Goal: Task Accomplishment & Management: Complete application form

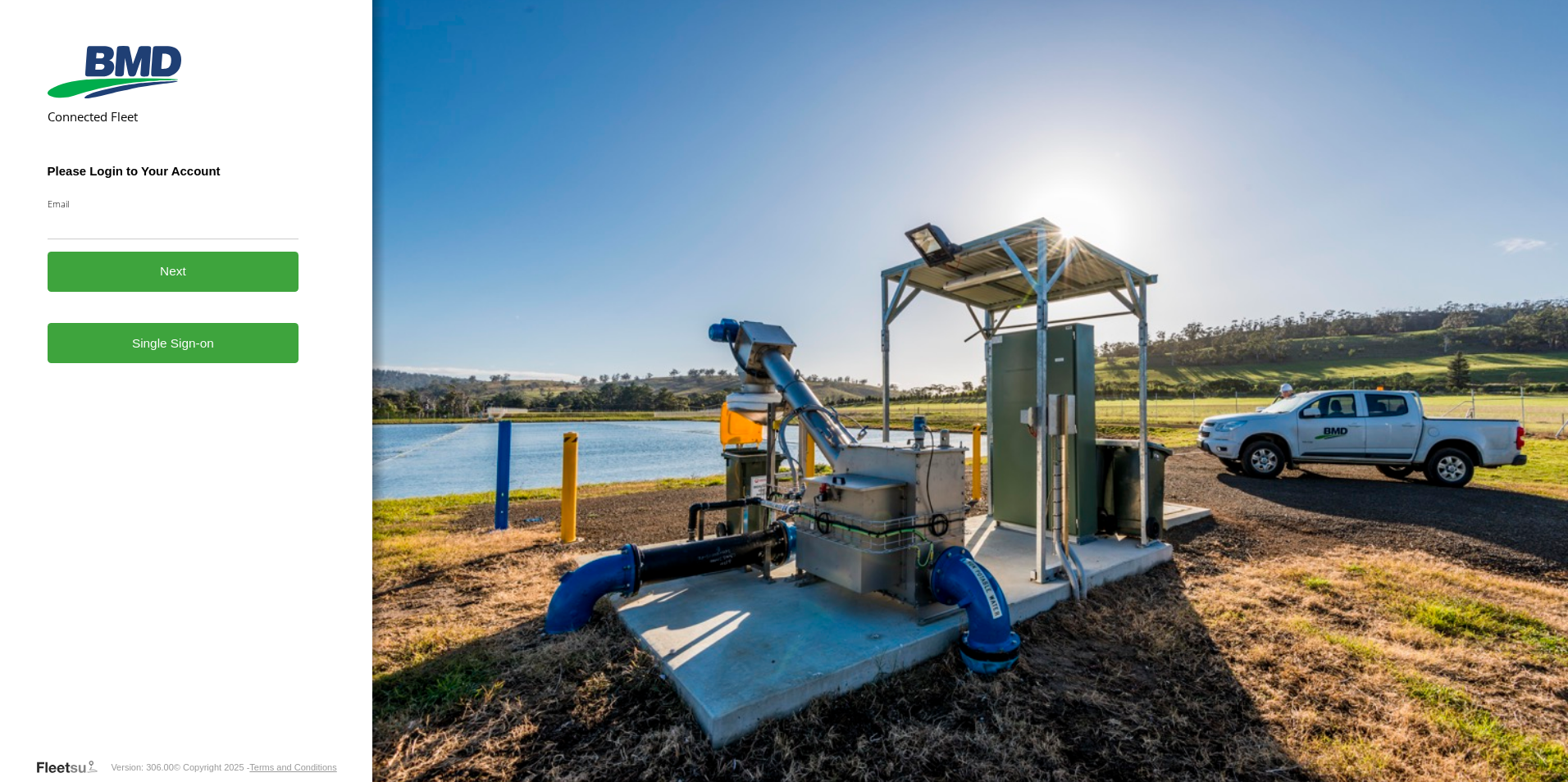
click at [222, 367] on form "Connected Fleet Please Login to Your Account Email Enter a valid login email ad…" at bounding box center [186, 398] width 278 height 718
click at [172, 359] on link "Single Sign-on" at bounding box center [173, 343] width 252 height 40
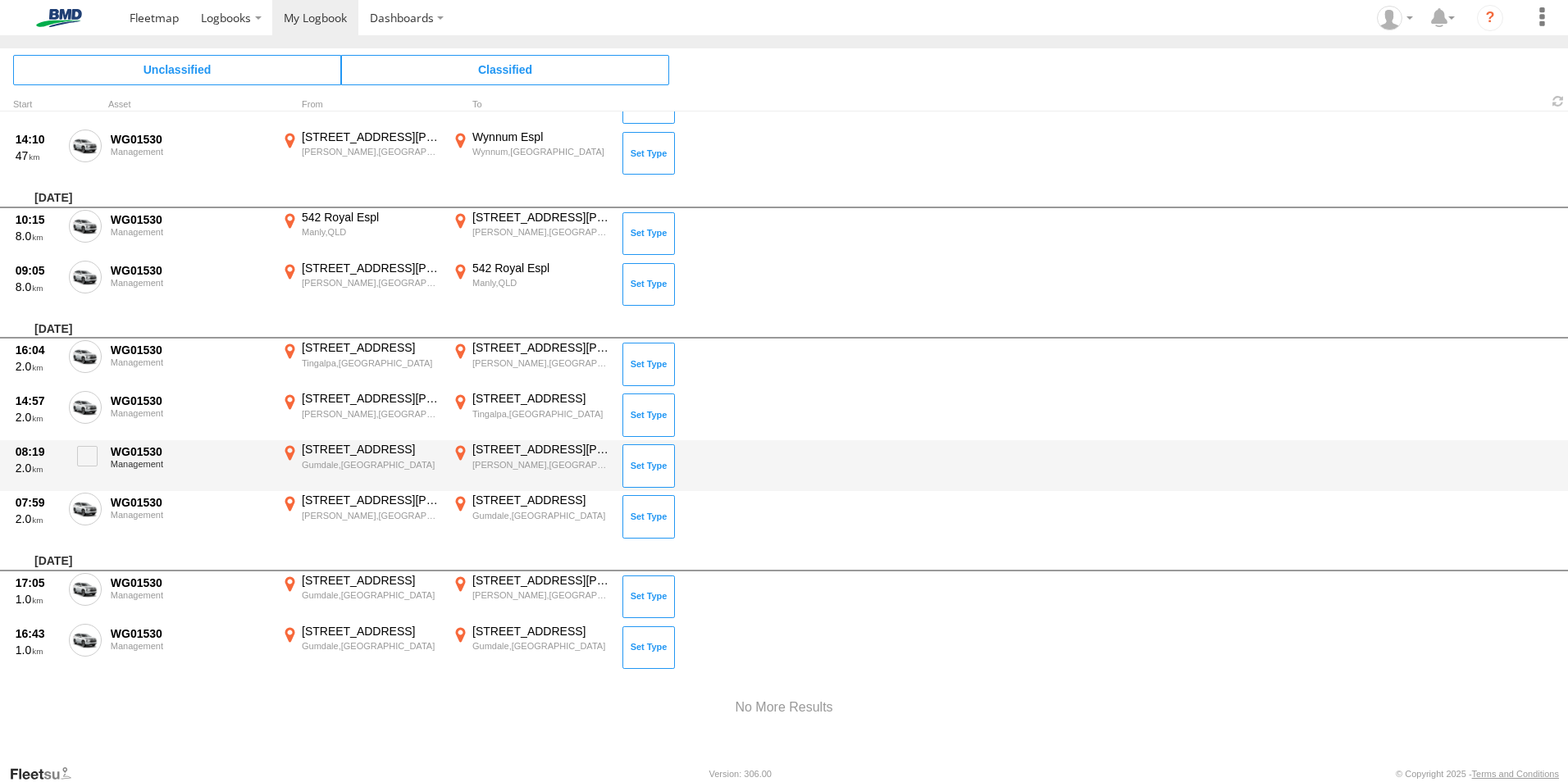
scroll to position [5286, 0]
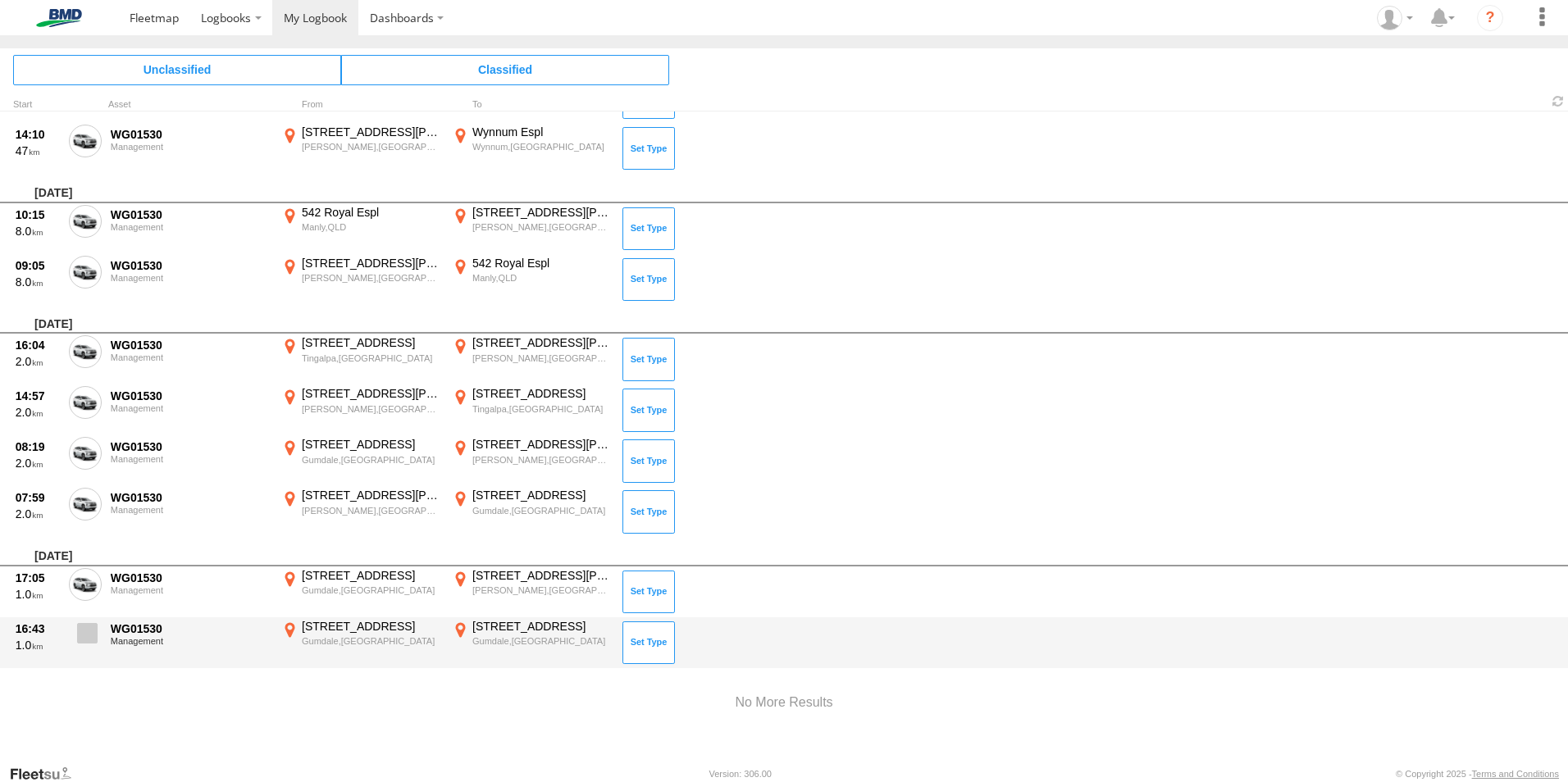
click at [94, 639] on span at bounding box center [87, 633] width 20 height 20
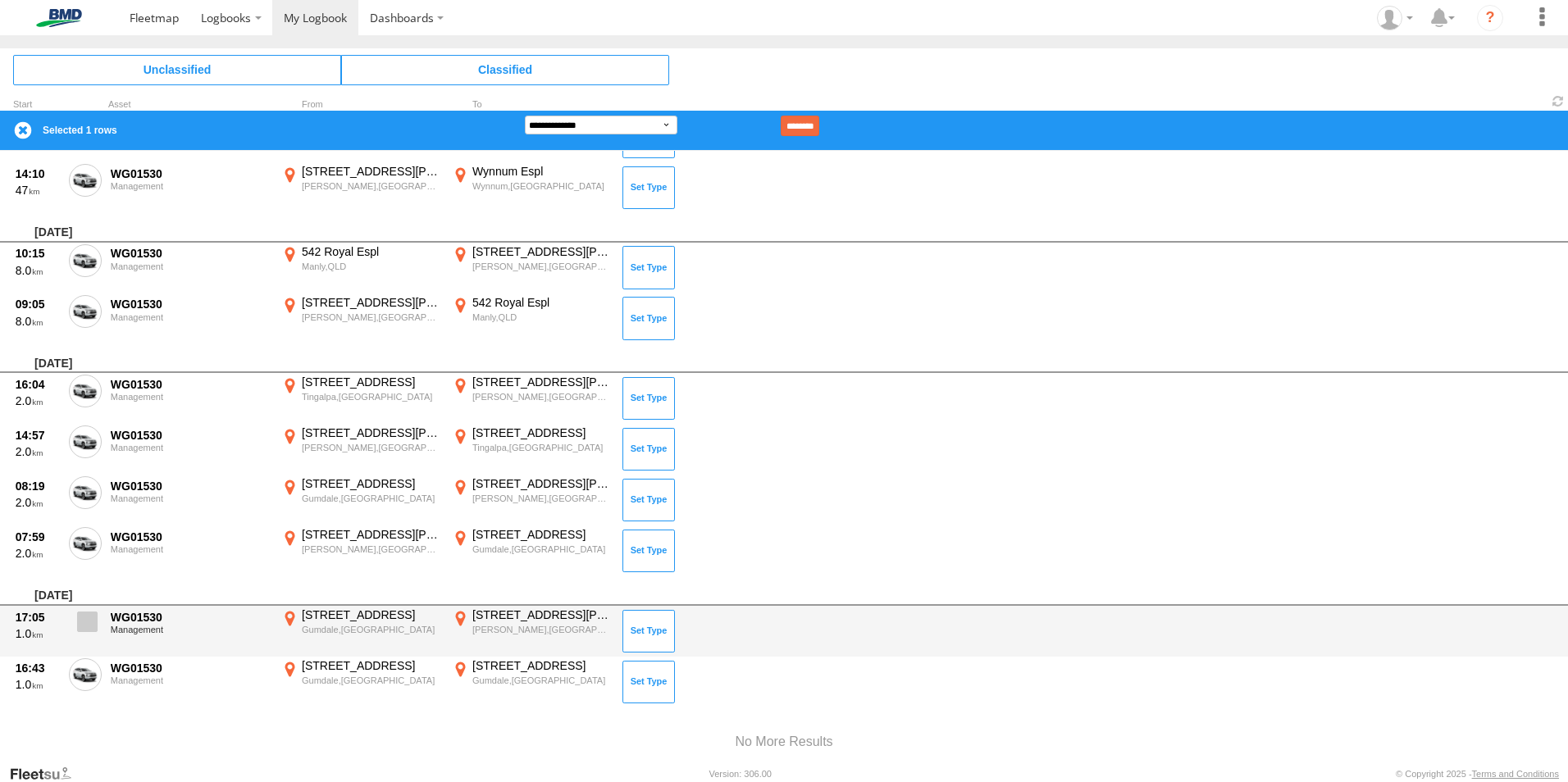
click at [84, 620] on span at bounding box center [87, 622] width 20 height 20
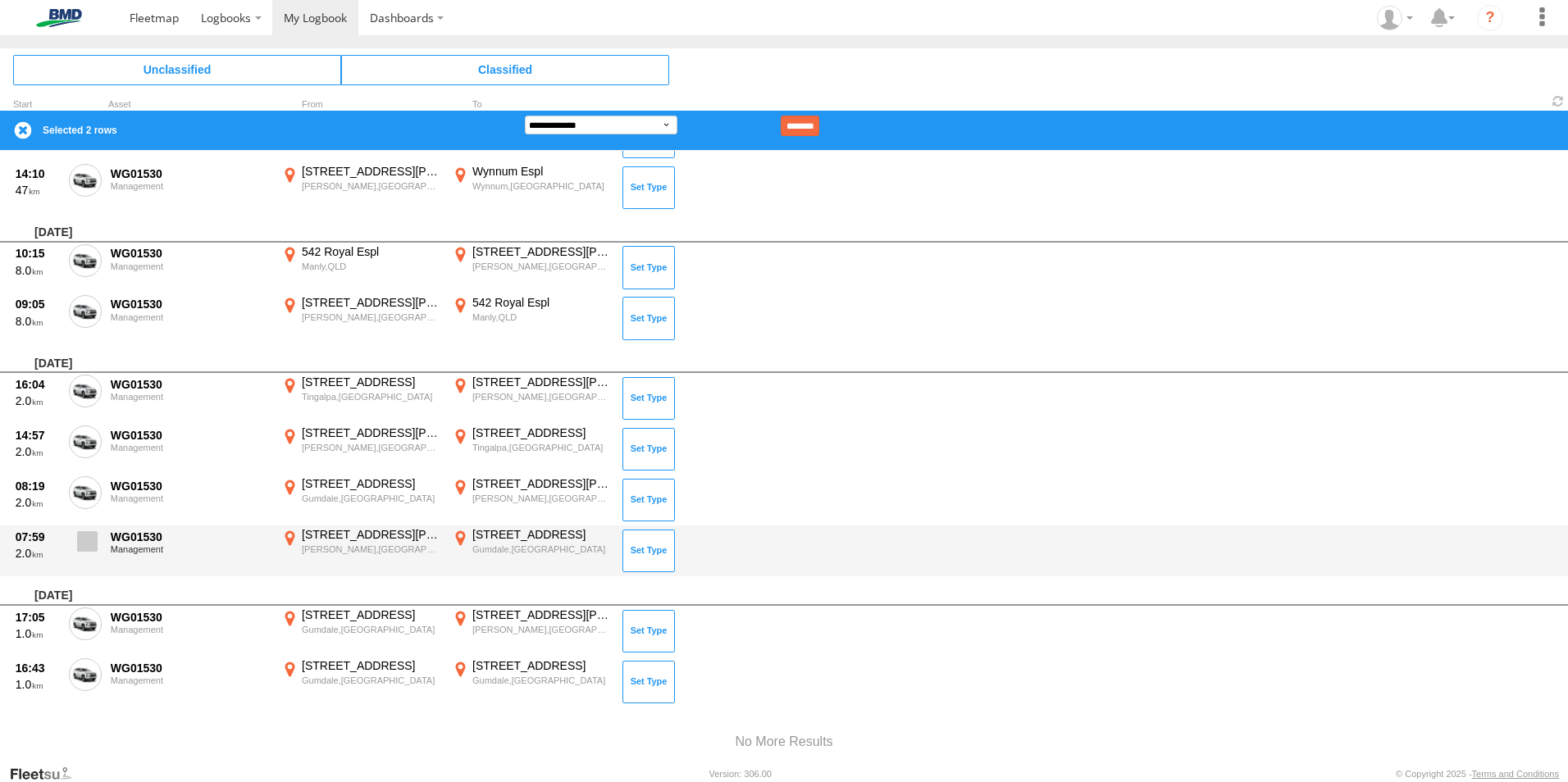
click at [80, 542] on span at bounding box center [87, 541] width 20 height 20
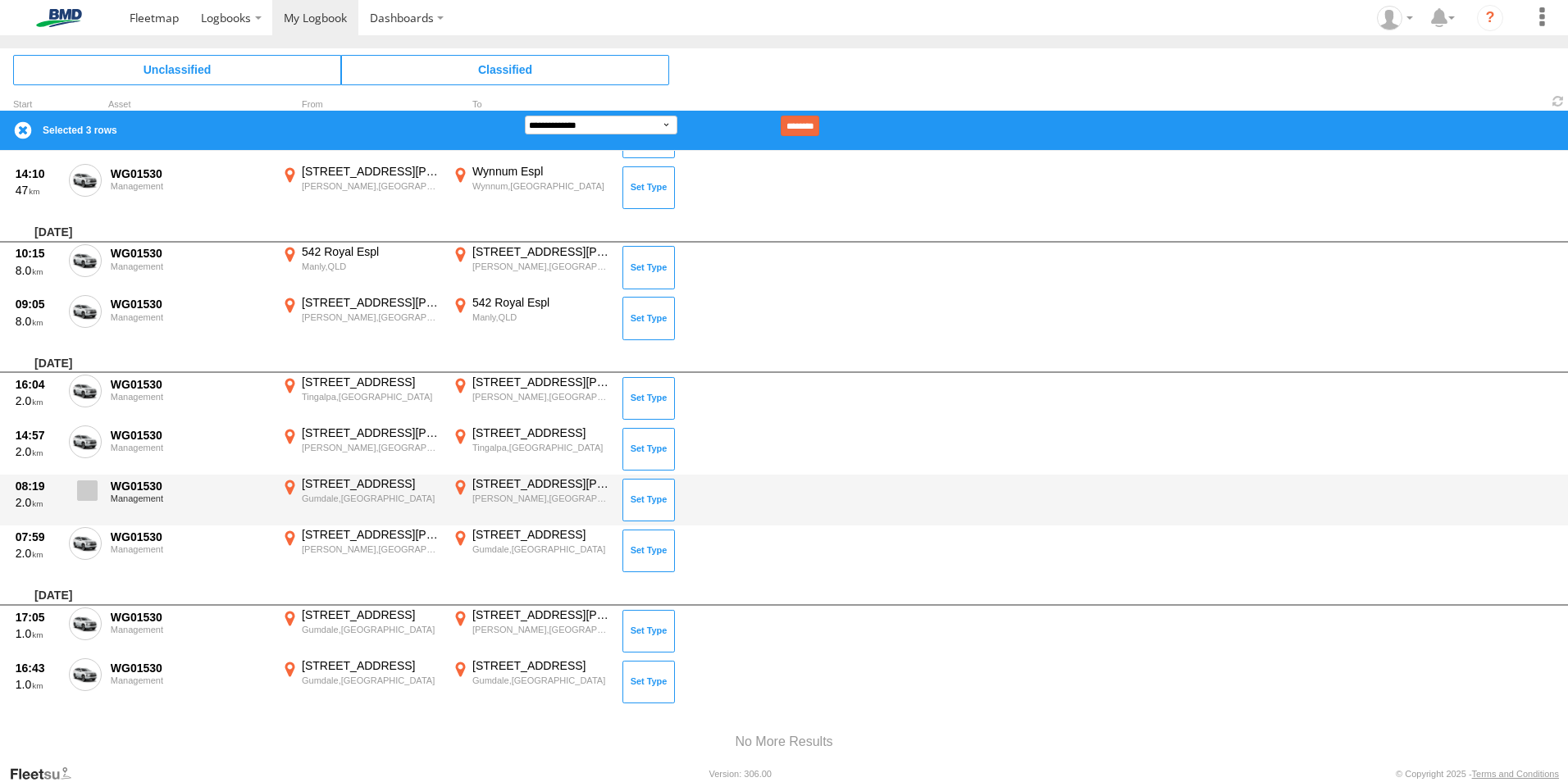
click at [77, 490] on span at bounding box center [87, 490] width 20 height 20
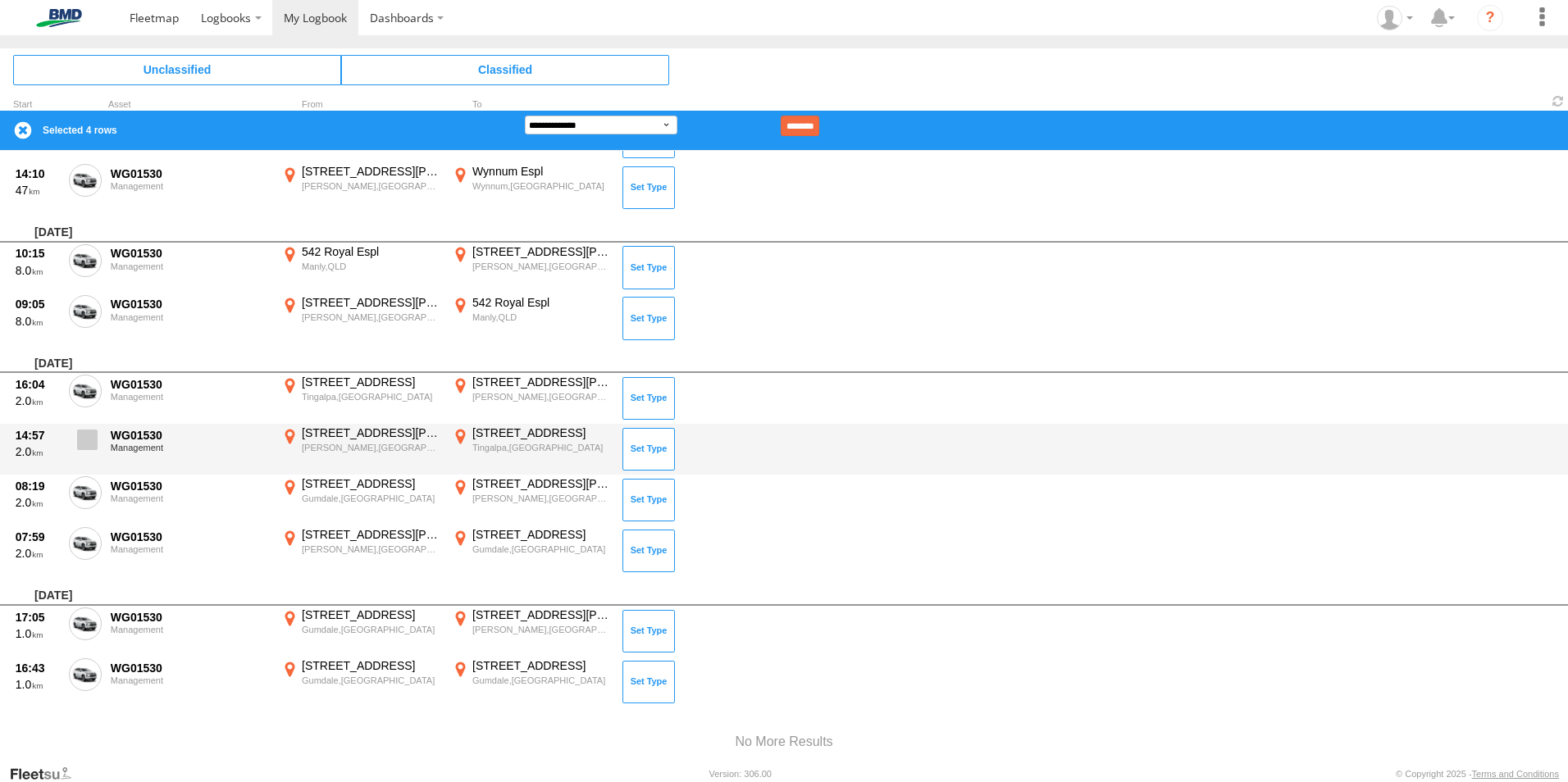
click at [85, 437] on span at bounding box center [87, 439] width 20 height 20
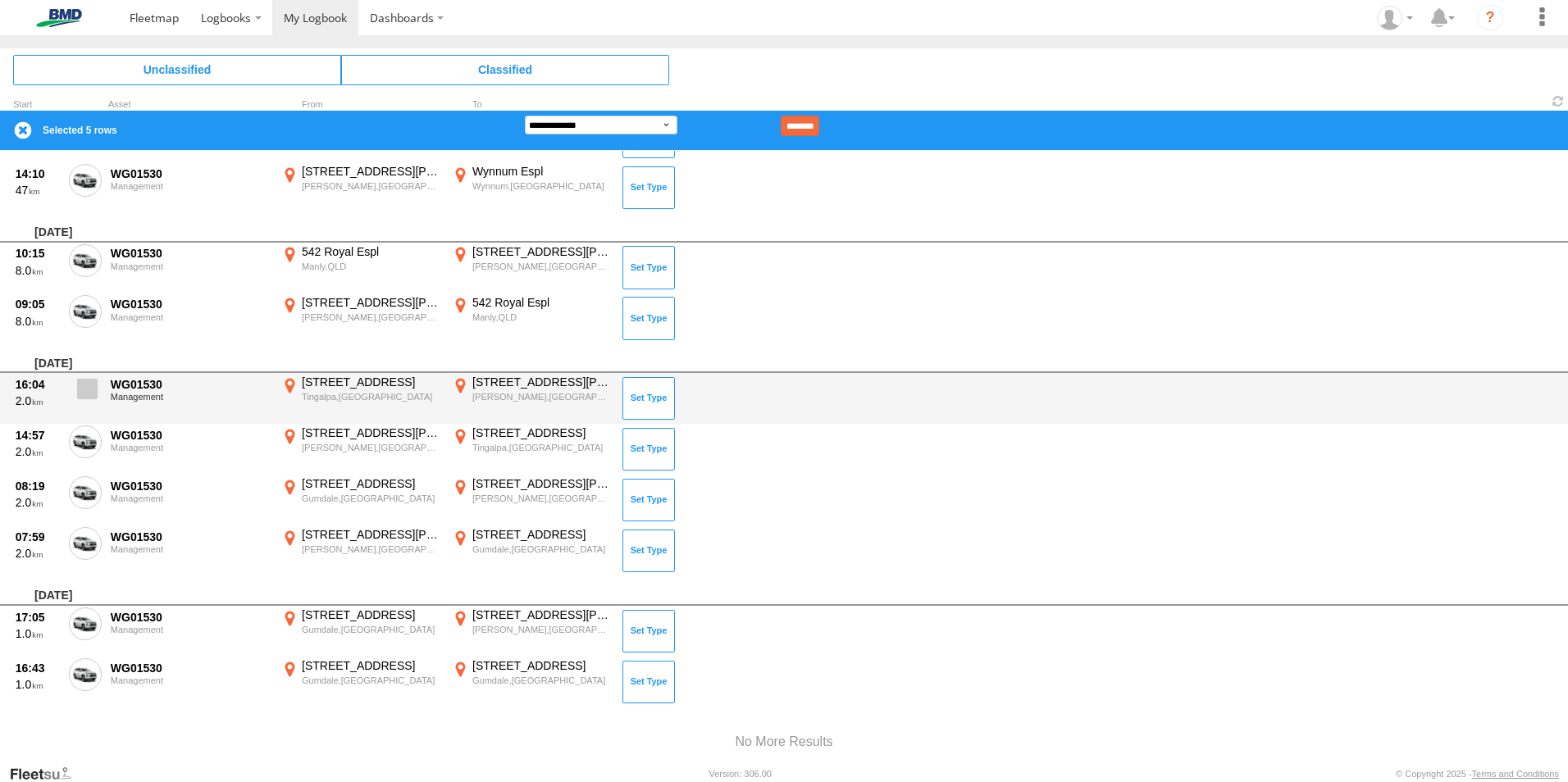
click at [84, 385] on span at bounding box center [87, 388] width 20 height 20
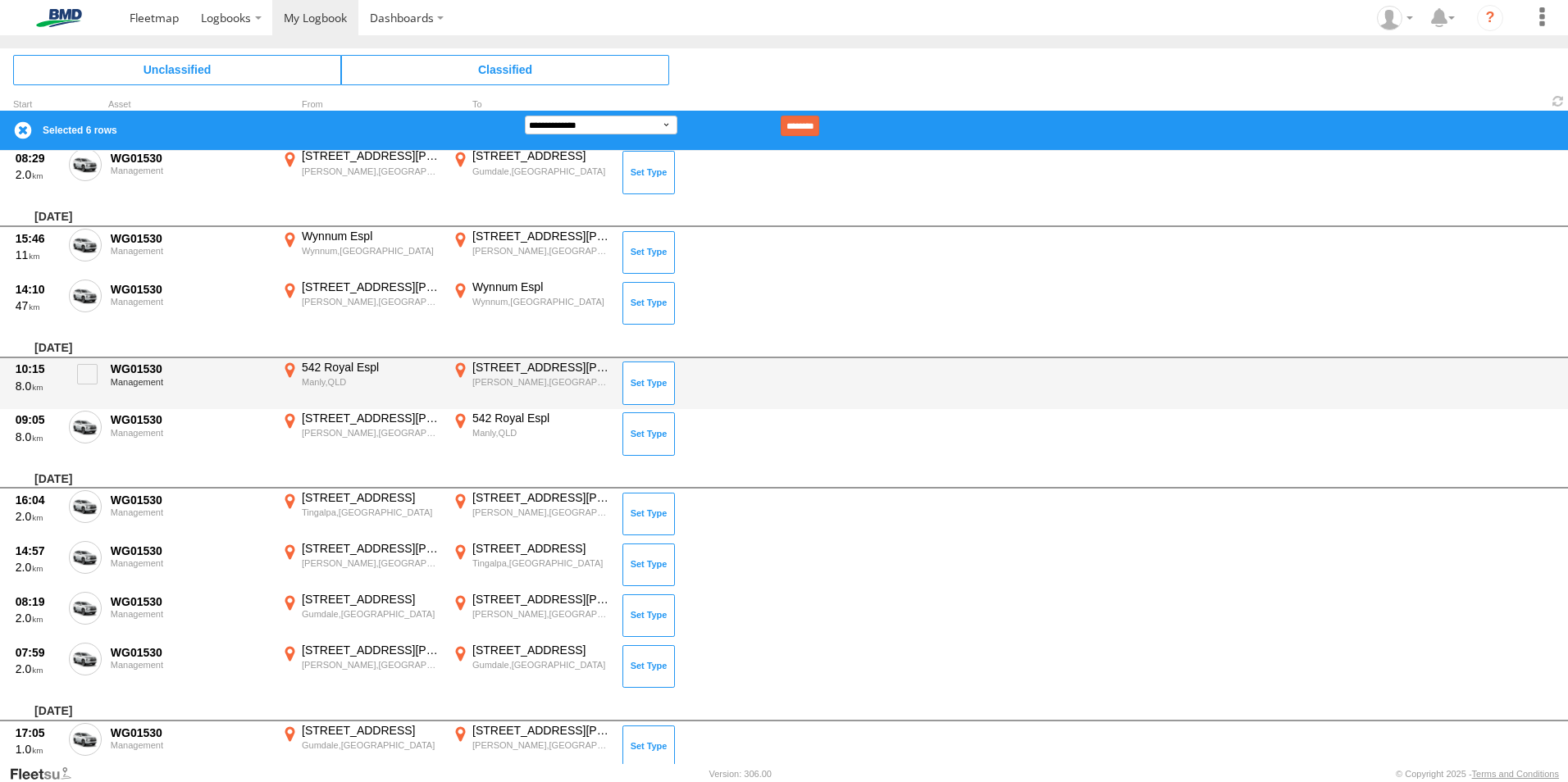
scroll to position [5121, 0]
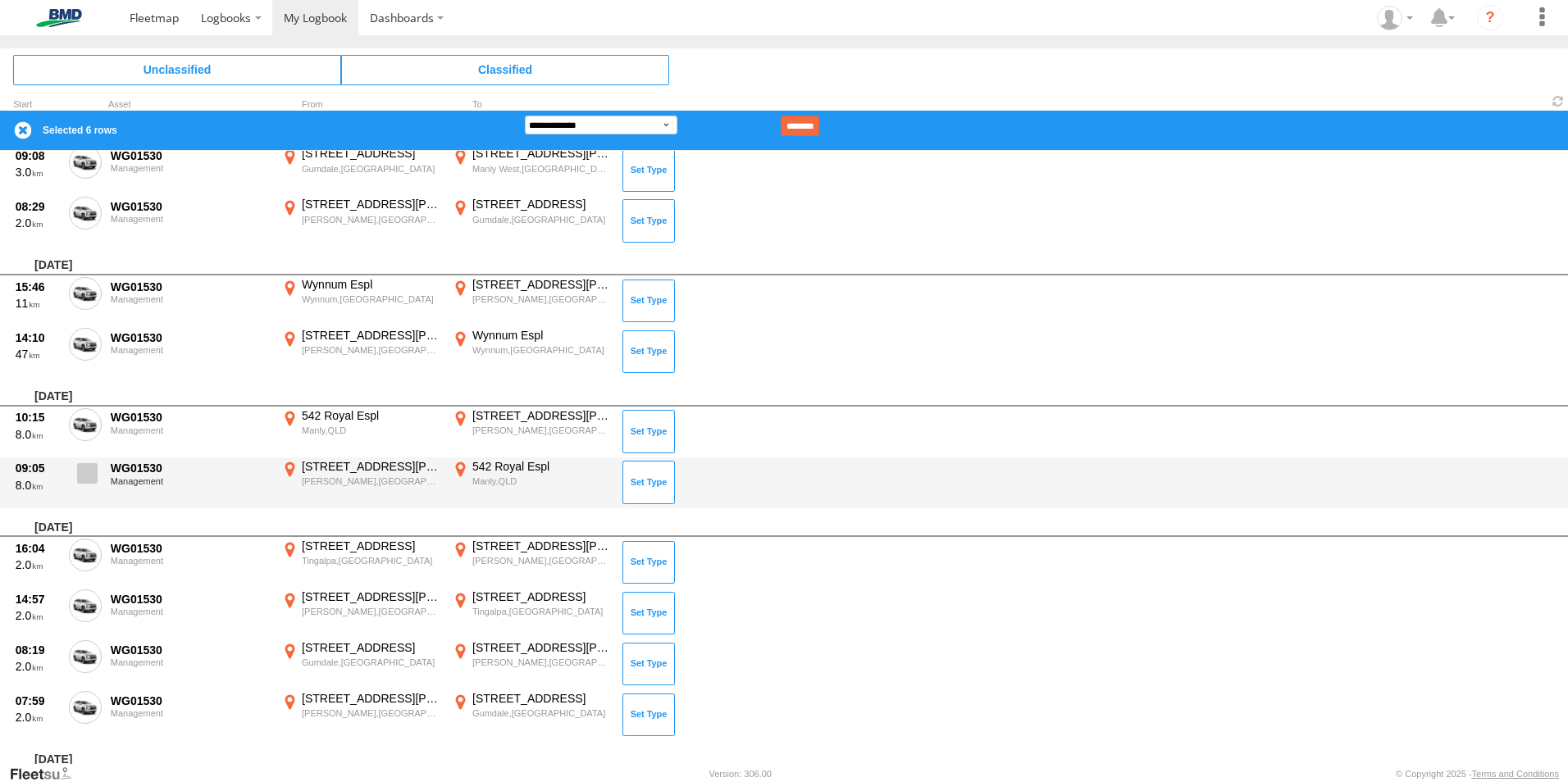
click at [89, 472] on span at bounding box center [87, 473] width 20 height 20
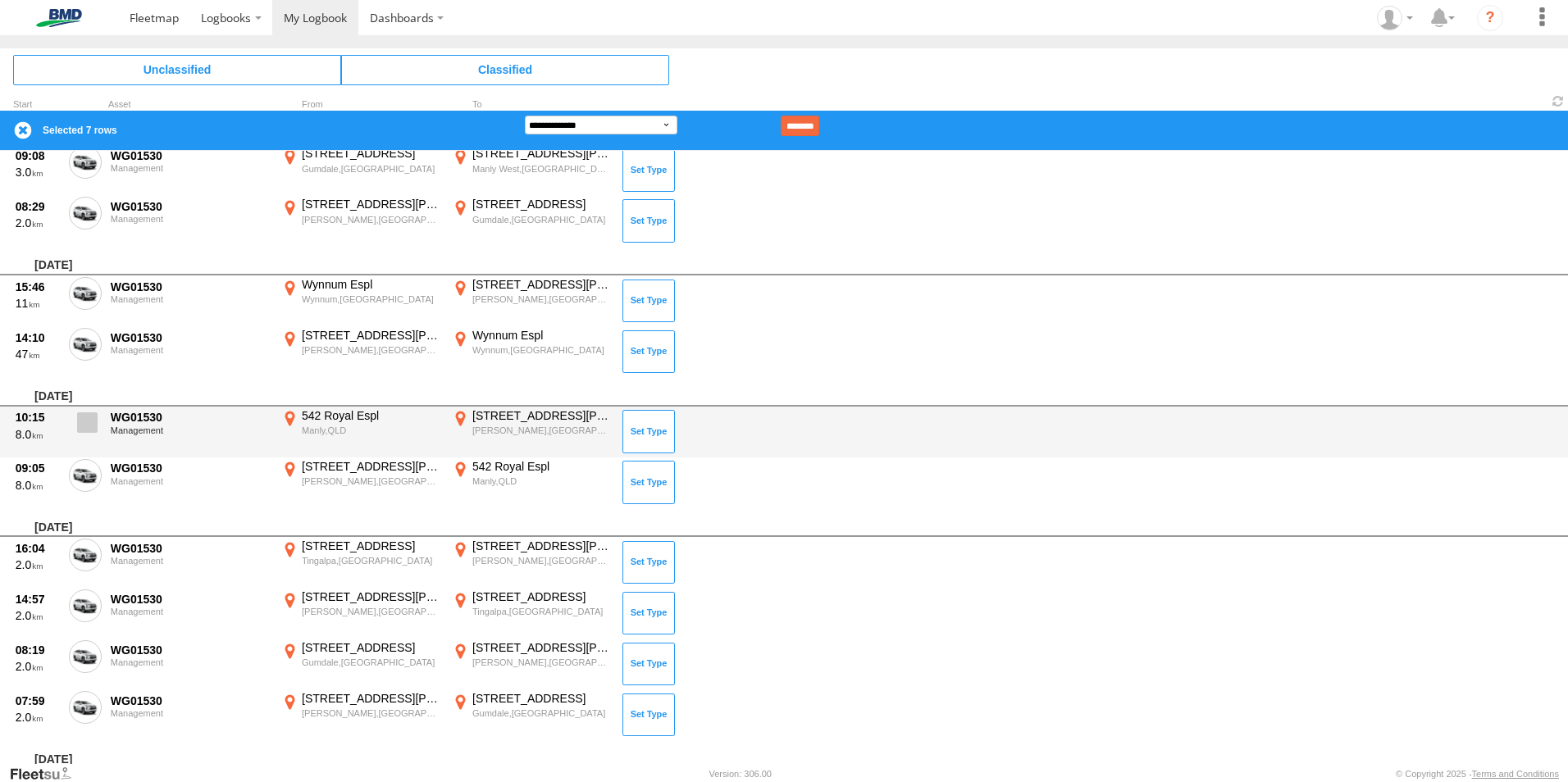
click at [88, 423] on span at bounding box center [87, 422] width 20 height 20
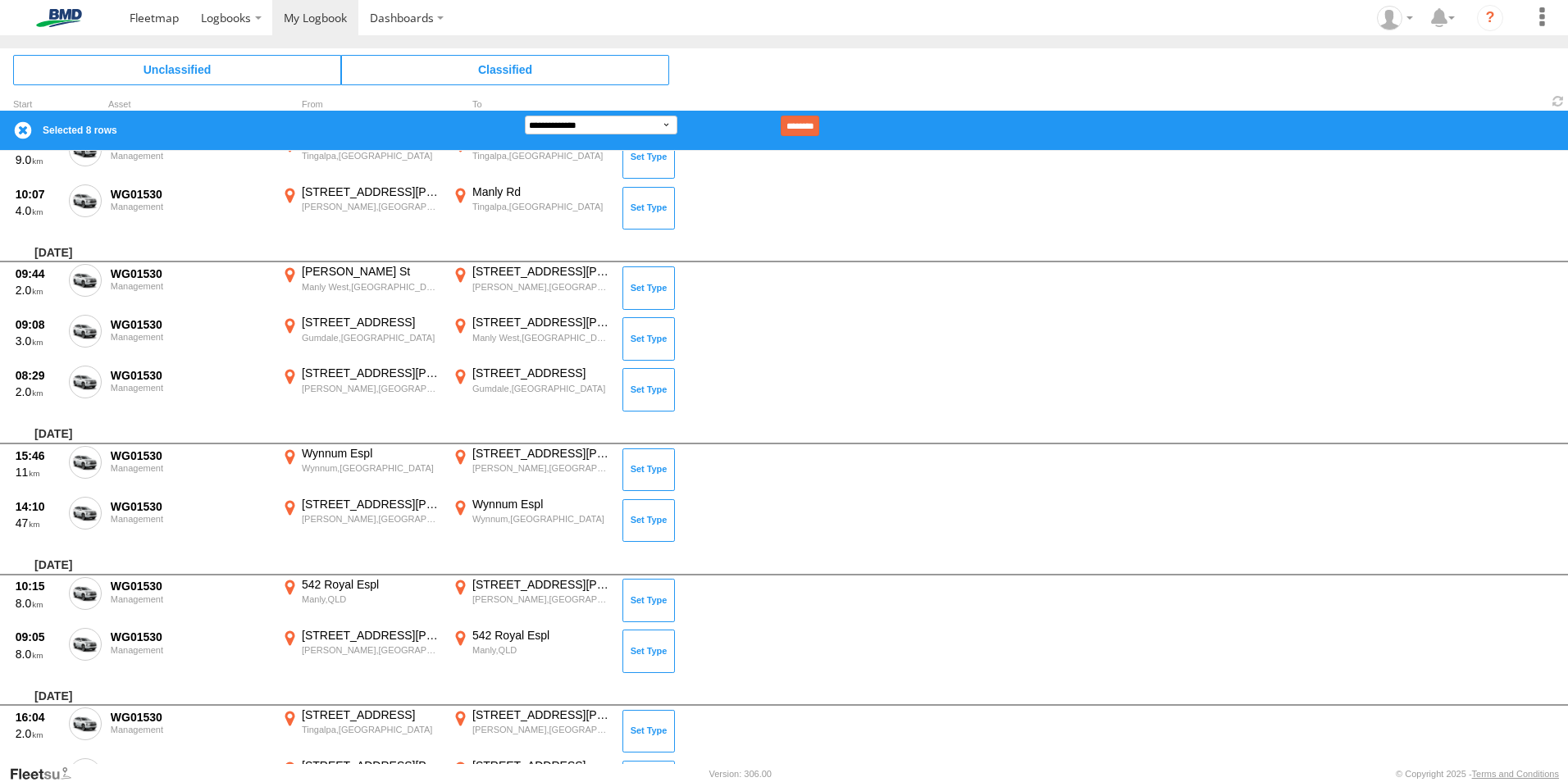
scroll to position [4875, 0]
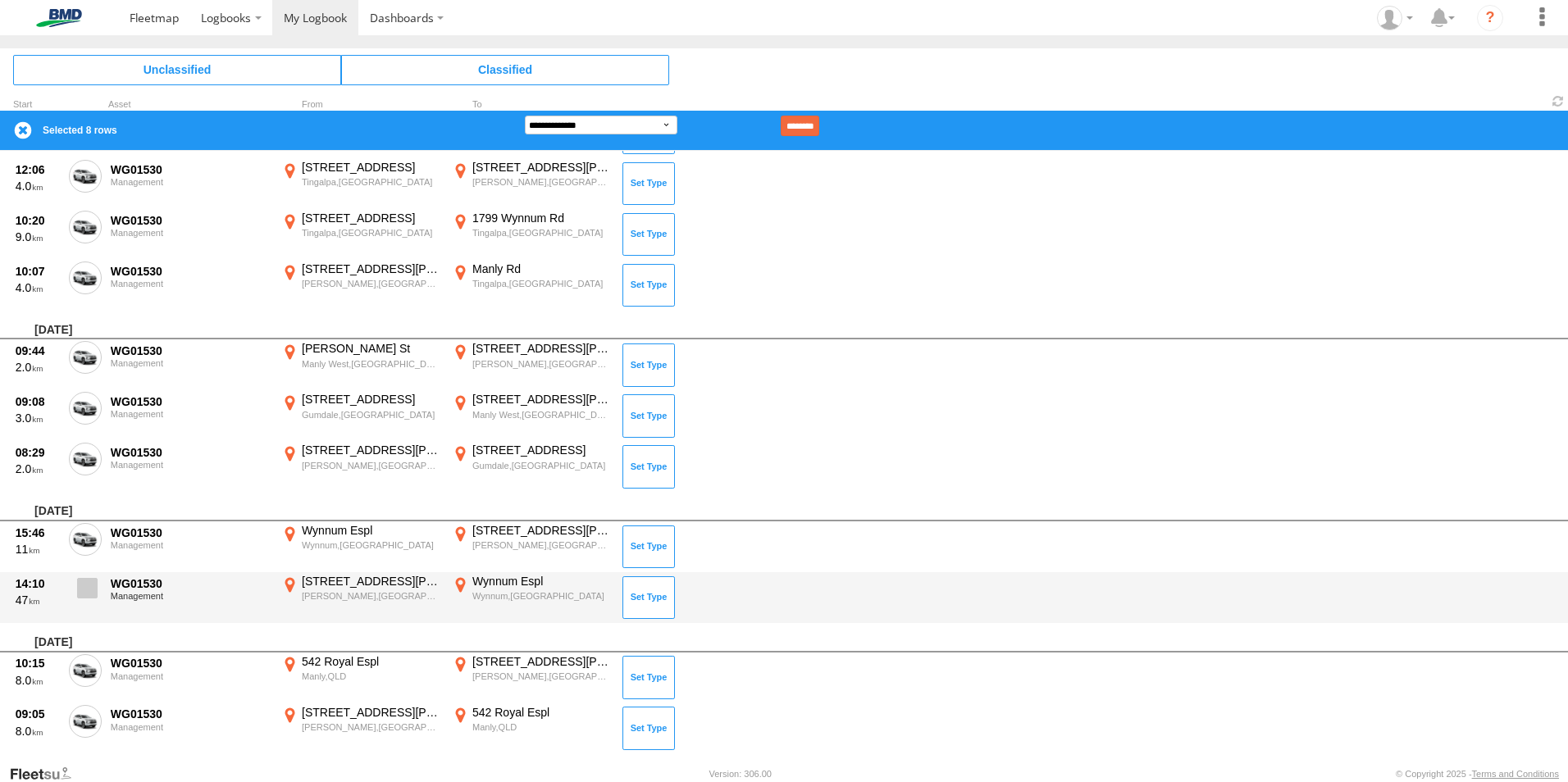
click at [91, 582] on span at bounding box center [87, 587] width 20 height 20
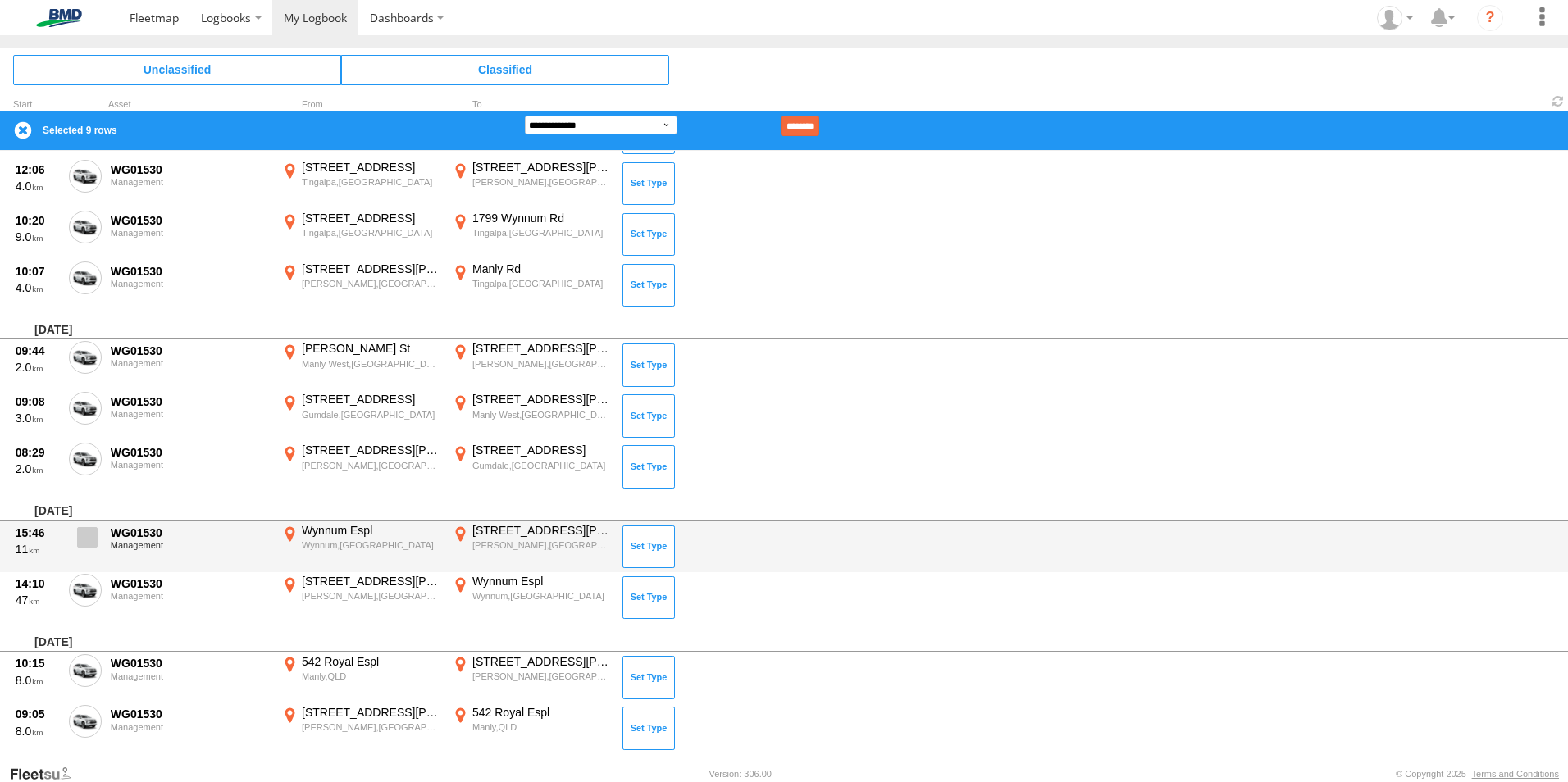
click at [85, 536] on span at bounding box center [87, 537] width 20 height 20
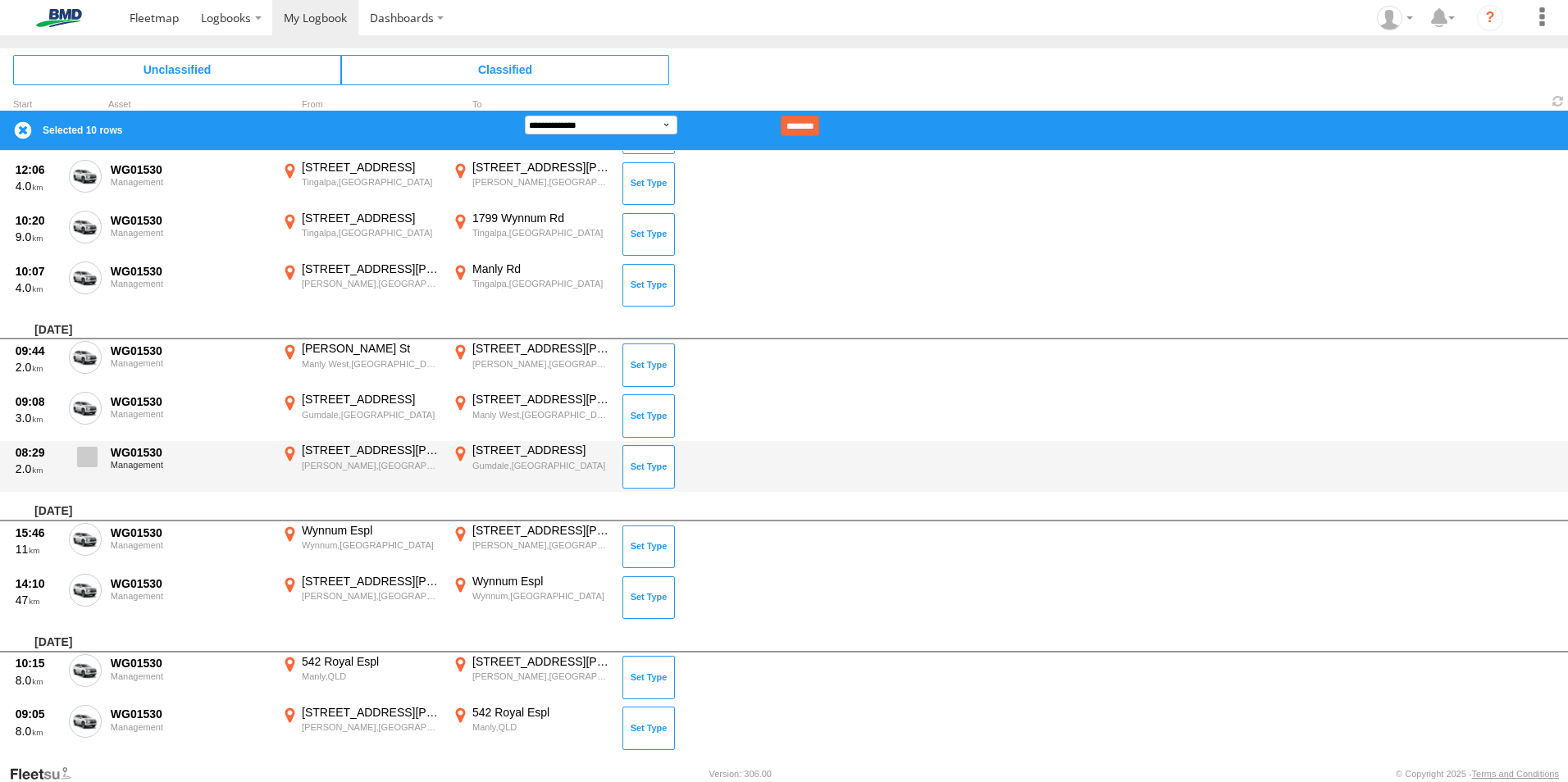
click at [90, 465] on span at bounding box center [87, 457] width 20 height 20
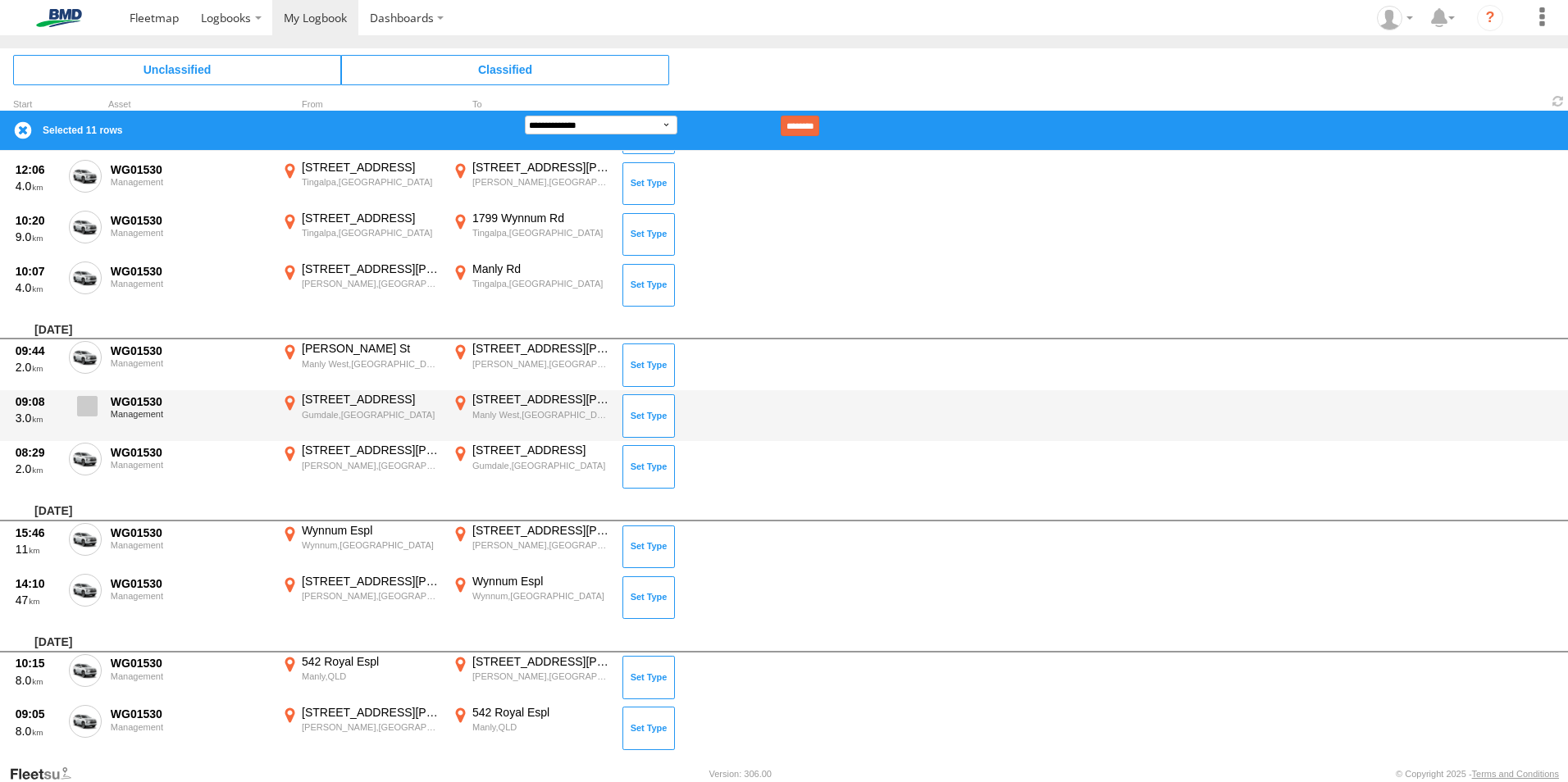
click at [86, 424] on label at bounding box center [85, 410] width 32 height 38
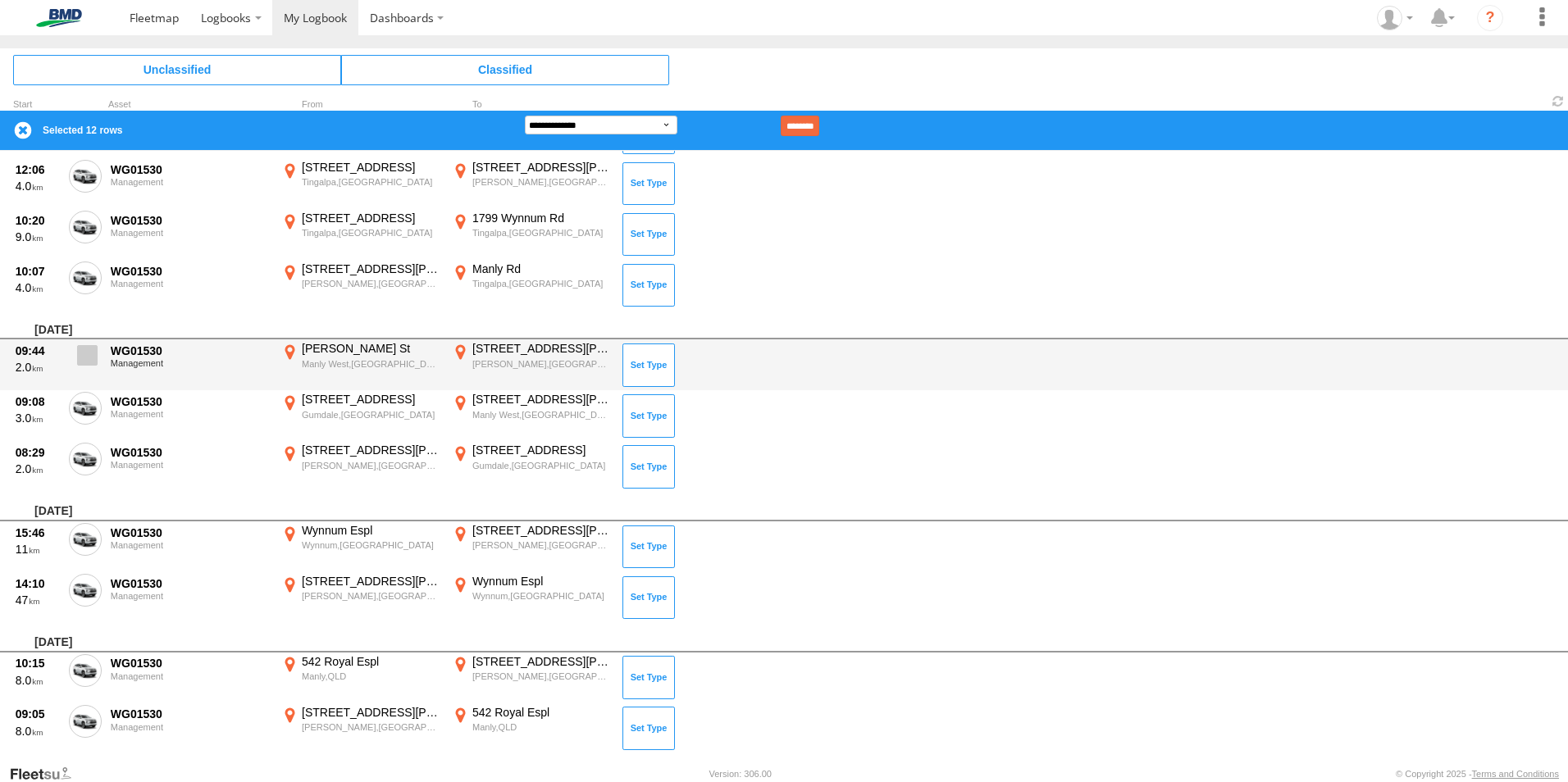
click at [82, 373] on label at bounding box center [85, 359] width 32 height 38
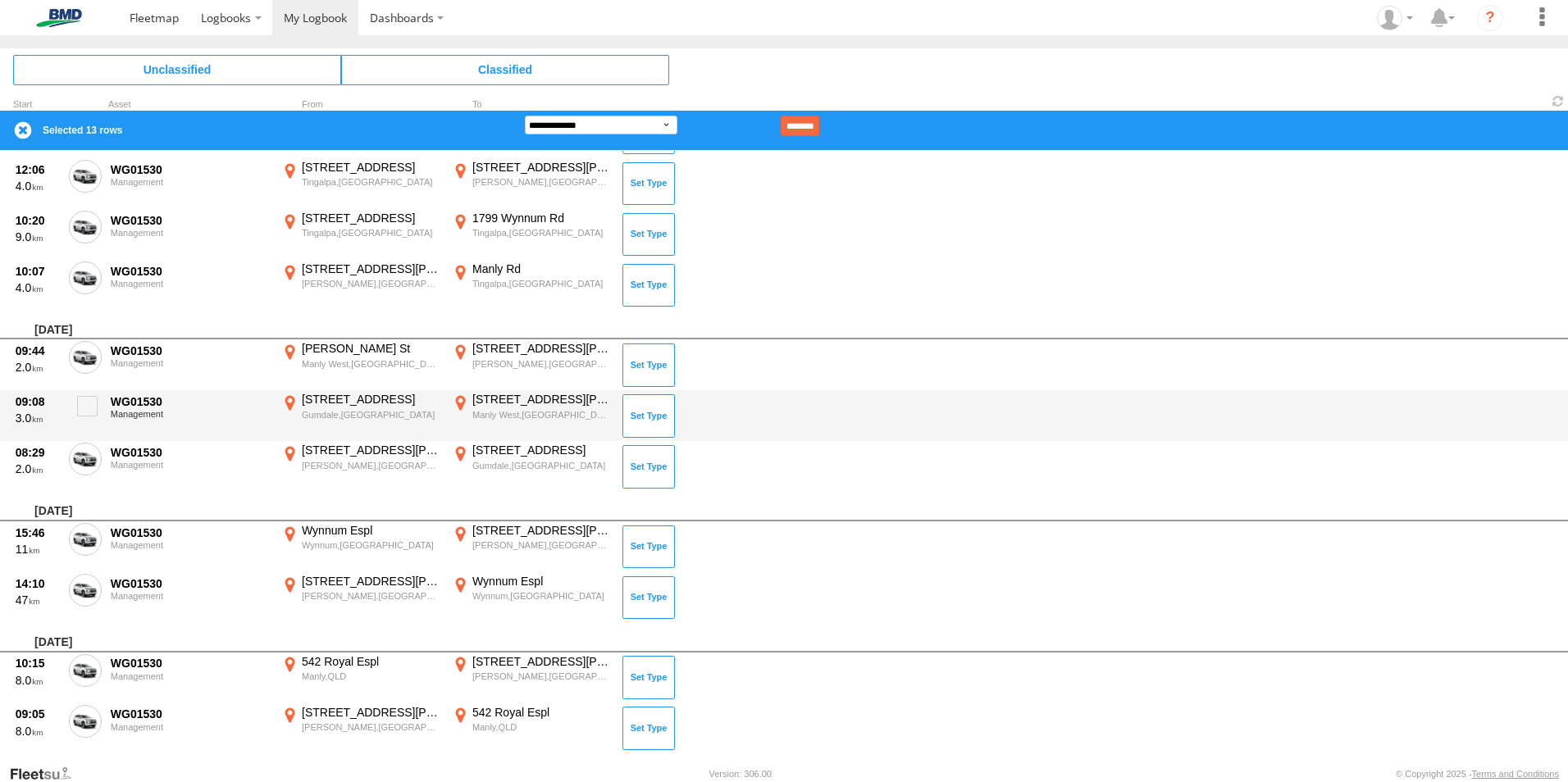
click at [507, 401] on div "[STREET_ADDRESS][PERSON_NAME]" at bounding box center [542, 399] width 139 height 15
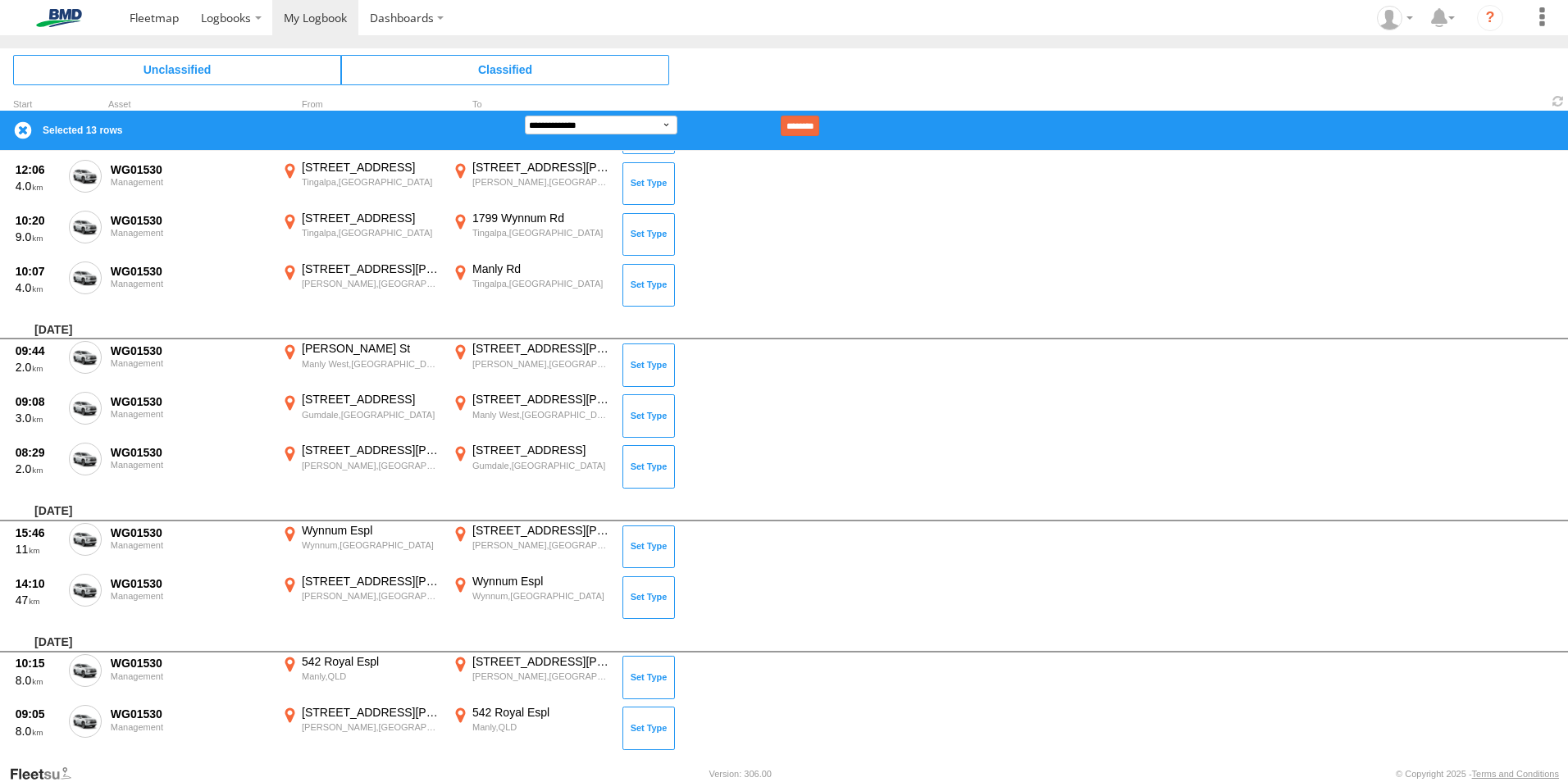
click at [0, 0] on label "×" at bounding box center [0, 0] width 0 height 0
click at [819, 128] on input "********" at bounding box center [800, 125] width 39 height 20
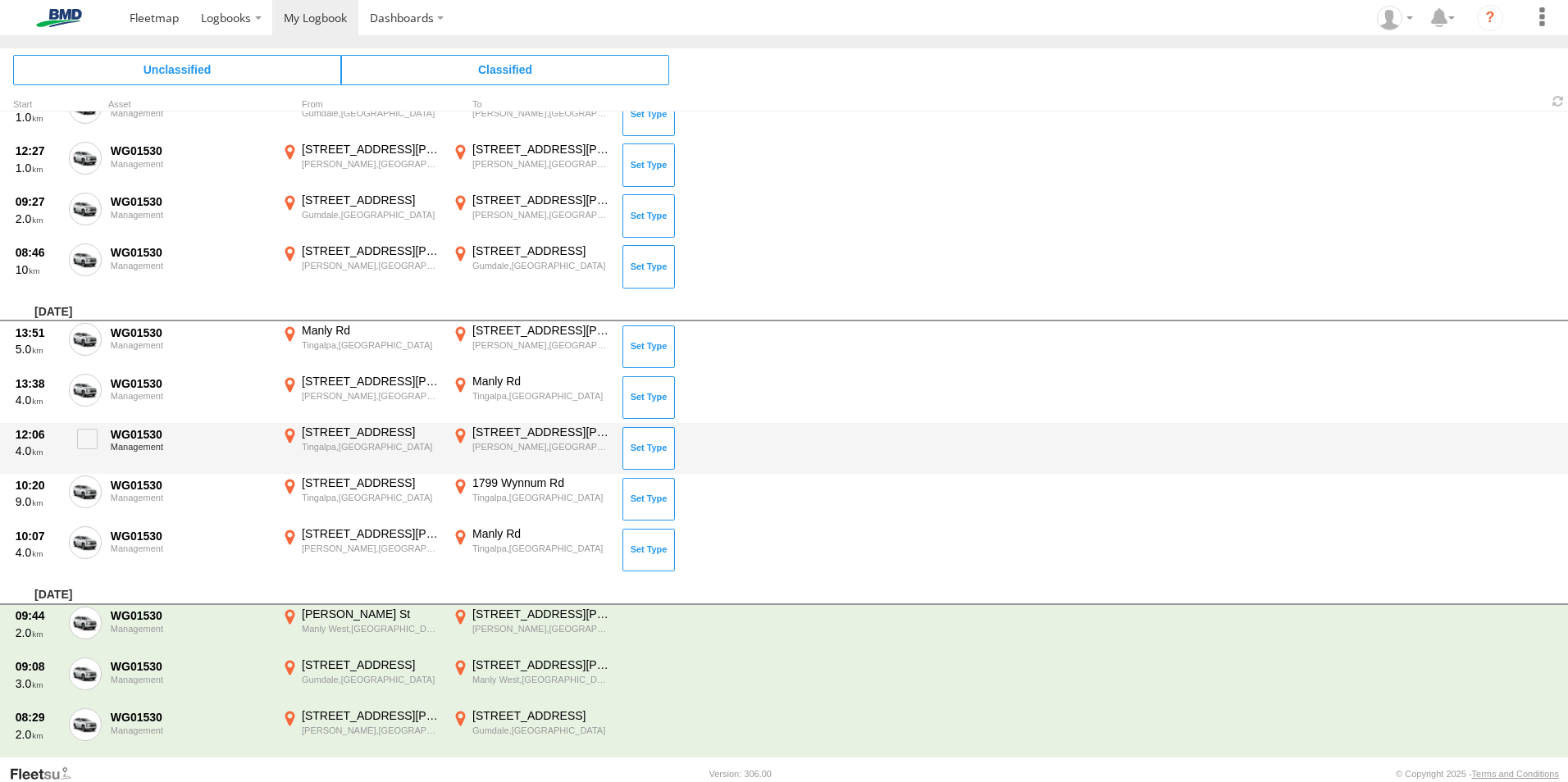
scroll to position [4547, 0]
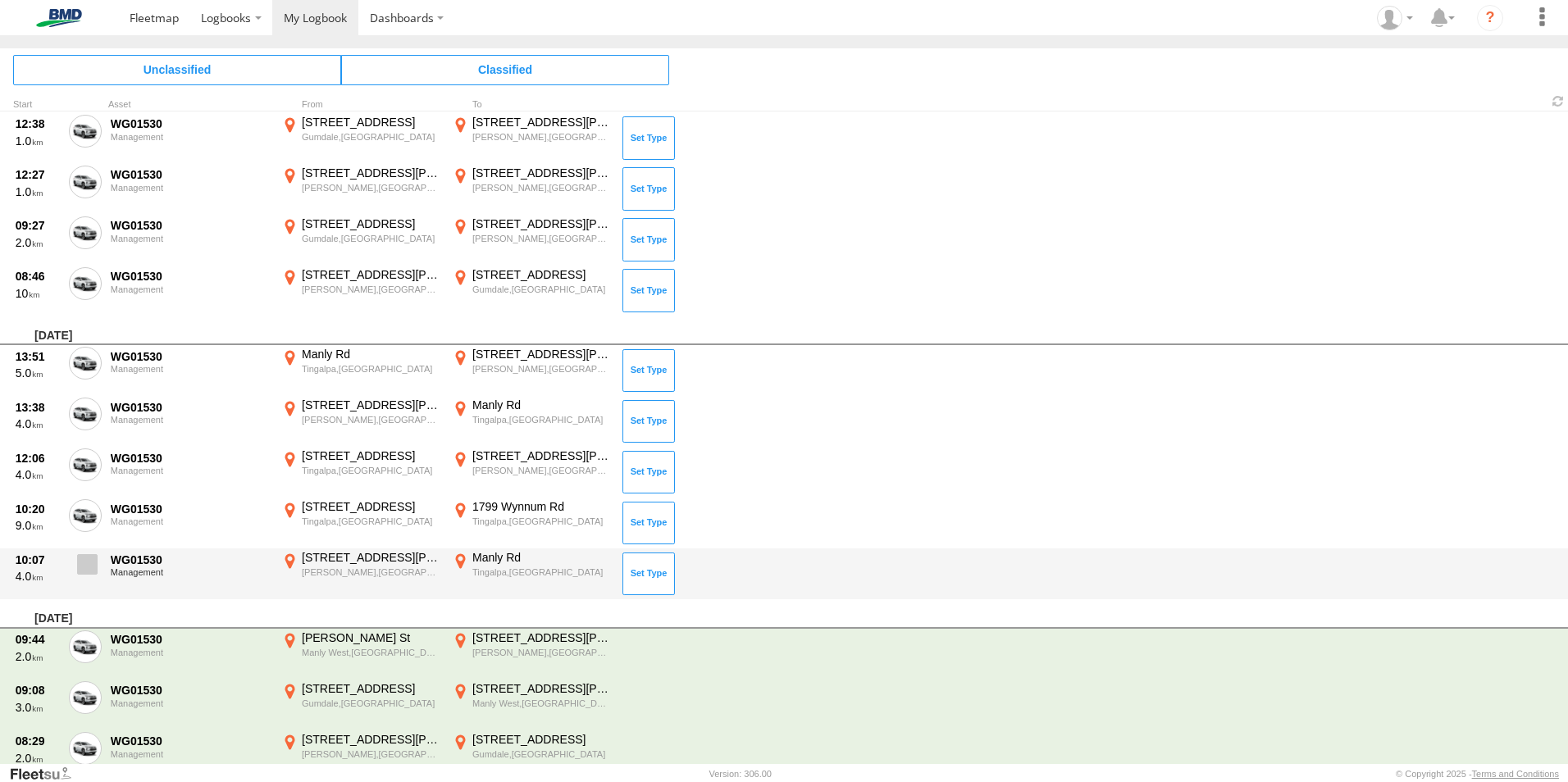
drag, startPoint x: 85, startPoint y: 562, endPoint x: 86, endPoint y: 542, distance: 20.0
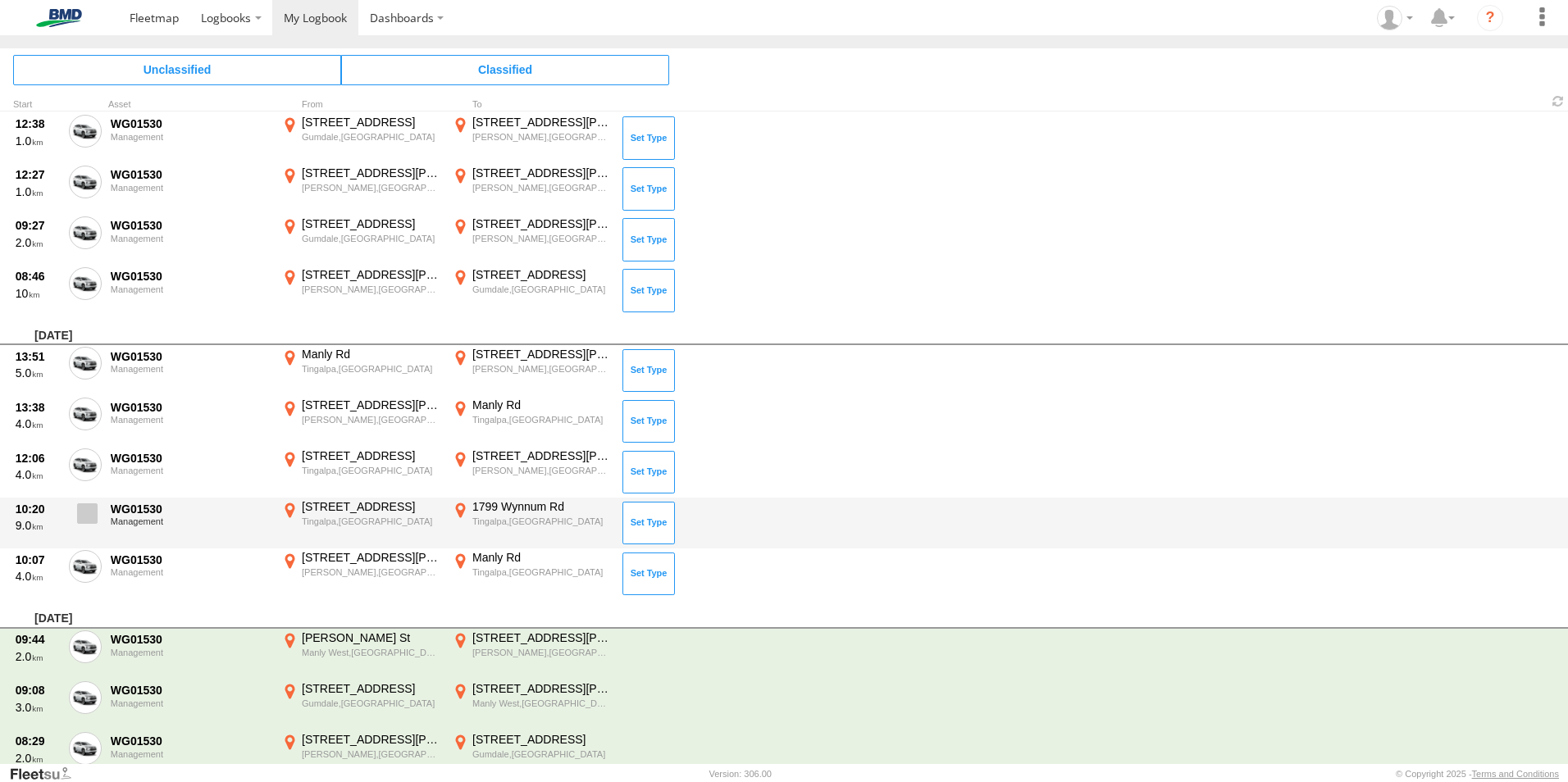
click at [0, 0] on span at bounding box center [0, 0] width 0 height 0
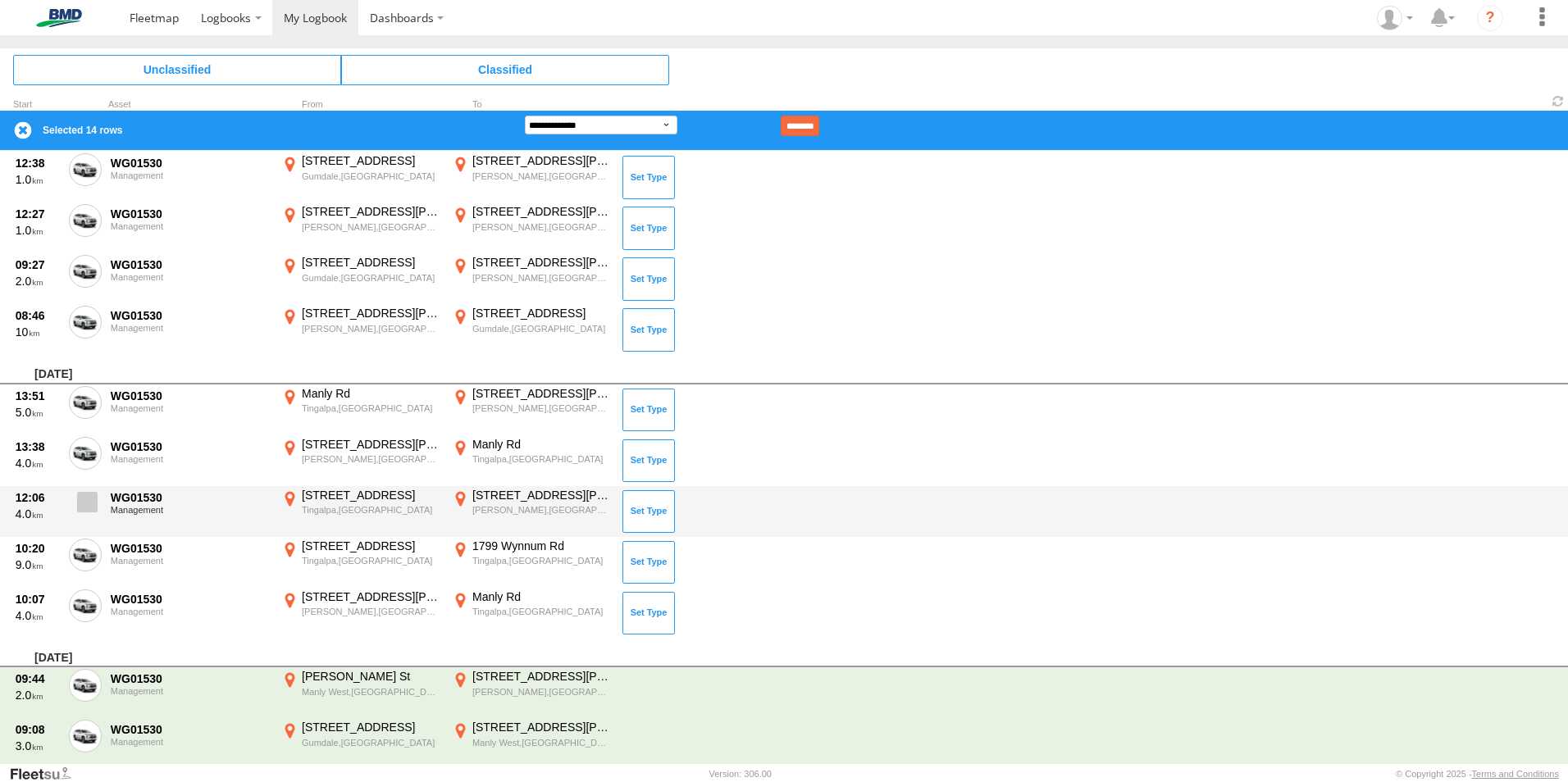
drag, startPoint x: 87, startPoint y: 551, endPoint x: 85, endPoint y: 519, distance: 32.1
click at [0, 0] on span at bounding box center [0, 0] width 0 height 0
click at [86, 492] on span at bounding box center [87, 501] width 20 height 20
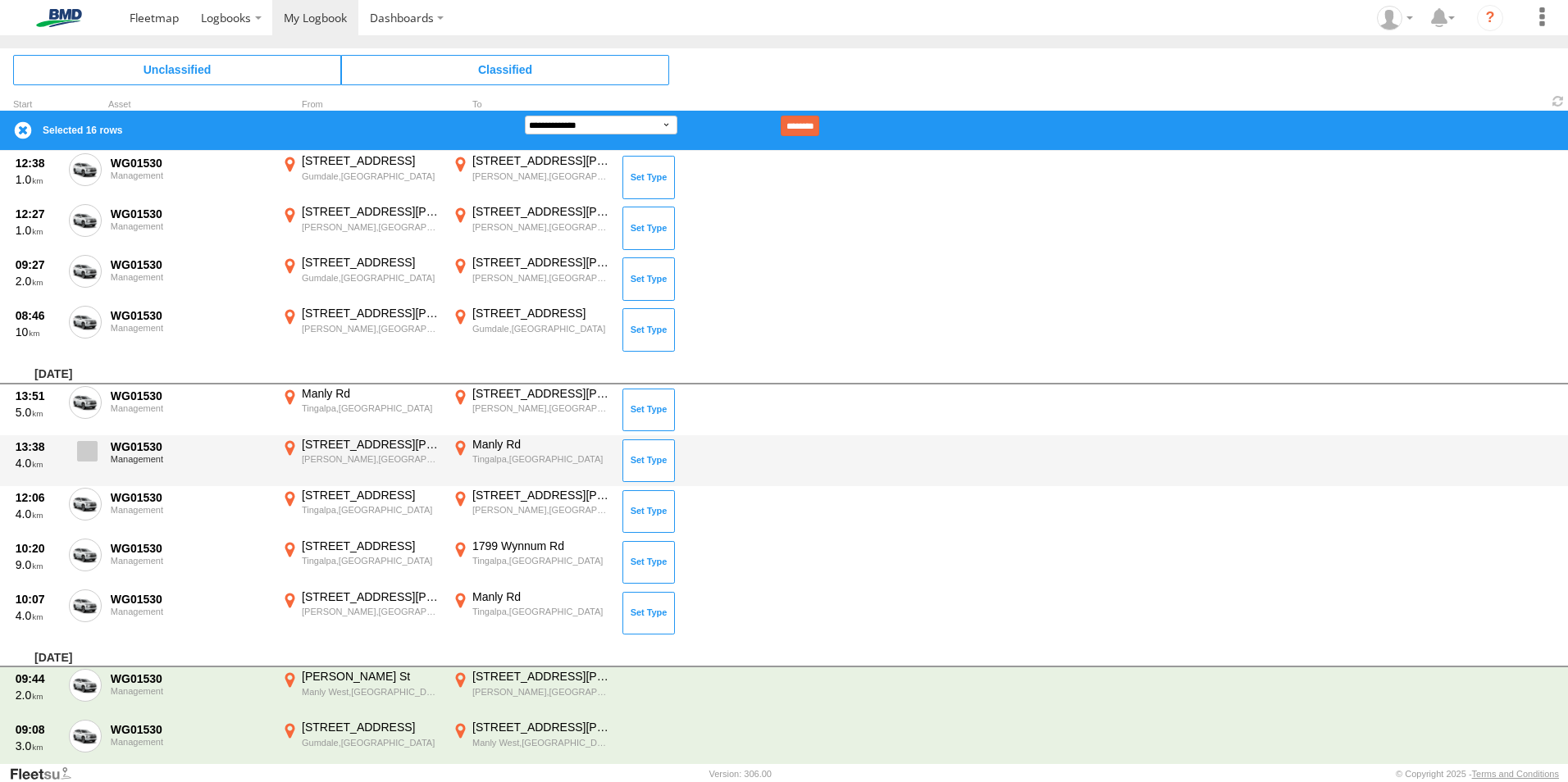
click at [93, 450] on span at bounding box center [87, 451] width 20 height 20
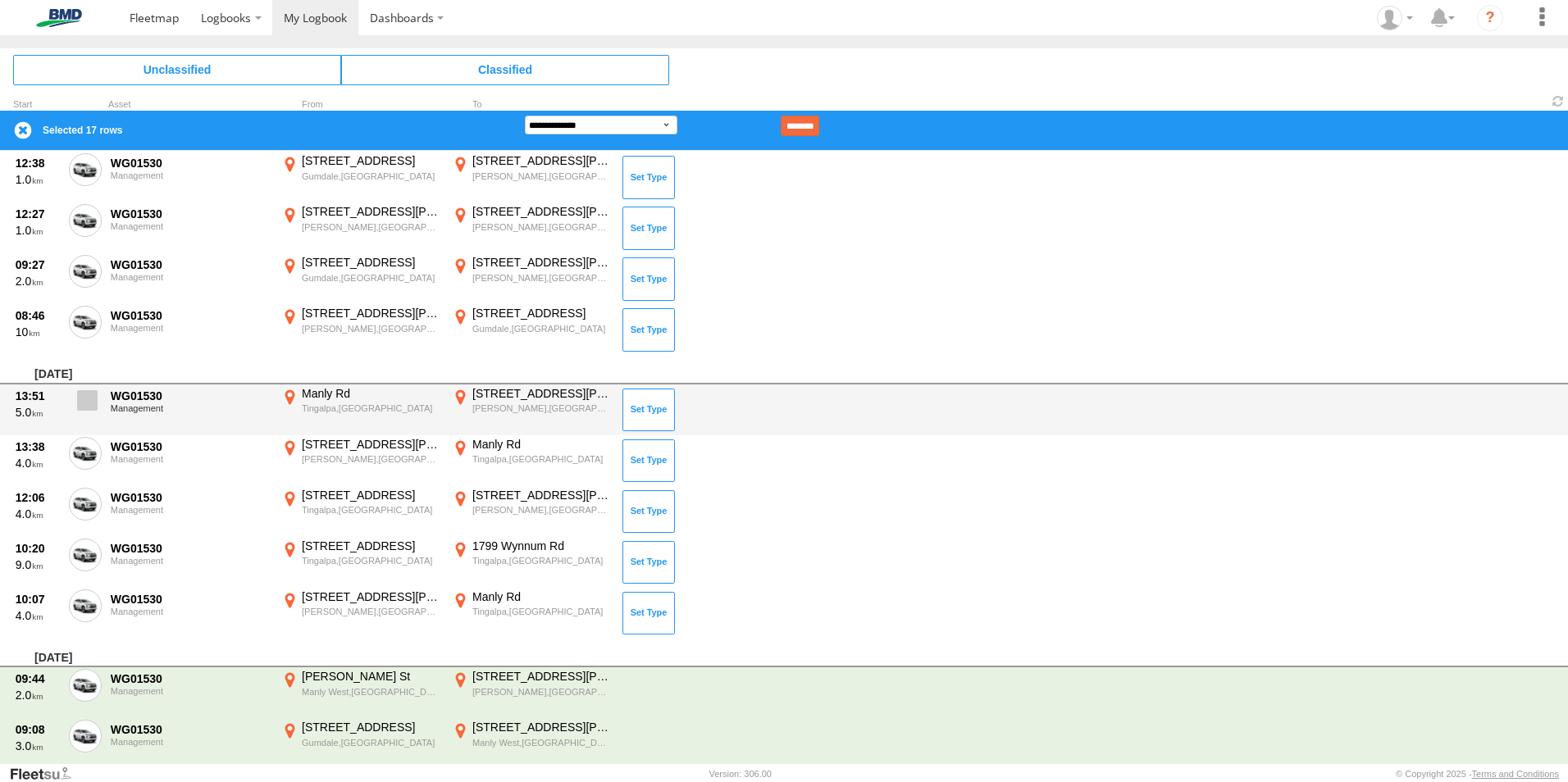
click at [88, 404] on span at bounding box center [87, 400] width 20 height 20
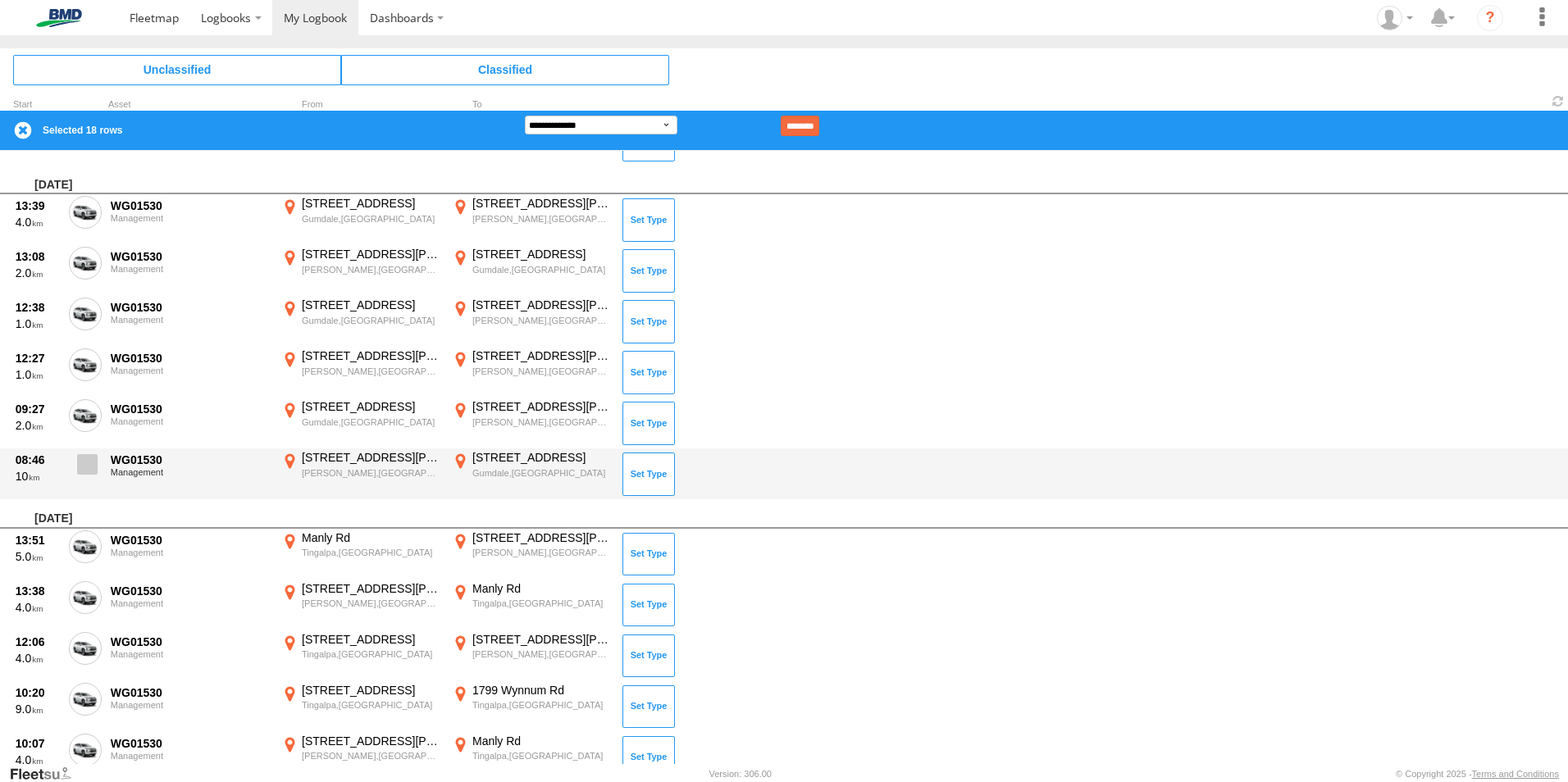
scroll to position [4383, 0]
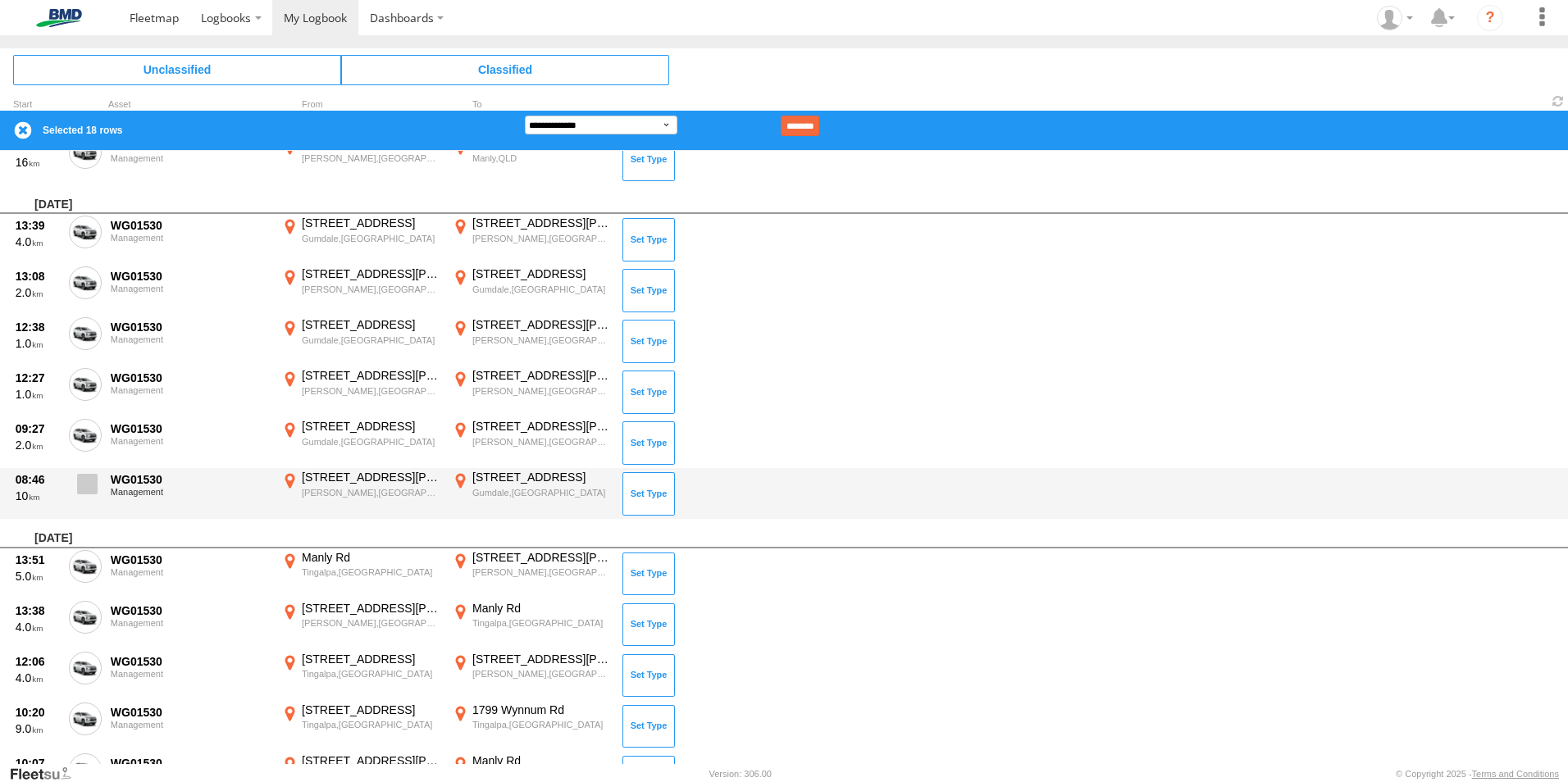
drag, startPoint x: 83, startPoint y: 487, endPoint x: 84, endPoint y: 471, distance: 16.0
click at [83, 482] on span at bounding box center [87, 484] width 20 height 20
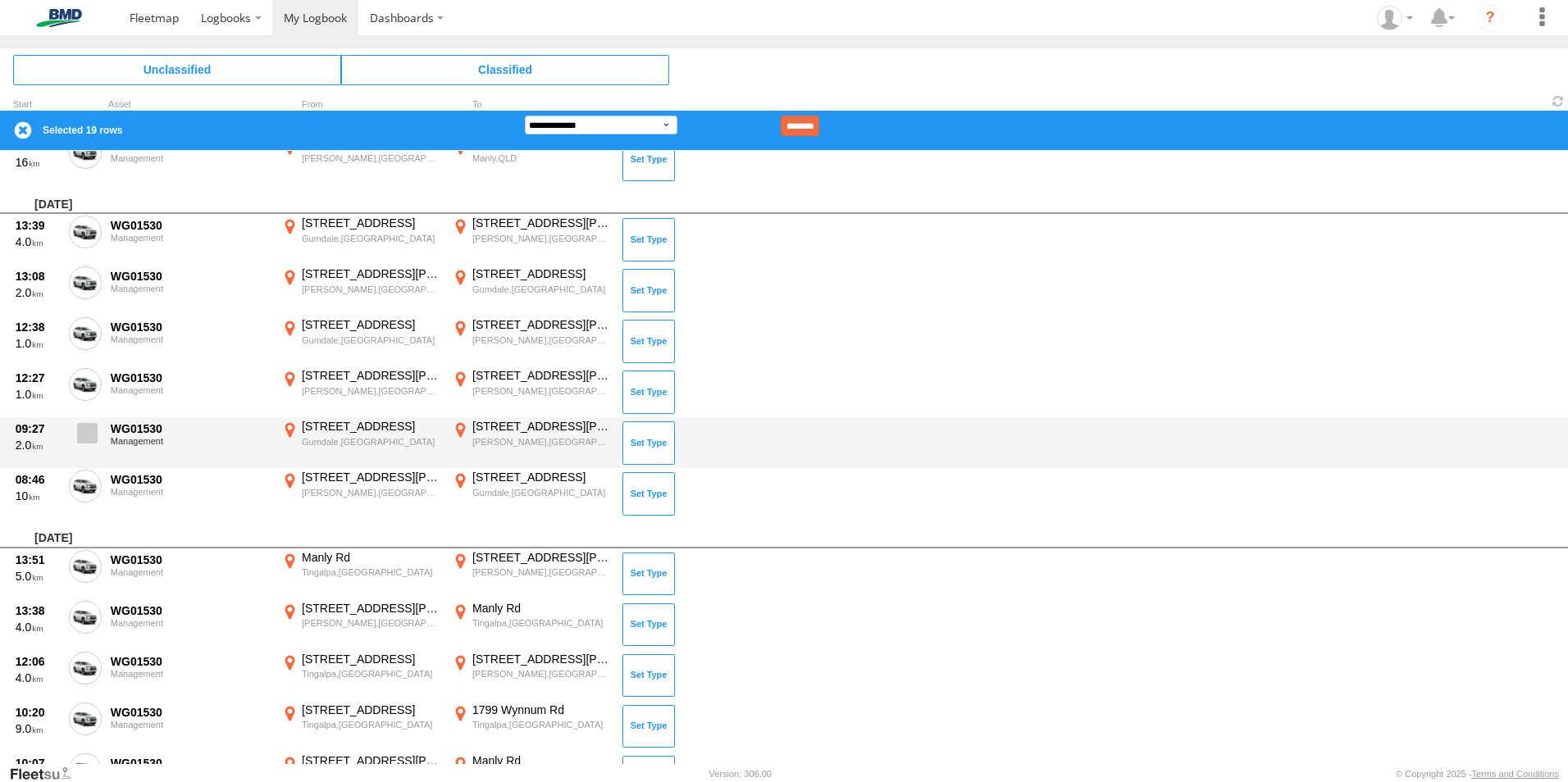
click at [90, 437] on span at bounding box center [87, 433] width 20 height 20
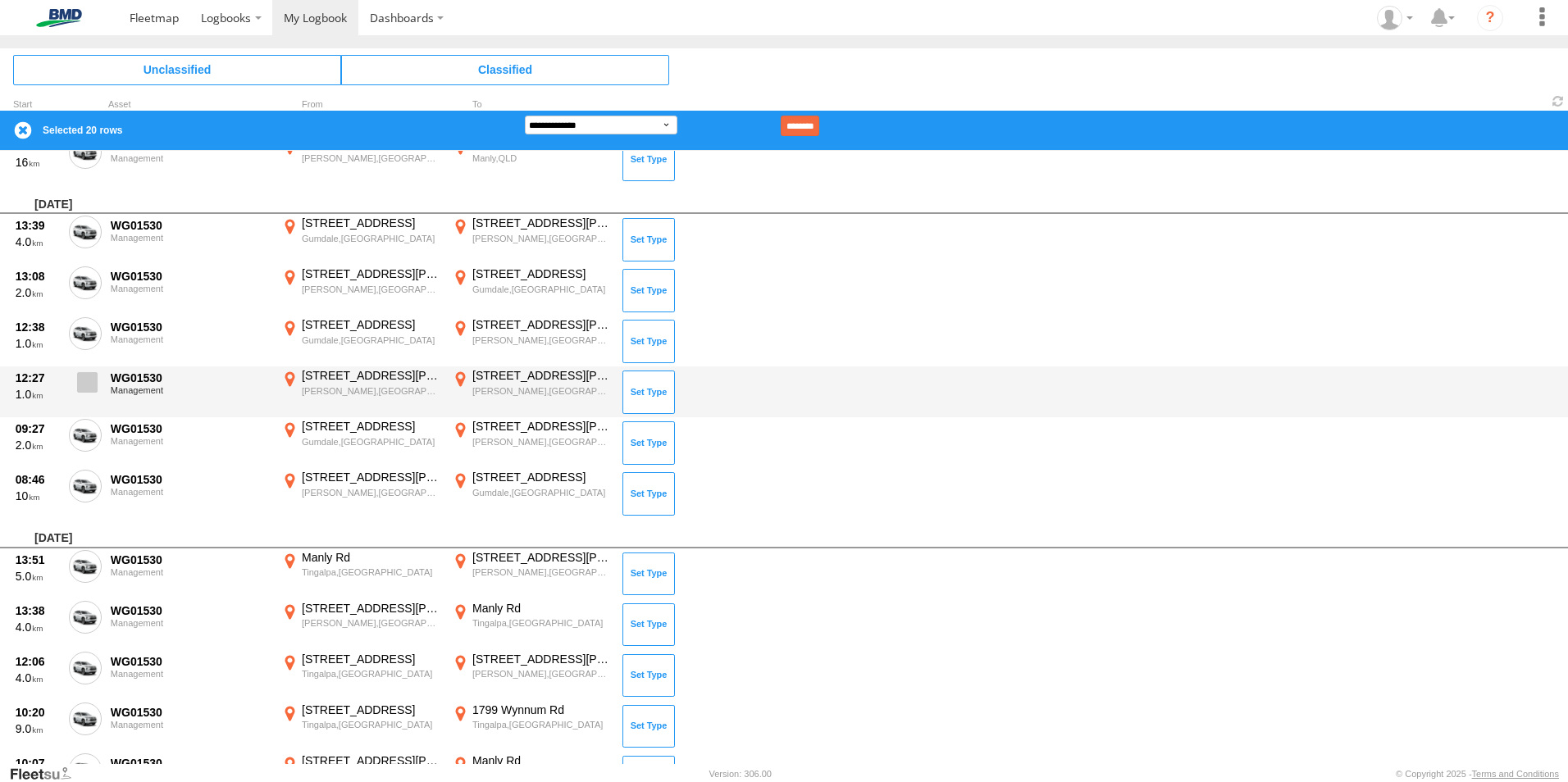
click at [85, 387] on span at bounding box center [87, 382] width 20 height 20
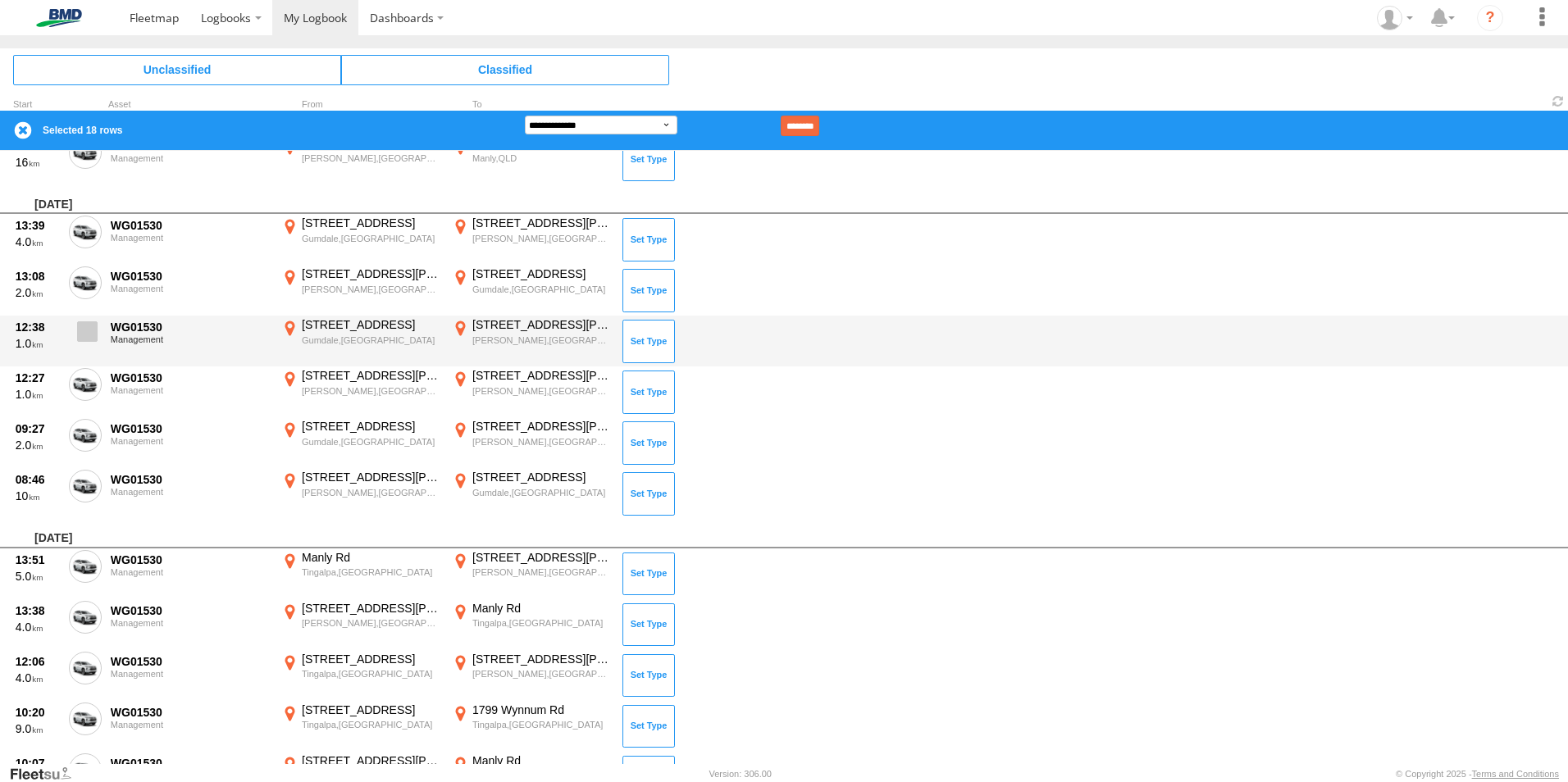
click at [83, 347] on label at bounding box center [85, 336] width 32 height 38
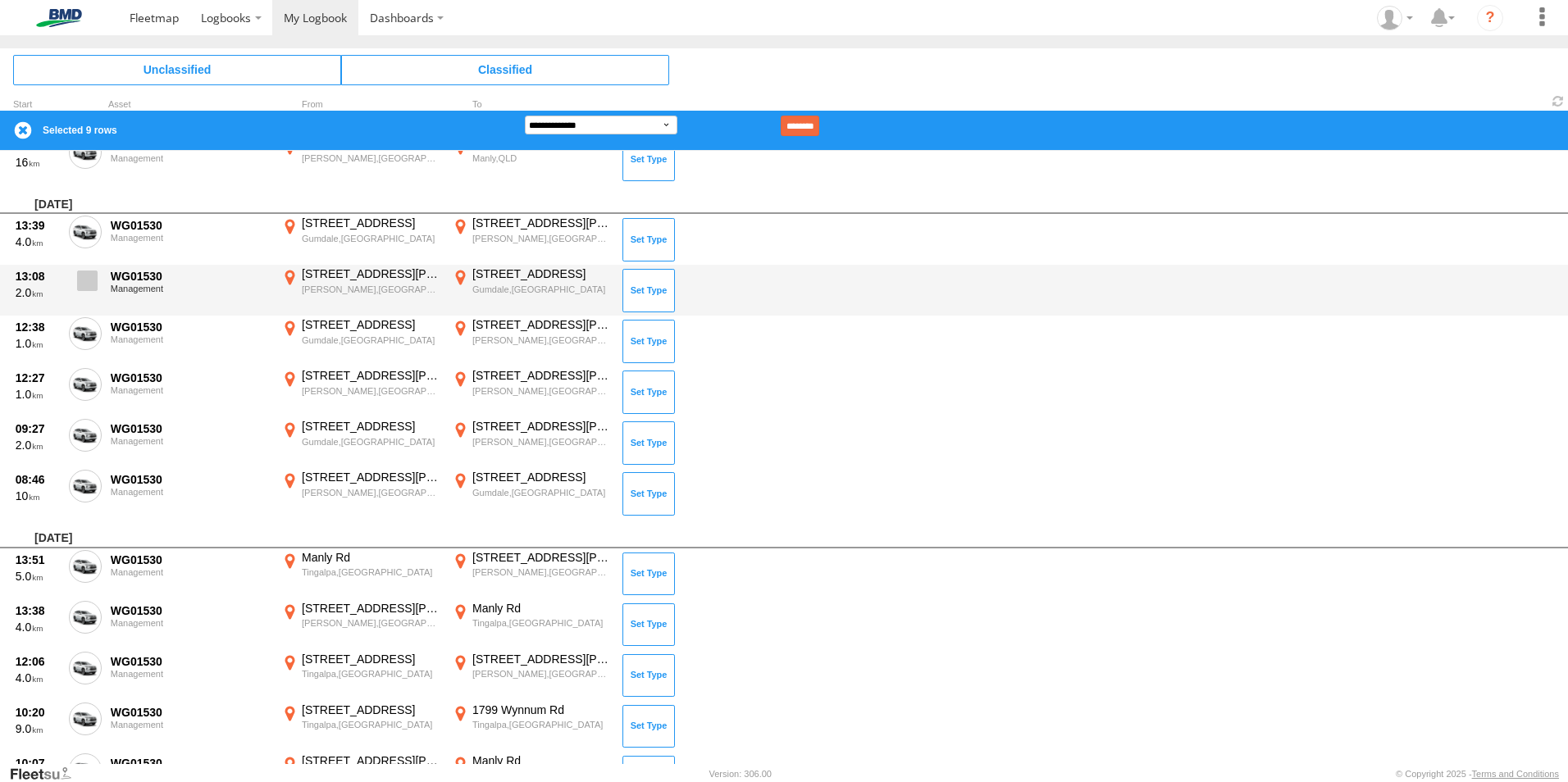
click at [80, 293] on label at bounding box center [85, 285] width 32 height 38
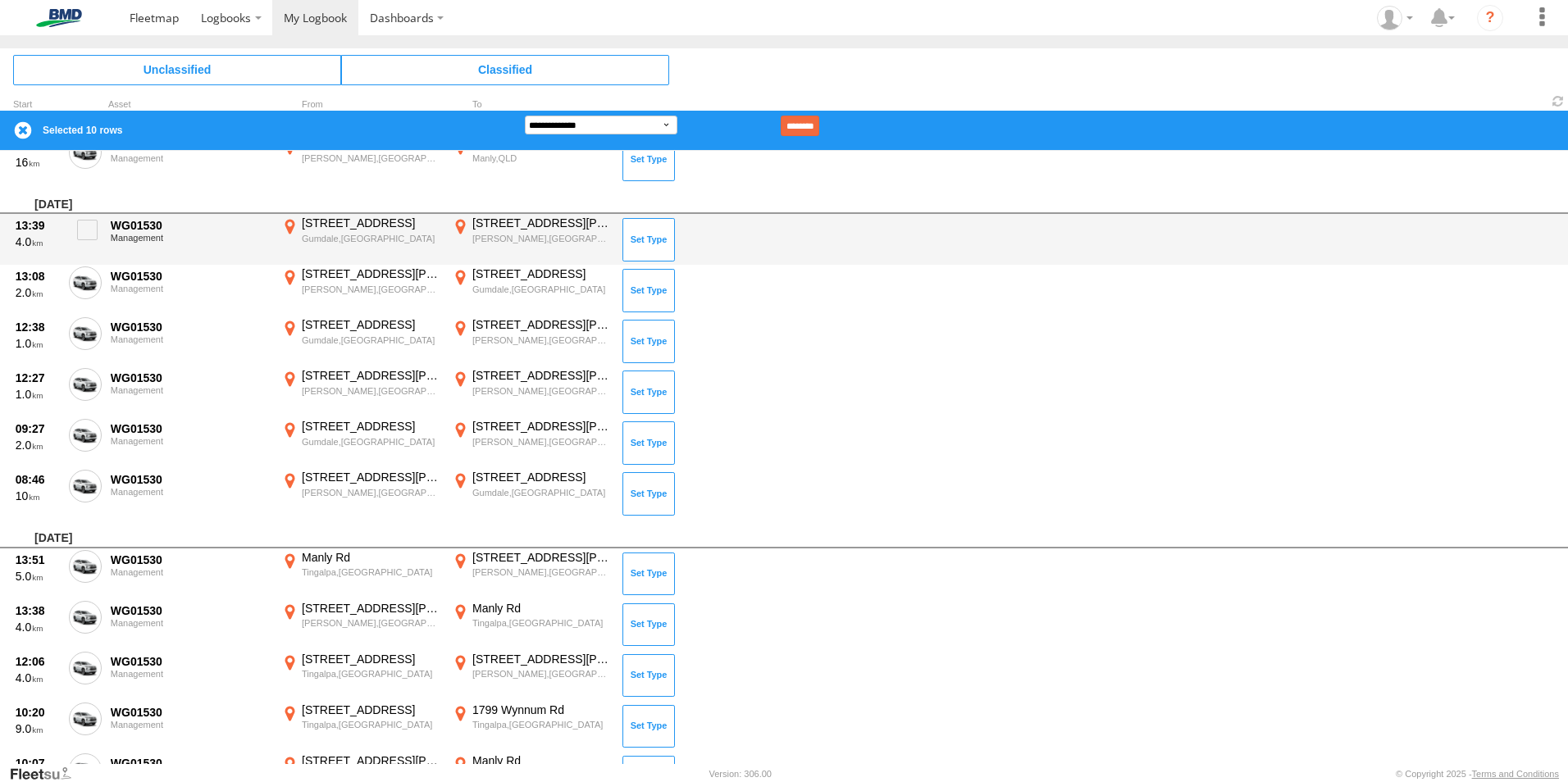
click at [84, 255] on div "13:39 4.0 WG01530 Management [STREET_ADDRESS] 153.15239 [STREET_ADDRESS][PERSON…" at bounding box center [784, 239] width 1568 height 51
drag, startPoint x: 90, startPoint y: 231, endPoint x: 117, endPoint y: 226, distance: 27.5
click at [91, 231] on span at bounding box center [87, 230] width 20 height 20
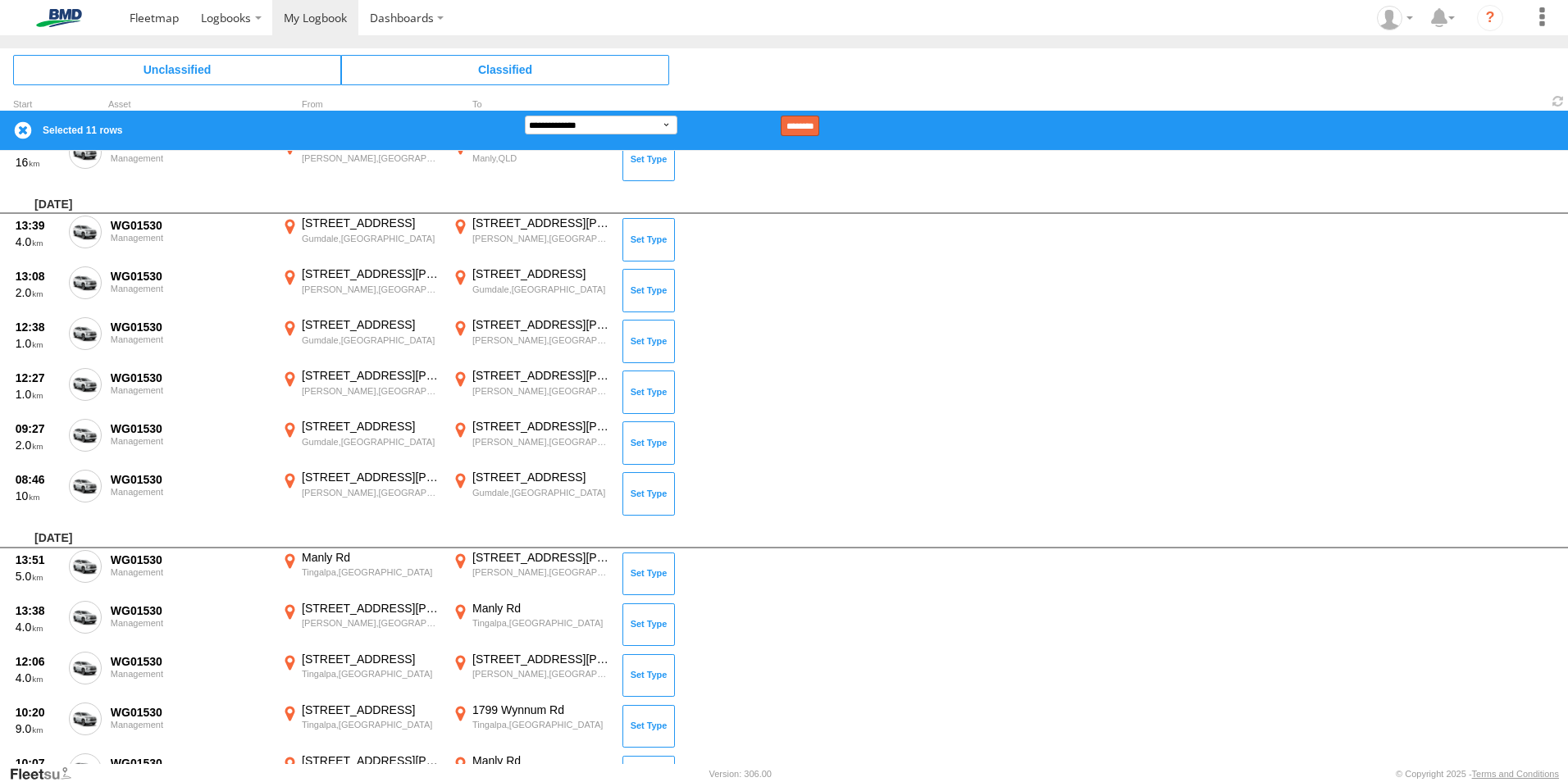
click at [819, 123] on input "********" at bounding box center [800, 125] width 39 height 20
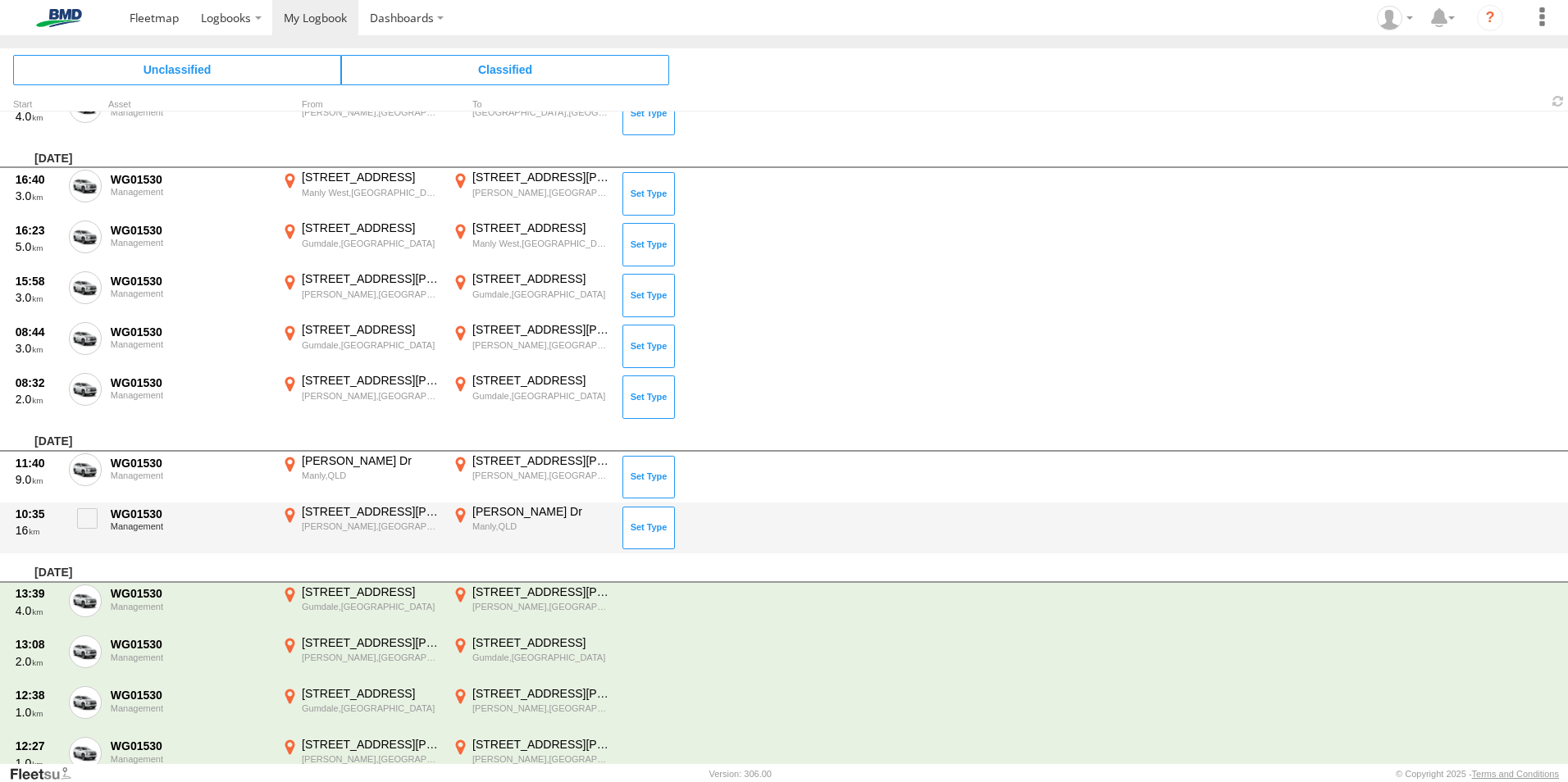
scroll to position [3973, 0]
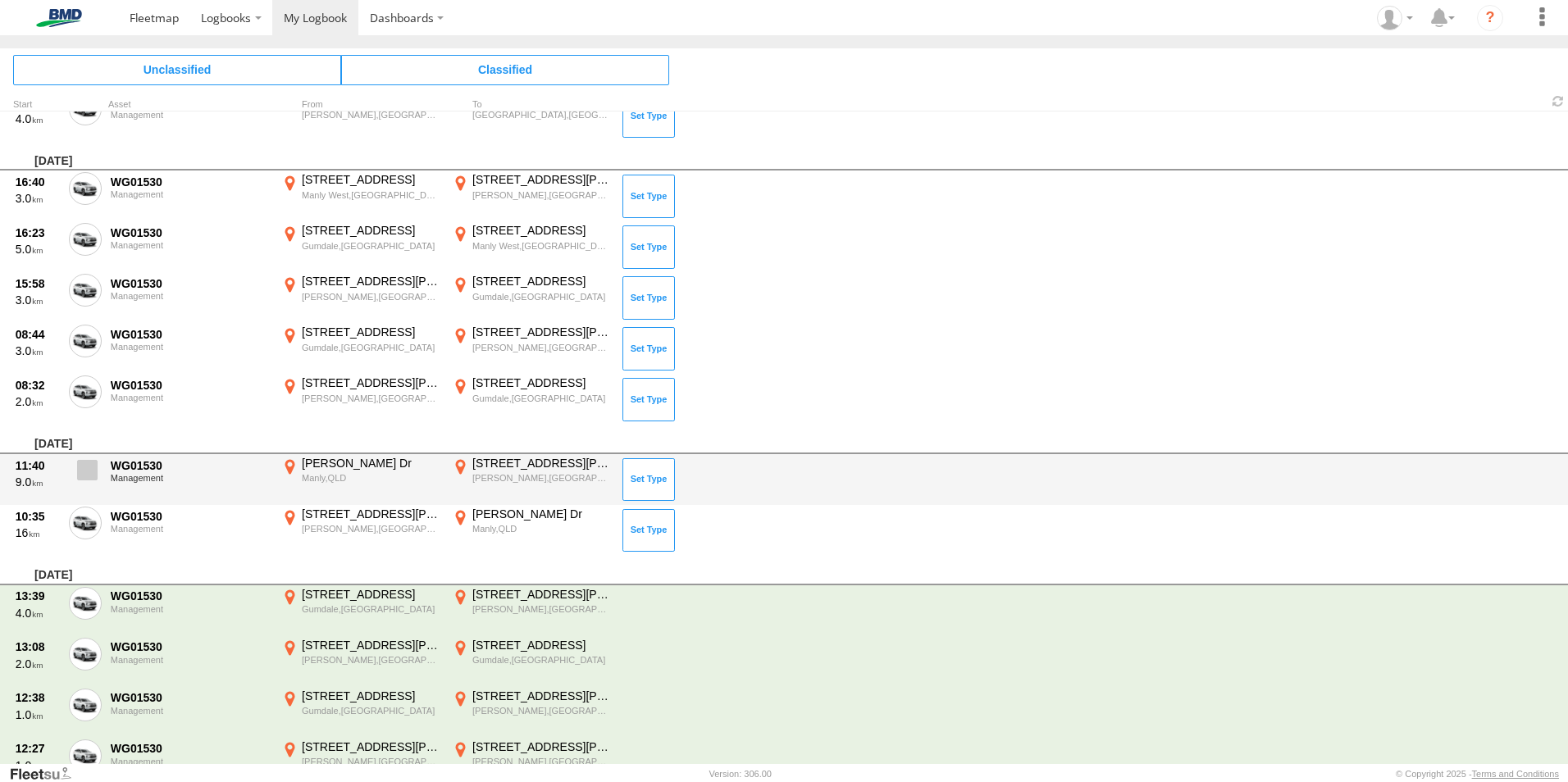
click at [0, 0] on span at bounding box center [0, 0] width 0 height 0
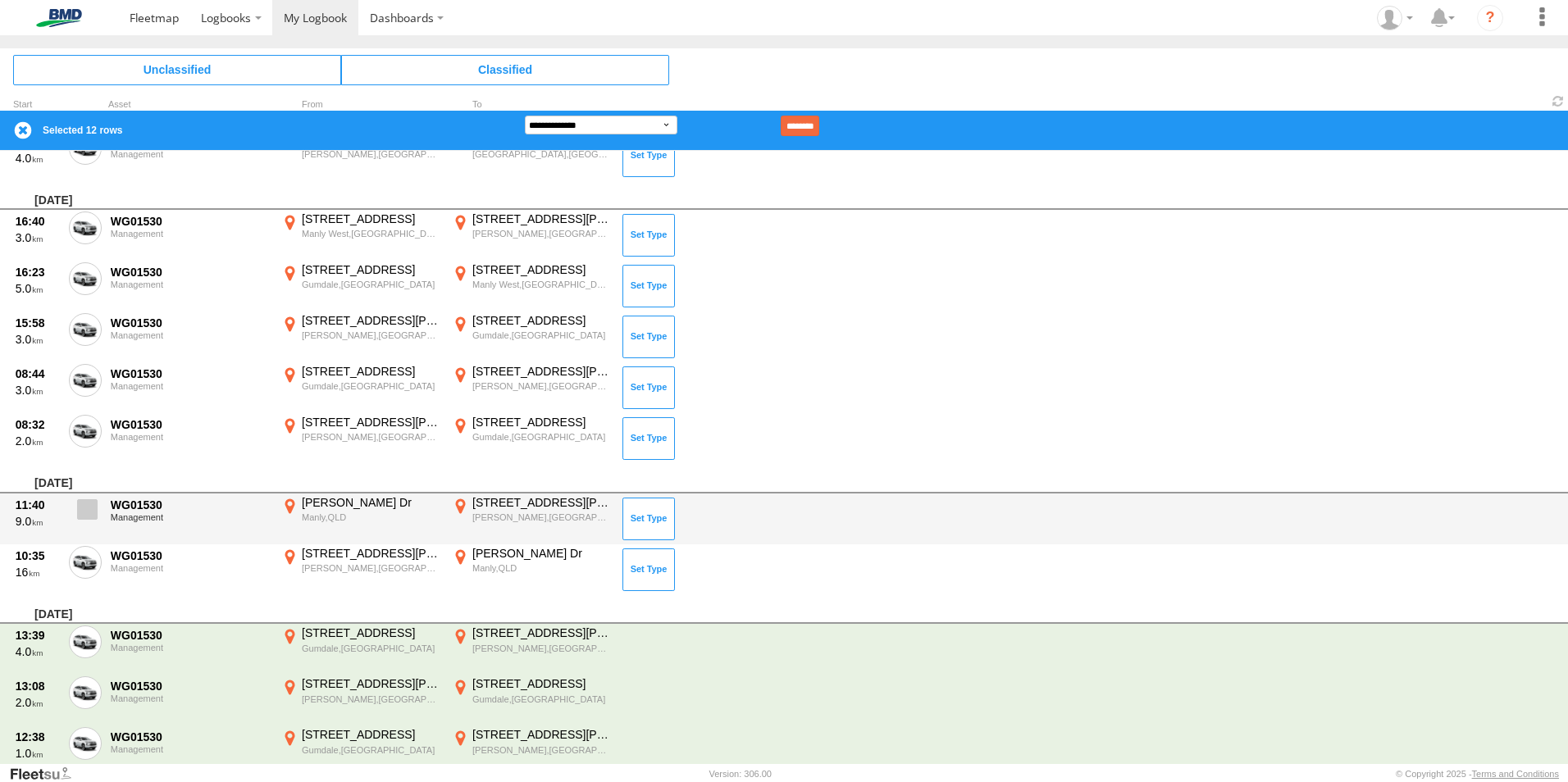
click at [89, 510] on span at bounding box center [87, 509] width 20 height 20
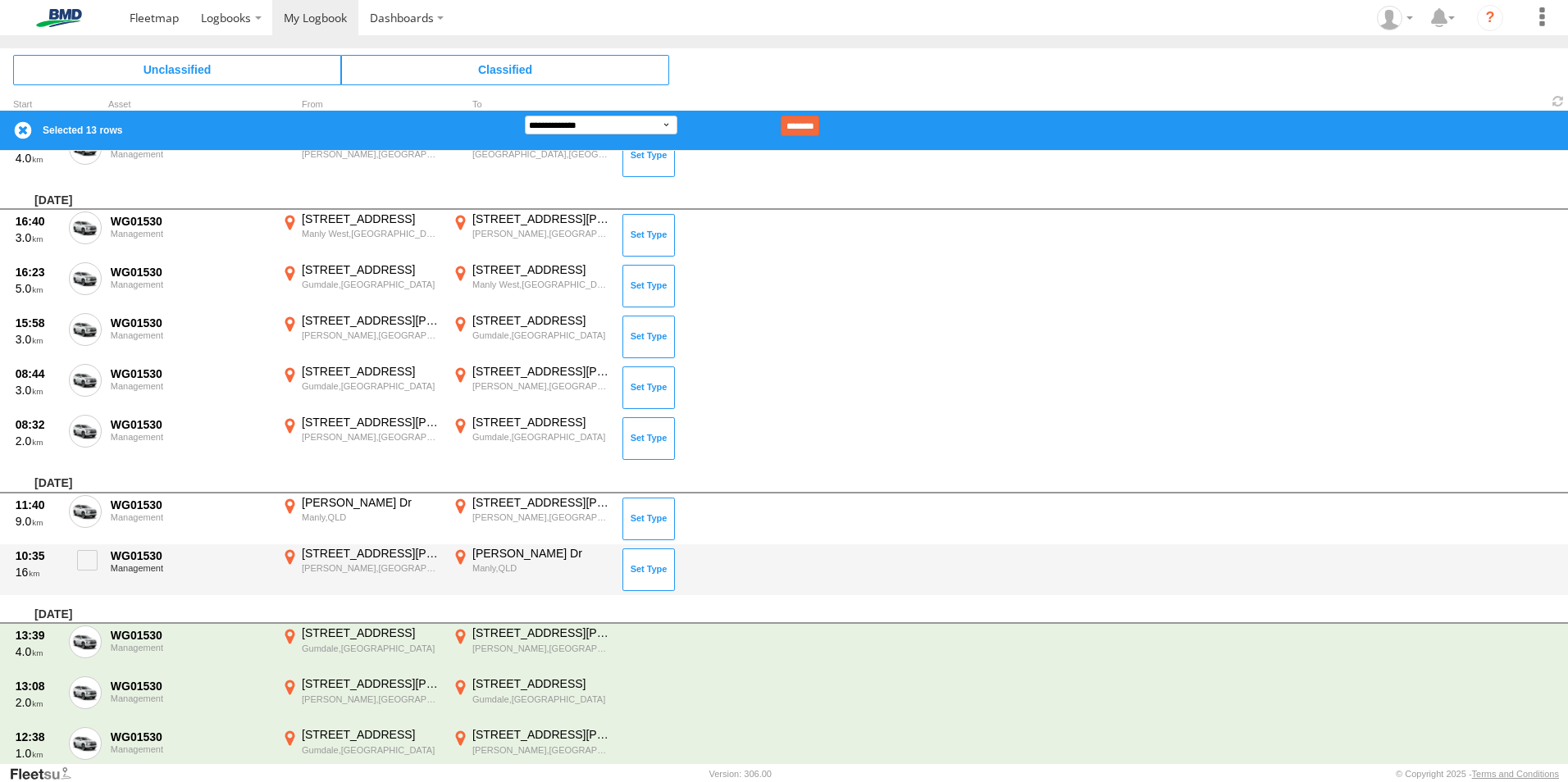
click at [502, 553] on div "[PERSON_NAME] Dr" at bounding box center [542, 553] width 139 height 15
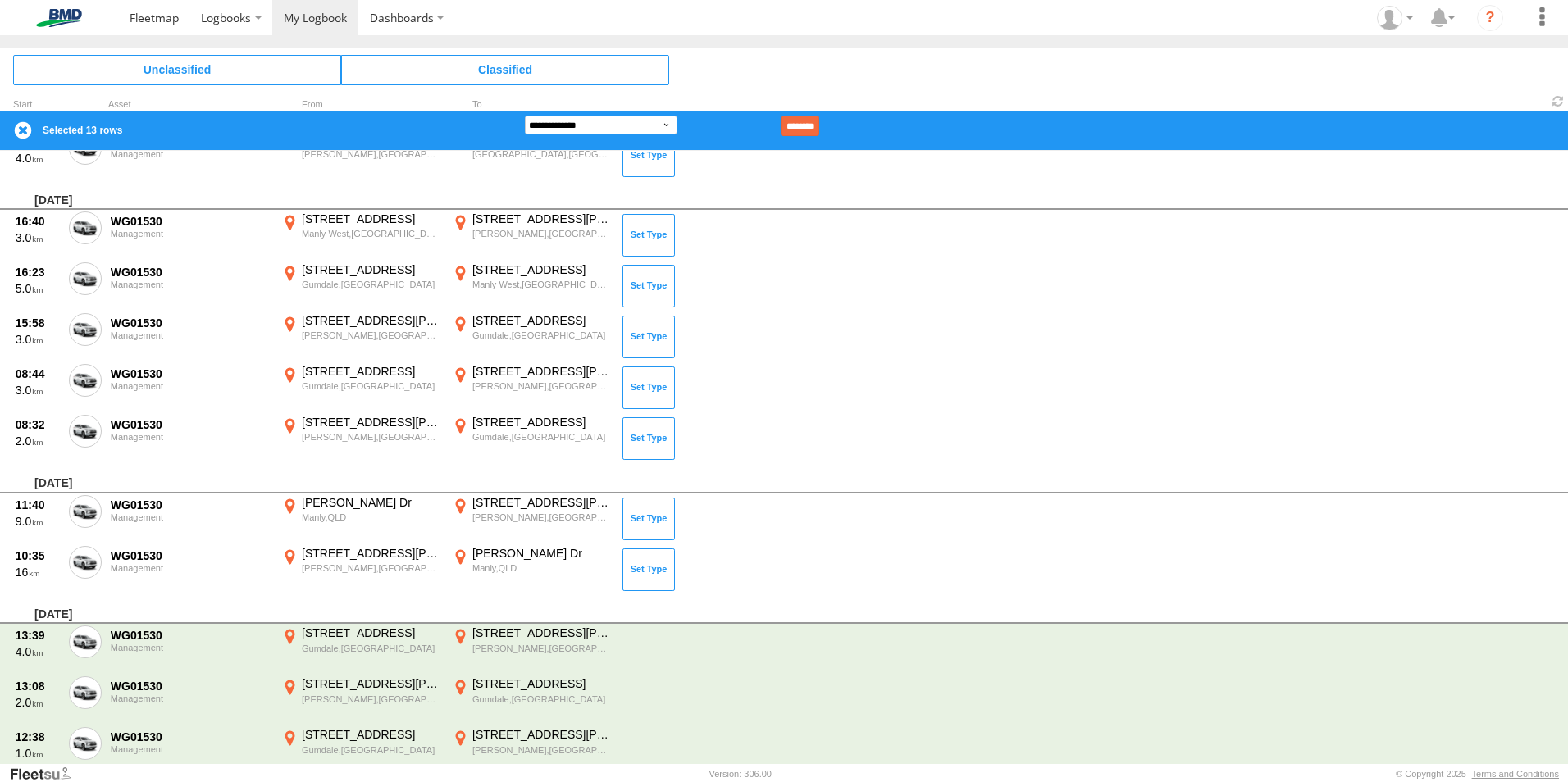
click at [0, 0] on label "×" at bounding box center [0, 0] width 0 height 0
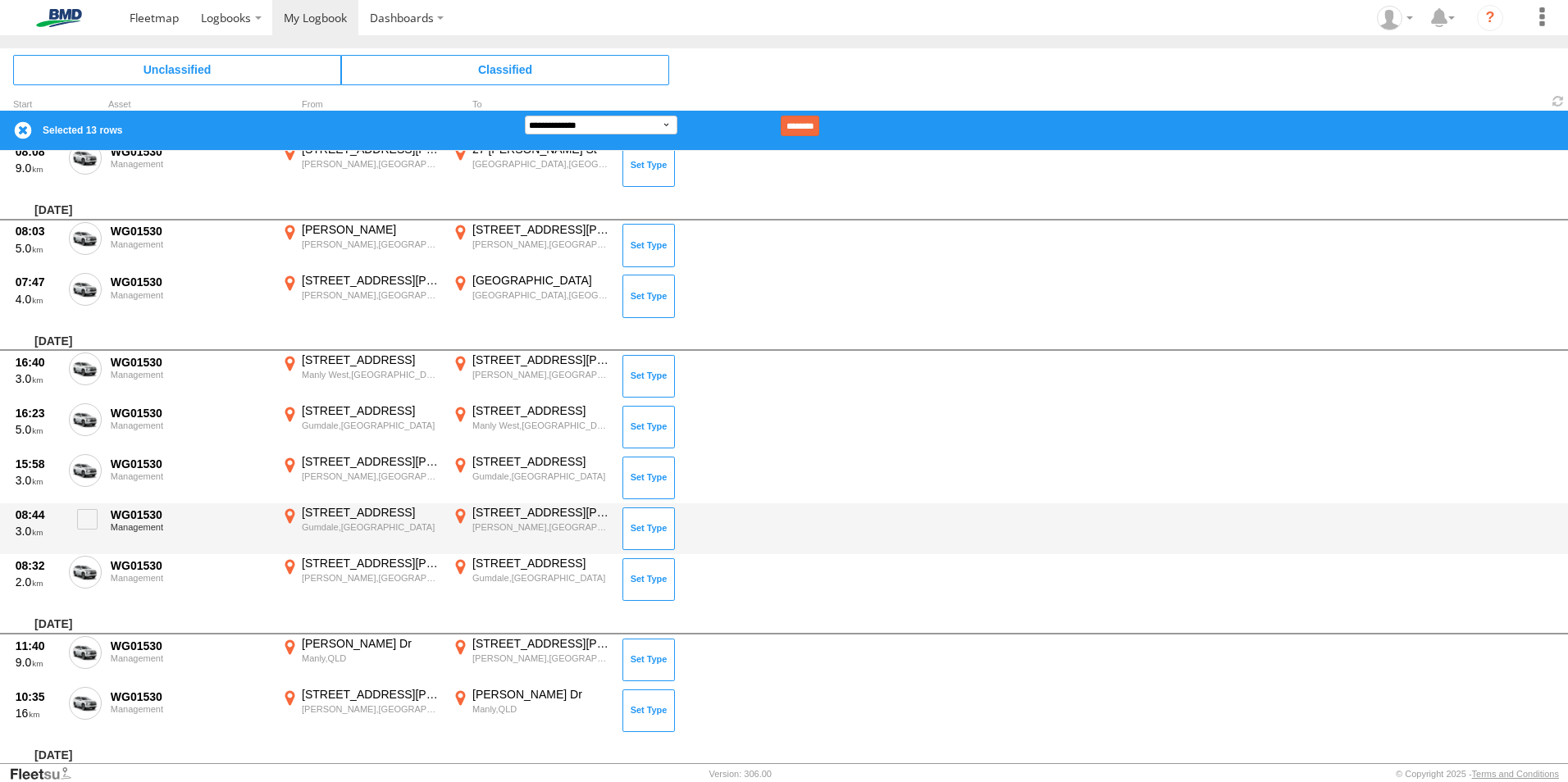
scroll to position [3809, 0]
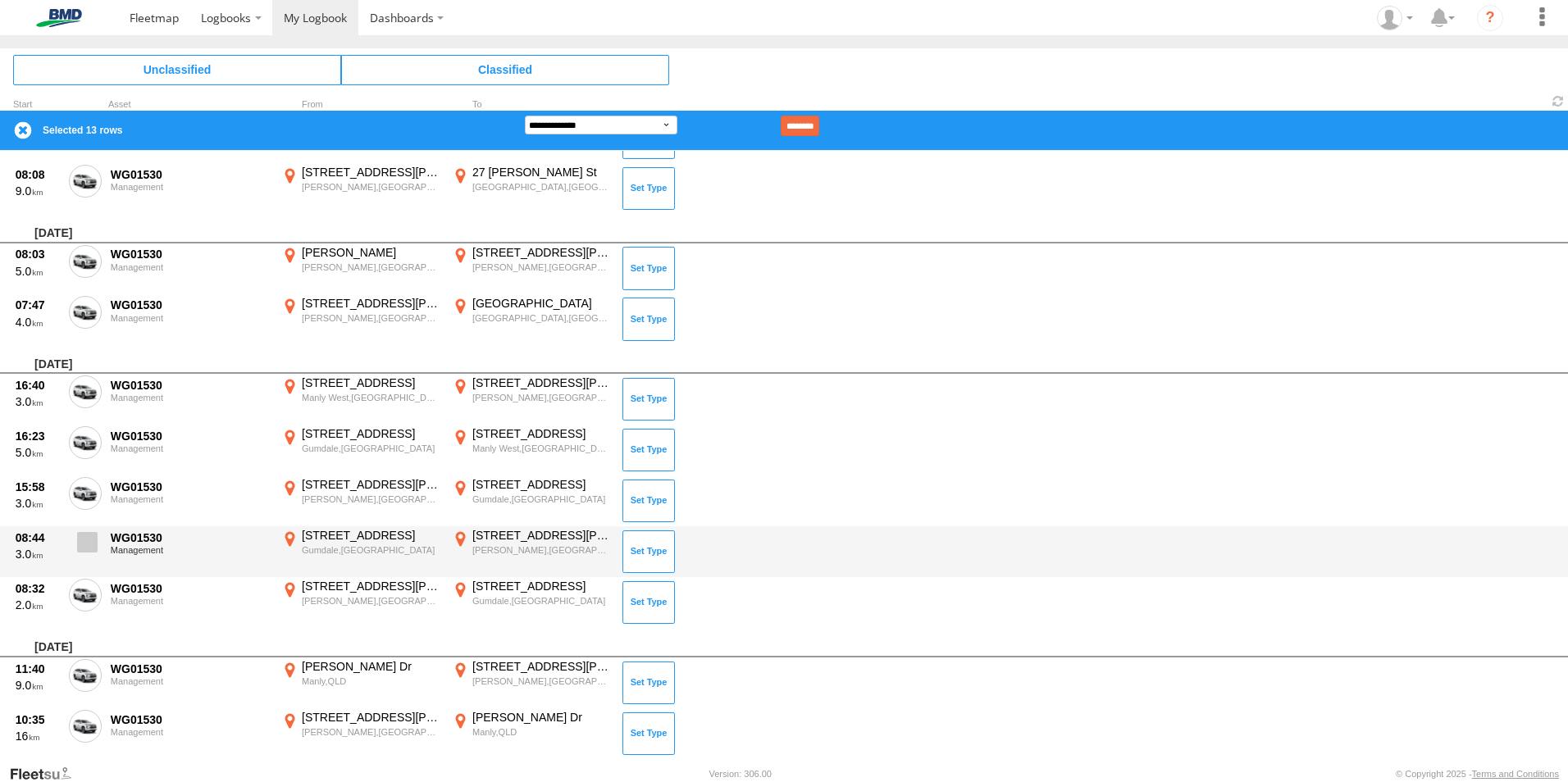
drag, startPoint x: 85, startPoint y: 587, endPoint x: 87, endPoint y: 548, distance: 39.1
click at [0, 0] on span at bounding box center [0, 0] width 0 height 0
click at [83, 545] on span at bounding box center [87, 542] width 20 height 20
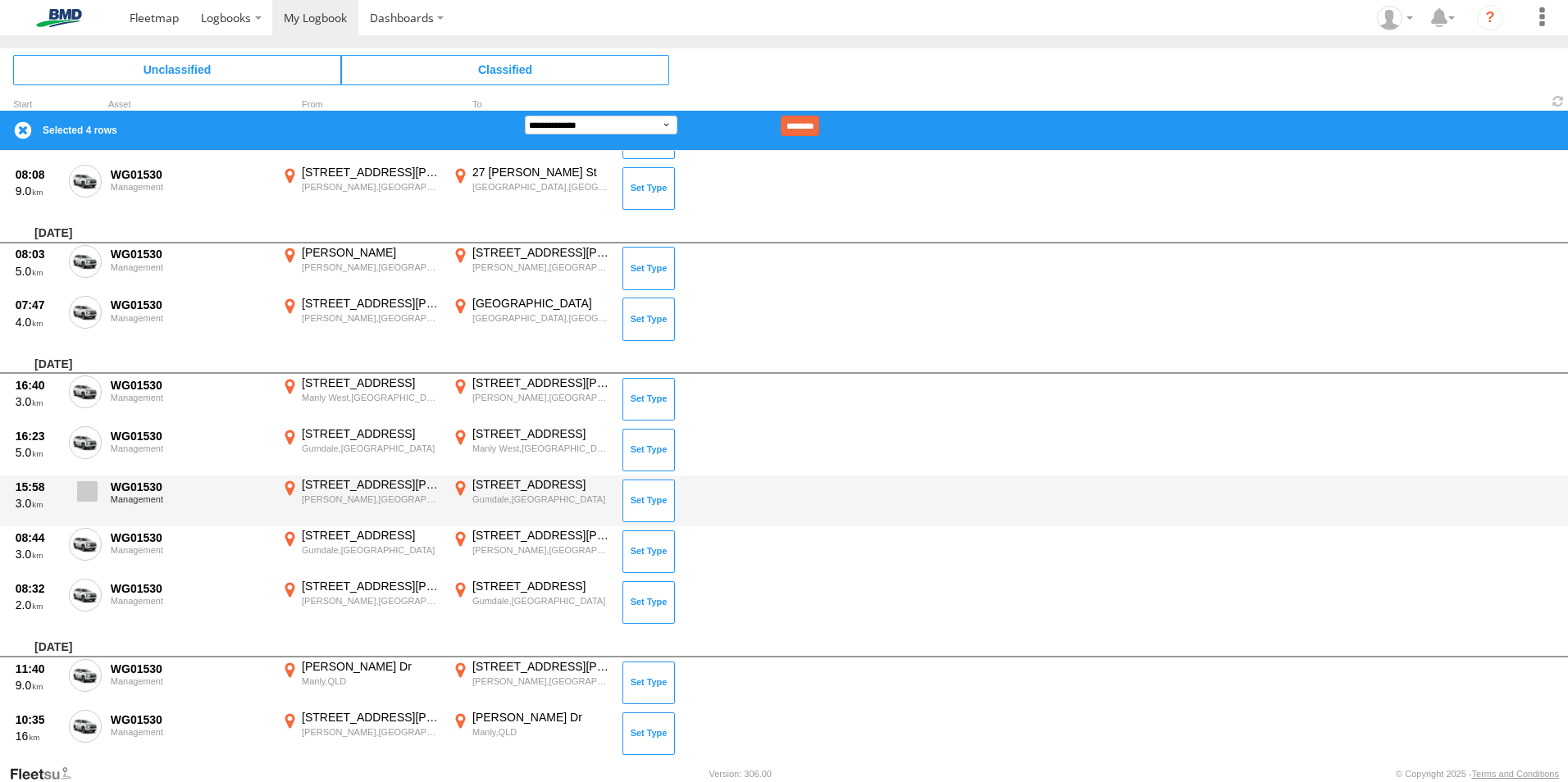
click at [90, 498] on span at bounding box center [87, 491] width 20 height 20
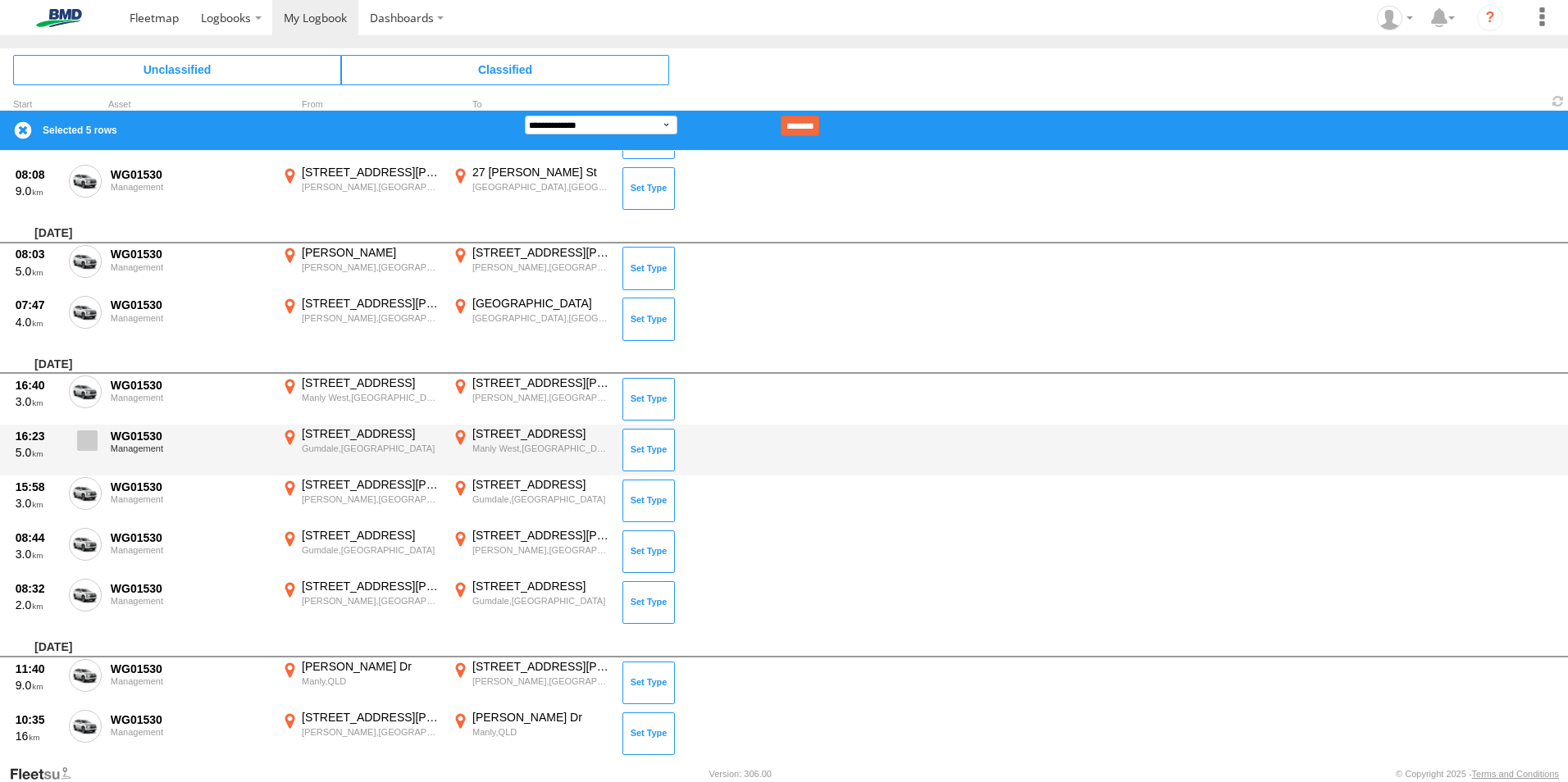
click at [86, 450] on span at bounding box center [87, 440] width 20 height 20
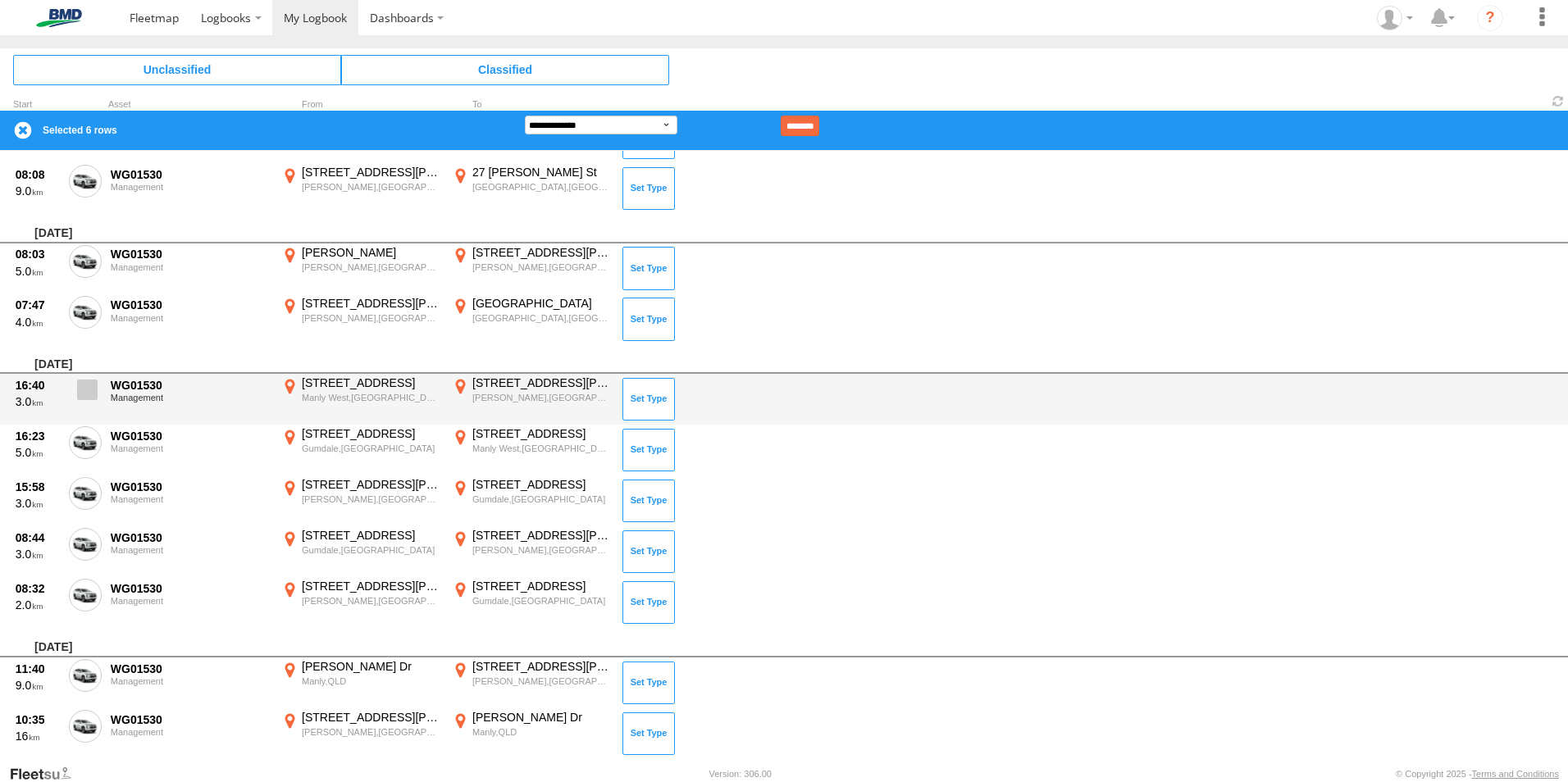
click at [89, 386] on span at bounding box center [87, 389] width 20 height 20
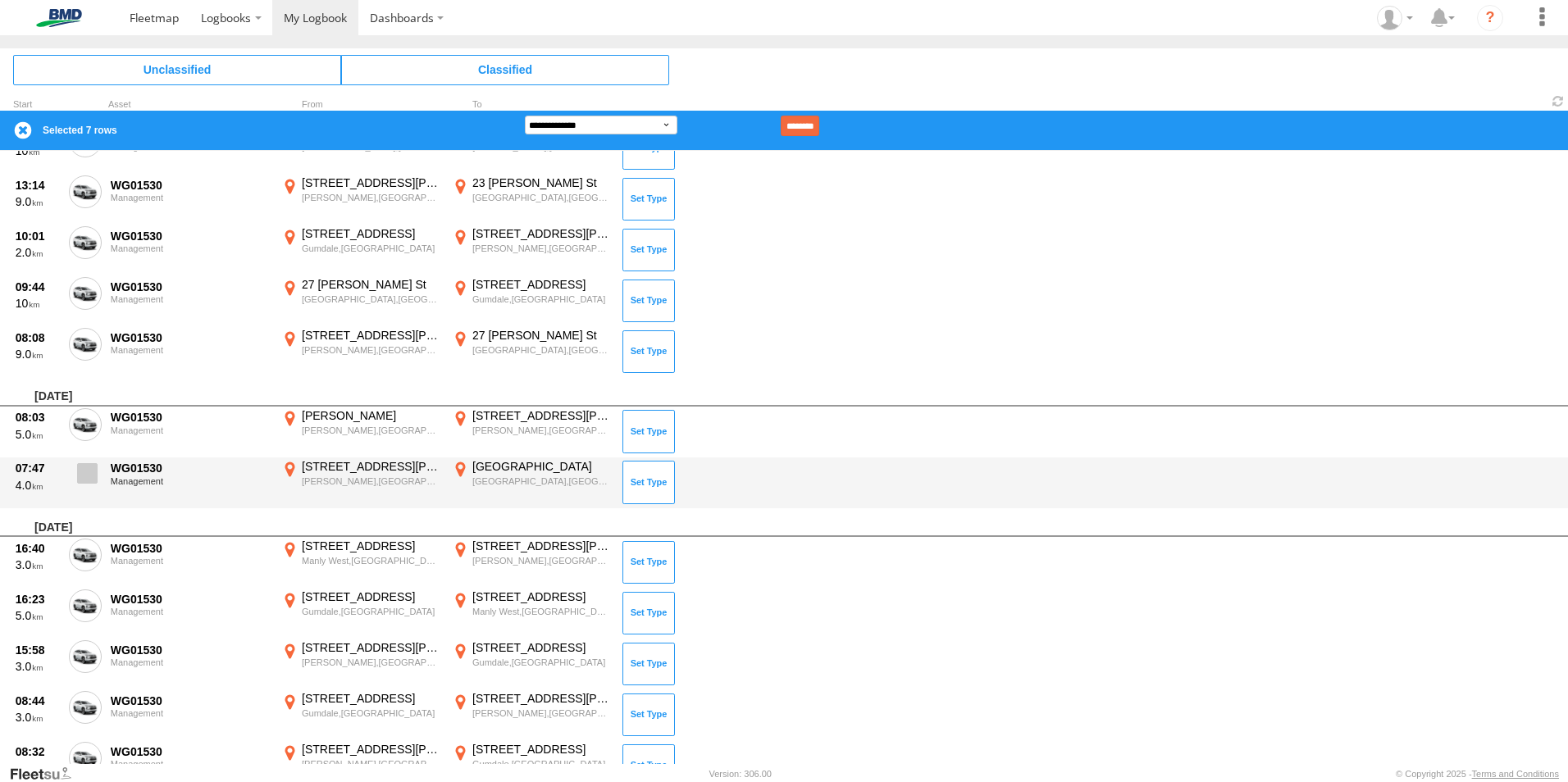
scroll to position [3645, 0]
click at [85, 476] on span at bounding box center [87, 473] width 20 height 20
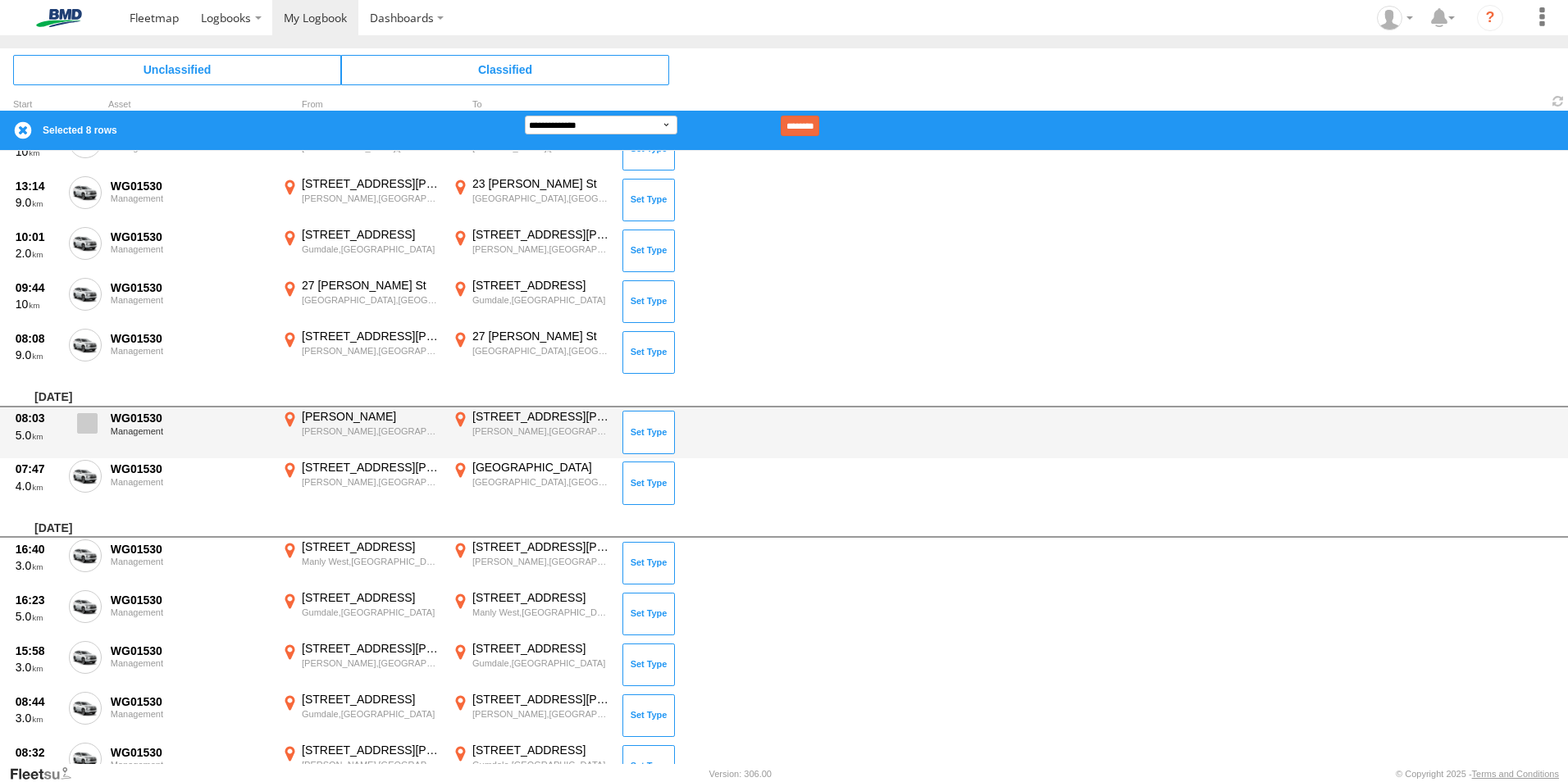
click at [85, 419] on span at bounding box center [87, 423] width 20 height 20
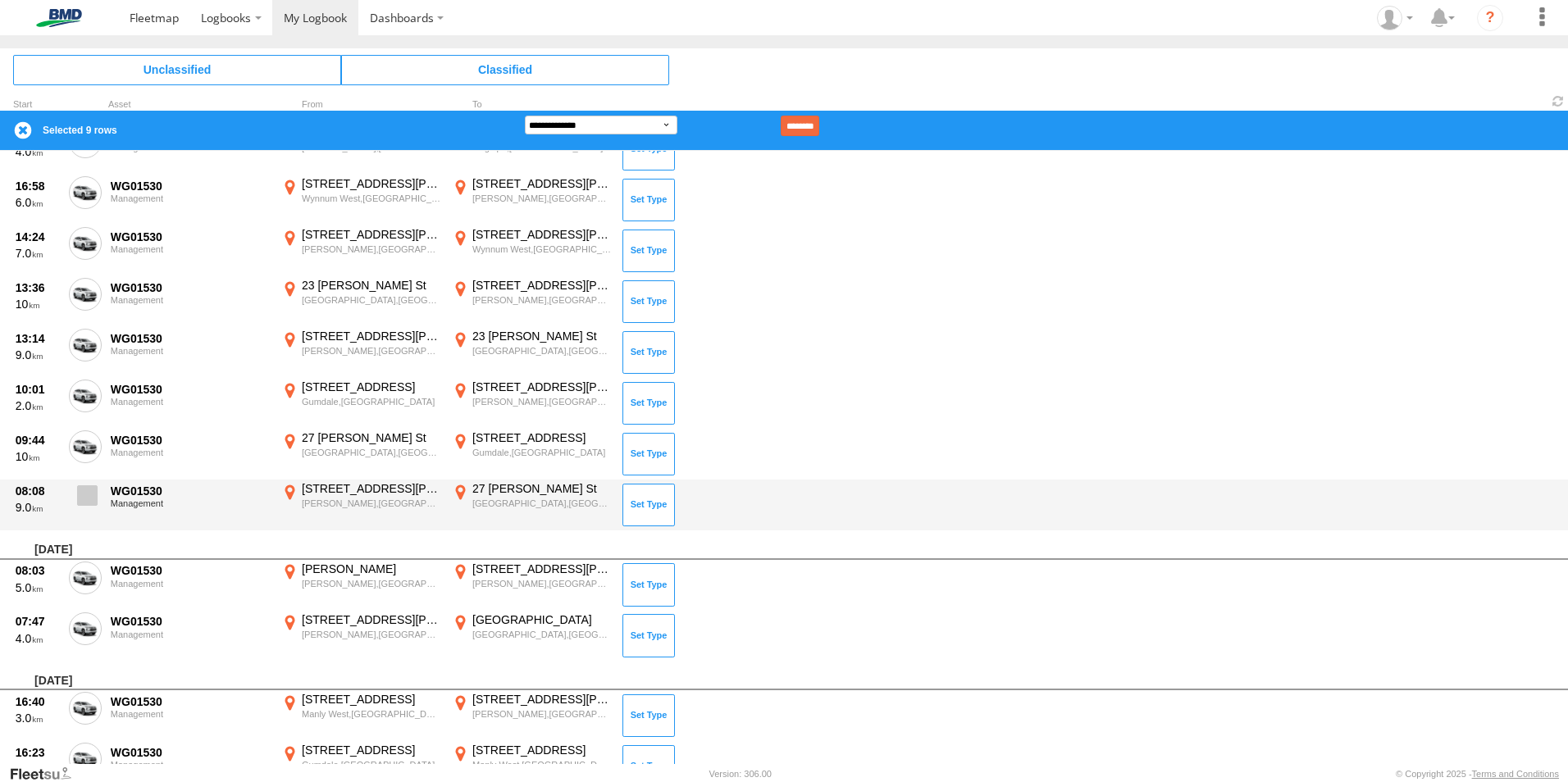
scroll to position [3481, 0]
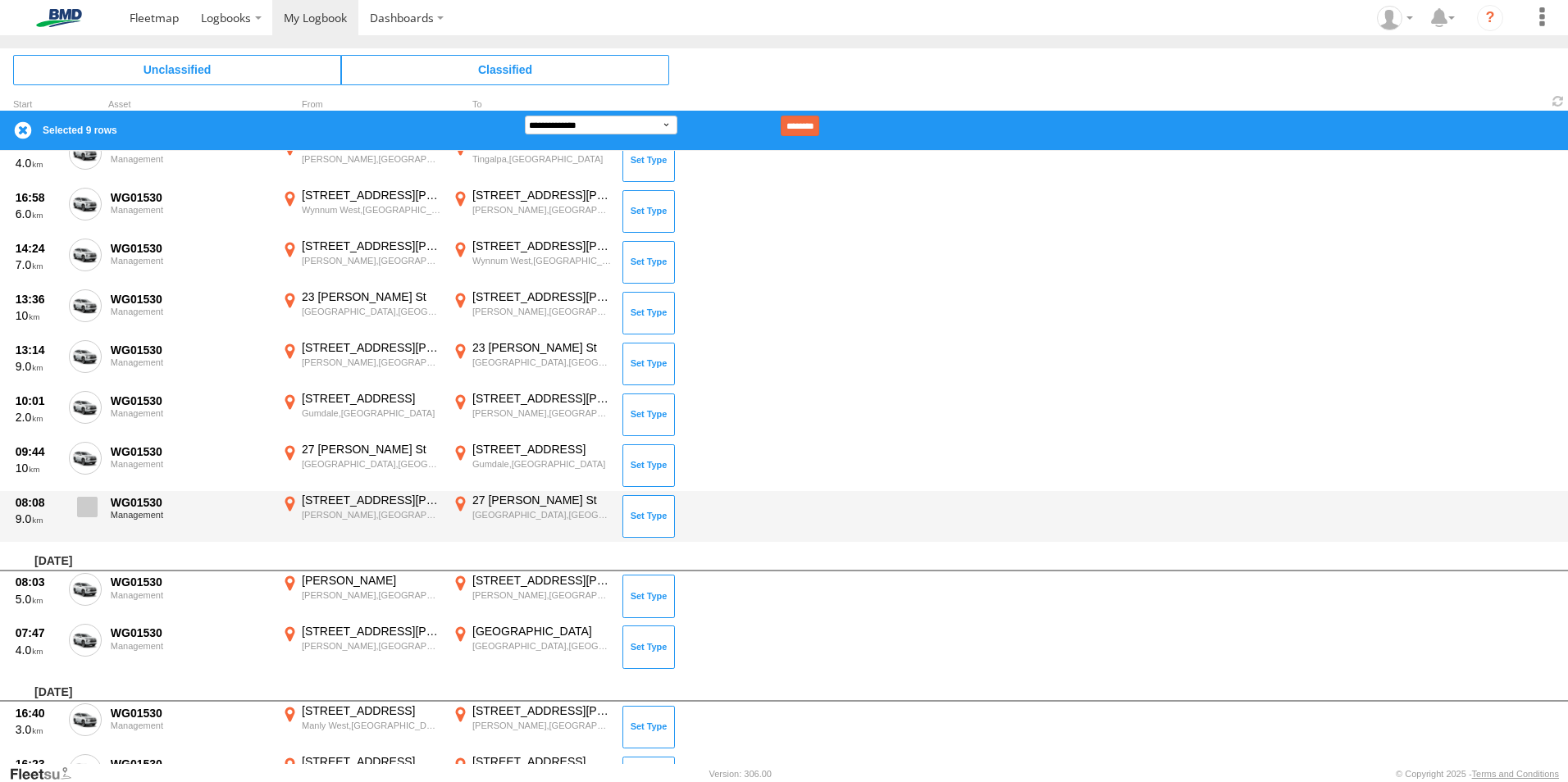
click at [82, 514] on span at bounding box center [87, 507] width 20 height 20
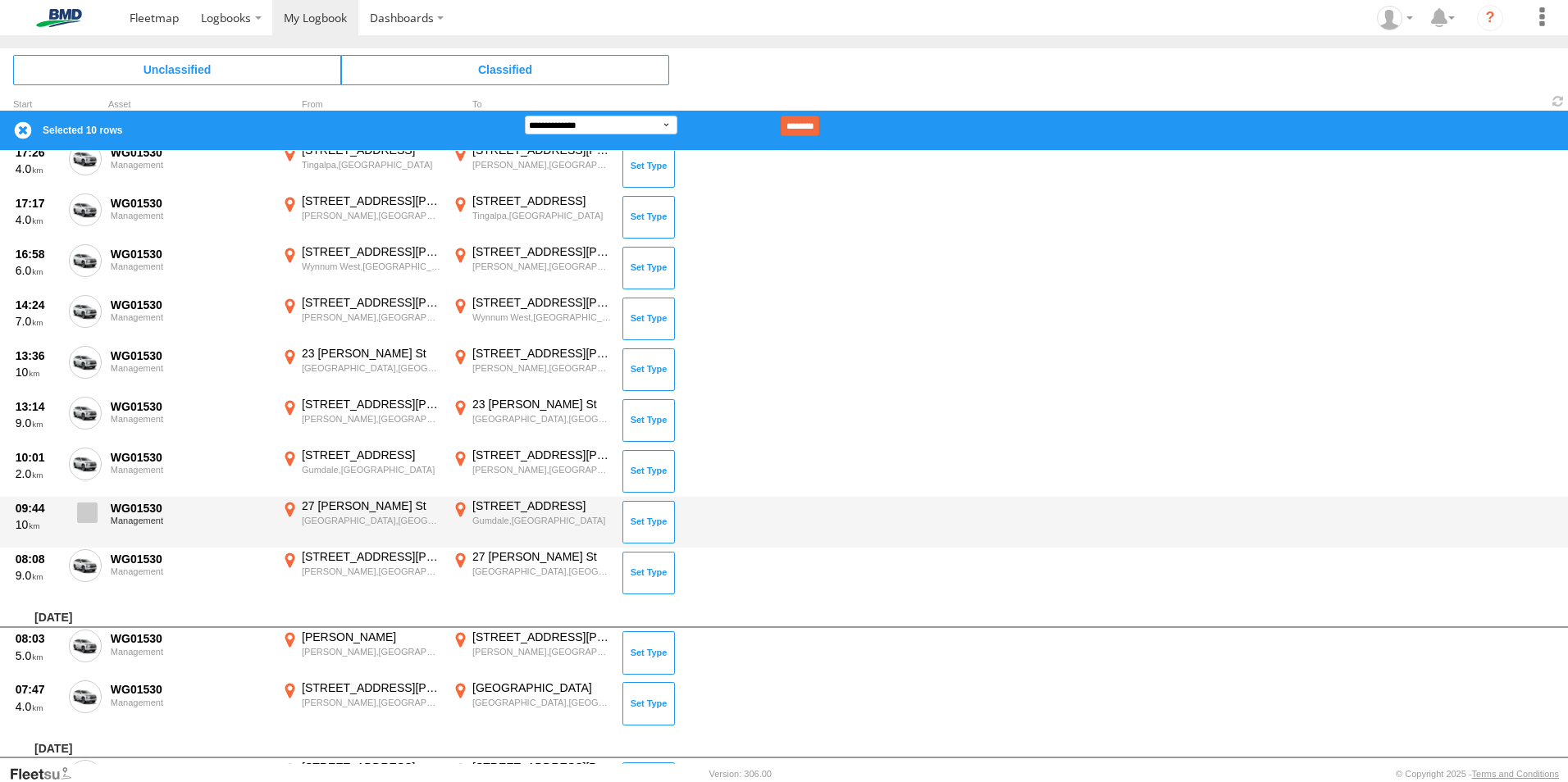
scroll to position [3399, 0]
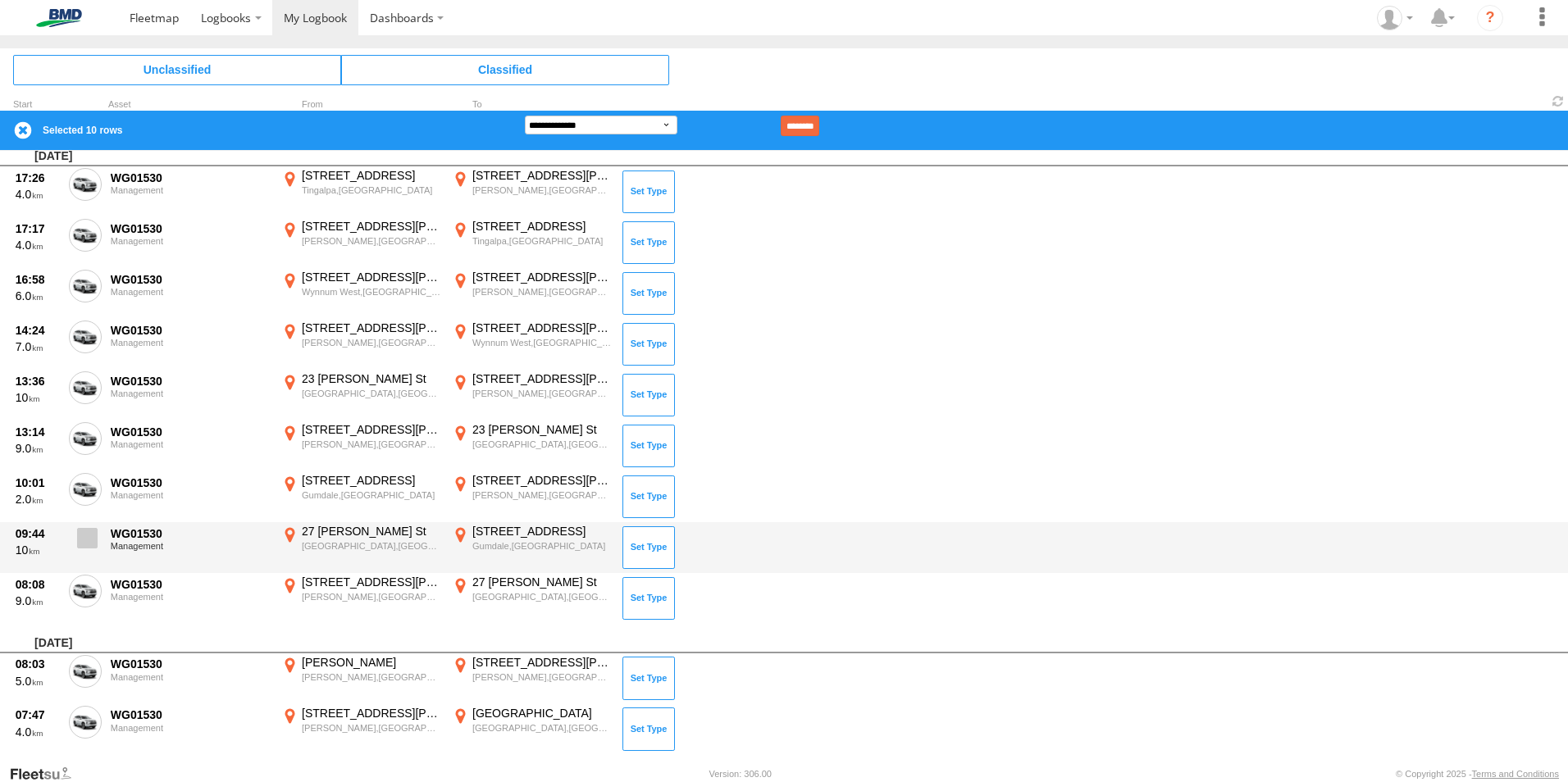
drag, startPoint x: 89, startPoint y: 534, endPoint x: 88, endPoint y: 525, distance: 9.1
click at [89, 529] on span at bounding box center [87, 537] width 20 height 20
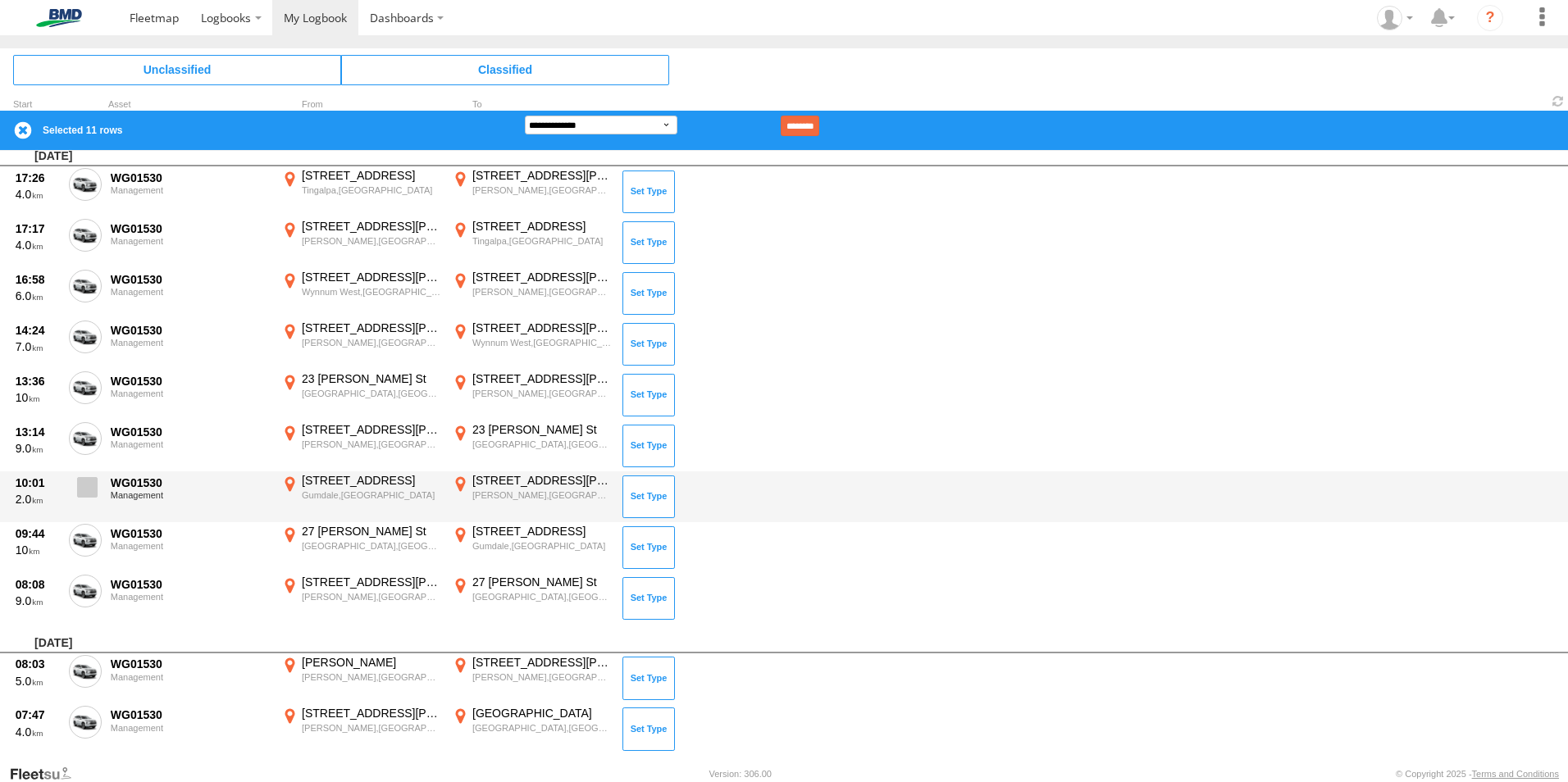
click at [87, 489] on span at bounding box center [87, 487] width 20 height 20
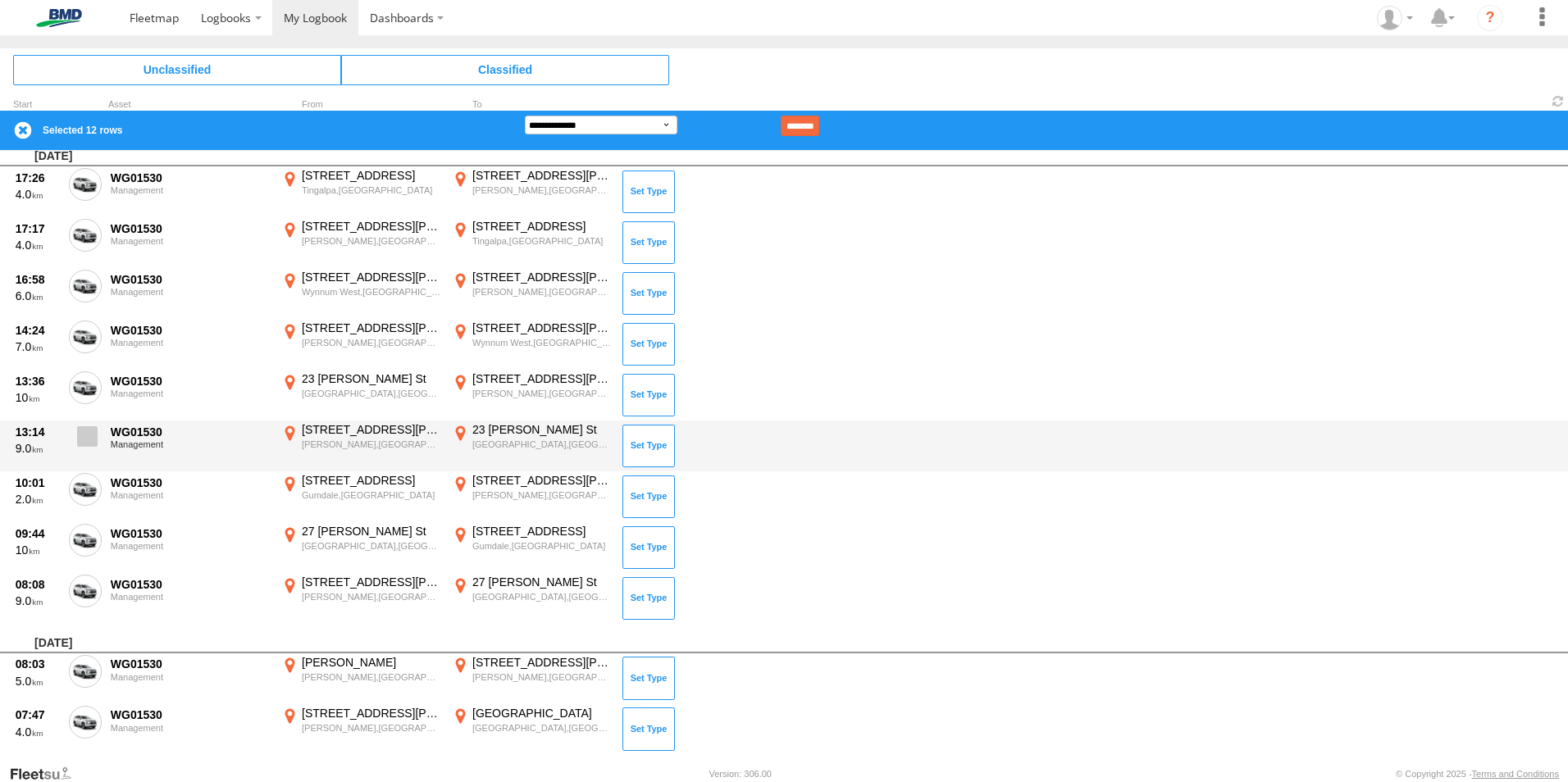
click at [87, 437] on span at bounding box center [87, 436] width 20 height 20
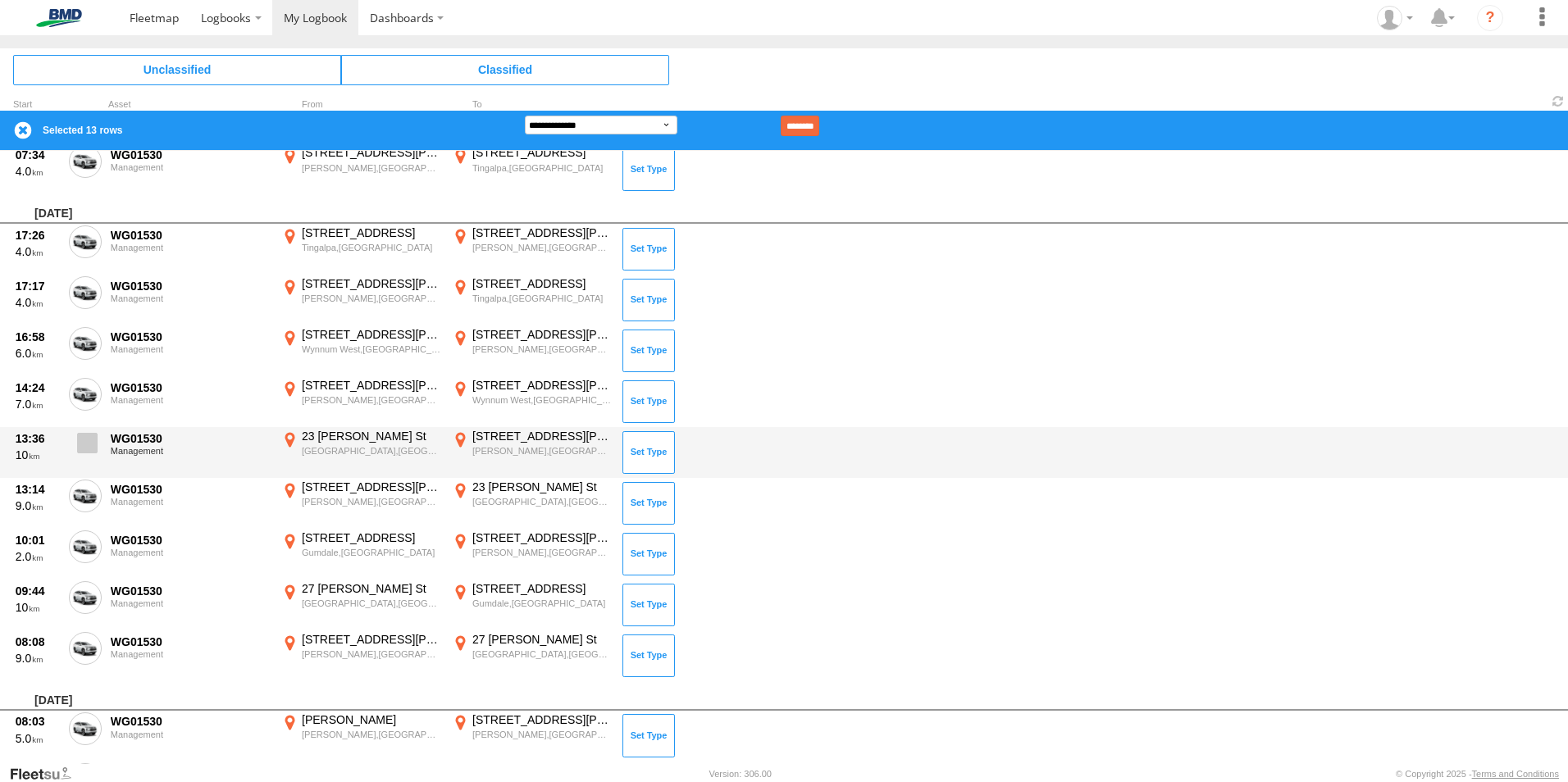
scroll to position [3317, 0]
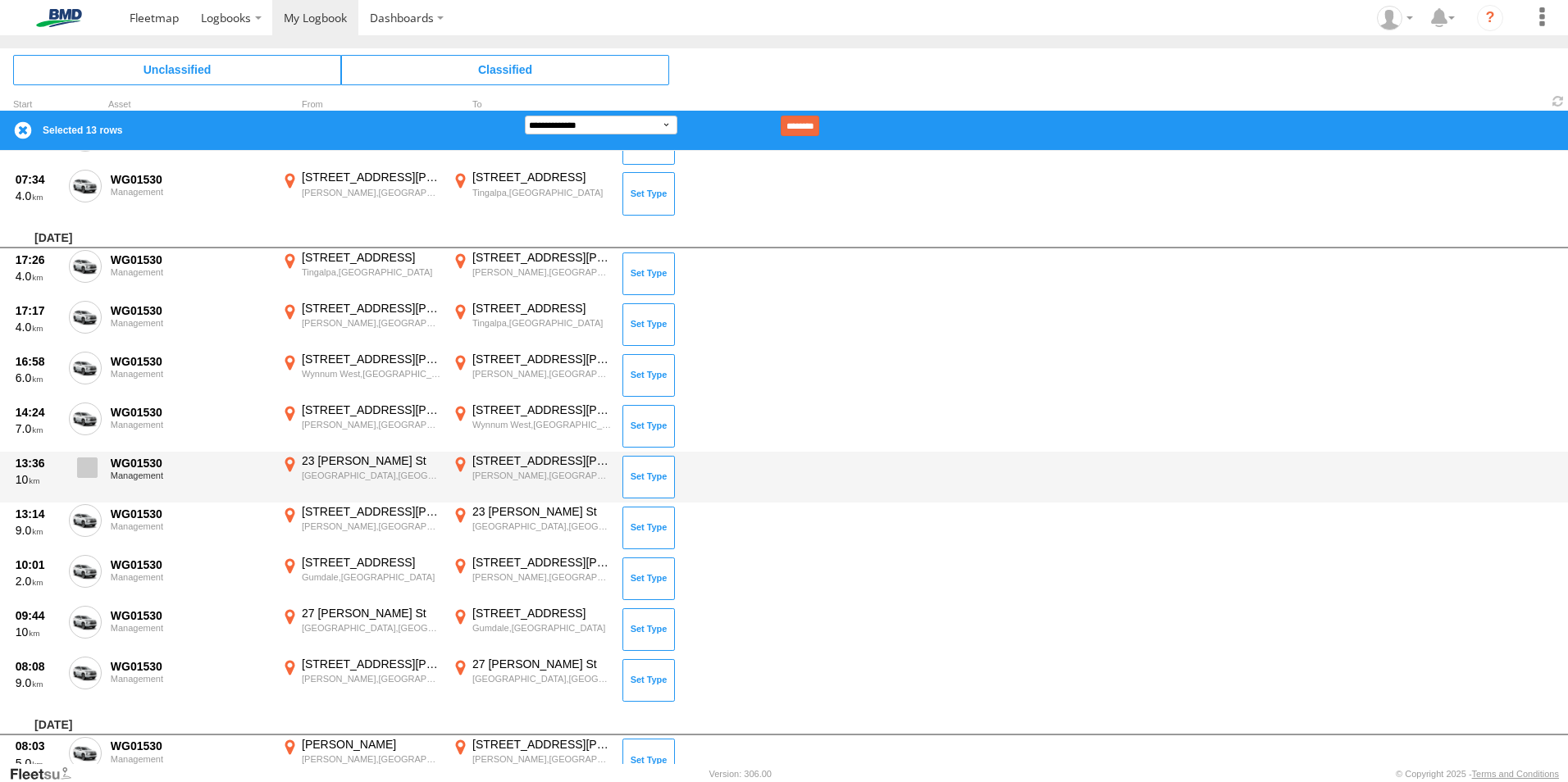
click at [86, 475] on span at bounding box center [87, 467] width 20 height 20
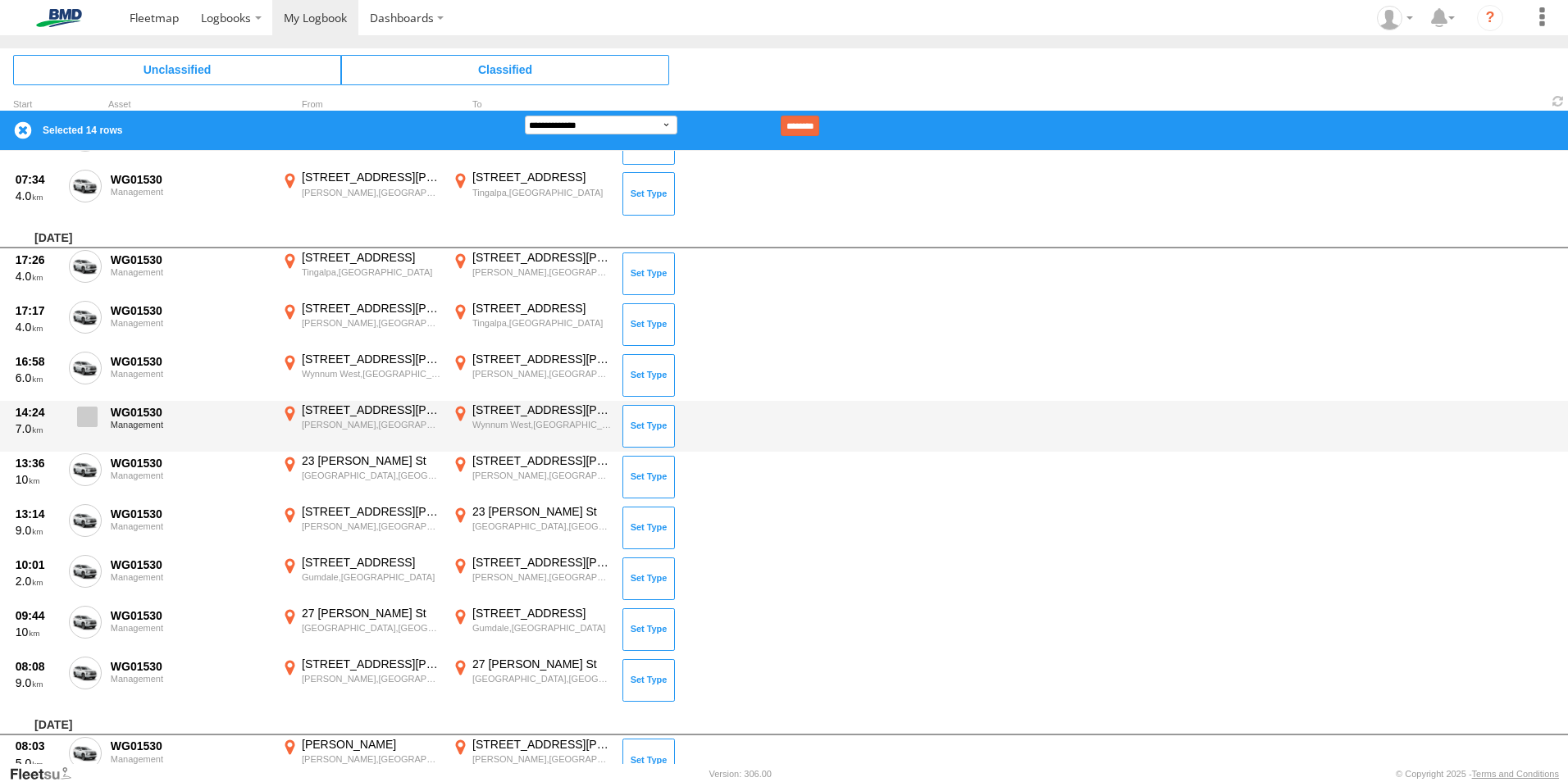
click at [91, 431] on label at bounding box center [85, 421] width 32 height 38
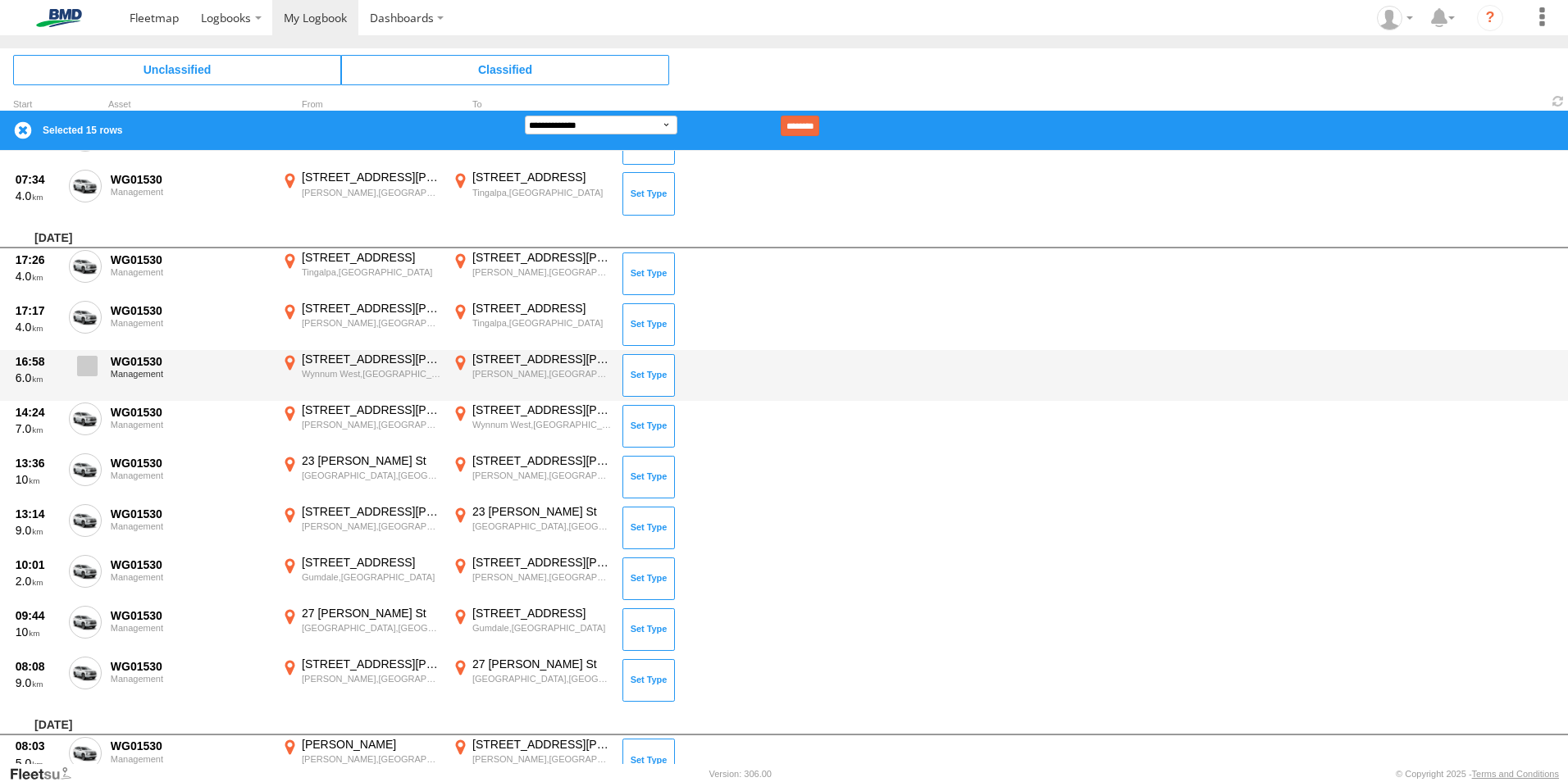
click at [82, 373] on span at bounding box center [87, 366] width 20 height 20
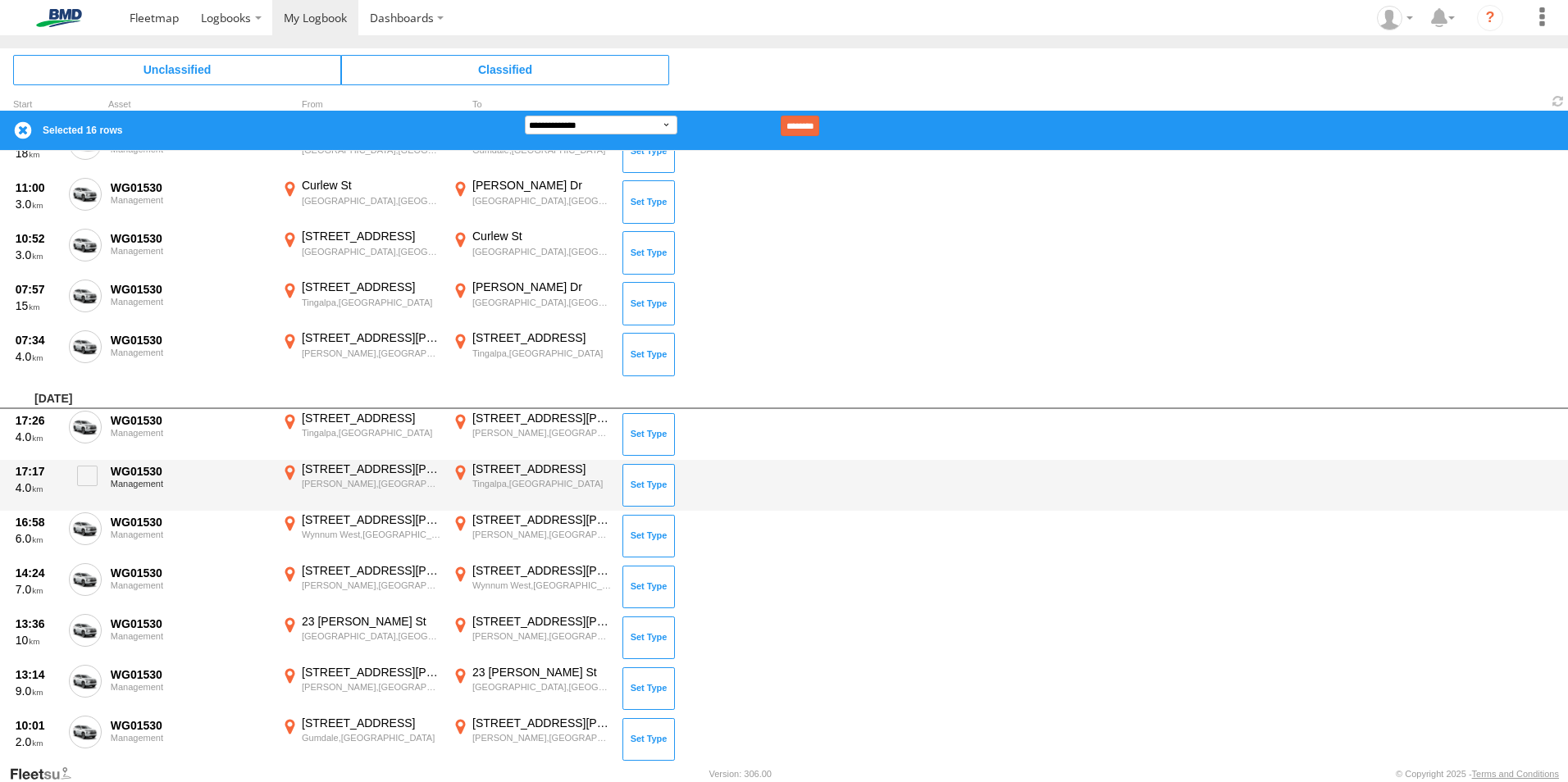
scroll to position [3153, 0]
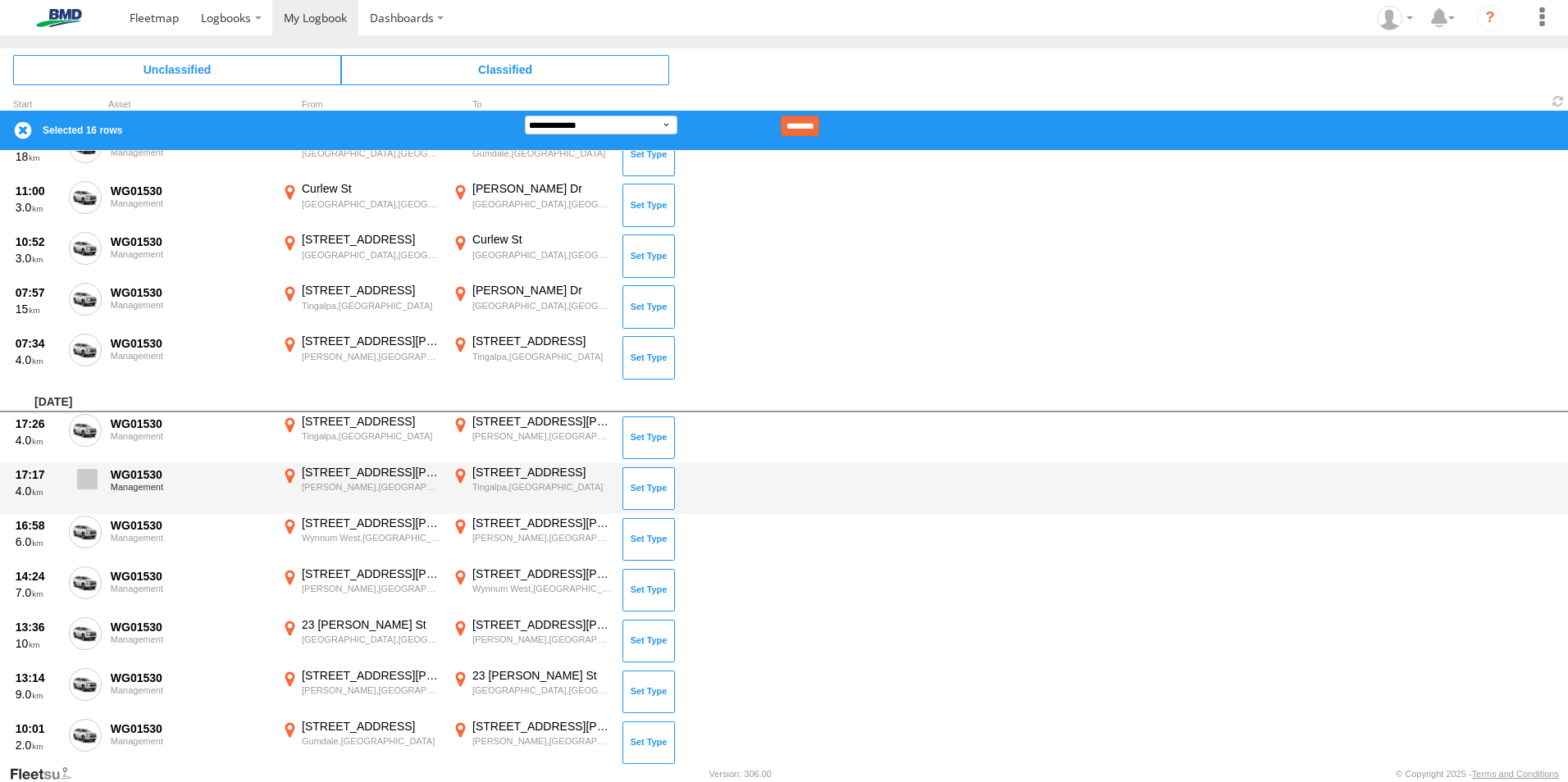
click at [99, 490] on label at bounding box center [85, 483] width 32 height 38
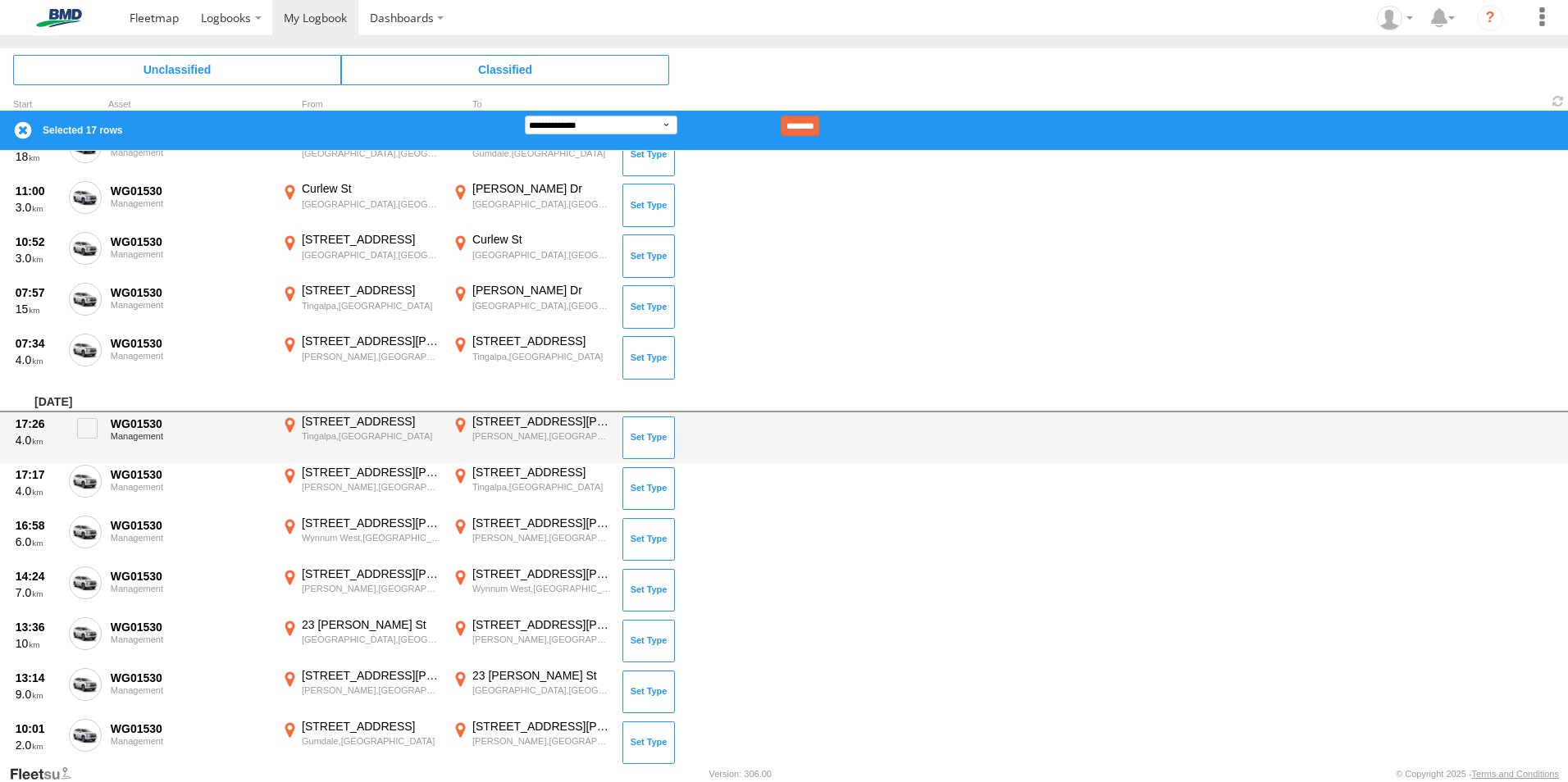
click at [103, 444] on div "17:26 4.0 WG01530 Management [STREET_ADDRESS] 153.12589 [STREET_ADDRESS][PERSON…" at bounding box center [784, 437] width 1568 height 51
click at [92, 432] on span at bounding box center [87, 428] width 20 height 20
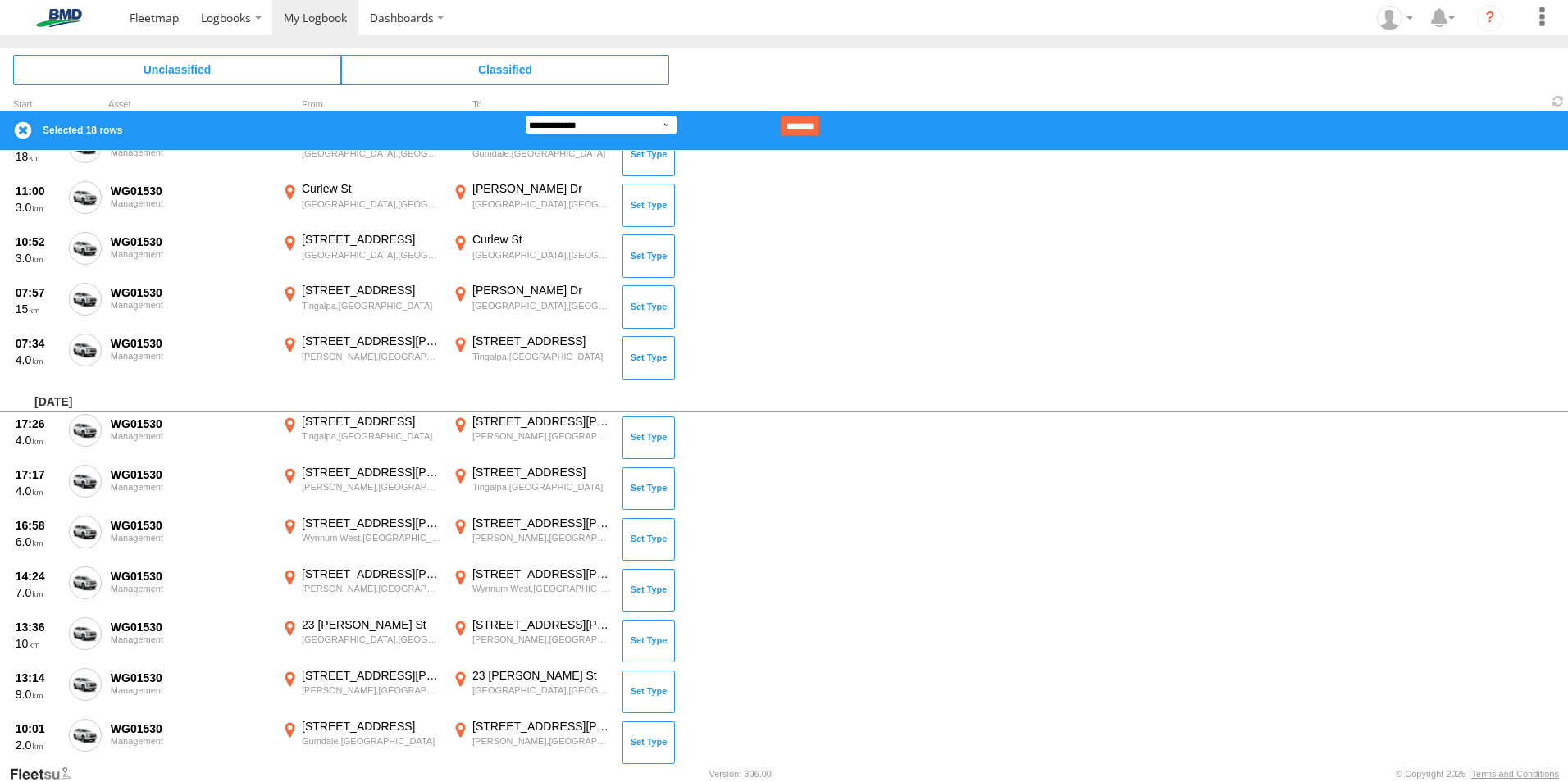
click at [667, 126] on select "**********" at bounding box center [602, 125] width 153 height 19
select select "**"
click at [525, 116] on select "**********" at bounding box center [602, 125] width 153 height 19
click at [819, 121] on input "********" at bounding box center [800, 125] width 39 height 20
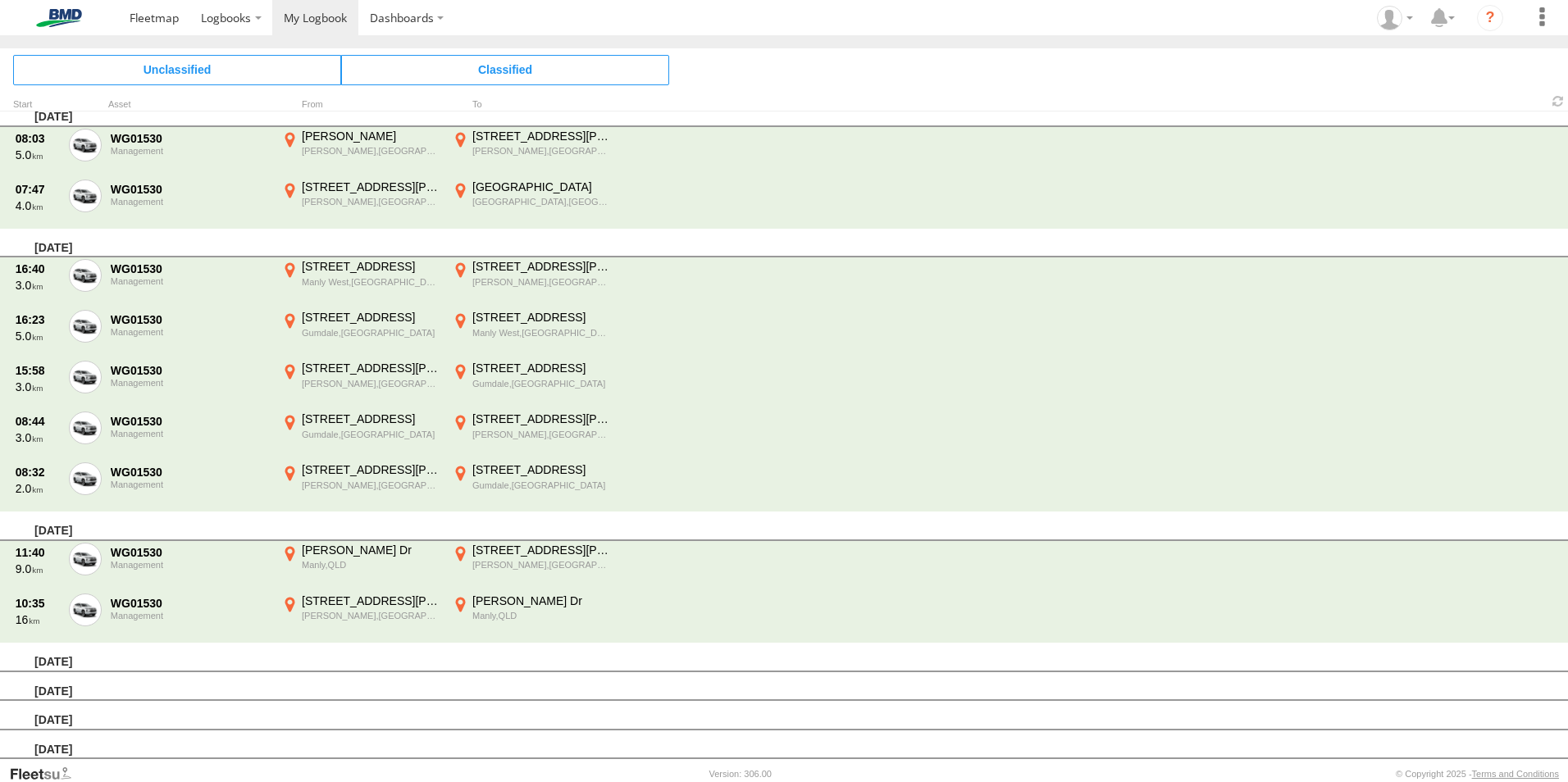
scroll to position [4065, 0]
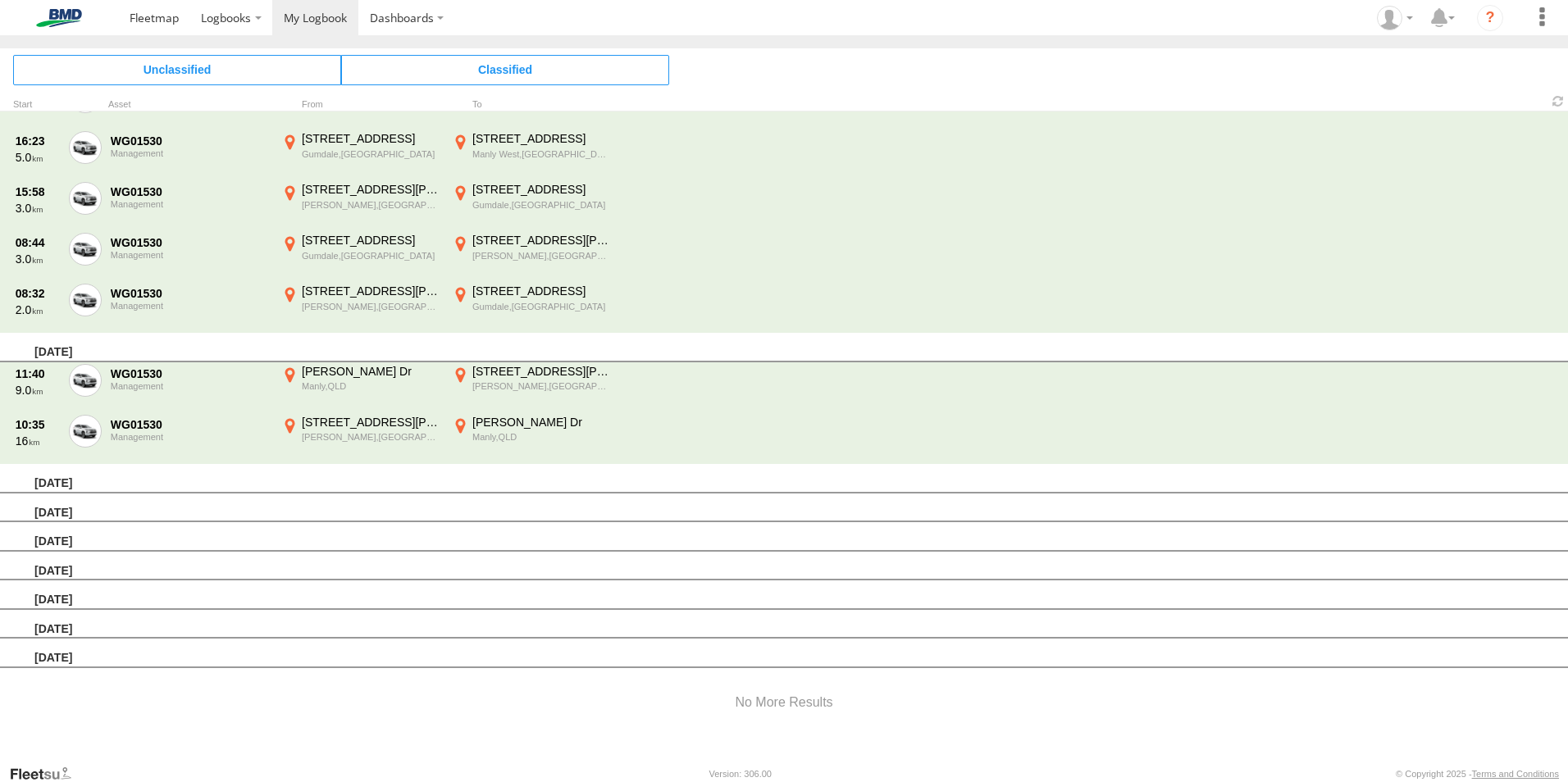
click at [126, 602] on div "[DATE]" at bounding box center [784, 595] width 1568 height 30
click at [462, 75] on span "Classified" at bounding box center [505, 70] width 328 height 30
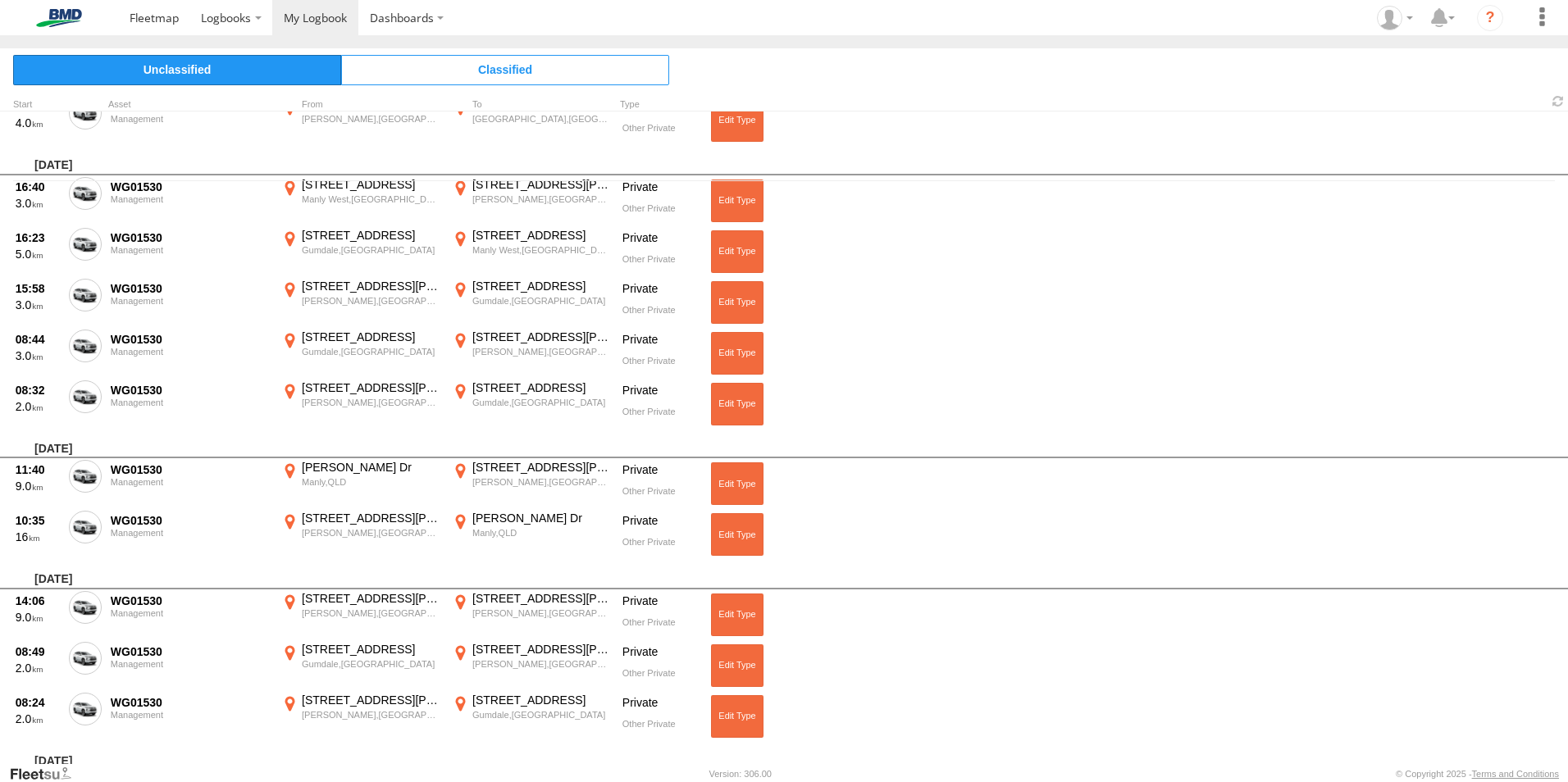
scroll to position [574, 0]
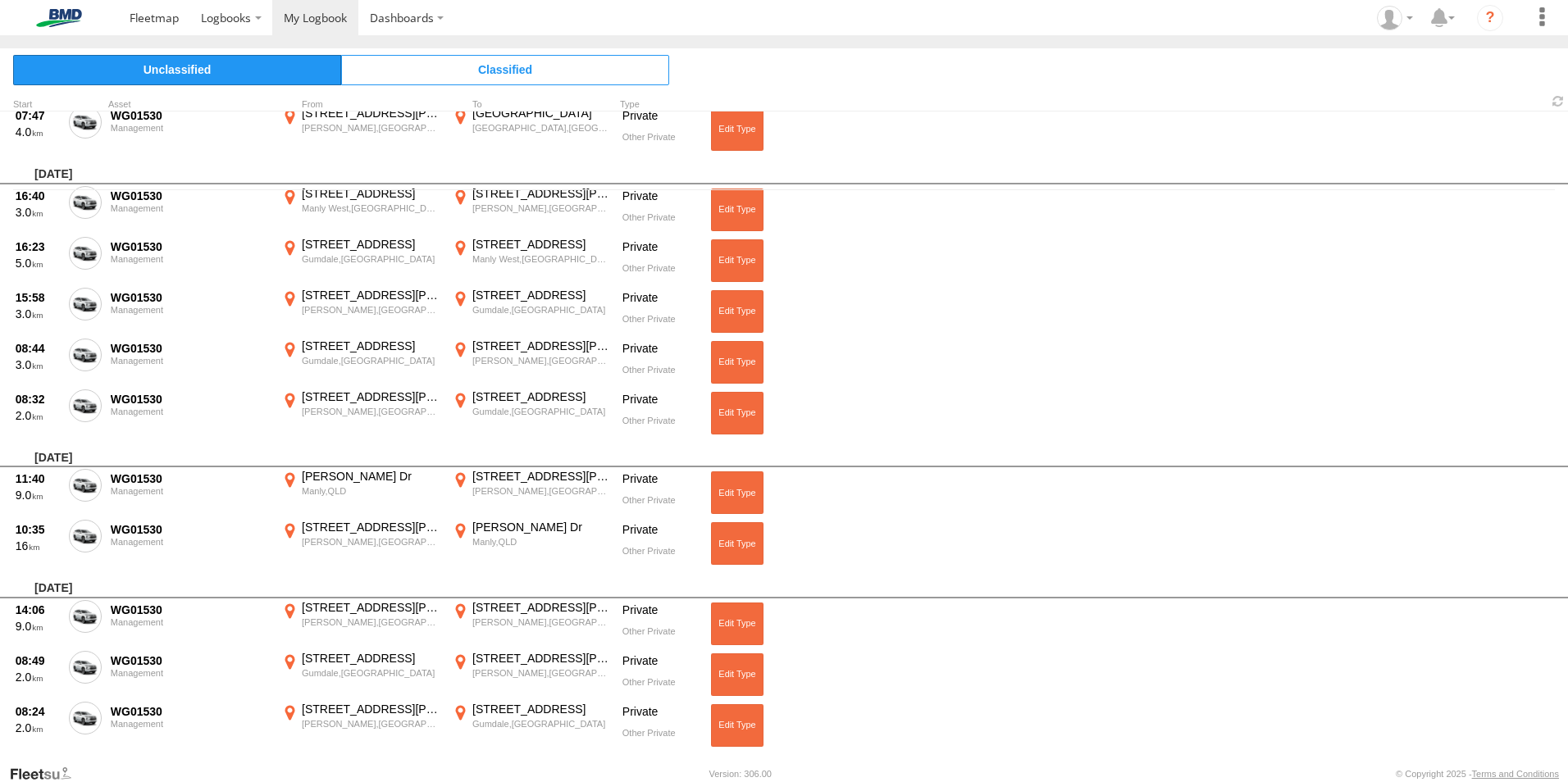
click at [195, 70] on span "Unclassified" at bounding box center [177, 70] width 328 height 30
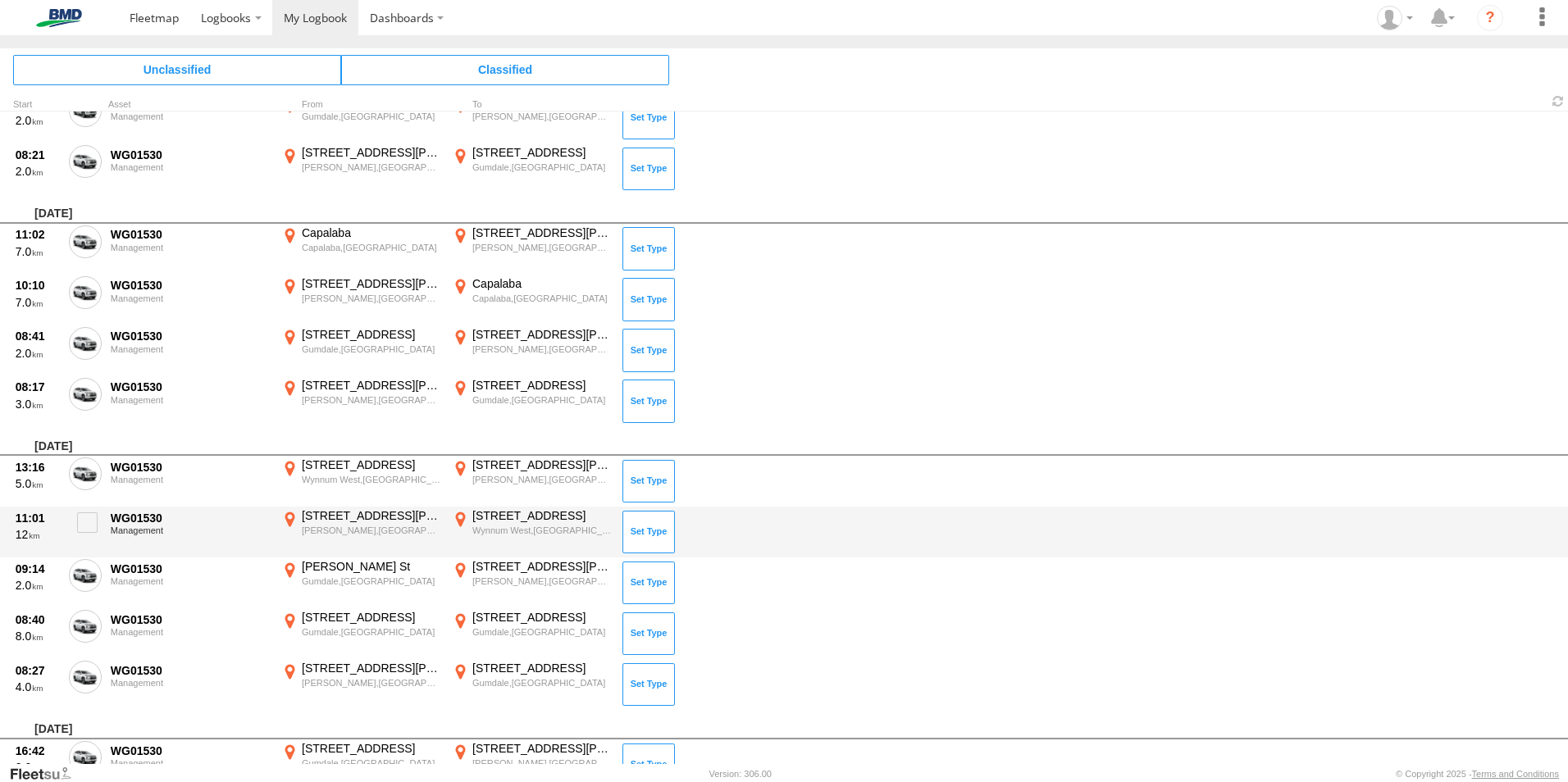
scroll to position [3447, 0]
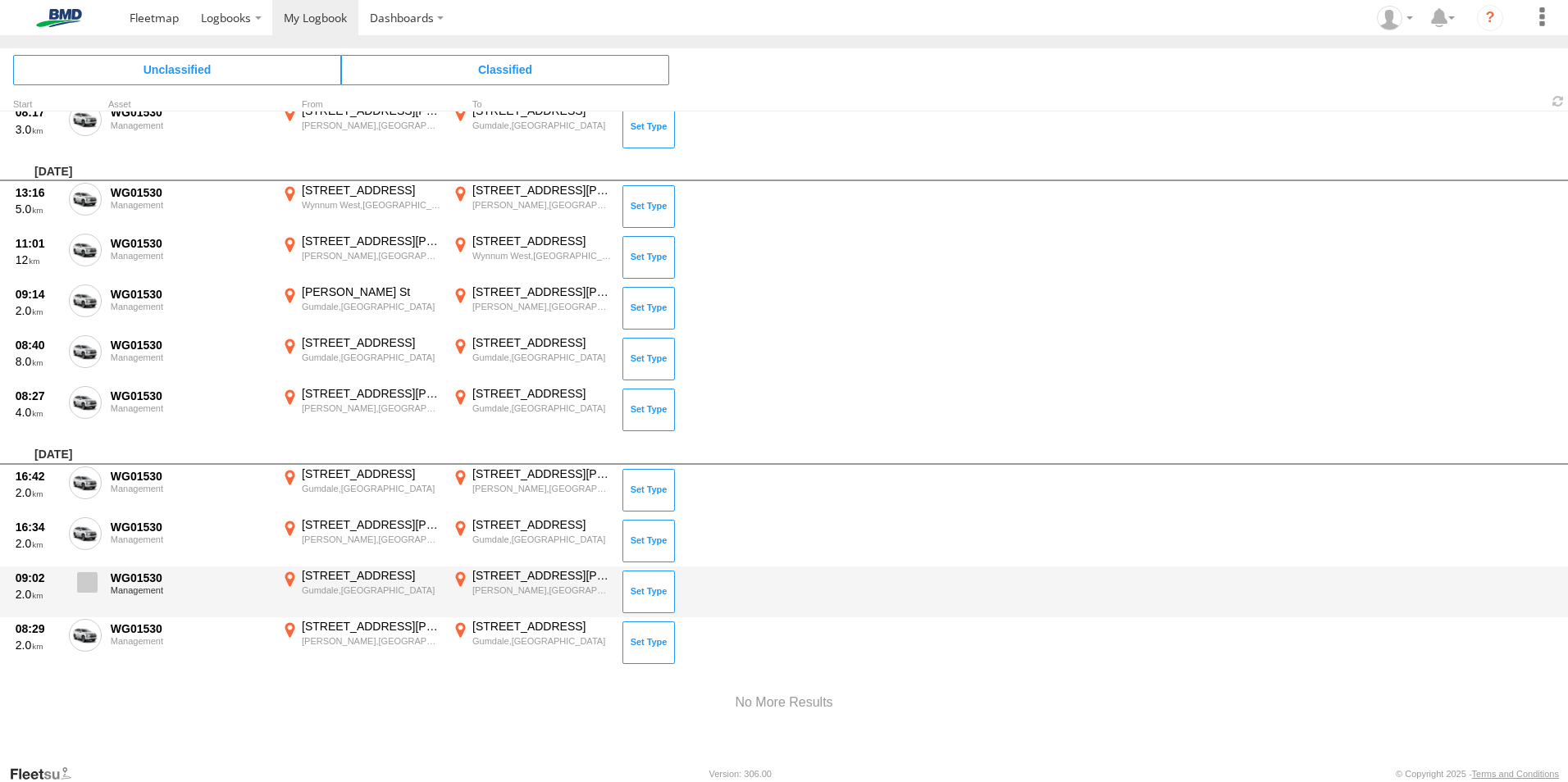
click at [0, 0] on span at bounding box center [0, 0] width 0 height 0
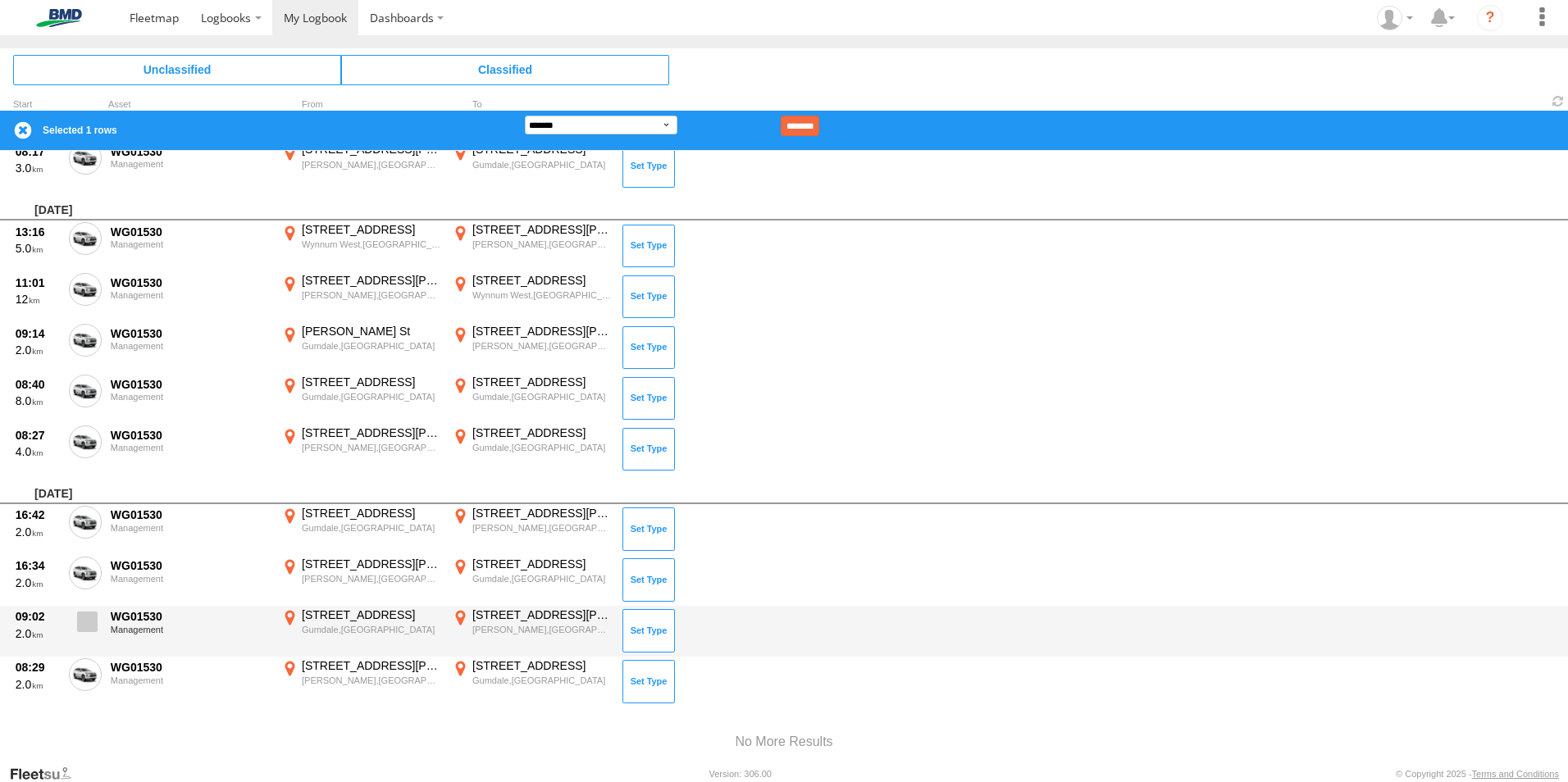
click at [89, 619] on span at bounding box center [87, 622] width 20 height 20
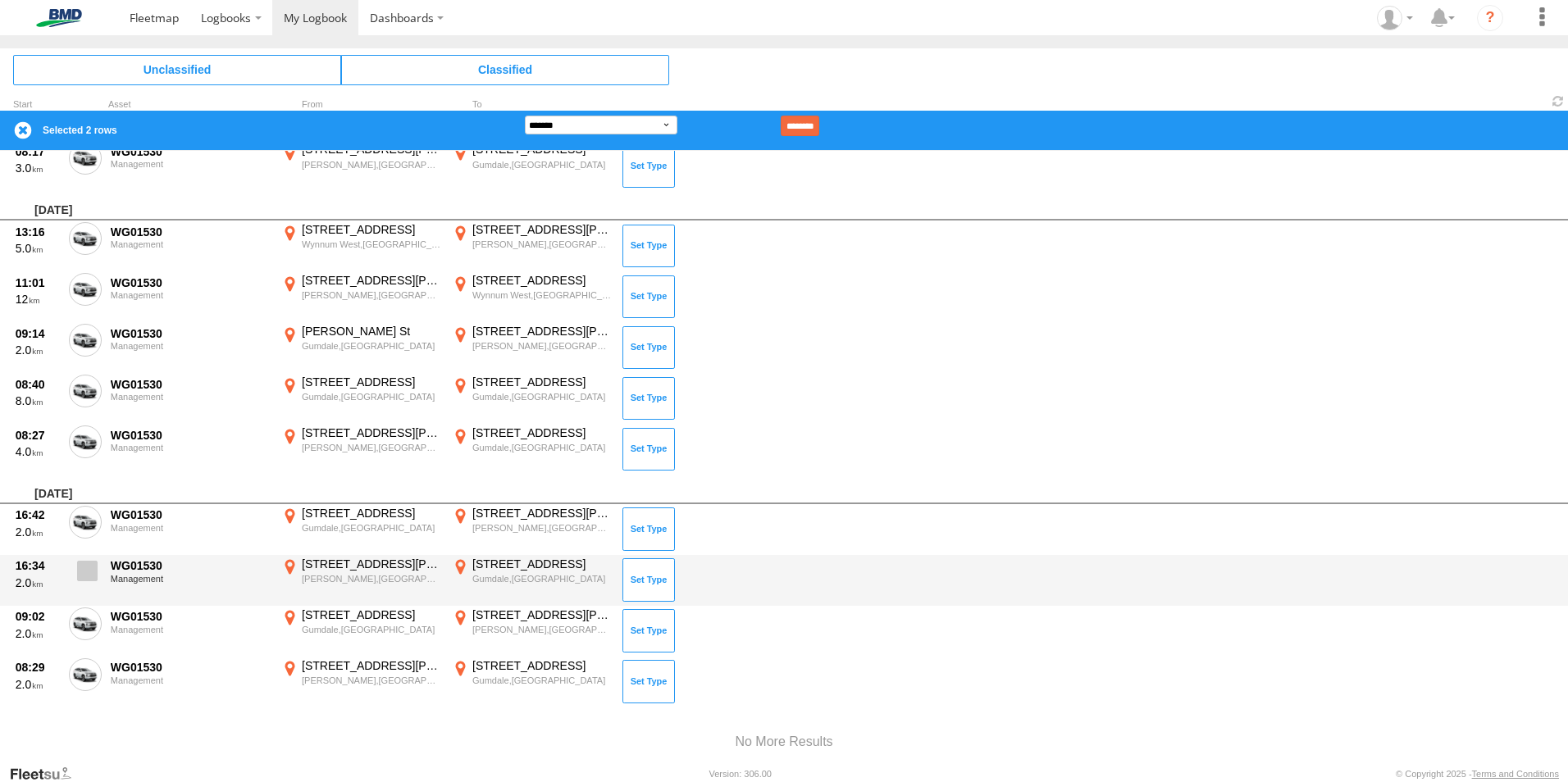
click at [88, 576] on span at bounding box center [87, 571] width 20 height 20
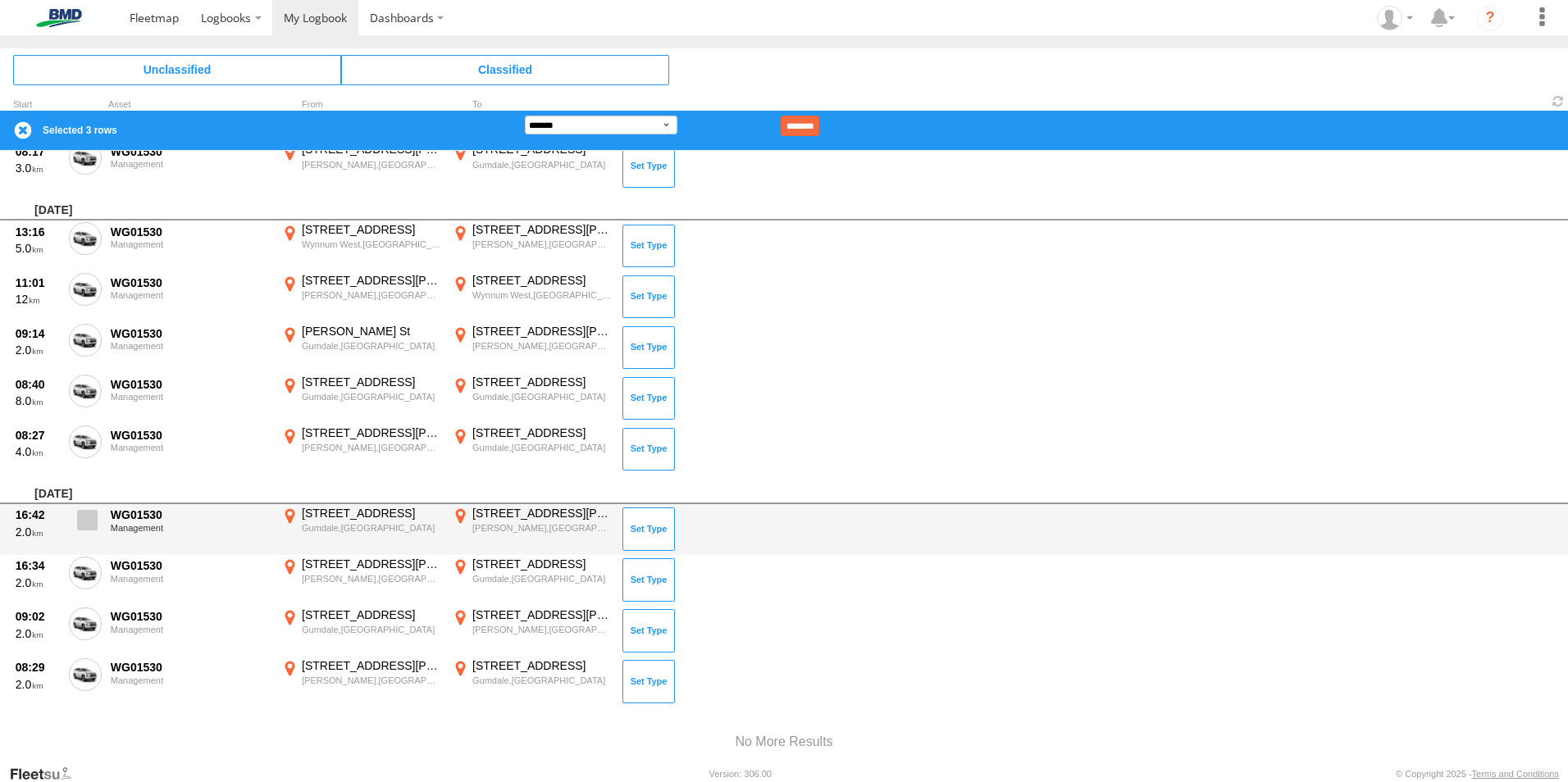
click at [89, 525] on span at bounding box center [87, 520] width 20 height 20
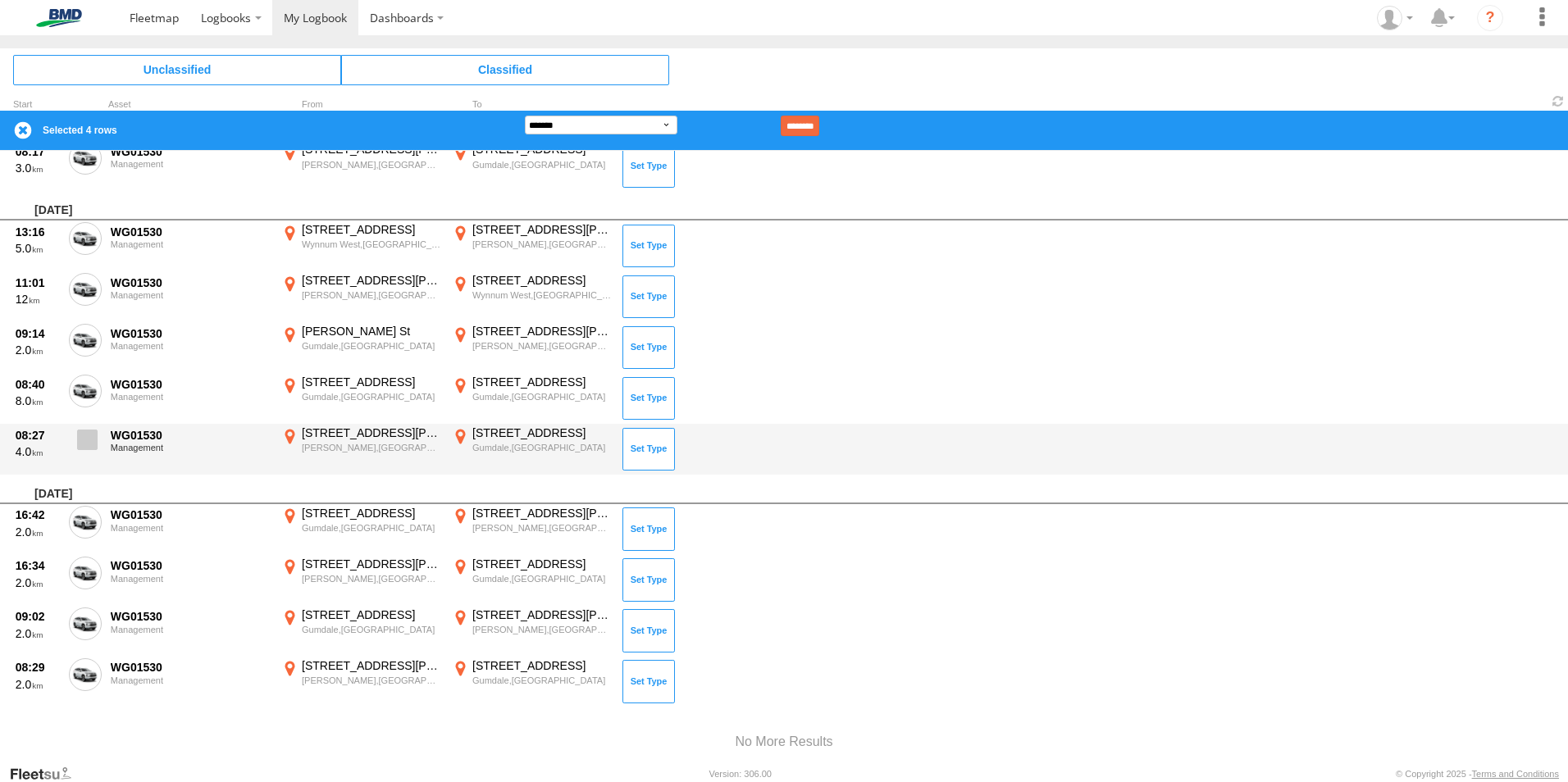
click at [89, 426] on label at bounding box center [85, 444] width 32 height 38
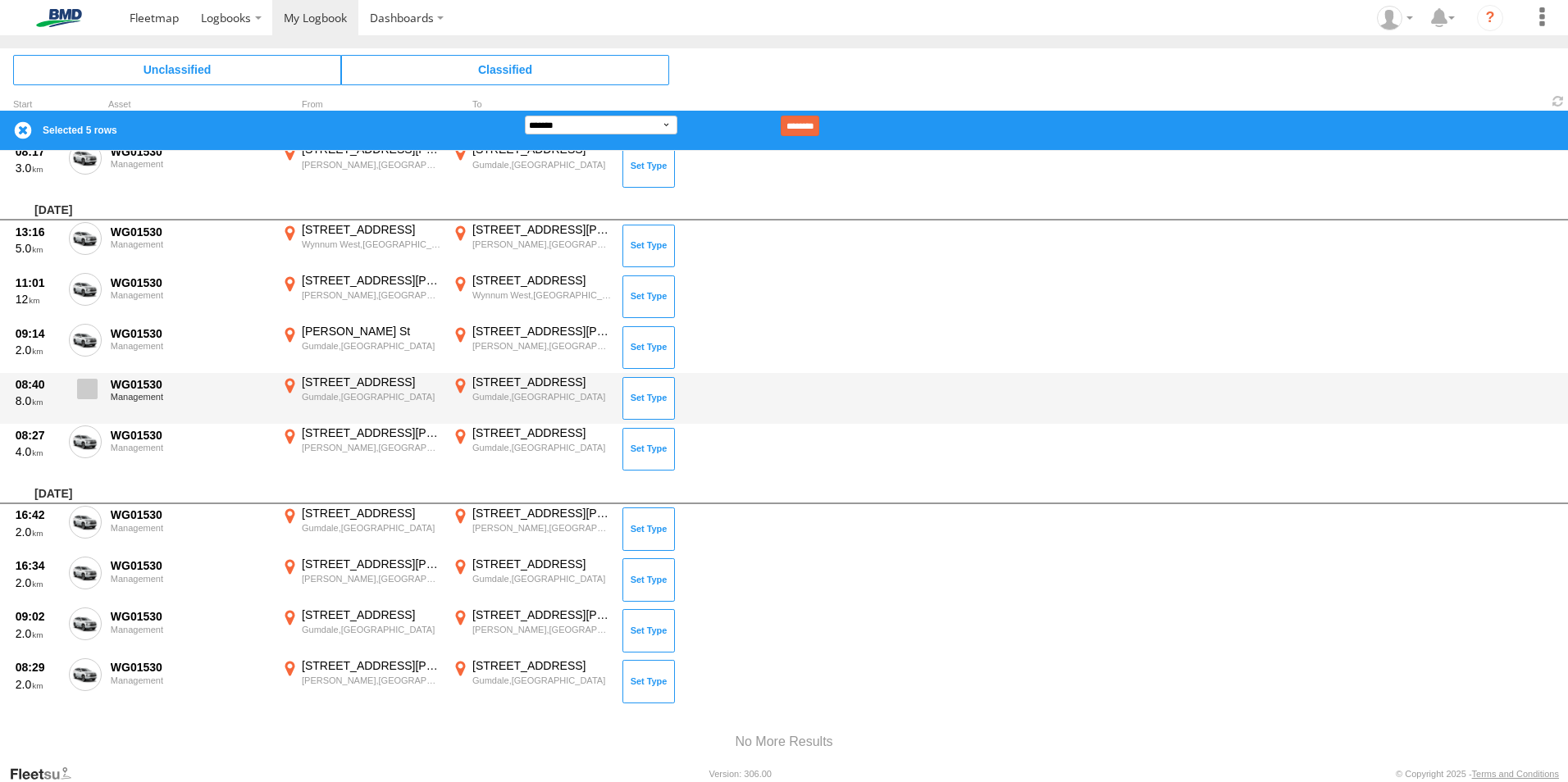
click at [88, 388] on span at bounding box center [87, 388] width 20 height 20
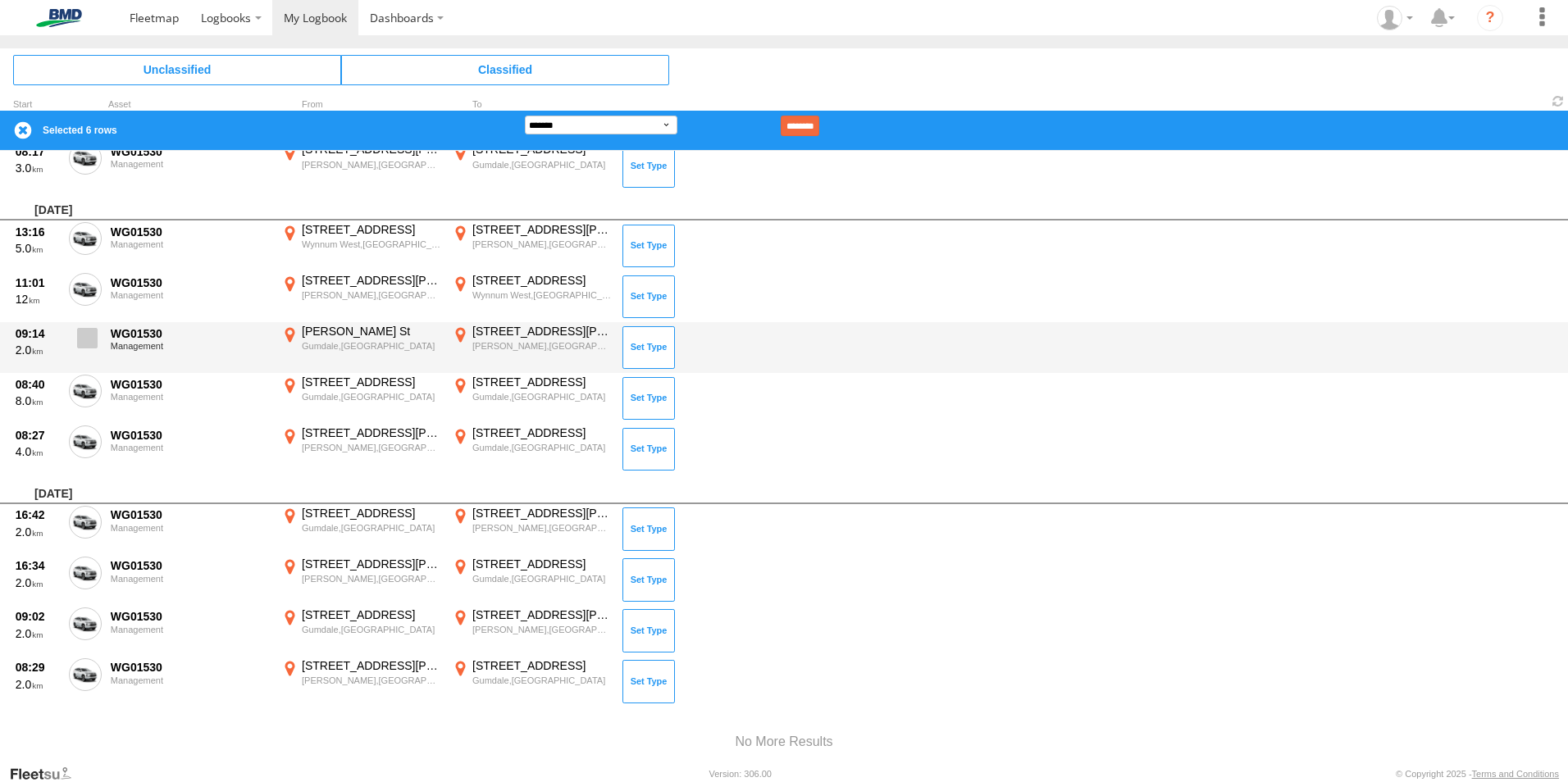
click at [85, 345] on span at bounding box center [87, 338] width 20 height 20
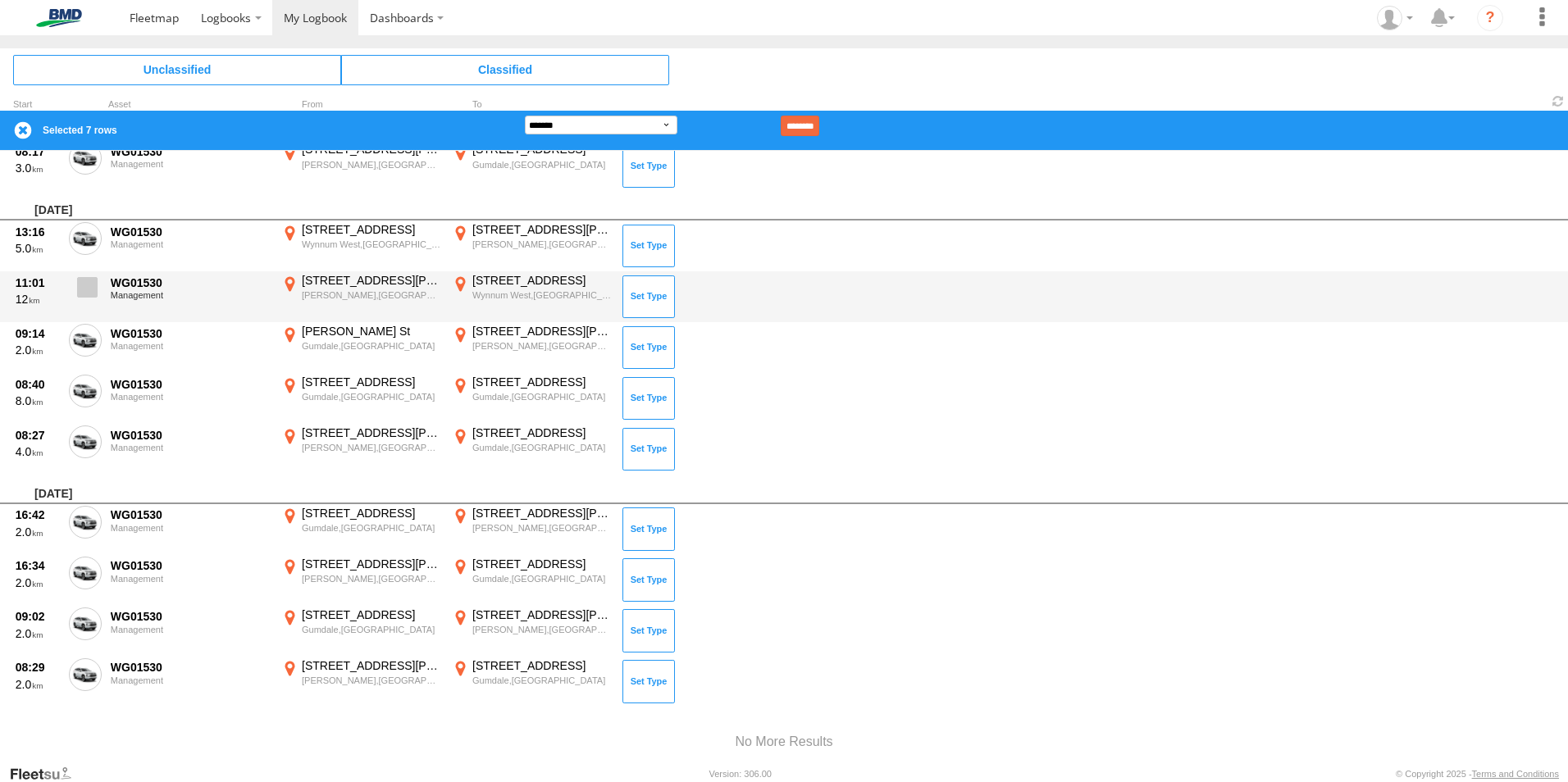
click at [88, 285] on span at bounding box center [87, 287] width 20 height 20
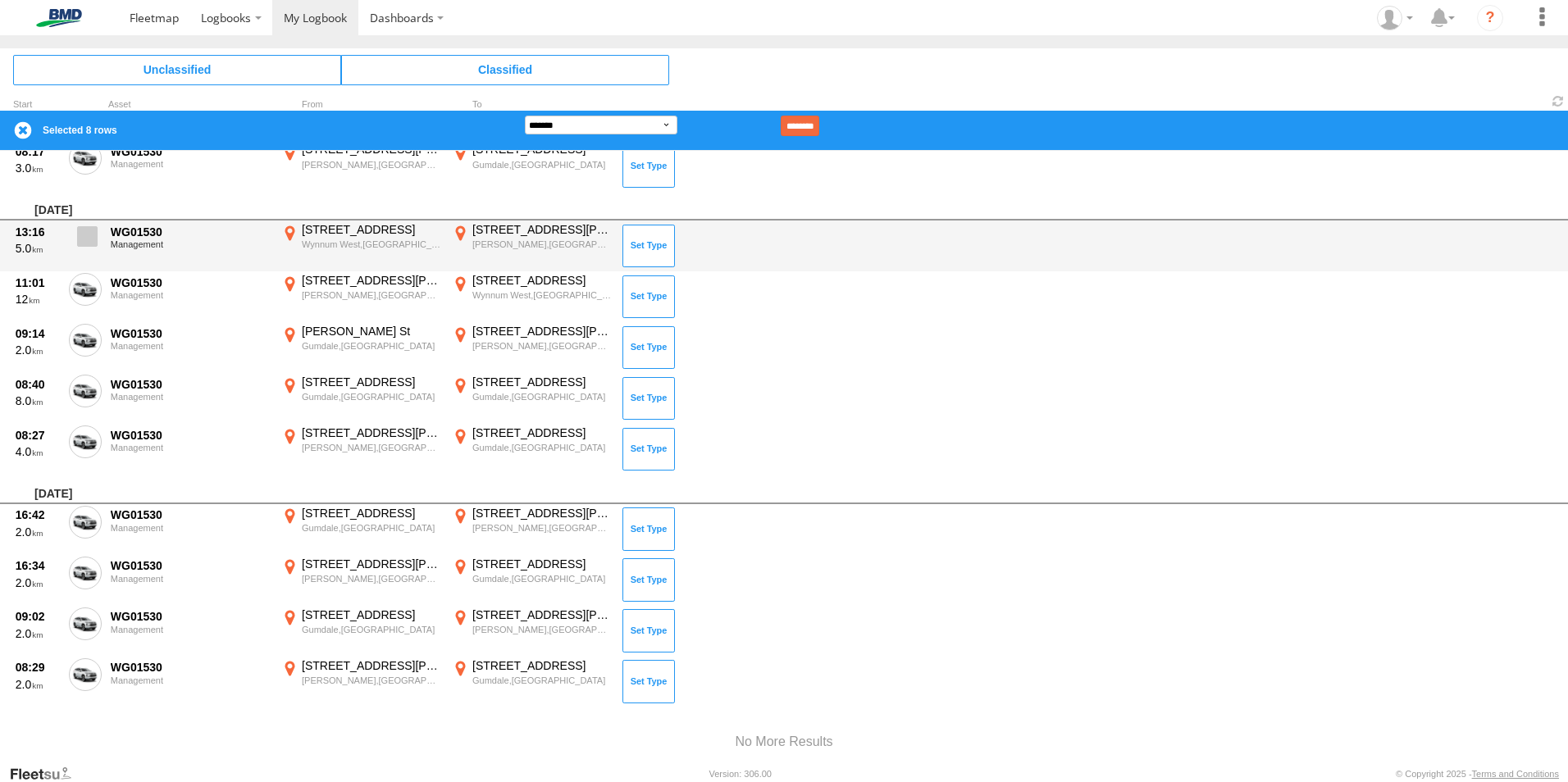
click at [88, 244] on span at bounding box center [87, 236] width 20 height 20
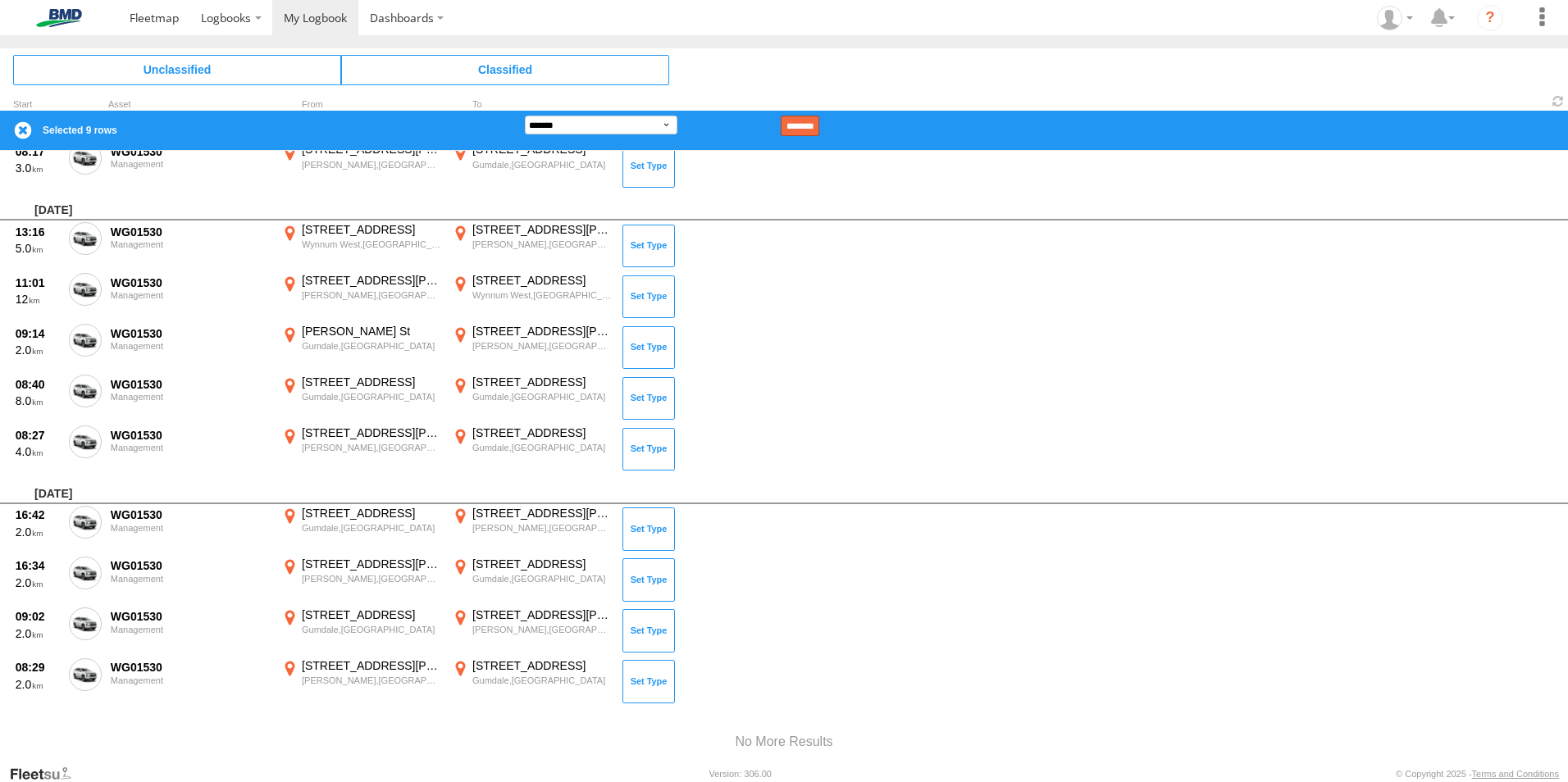
click at [819, 123] on input "********" at bounding box center [800, 125] width 39 height 20
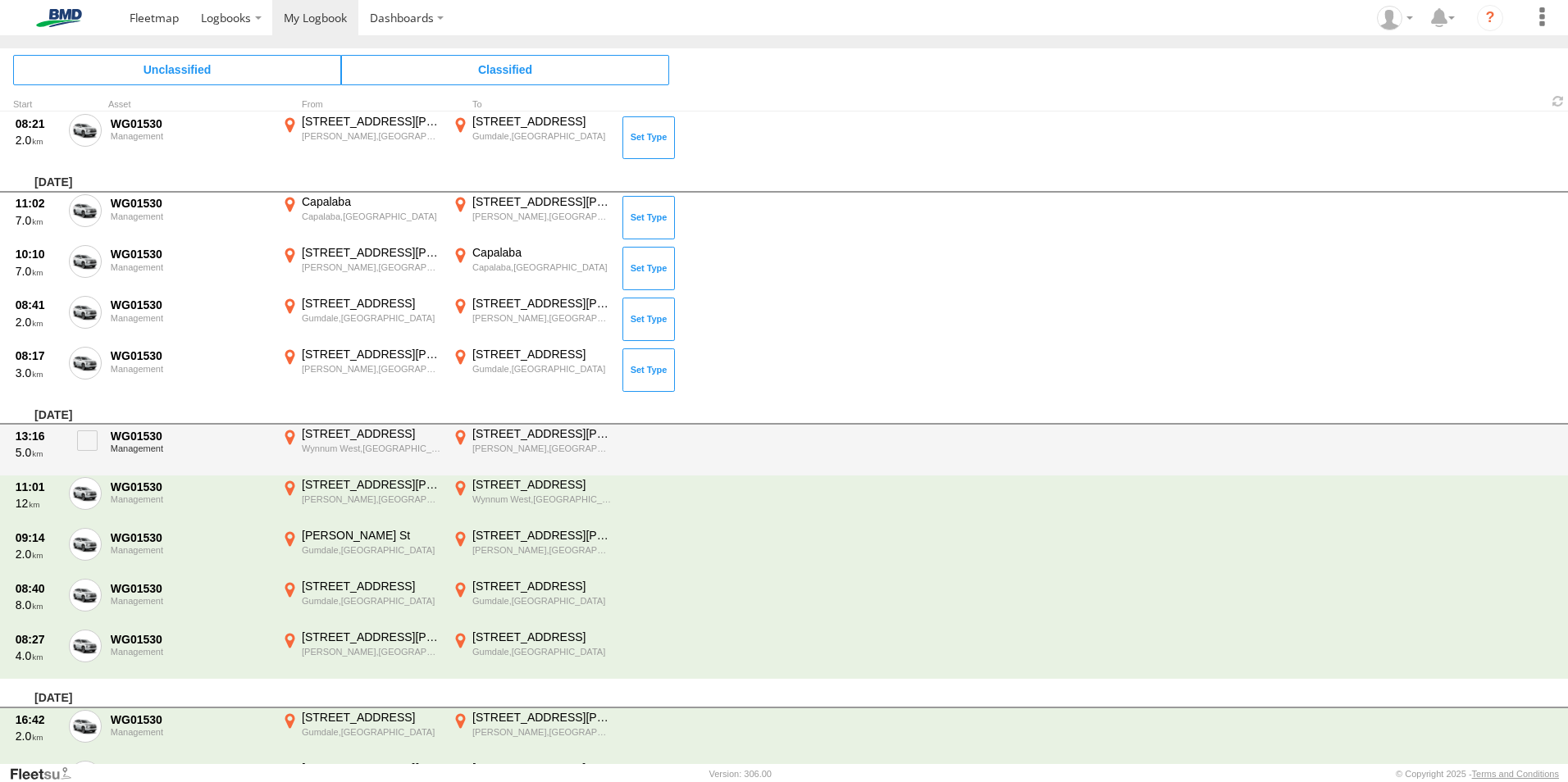
scroll to position [3201, 0]
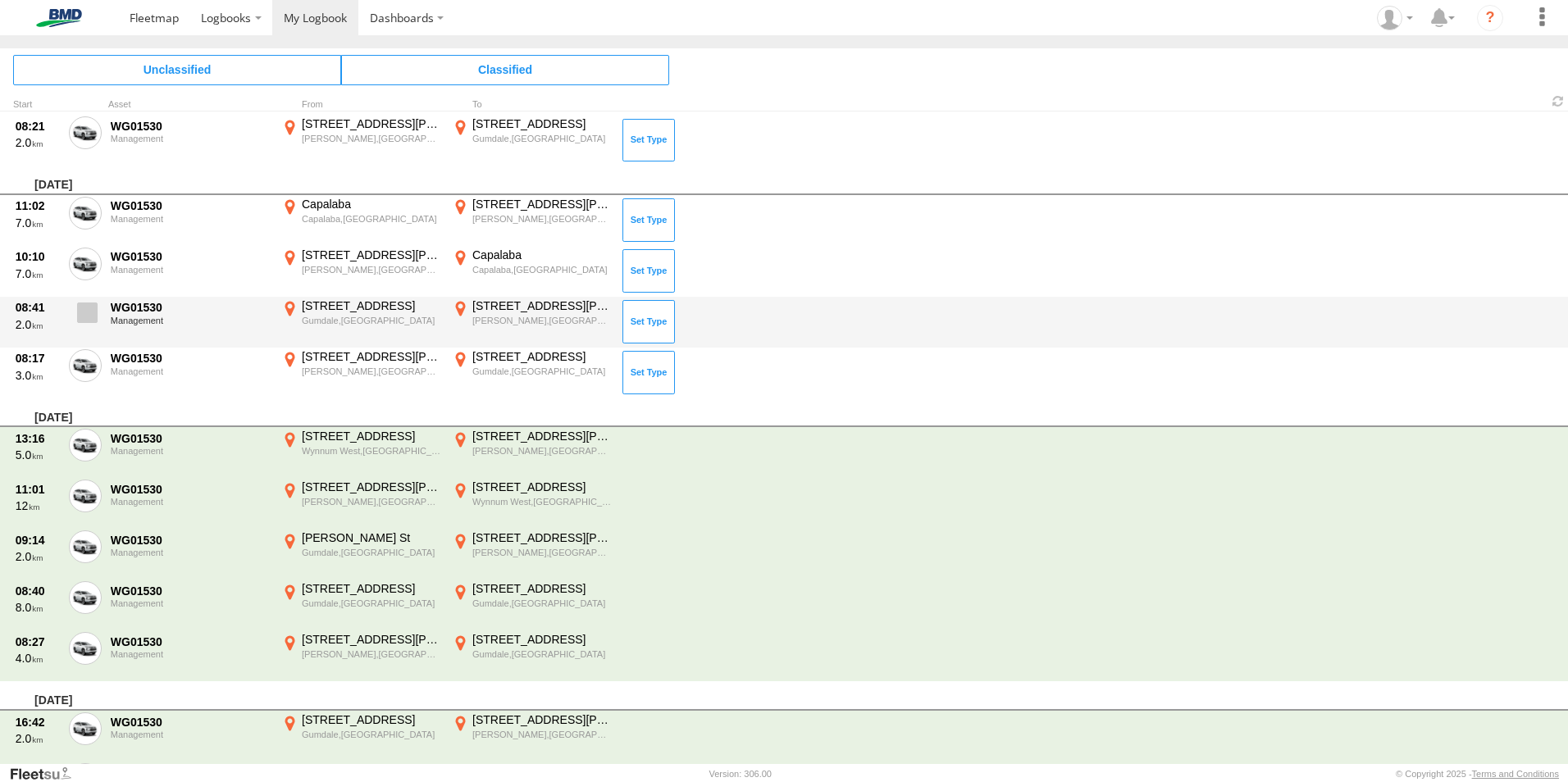
drag, startPoint x: 90, startPoint y: 373, endPoint x: 95, endPoint y: 340, distance: 33.4
click at [0, 0] on span at bounding box center [0, 0] width 0 height 0
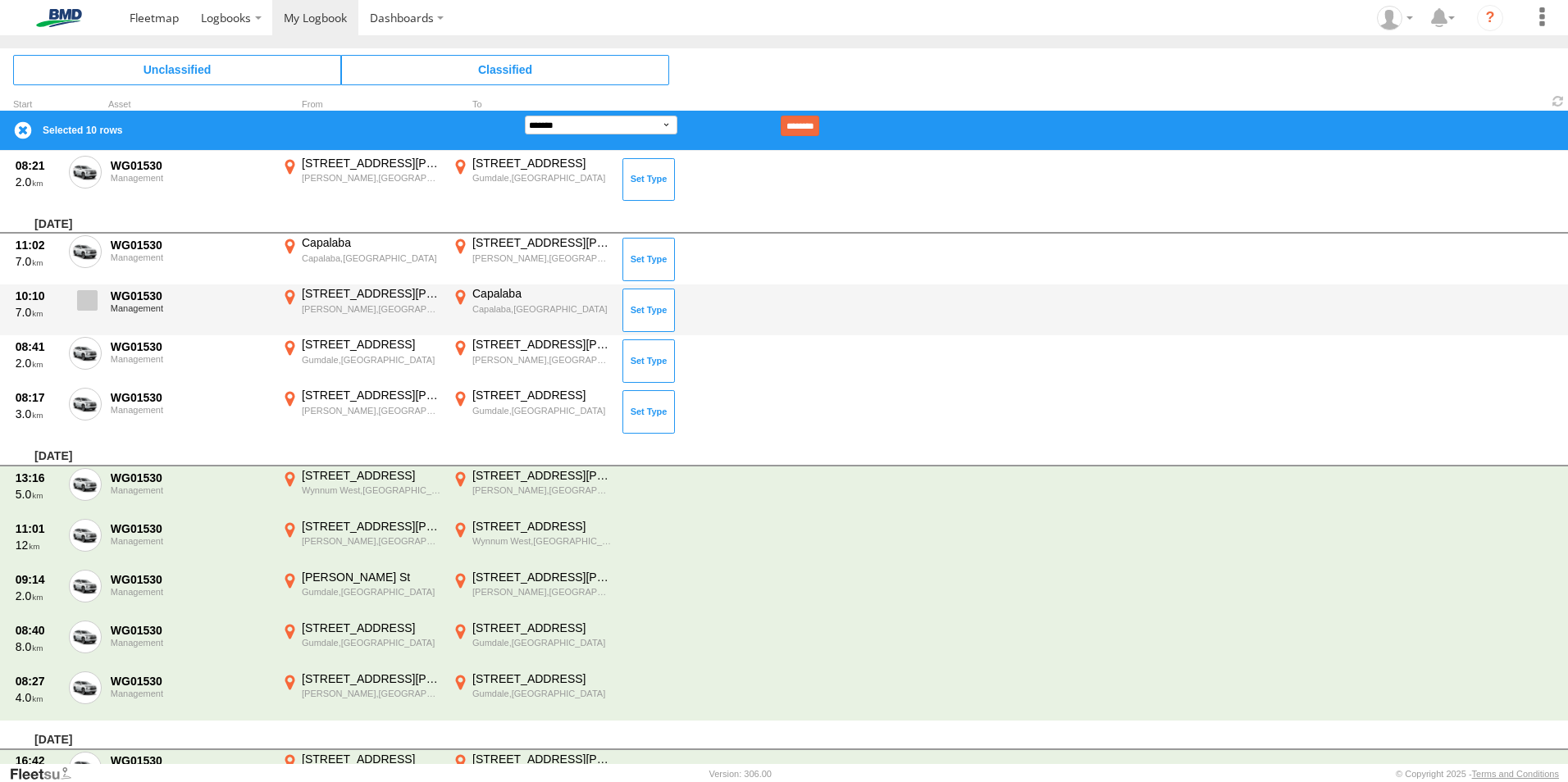
click at [96, 323] on label at bounding box center [85, 304] width 32 height 38
drag, startPoint x: 96, startPoint y: 355, endPoint x: 95, endPoint y: 291, distance: 64.0
click at [0, 0] on span at bounding box center [0, 0] width 0 height 0
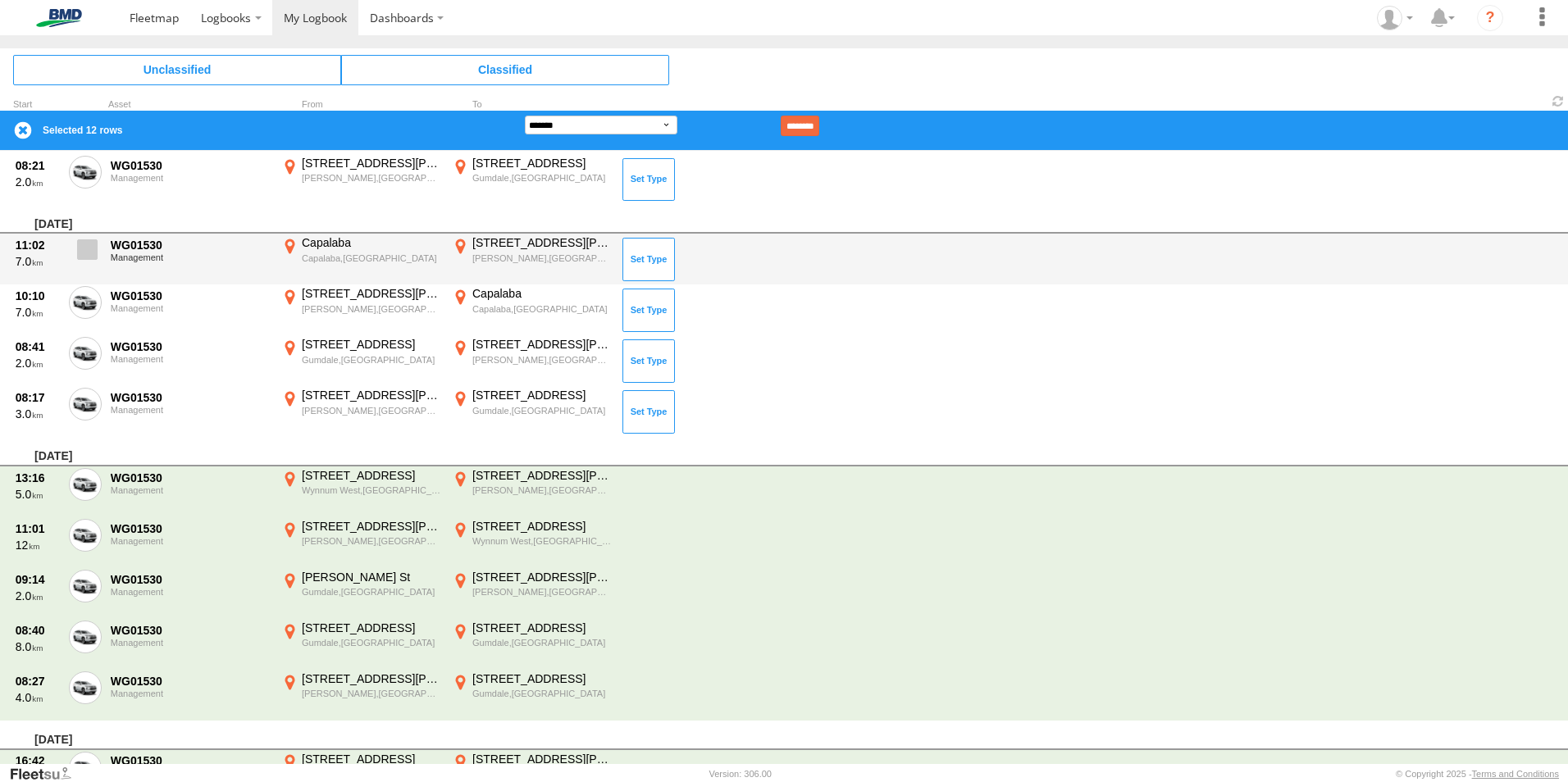
click at [92, 248] on span at bounding box center [87, 249] width 20 height 20
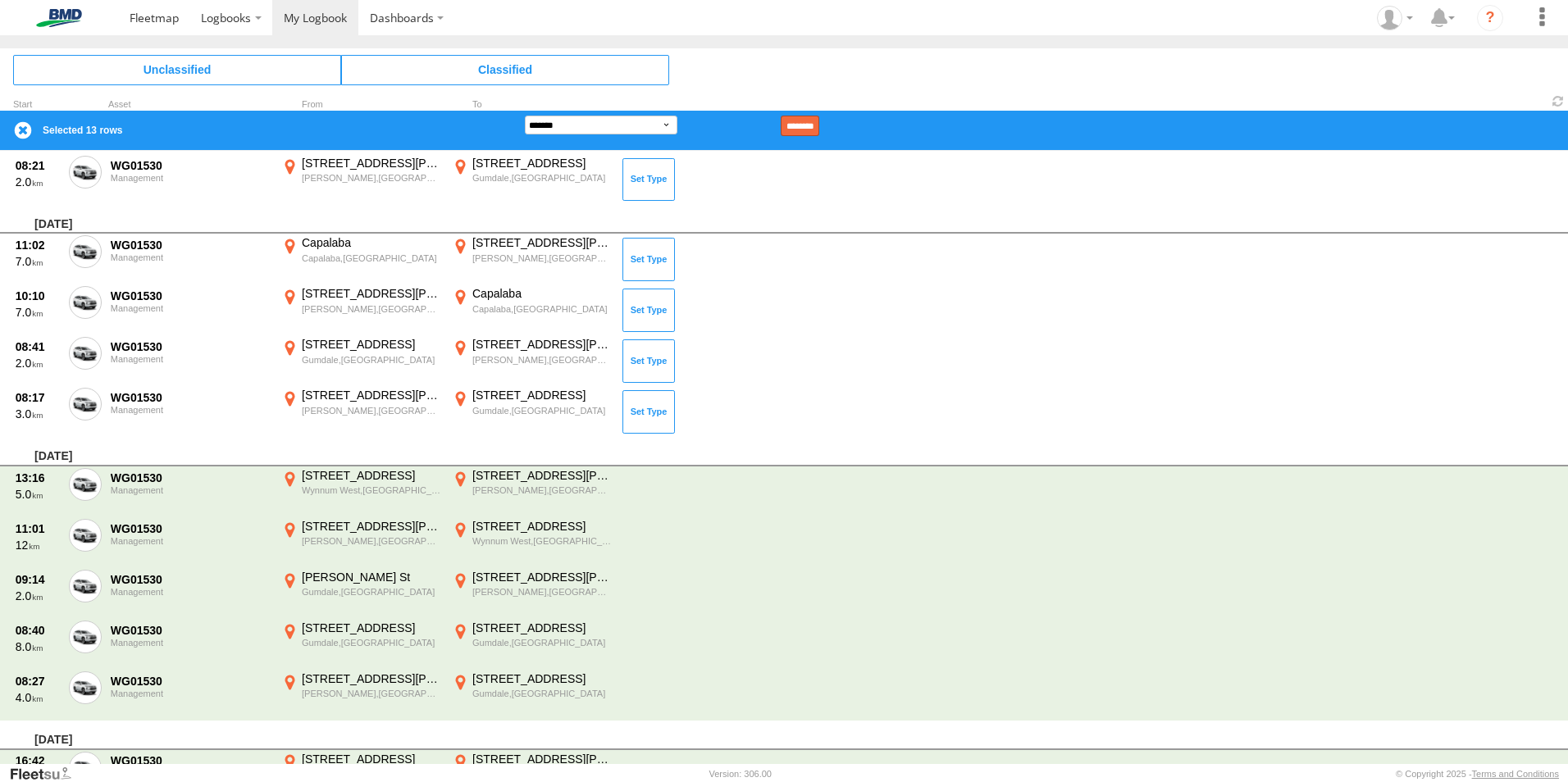
click at [819, 124] on input "********" at bounding box center [800, 125] width 39 height 20
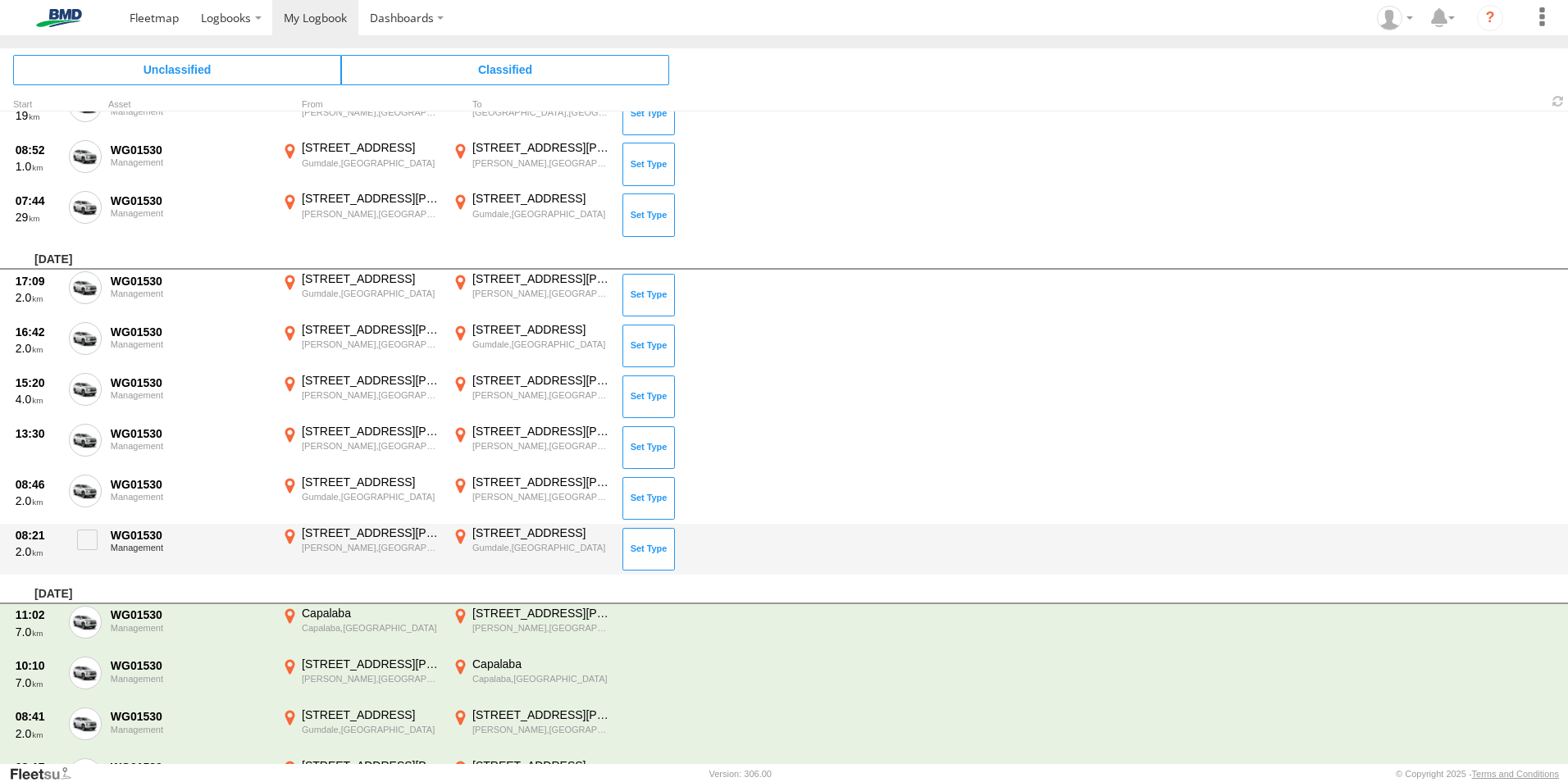
scroll to position [2791, 0]
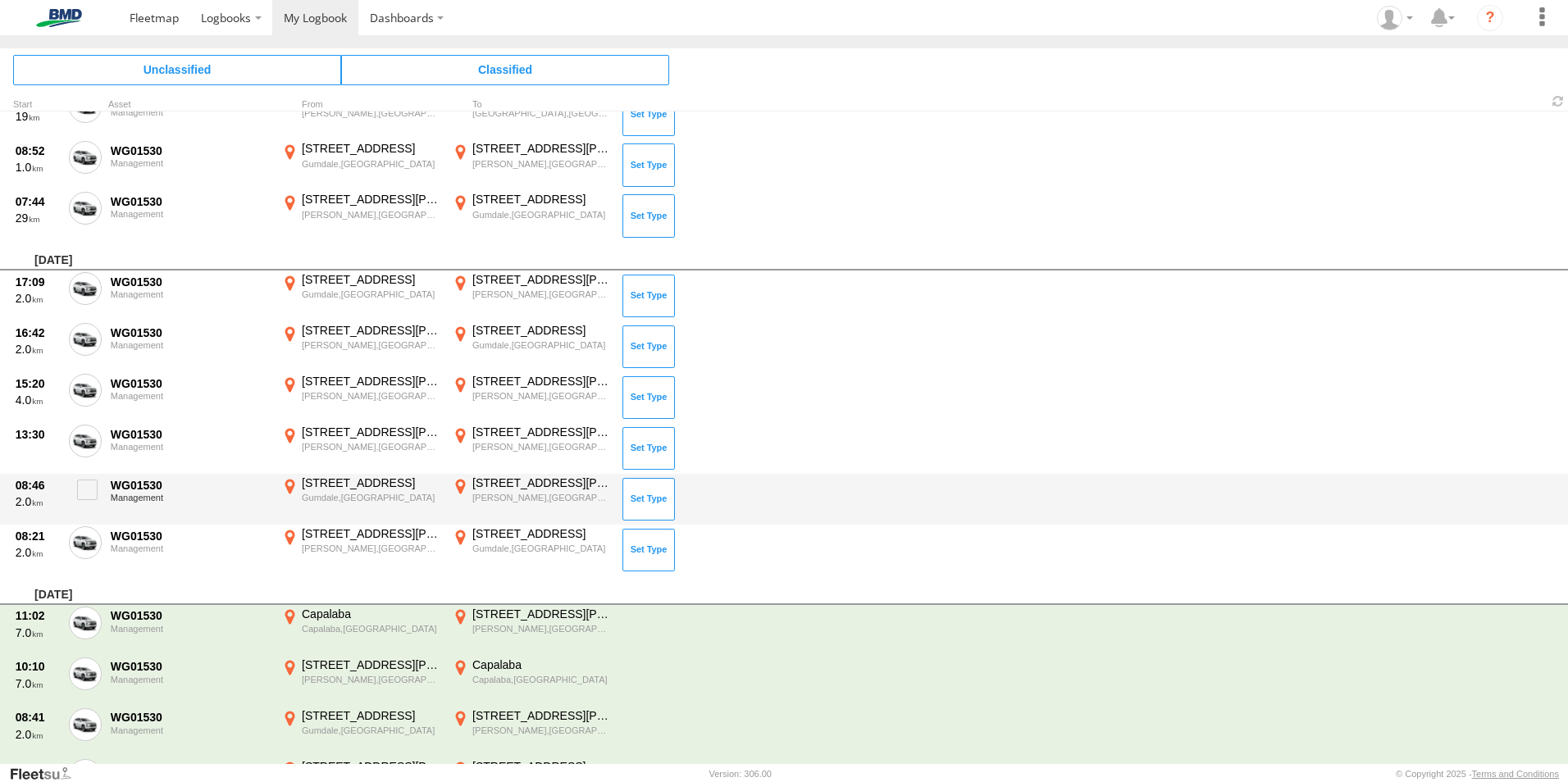
click at [89, 523] on div "08:46 2.0 WG01530 Management [STREET_ADDRESS] 153.16521 [STREET_ADDRESS][PERSON…" at bounding box center [784, 500] width 1568 height 51
drag, startPoint x: 86, startPoint y: 551, endPoint x: 84, endPoint y: 535, distance: 16.1
click at [0, 0] on span at bounding box center [0, 0] width 0 height 0
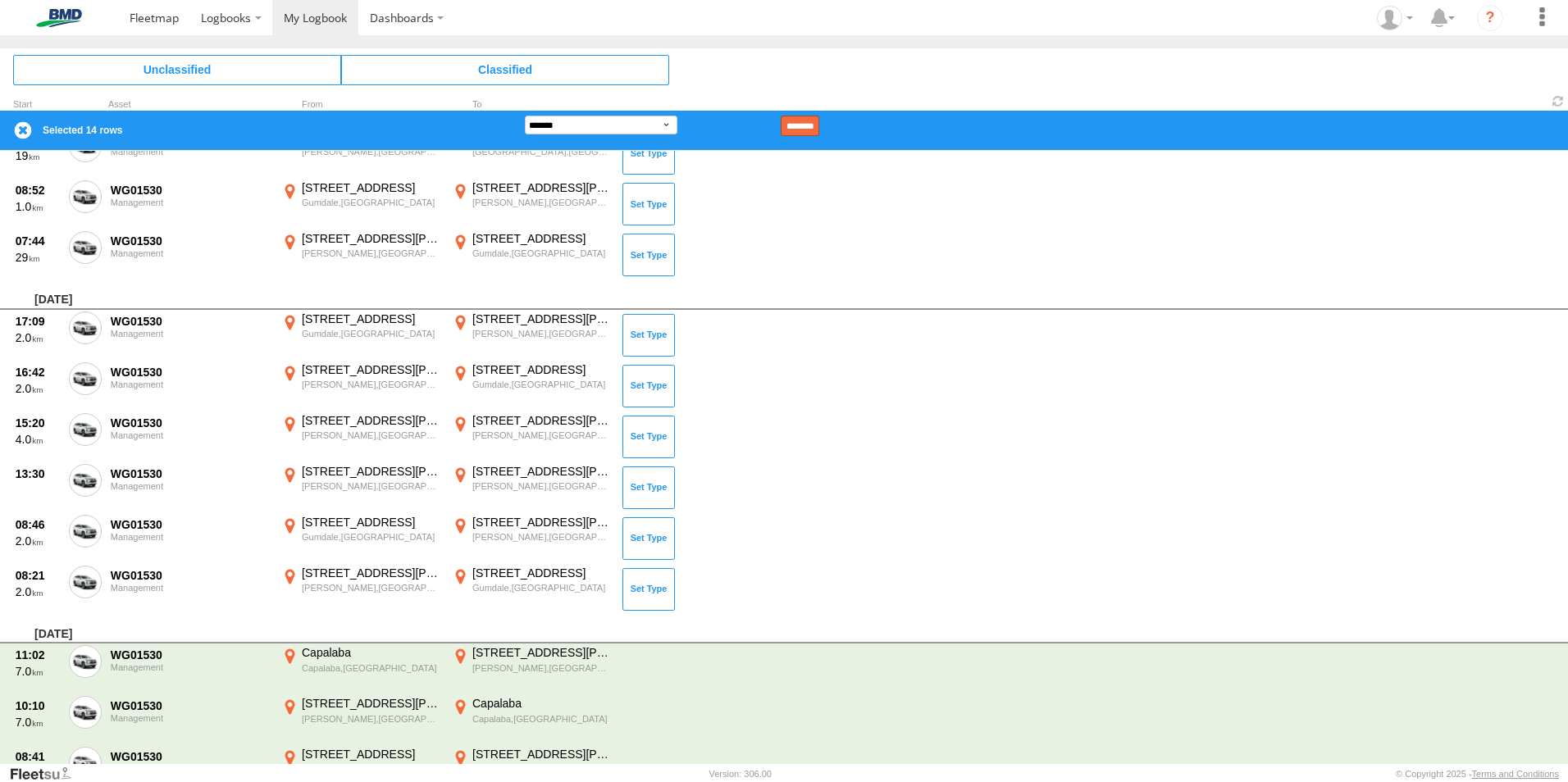
click at [818, 127] on input "********" at bounding box center [800, 125] width 39 height 20
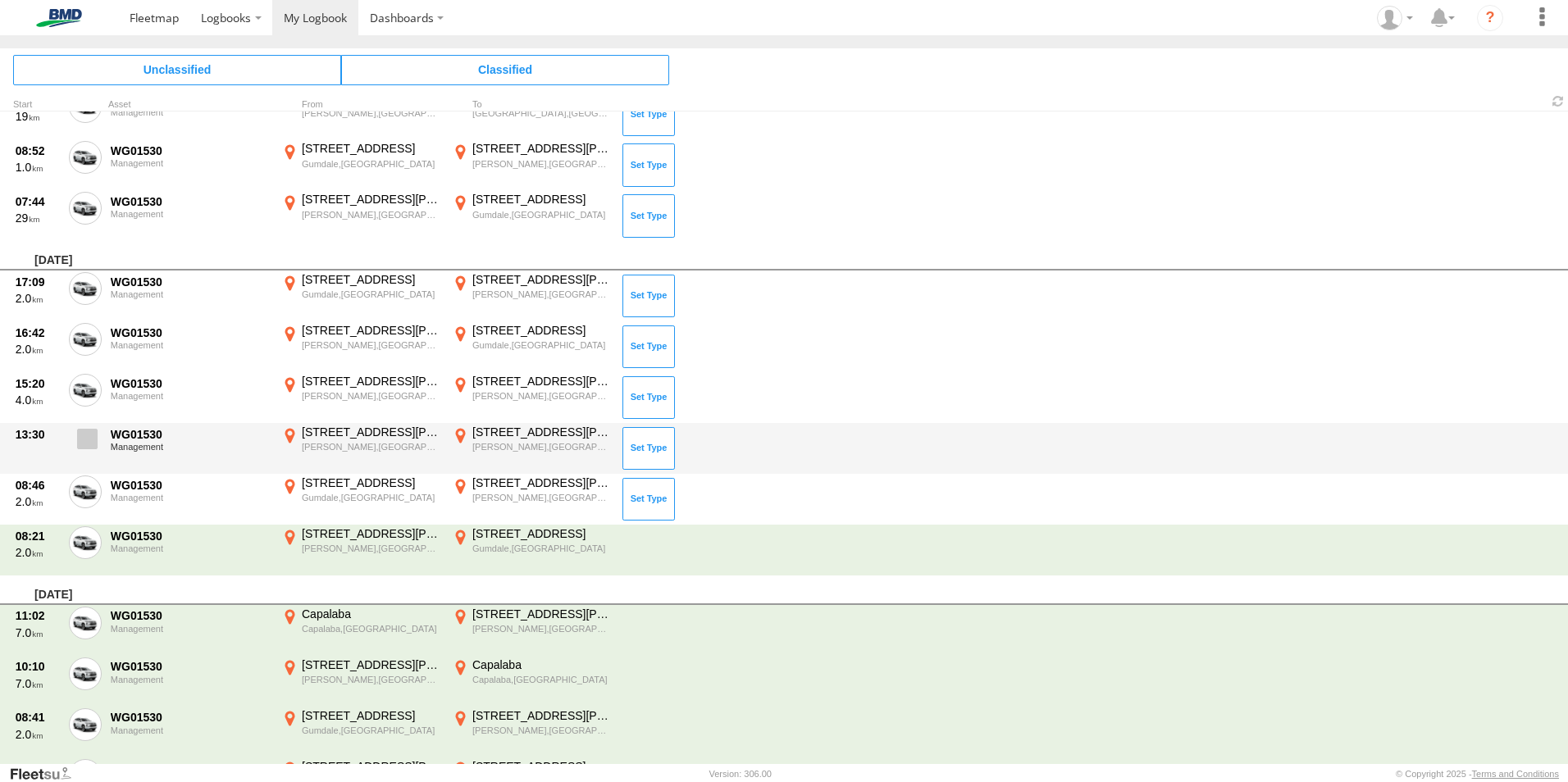
drag, startPoint x: 87, startPoint y: 499, endPoint x: 88, endPoint y: 487, distance: 12.0
click at [0, 0] on span at bounding box center [0, 0] width 0 height 0
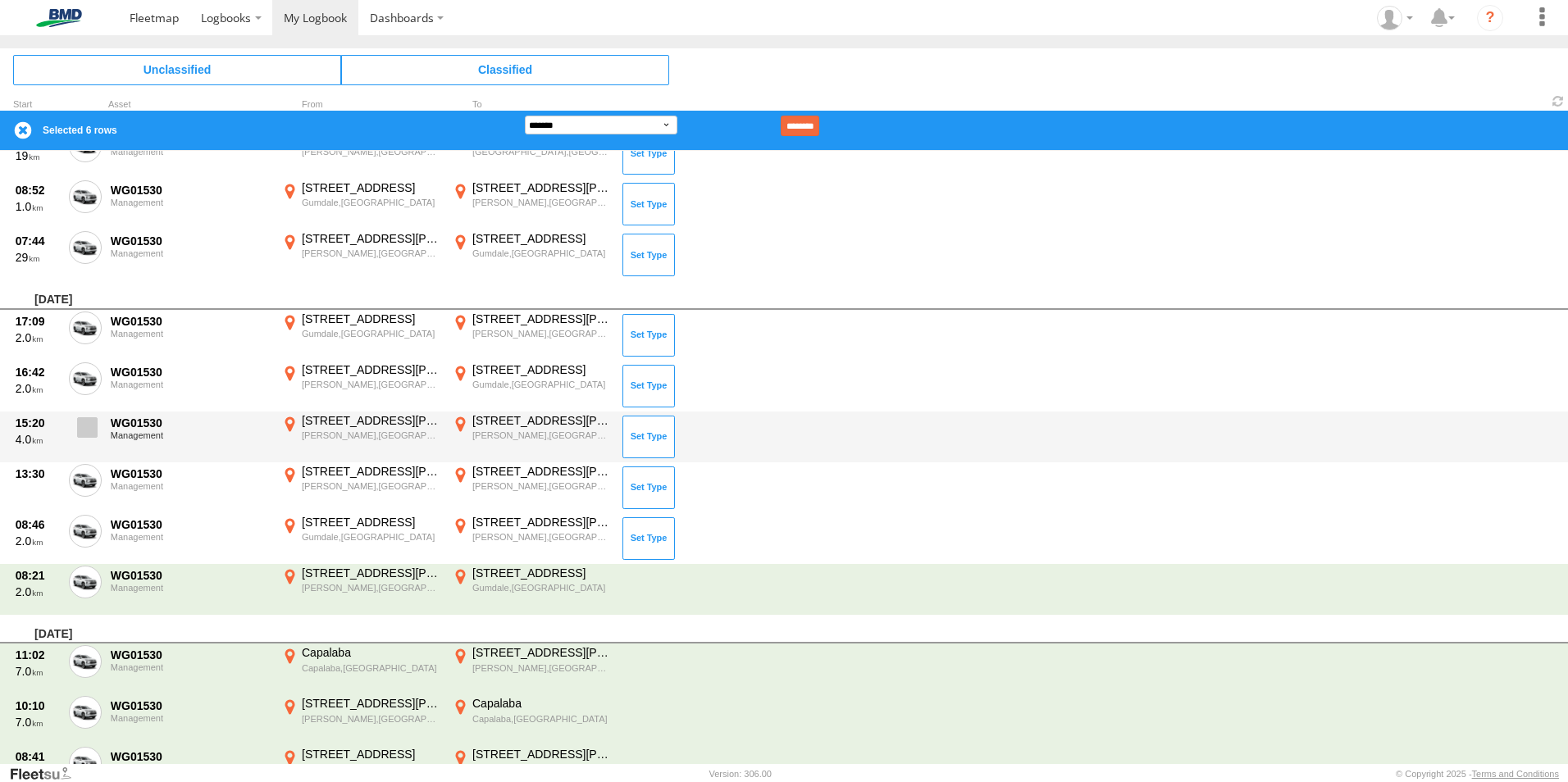
click at [89, 424] on span at bounding box center [87, 427] width 20 height 20
drag, startPoint x: 82, startPoint y: 498, endPoint x: 89, endPoint y: 451, distance: 47.5
click at [82, 497] on label at bounding box center [85, 482] width 32 height 38
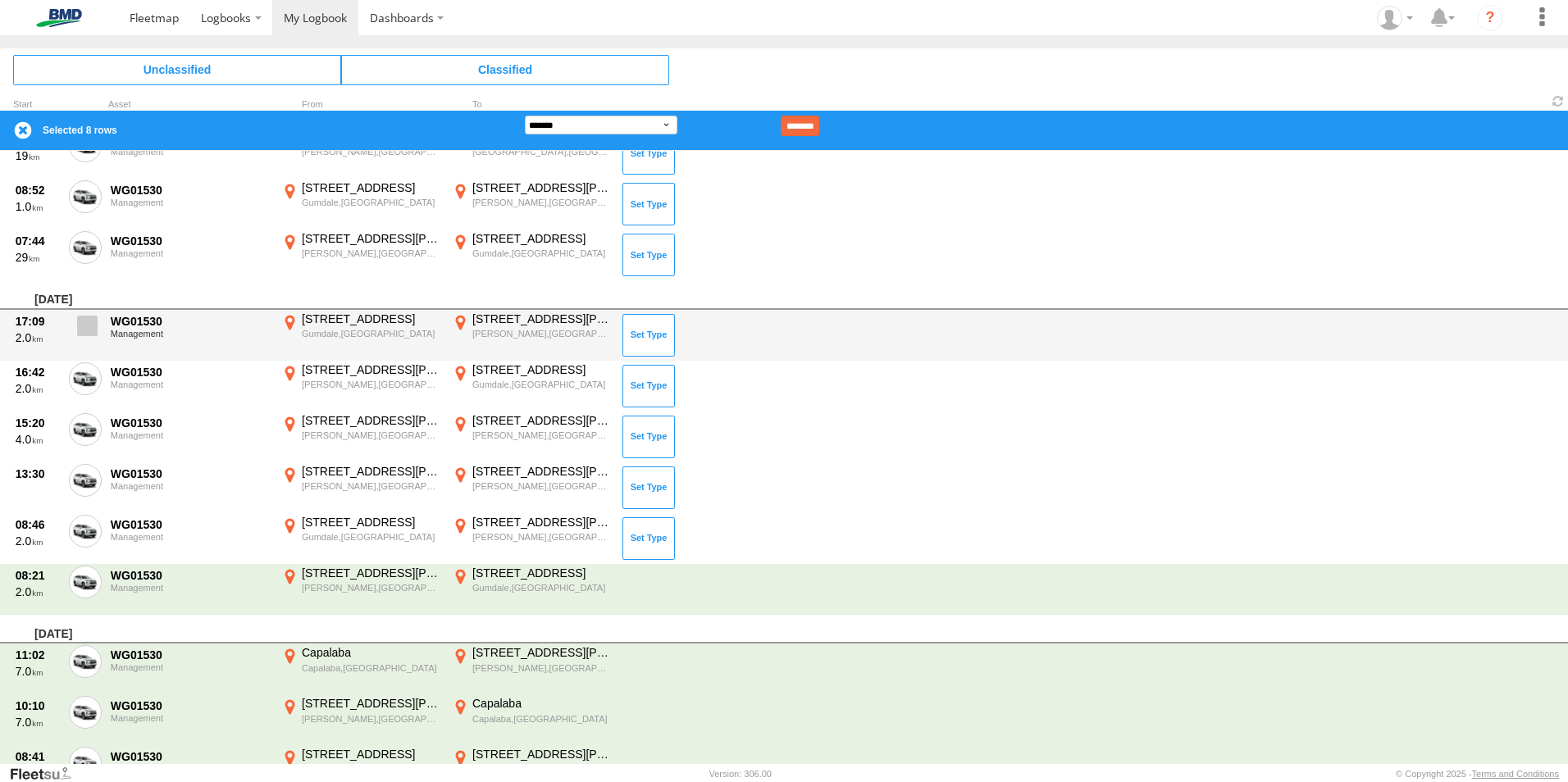
drag, startPoint x: 85, startPoint y: 382, endPoint x: 84, endPoint y: 334, distance: 48.0
click at [0, 0] on span at bounding box center [0, 0] width 0 height 0
click at [84, 332] on span at bounding box center [87, 325] width 20 height 20
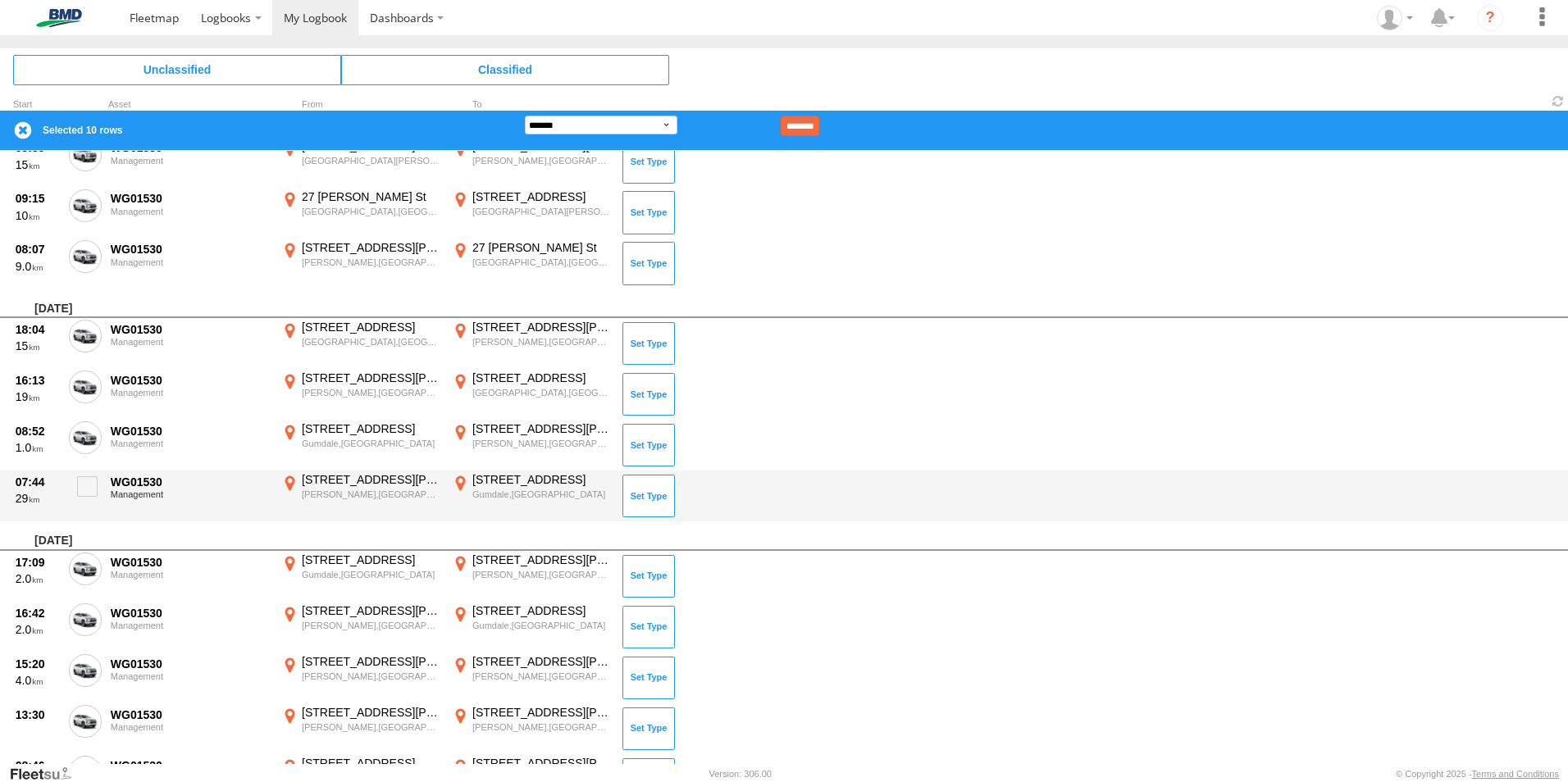
scroll to position [2545, 0]
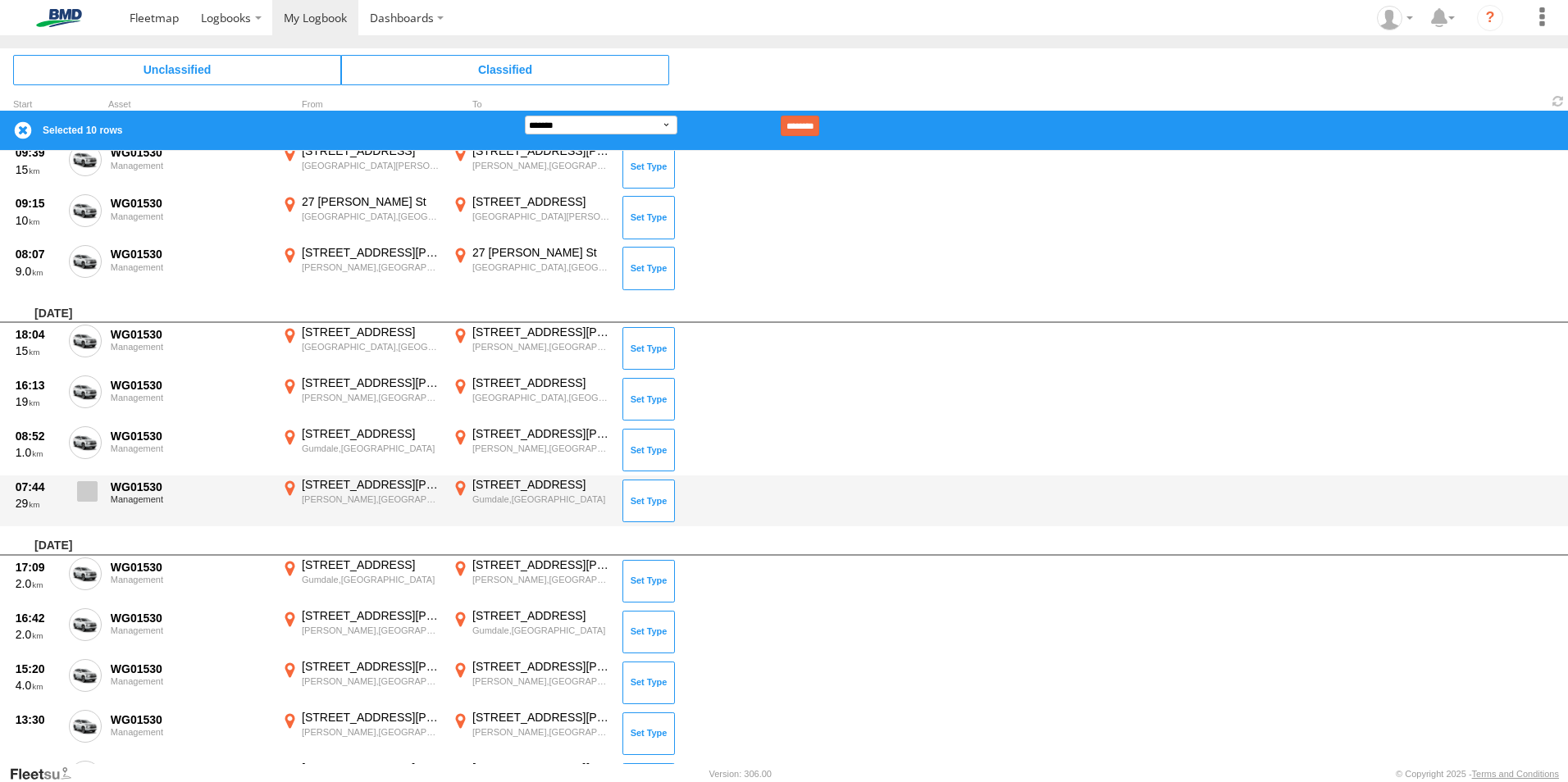
drag, startPoint x: 84, startPoint y: 493, endPoint x: 95, endPoint y: 456, distance: 38.6
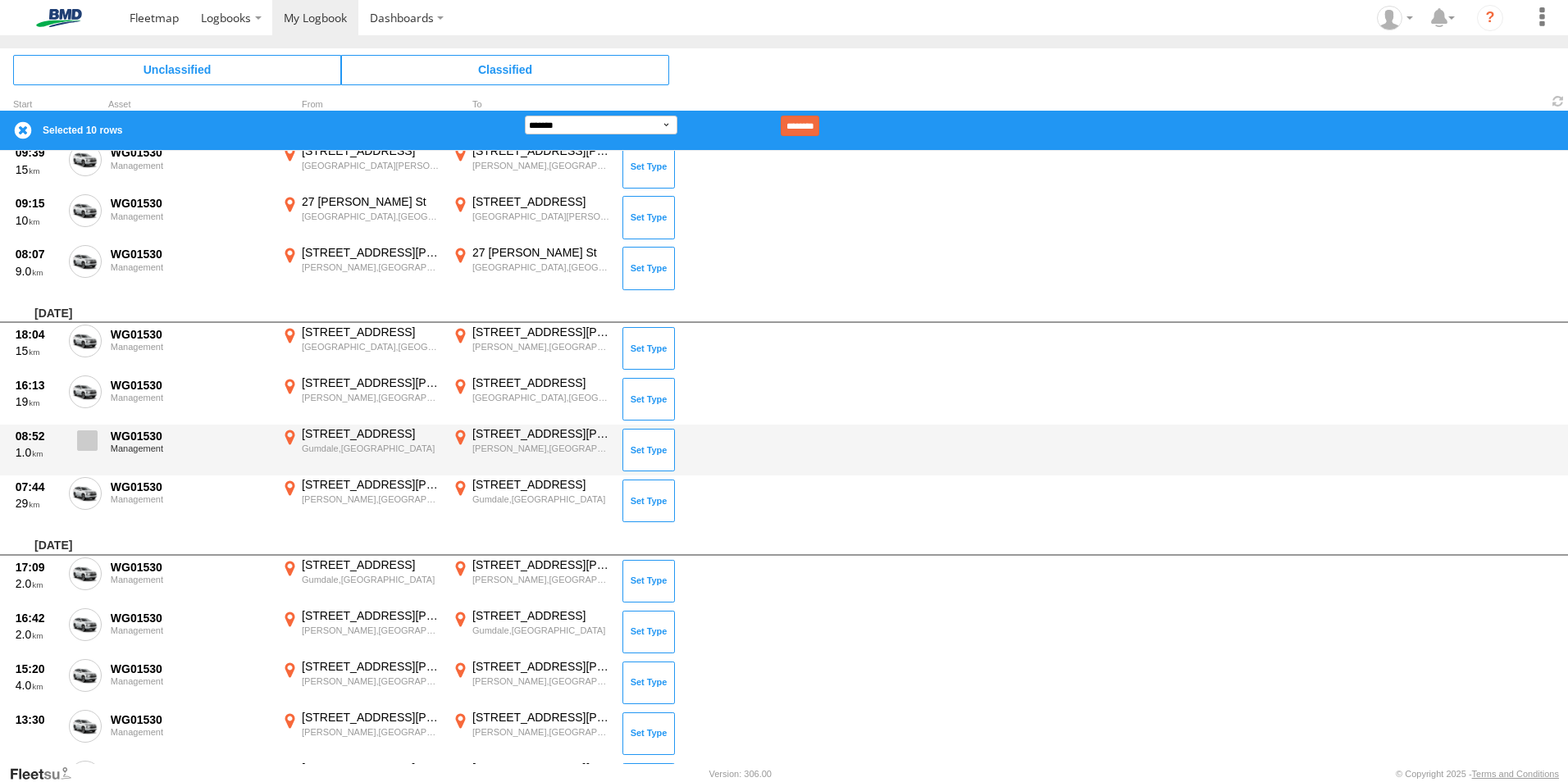
click at [0, 0] on span at bounding box center [0, 0] width 0 height 0
click at [85, 444] on span at bounding box center [87, 440] width 20 height 20
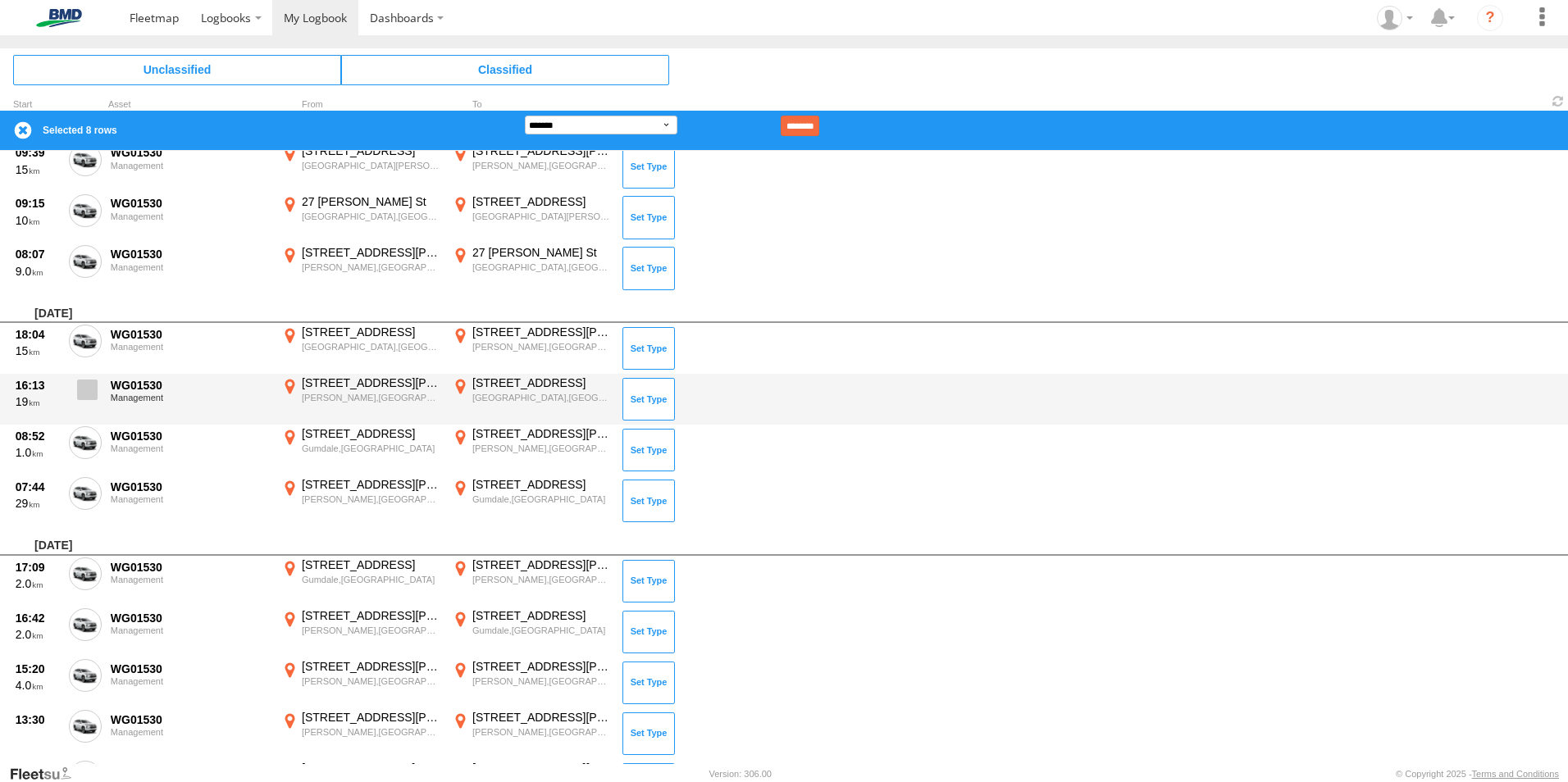
click at [88, 386] on span at bounding box center [87, 389] width 20 height 20
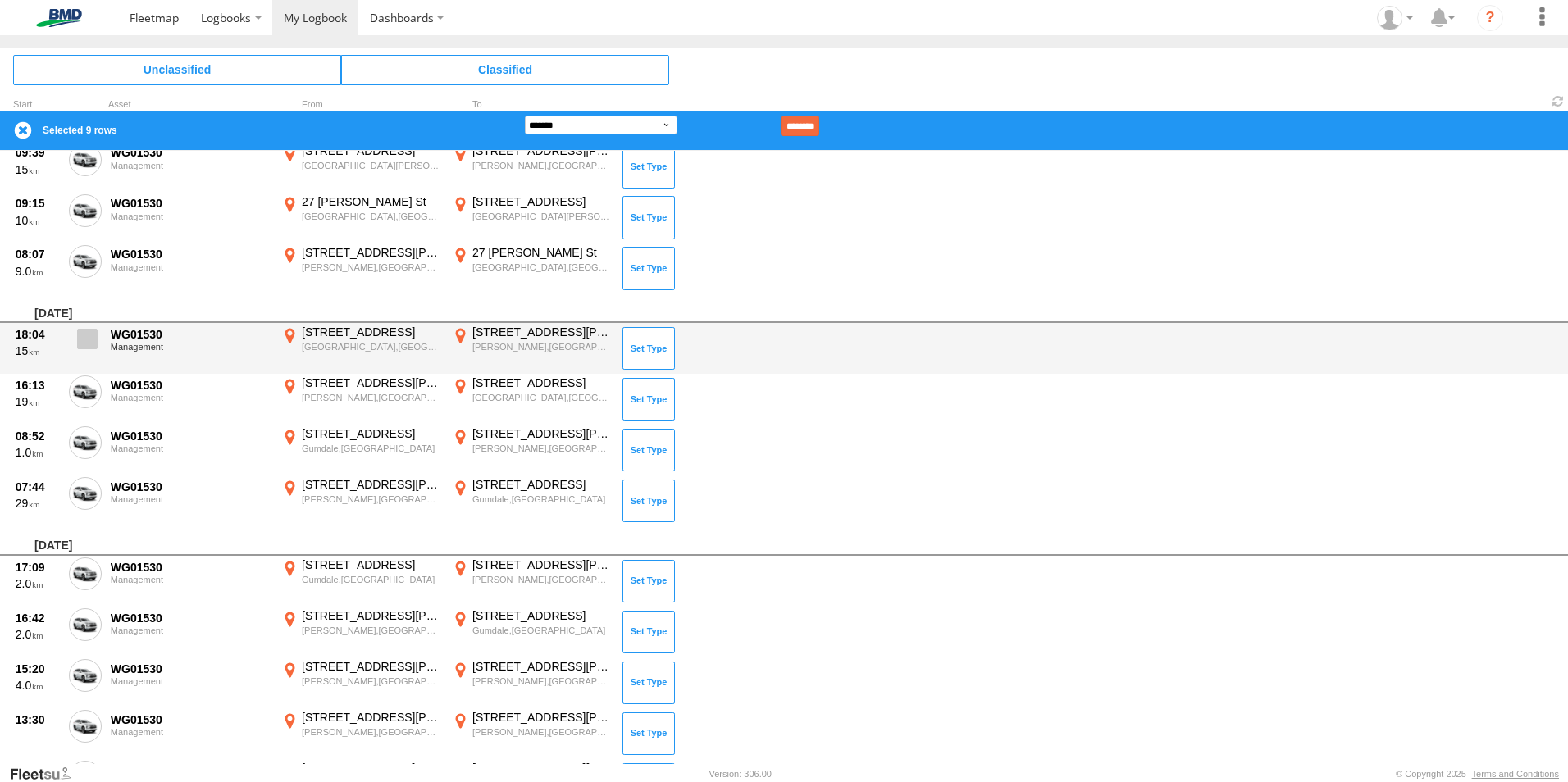
click at [86, 336] on span at bounding box center [87, 338] width 20 height 20
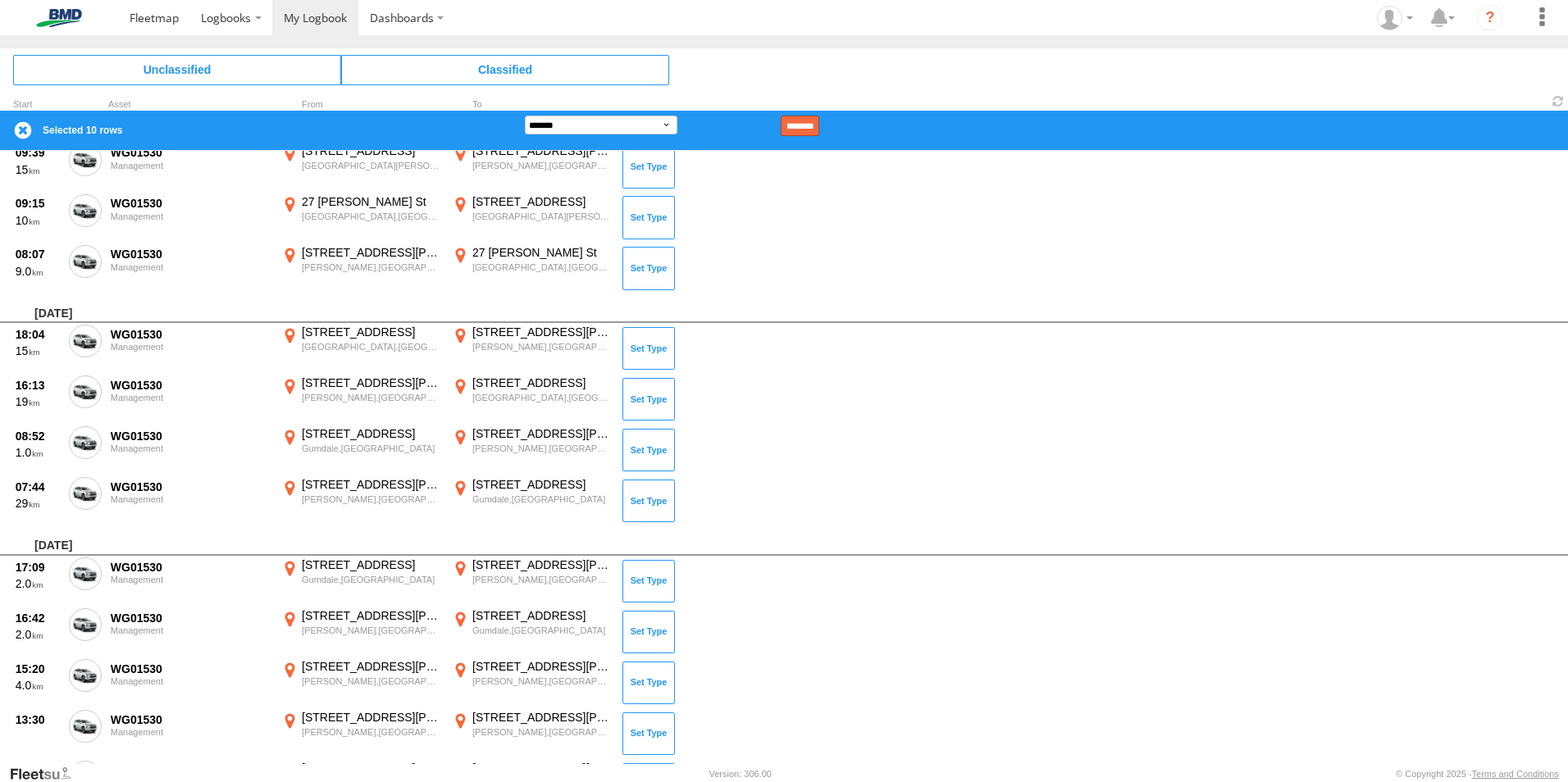
click at [819, 126] on input "********" at bounding box center [800, 125] width 39 height 20
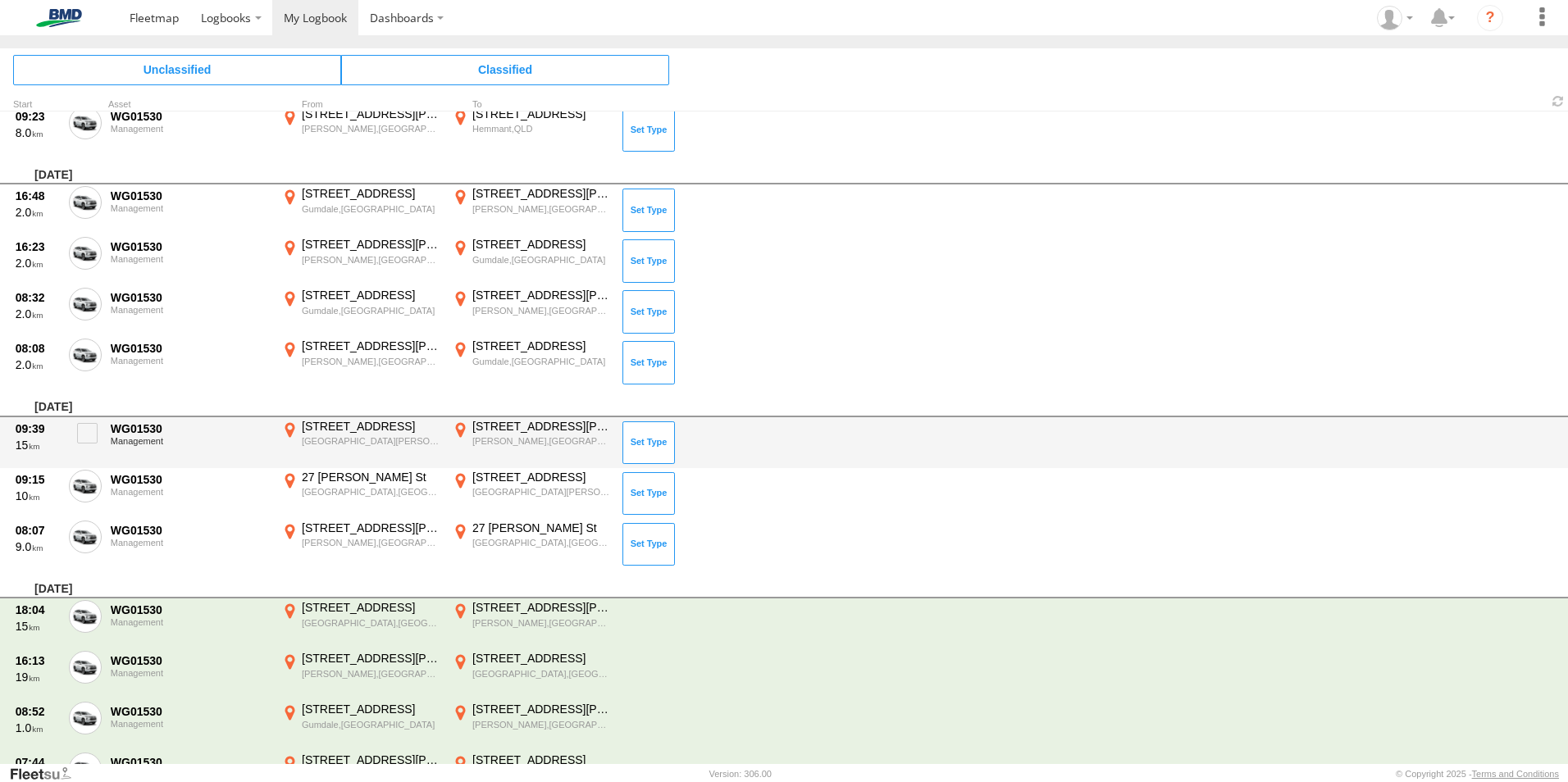
scroll to position [2217, 0]
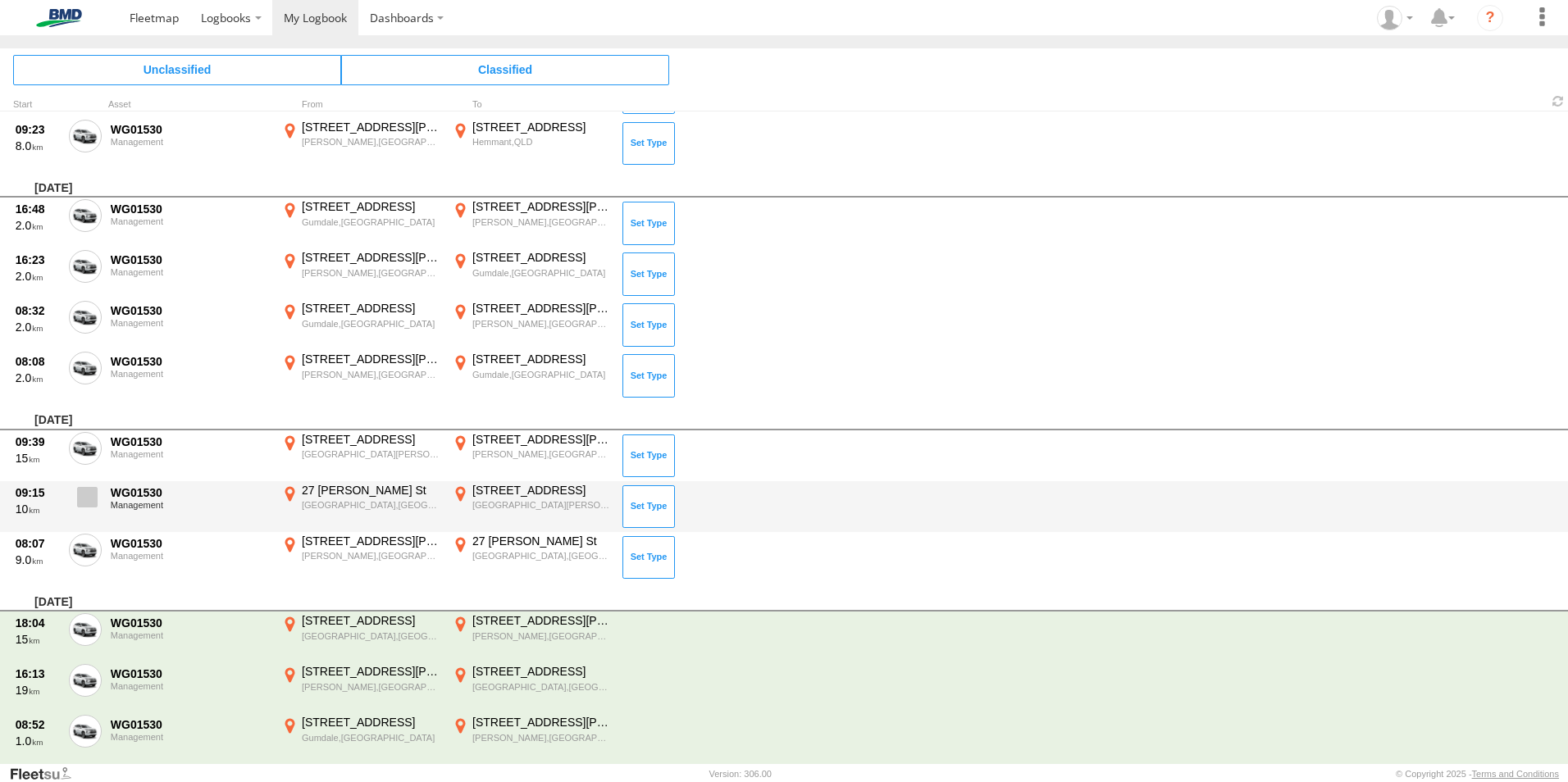
click at [0, 0] on span at bounding box center [0, 0] width 0 height 0
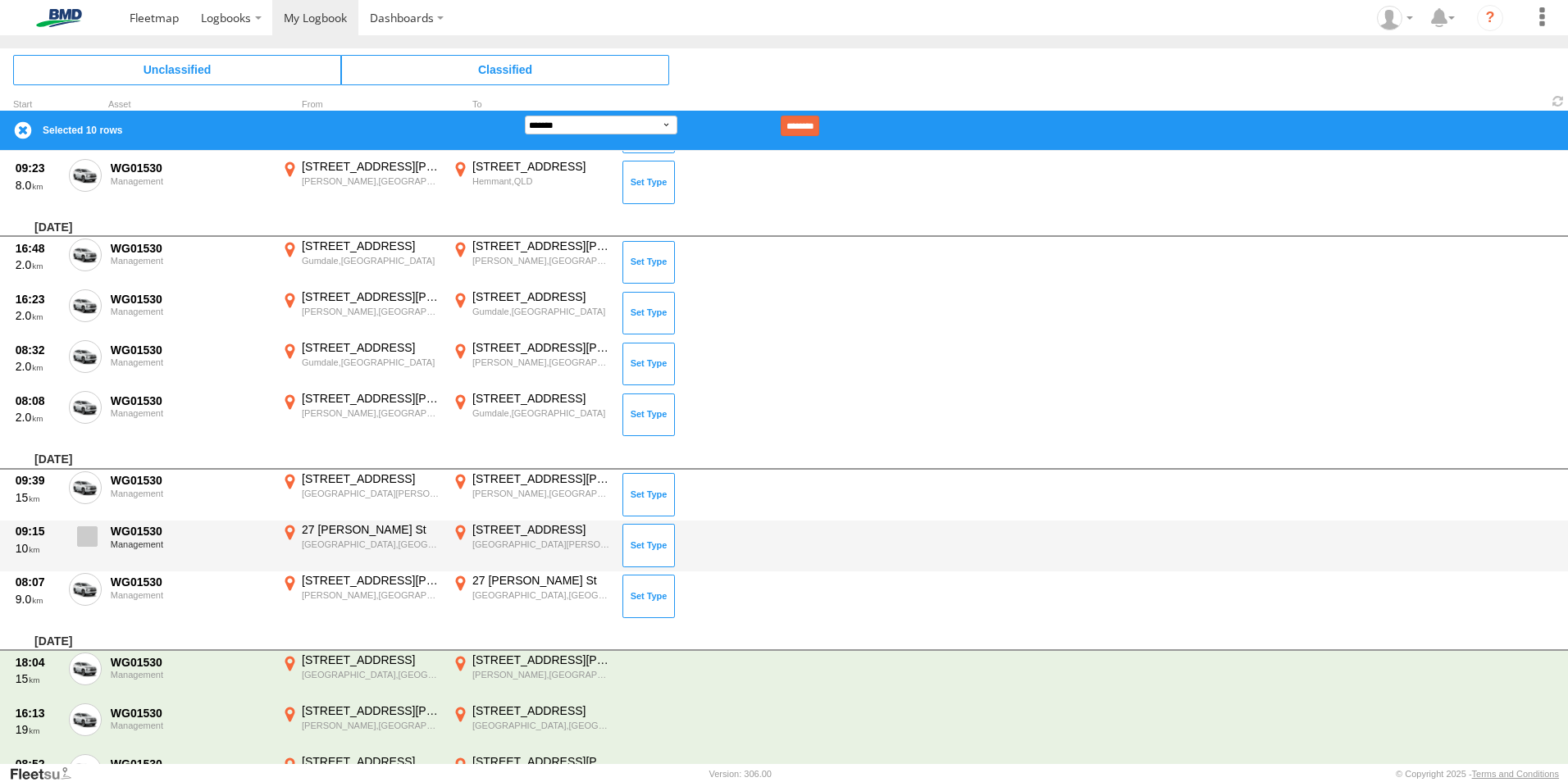
click at [86, 533] on span at bounding box center [87, 536] width 20 height 20
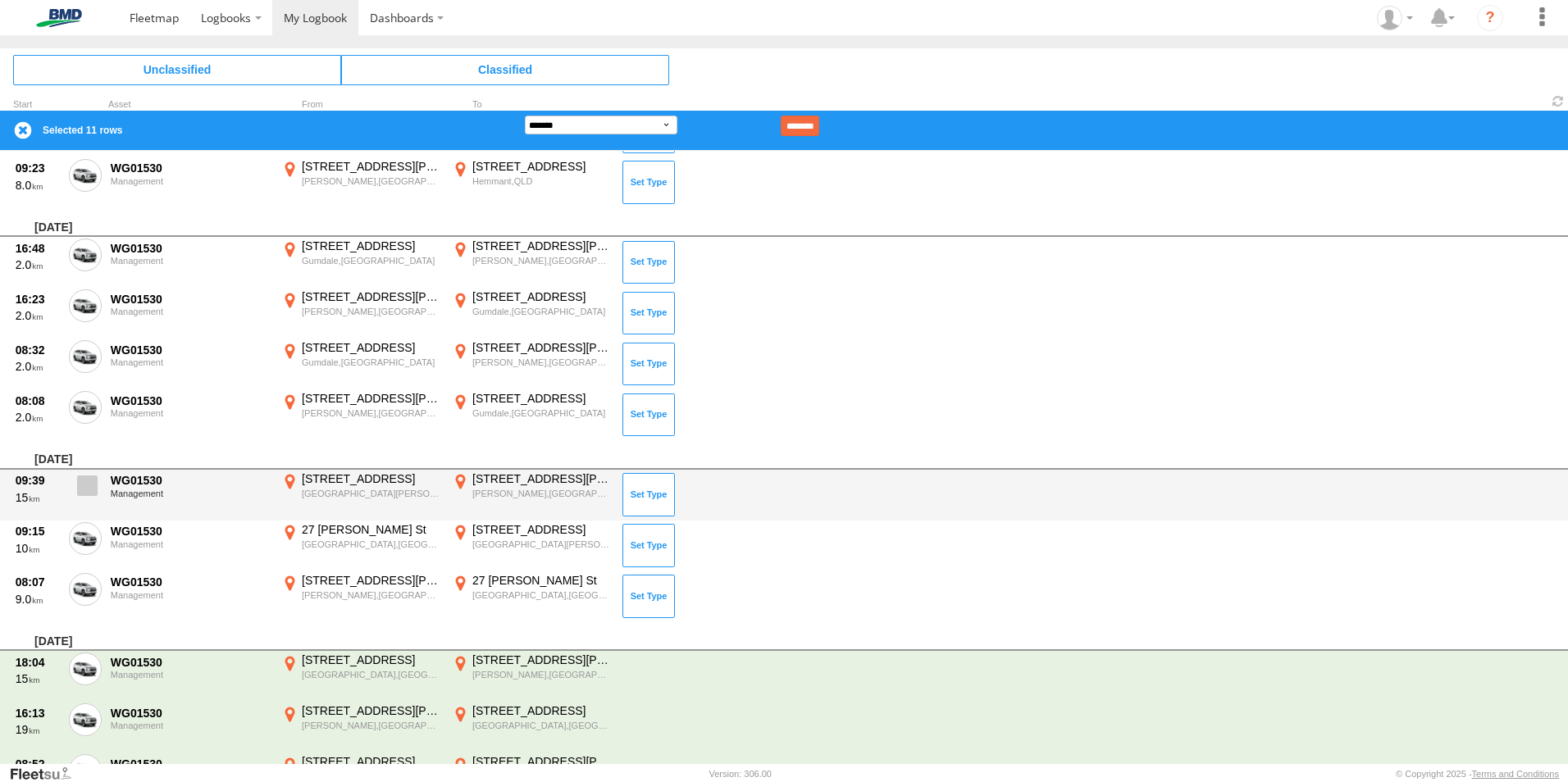
click at [83, 494] on span at bounding box center [87, 485] width 20 height 20
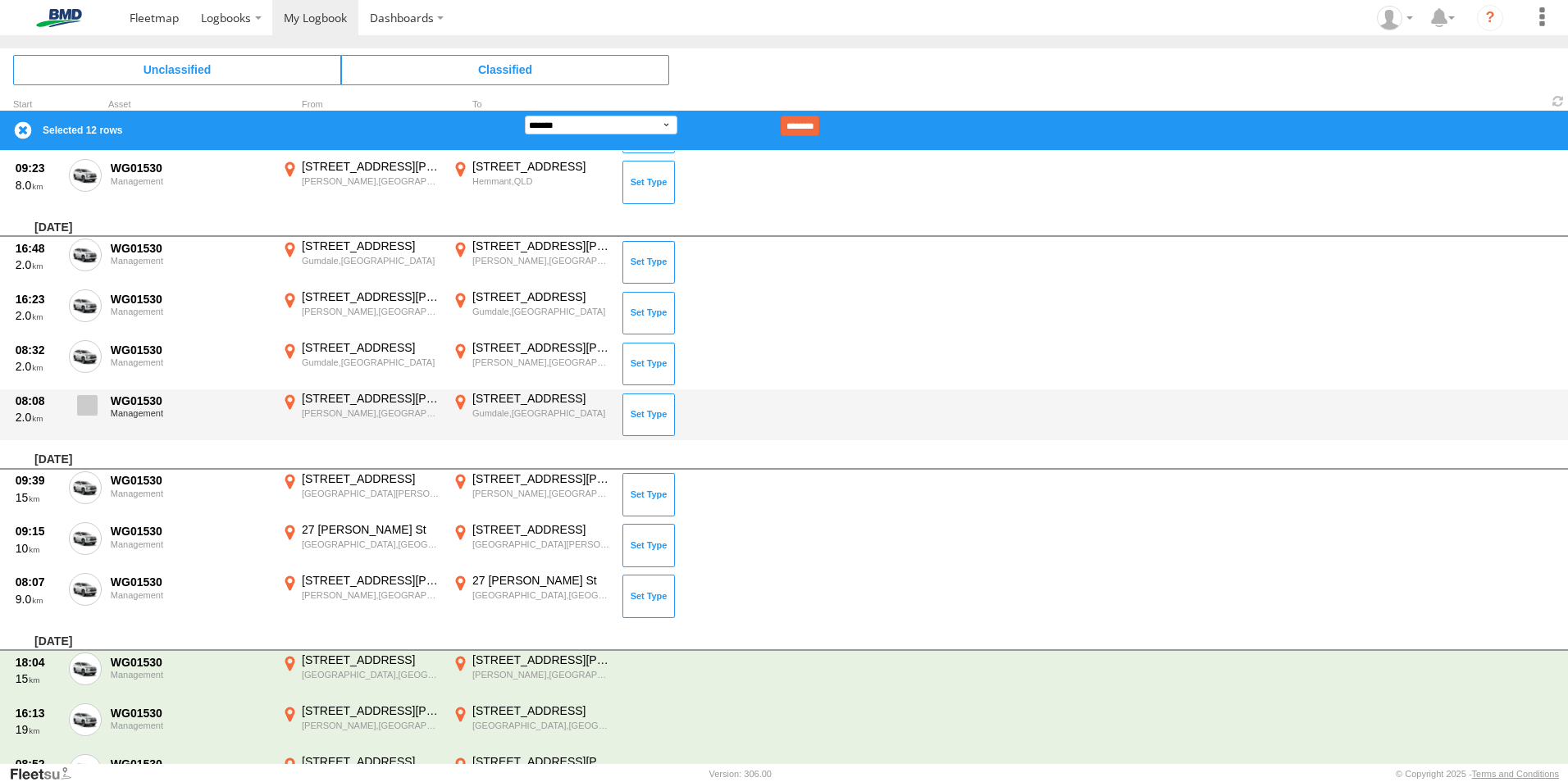
click at [85, 412] on span at bounding box center [87, 405] width 20 height 20
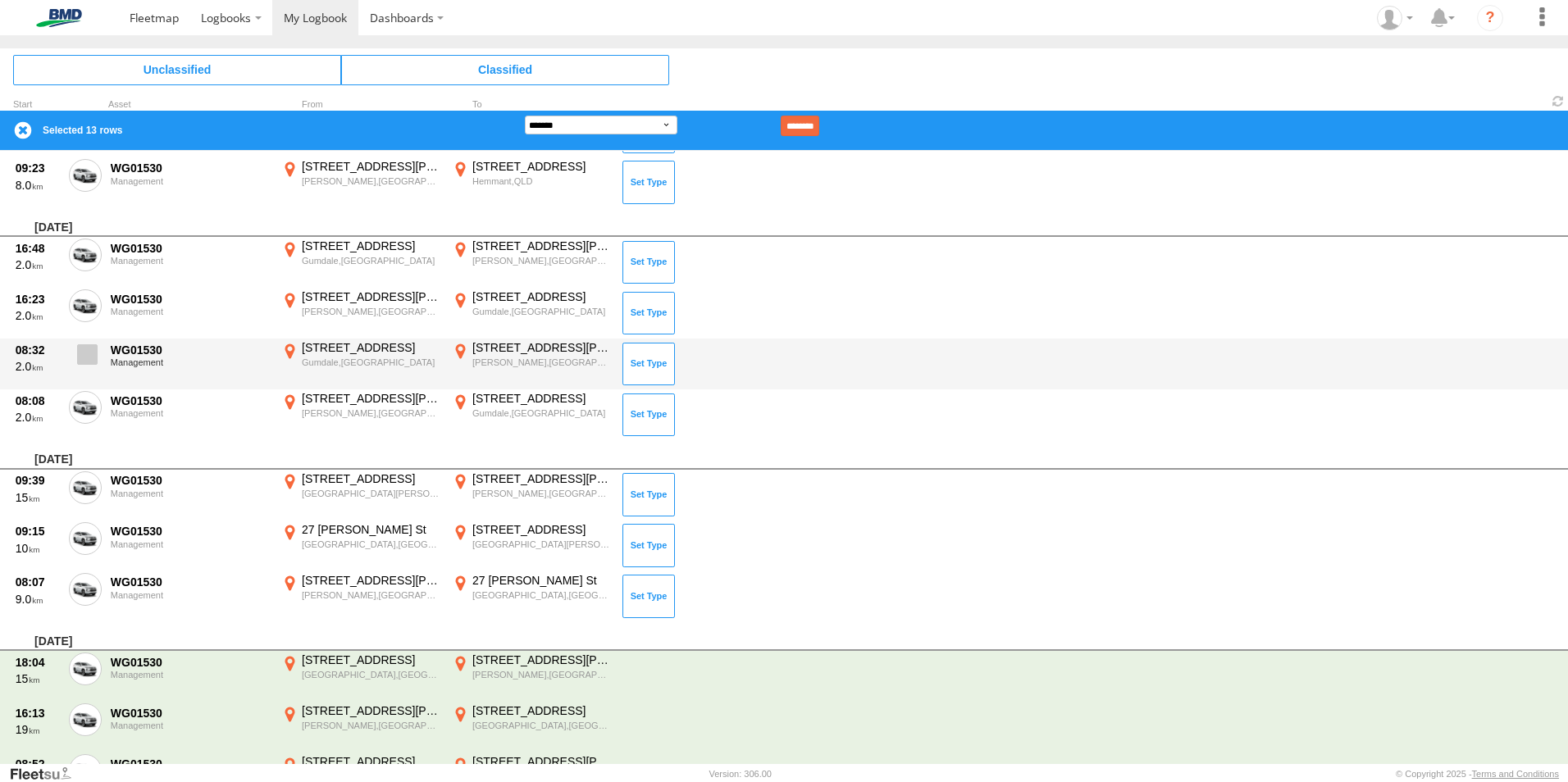
click at [85, 354] on span at bounding box center [87, 354] width 20 height 20
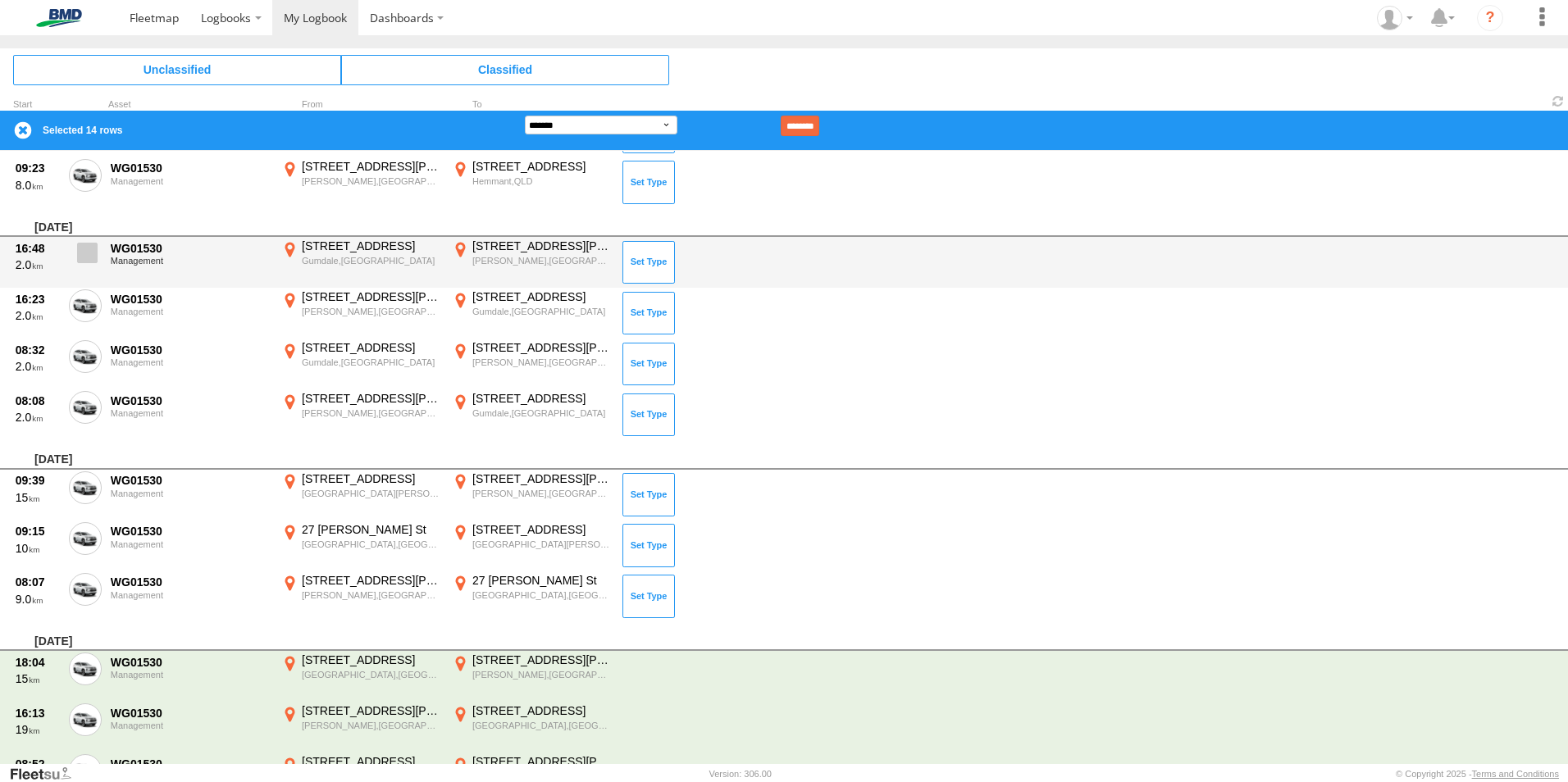
drag, startPoint x: 84, startPoint y: 298, endPoint x: 82, endPoint y: 263, distance: 35.1
click at [0, 0] on span at bounding box center [0, 0] width 0 height 0
click at [85, 256] on span at bounding box center [87, 252] width 20 height 20
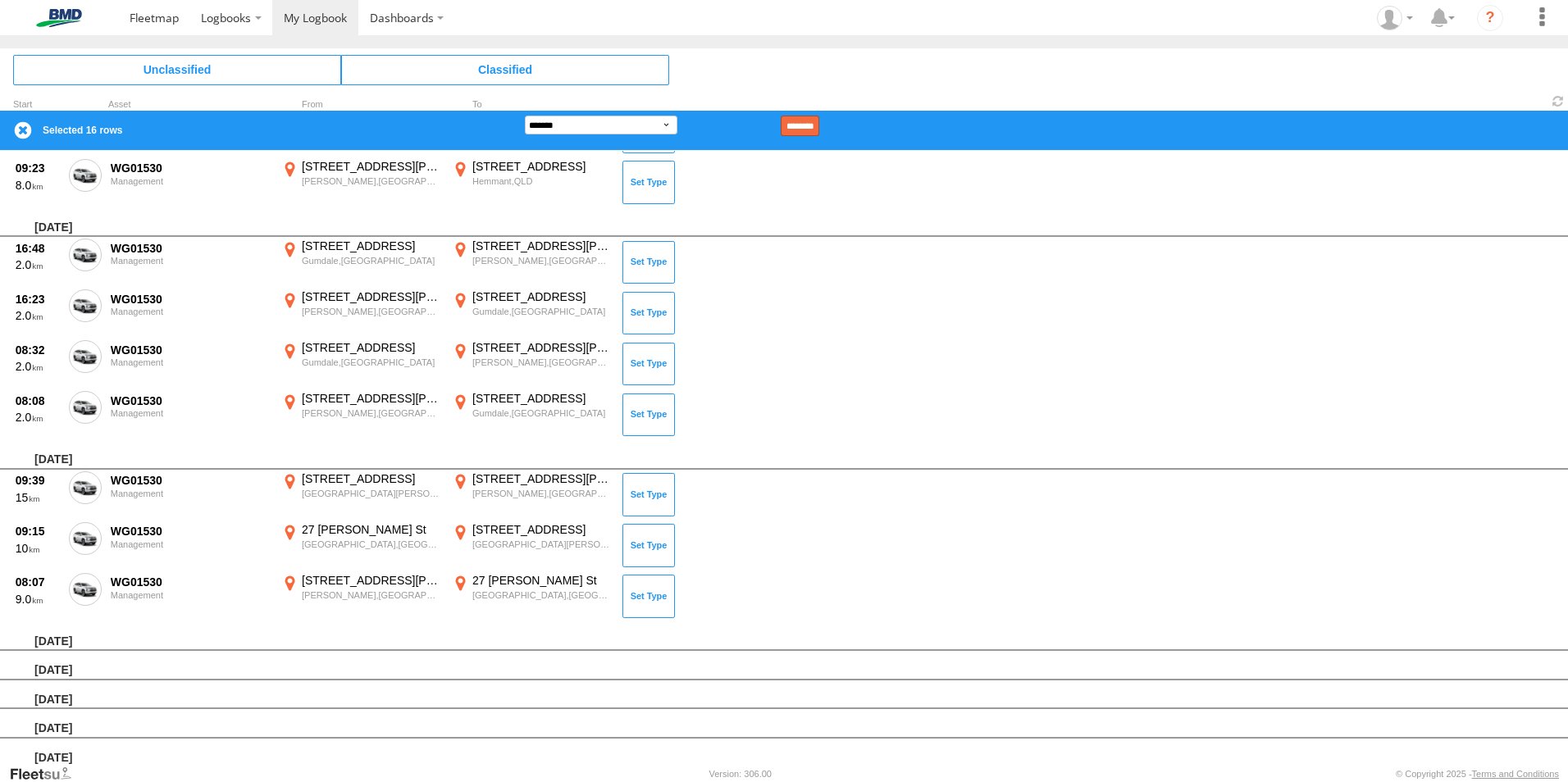
click at [819, 129] on input "********" at bounding box center [800, 125] width 39 height 20
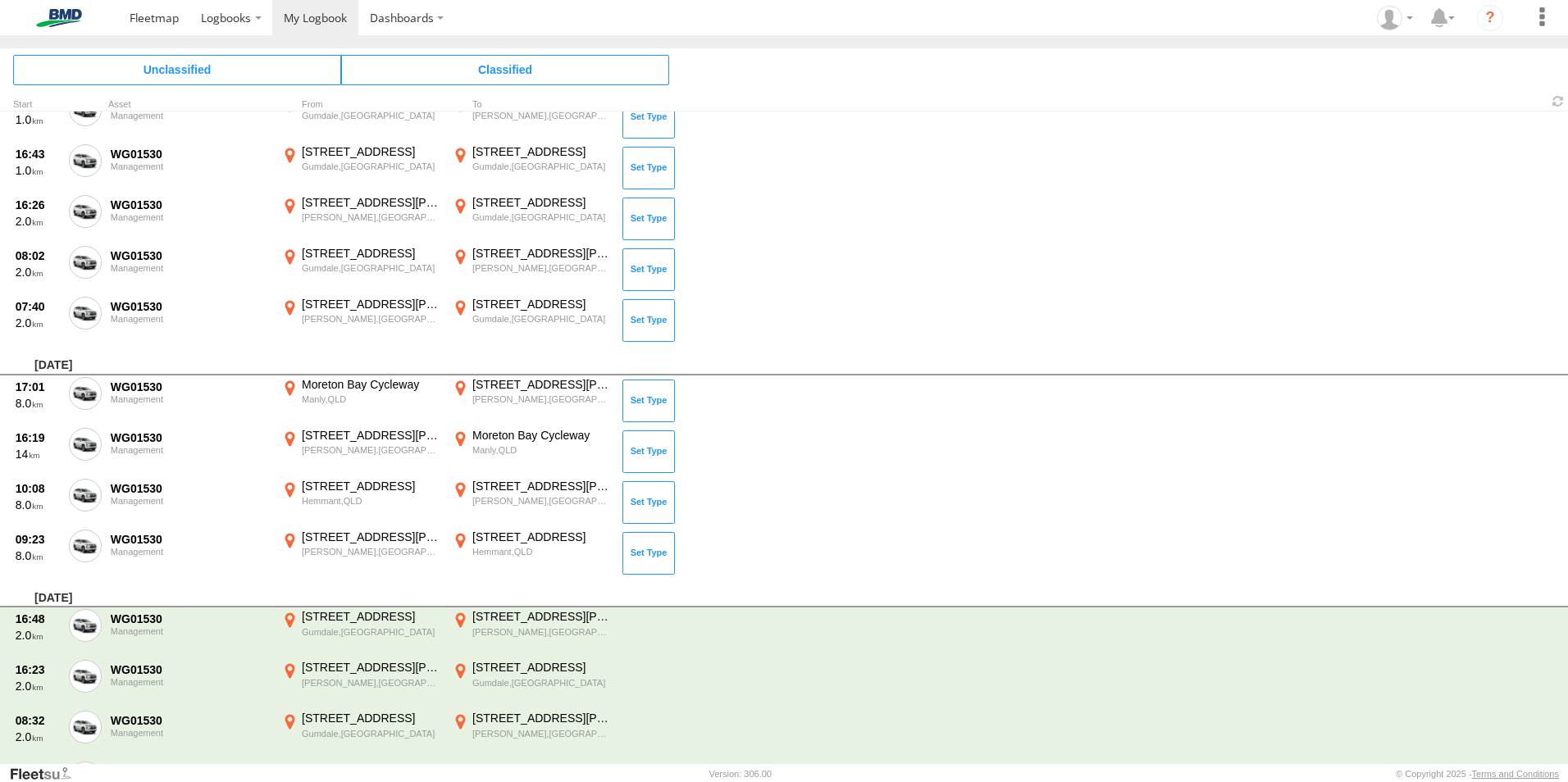
scroll to position [1889, 0]
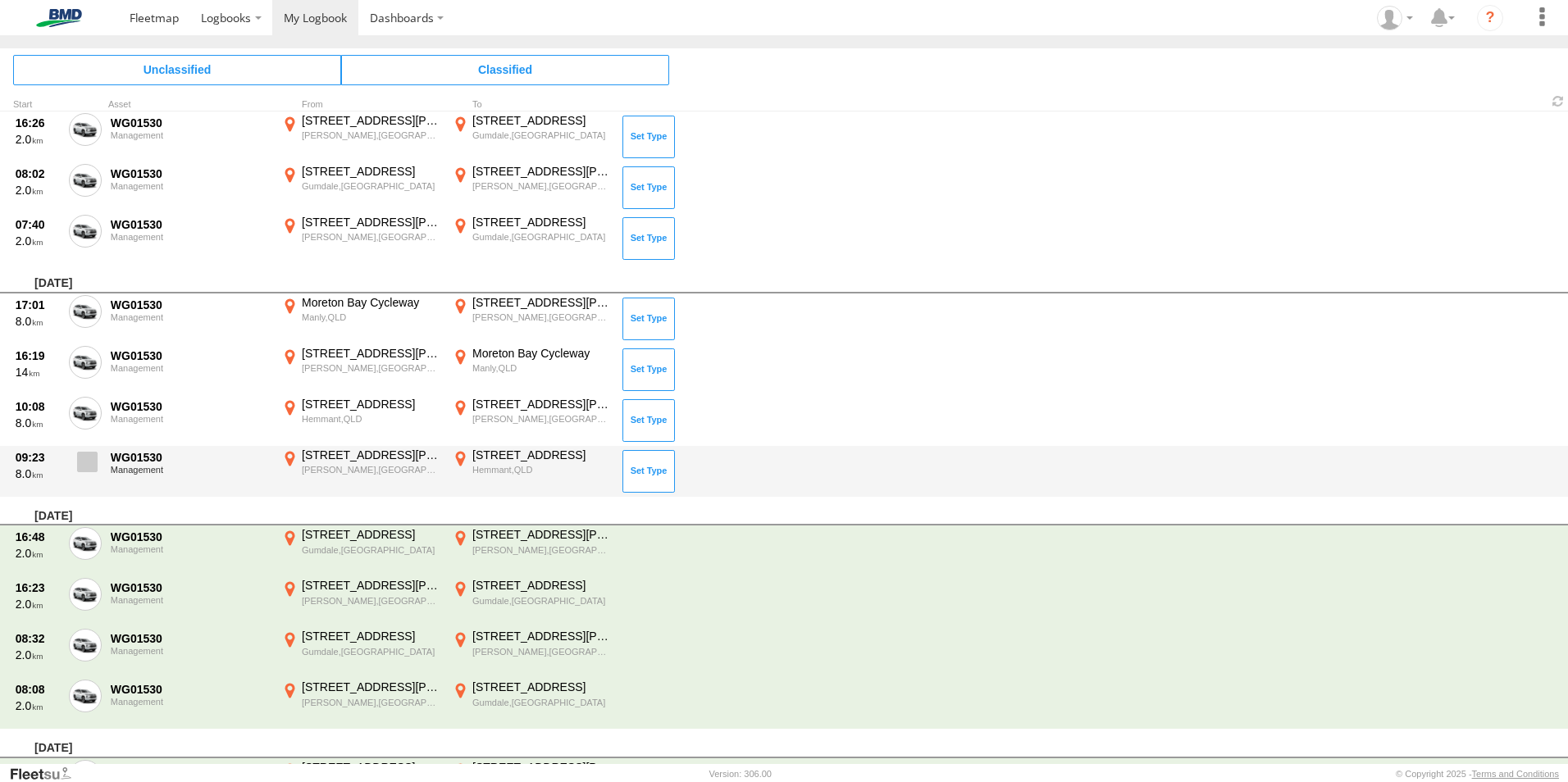
click at [84, 466] on span at bounding box center [87, 461] width 20 height 20
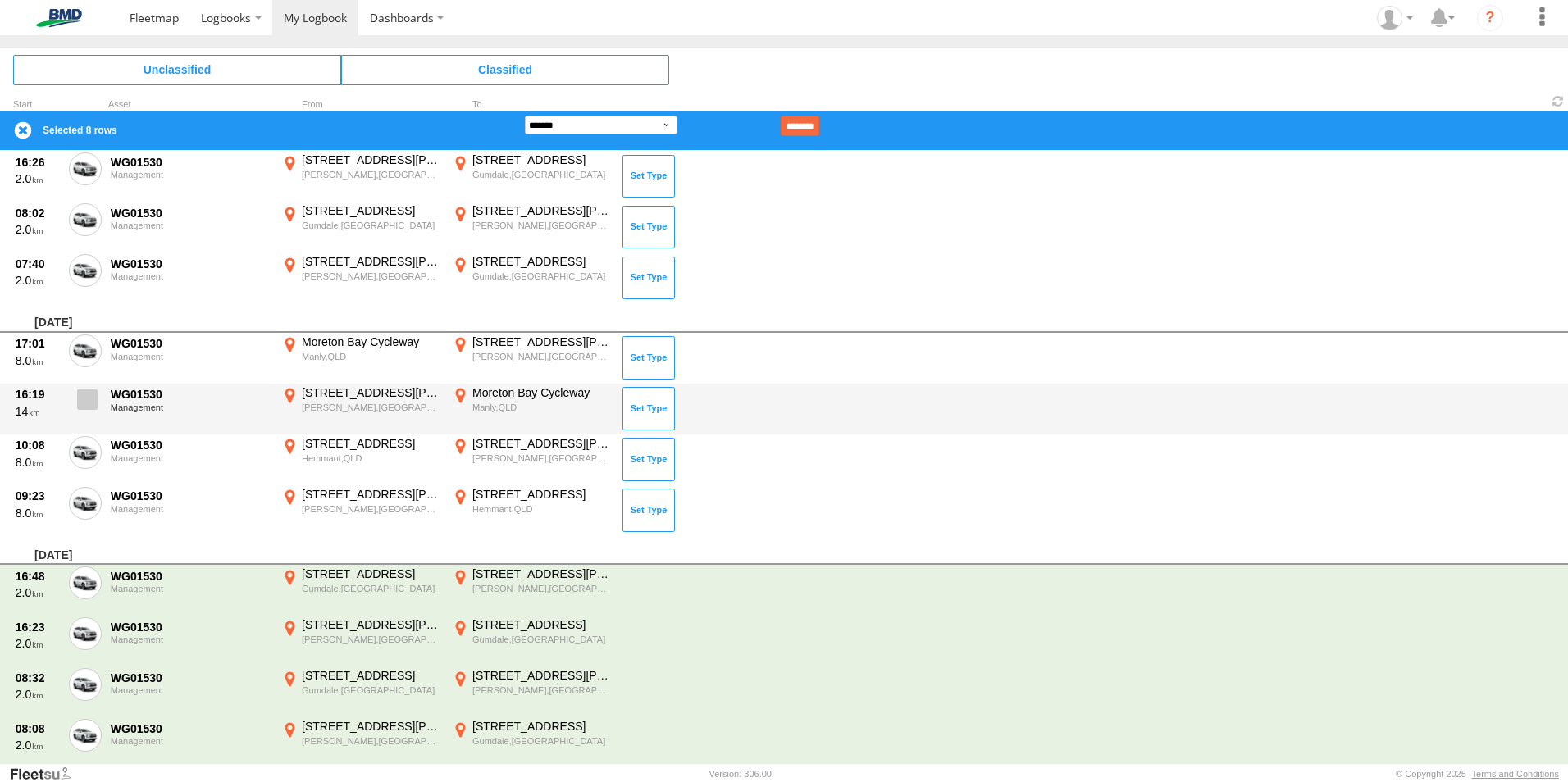
drag, startPoint x: 82, startPoint y: 451, endPoint x: 93, endPoint y: 401, distance: 51.2
click at [0, 0] on span at bounding box center [0, 0] width 0 height 0
click at [93, 386] on label at bounding box center [85, 404] width 32 height 38
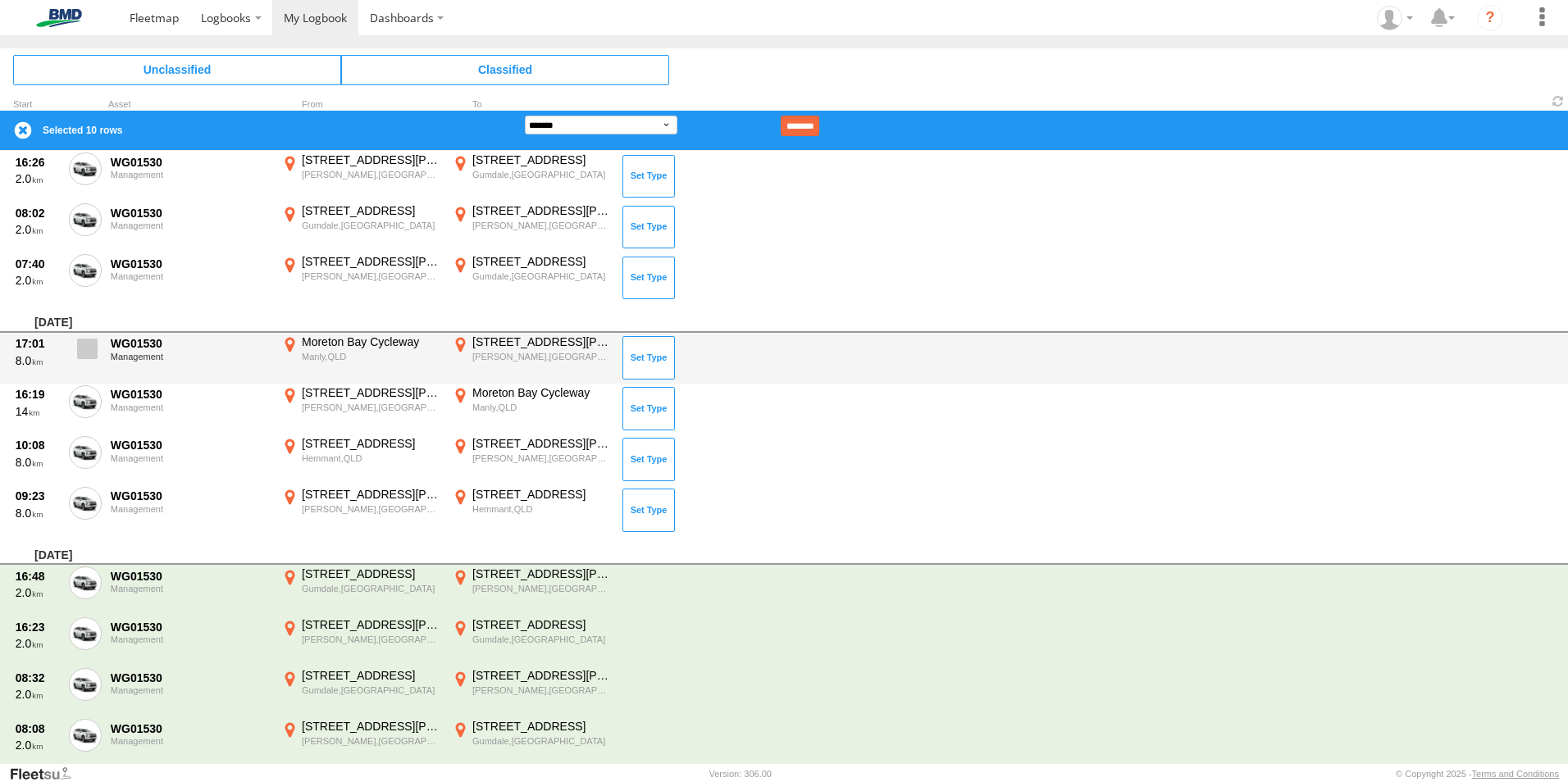
drag, startPoint x: 108, startPoint y: 342, endPoint x: 92, endPoint y: 345, distance: 16.3
click at [105, 344] on div "17:01 8.0 WG01530 Management Moreton Bay Cycleway Manly,[GEOGRAPHIC_DATA] -27.4…" at bounding box center [784, 359] width 1568 height 51
click at [88, 350] on span at bounding box center [87, 348] width 20 height 20
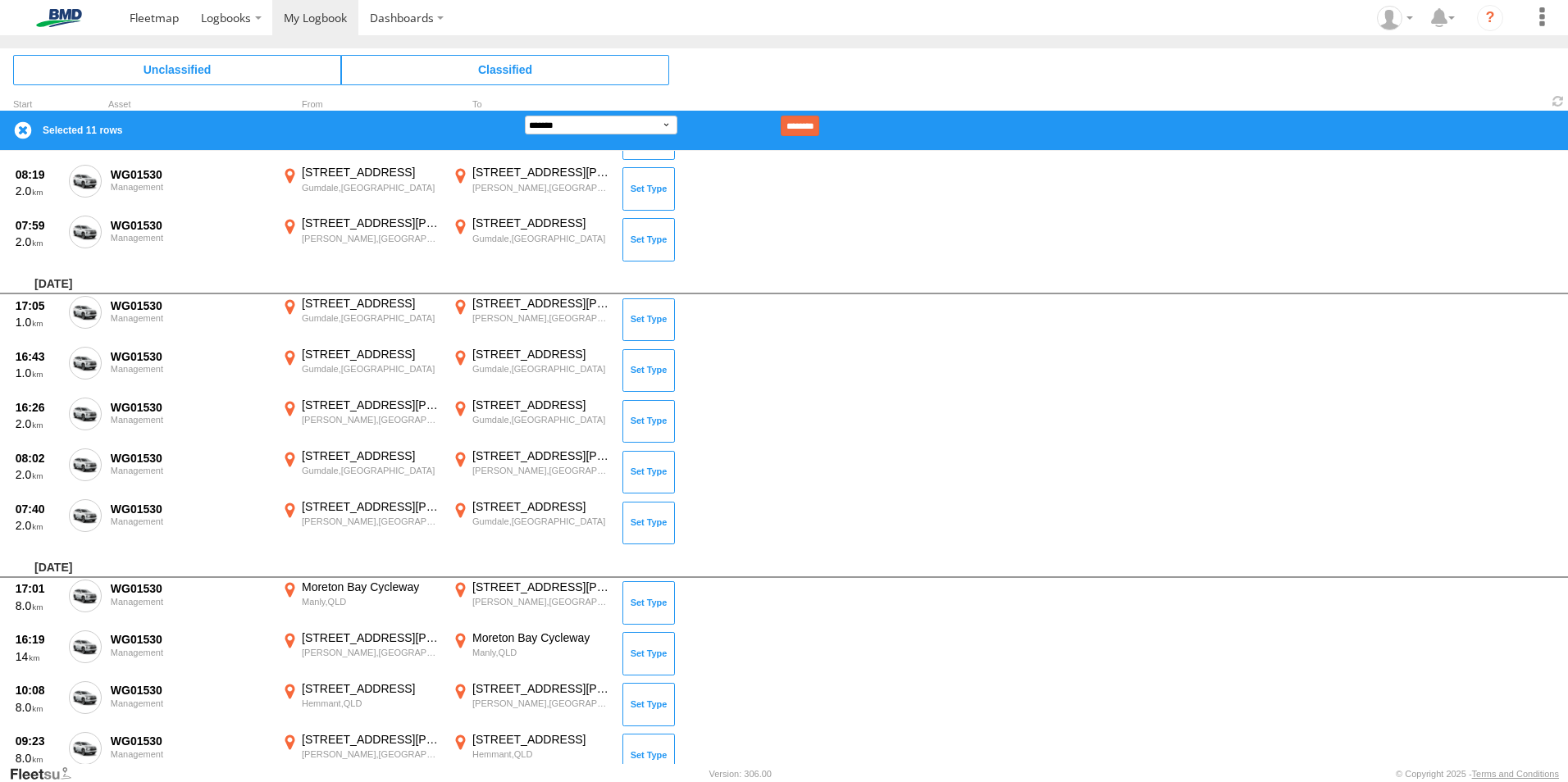
scroll to position [1643, 0]
click at [819, 118] on input "********" at bounding box center [800, 125] width 39 height 20
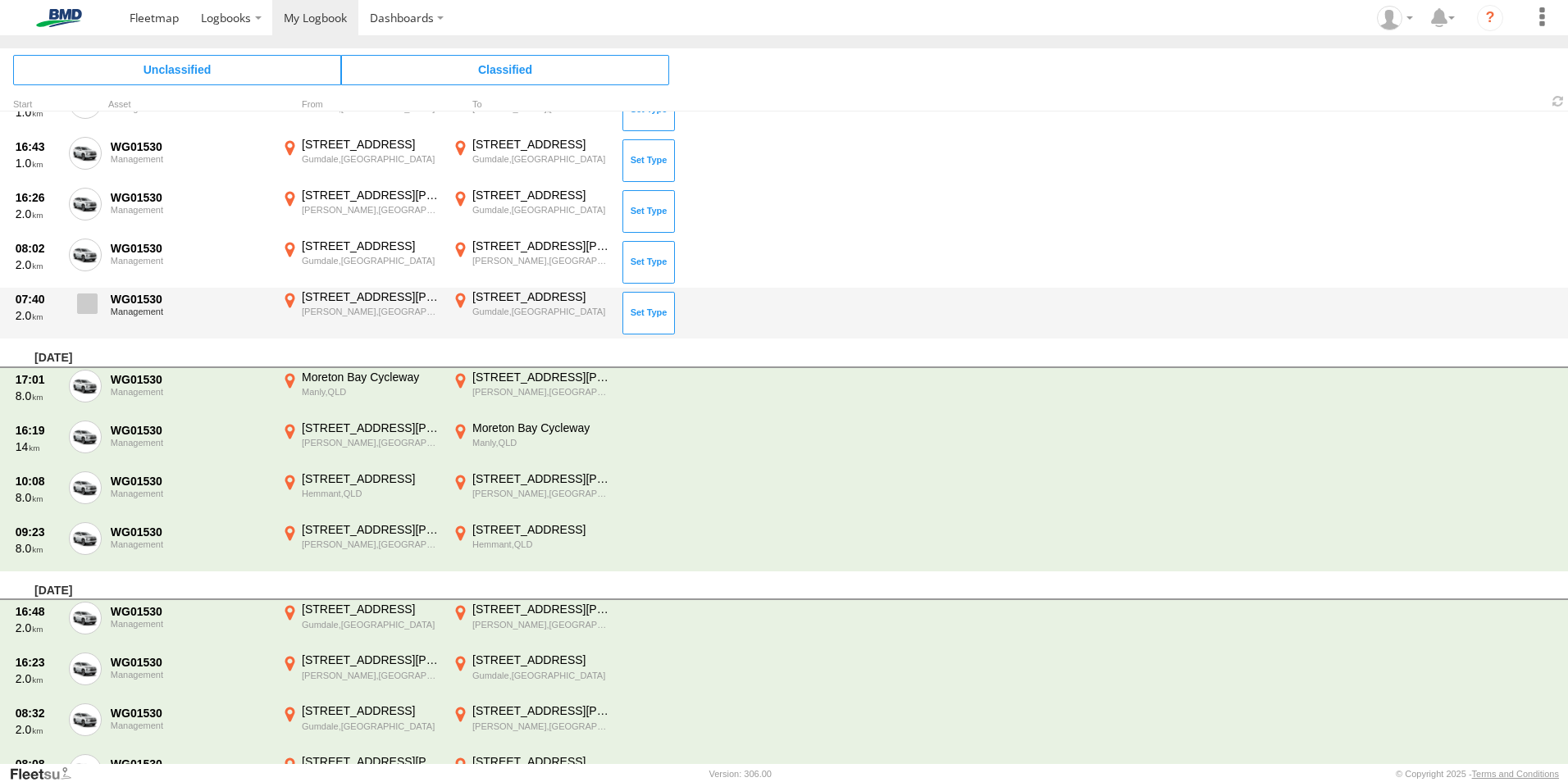
scroll to position [1725, 0]
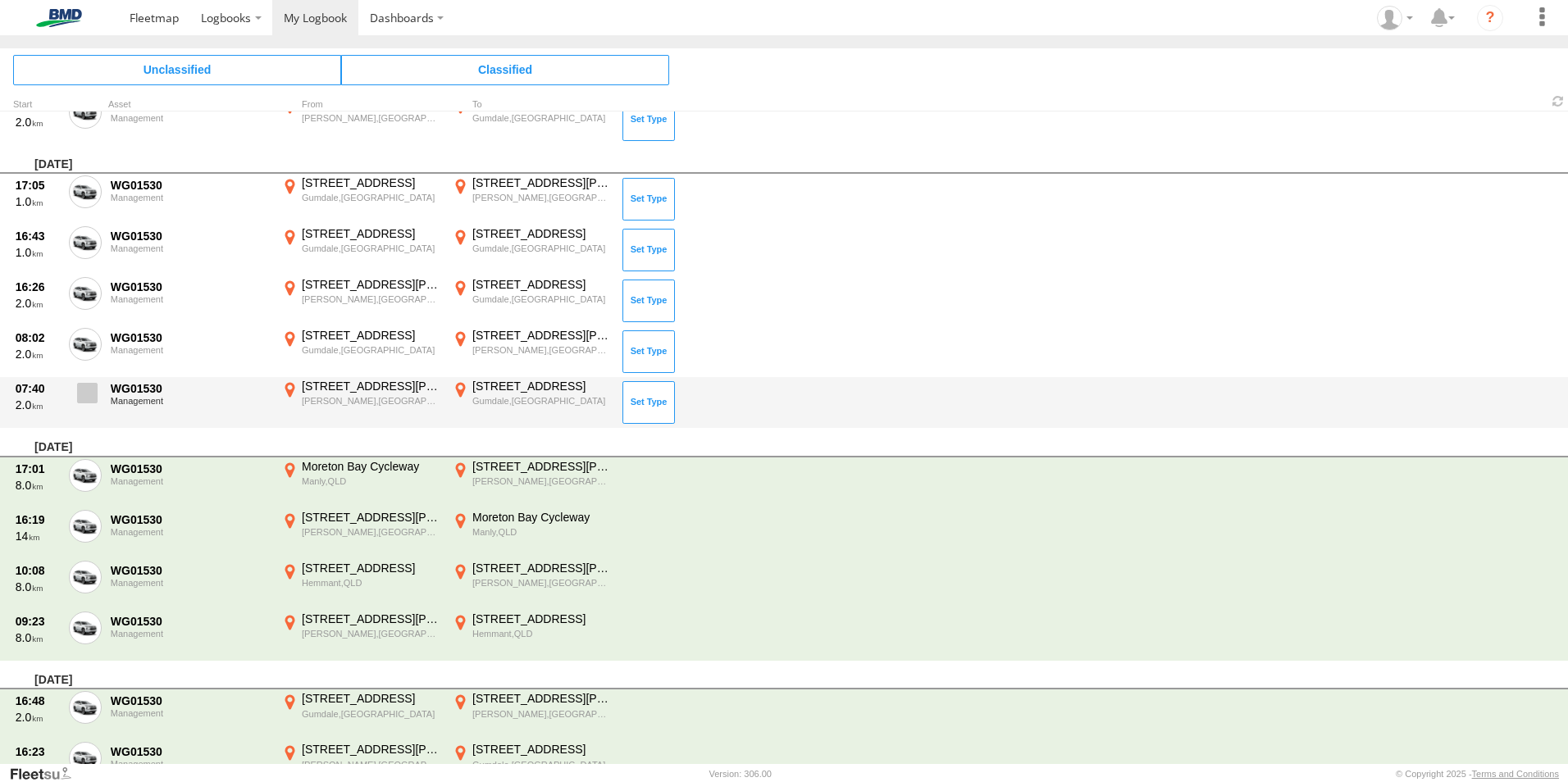
click at [93, 386] on span at bounding box center [87, 393] width 20 height 20
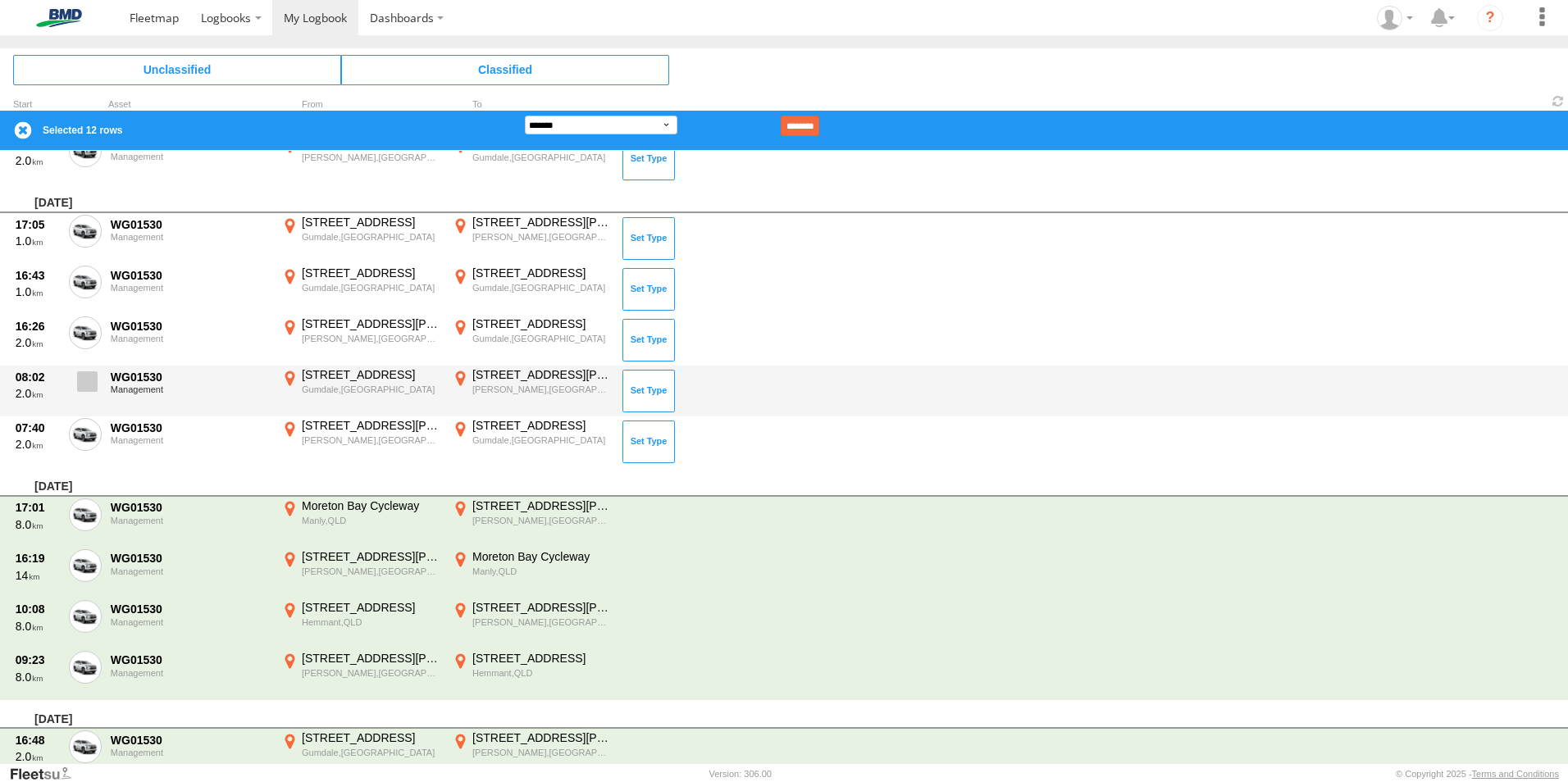
click at [89, 373] on span at bounding box center [87, 381] width 20 height 20
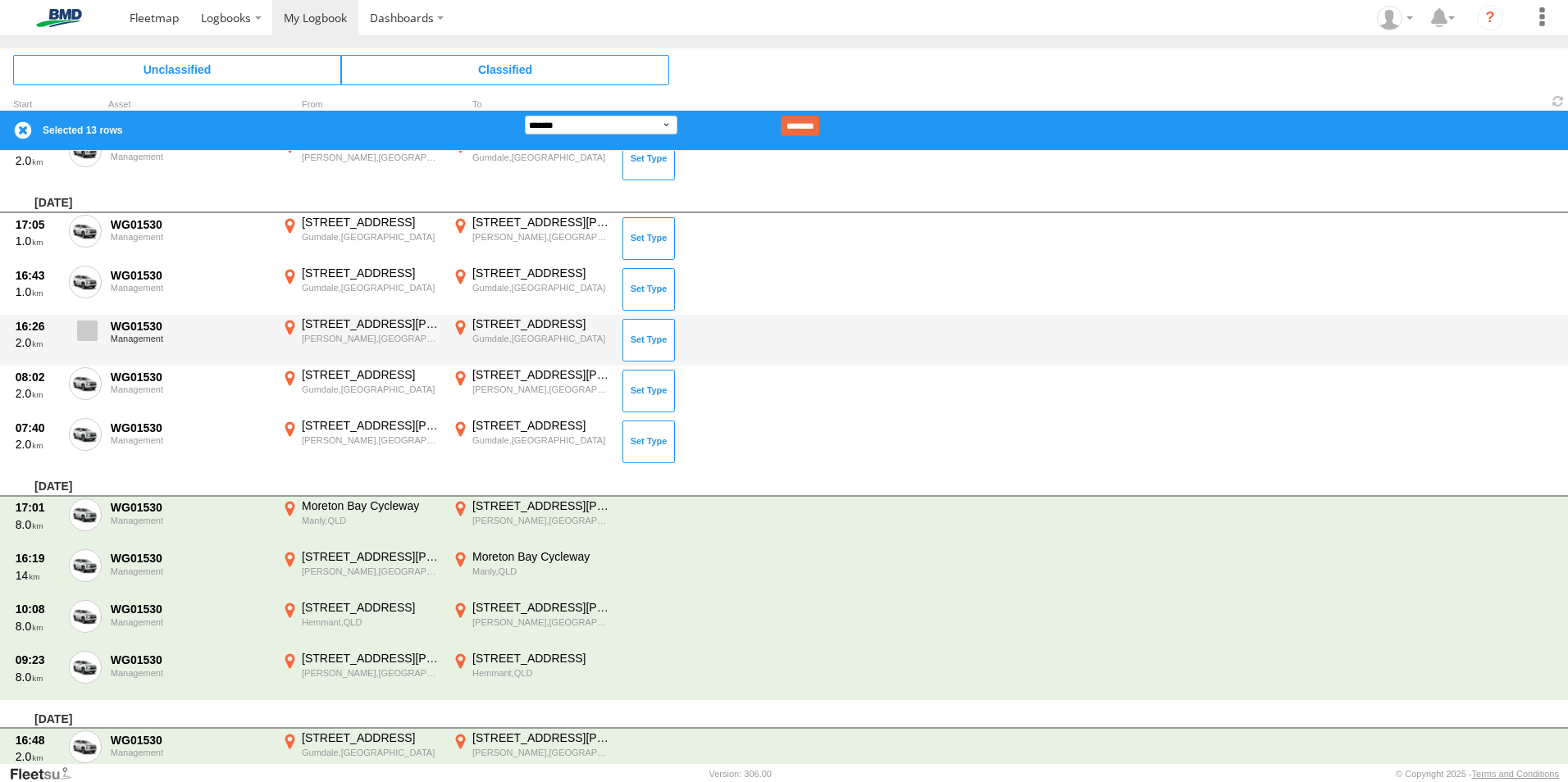
click at [89, 341] on label at bounding box center [85, 335] width 32 height 38
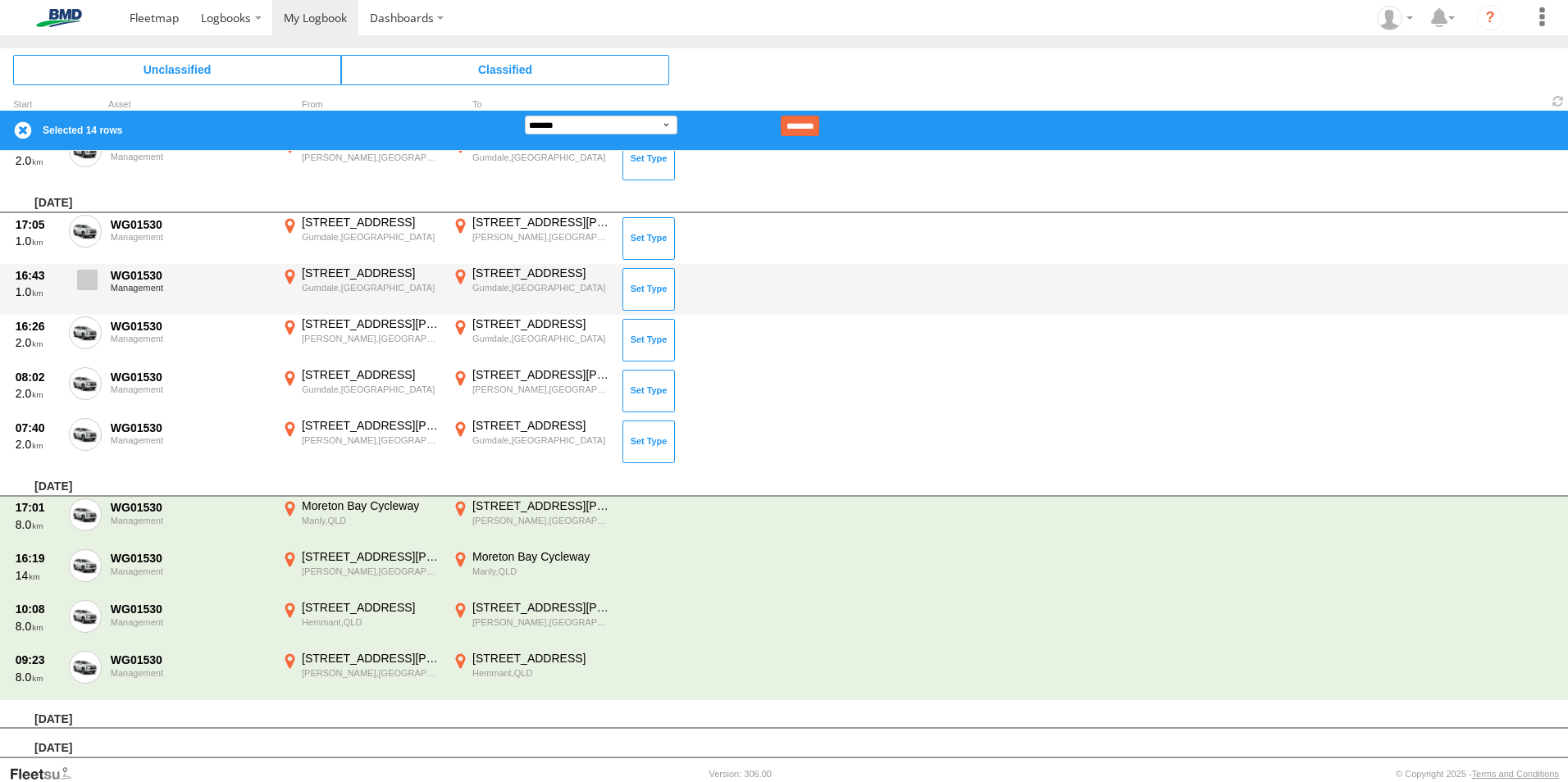
click at [89, 295] on label at bounding box center [85, 284] width 32 height 38
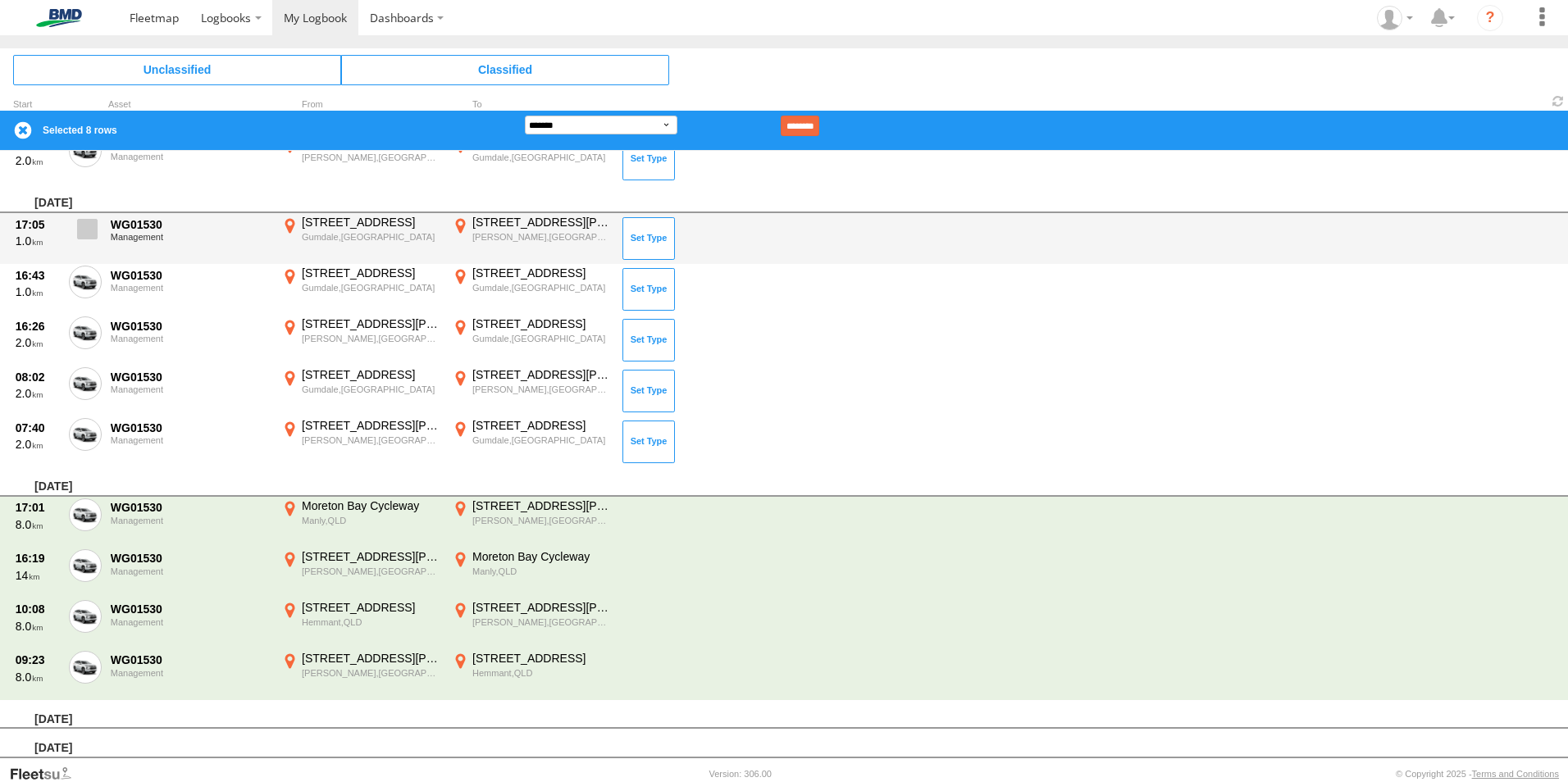
click at [88, 251] on label at bounding box center [85, 233] width 32 height 38
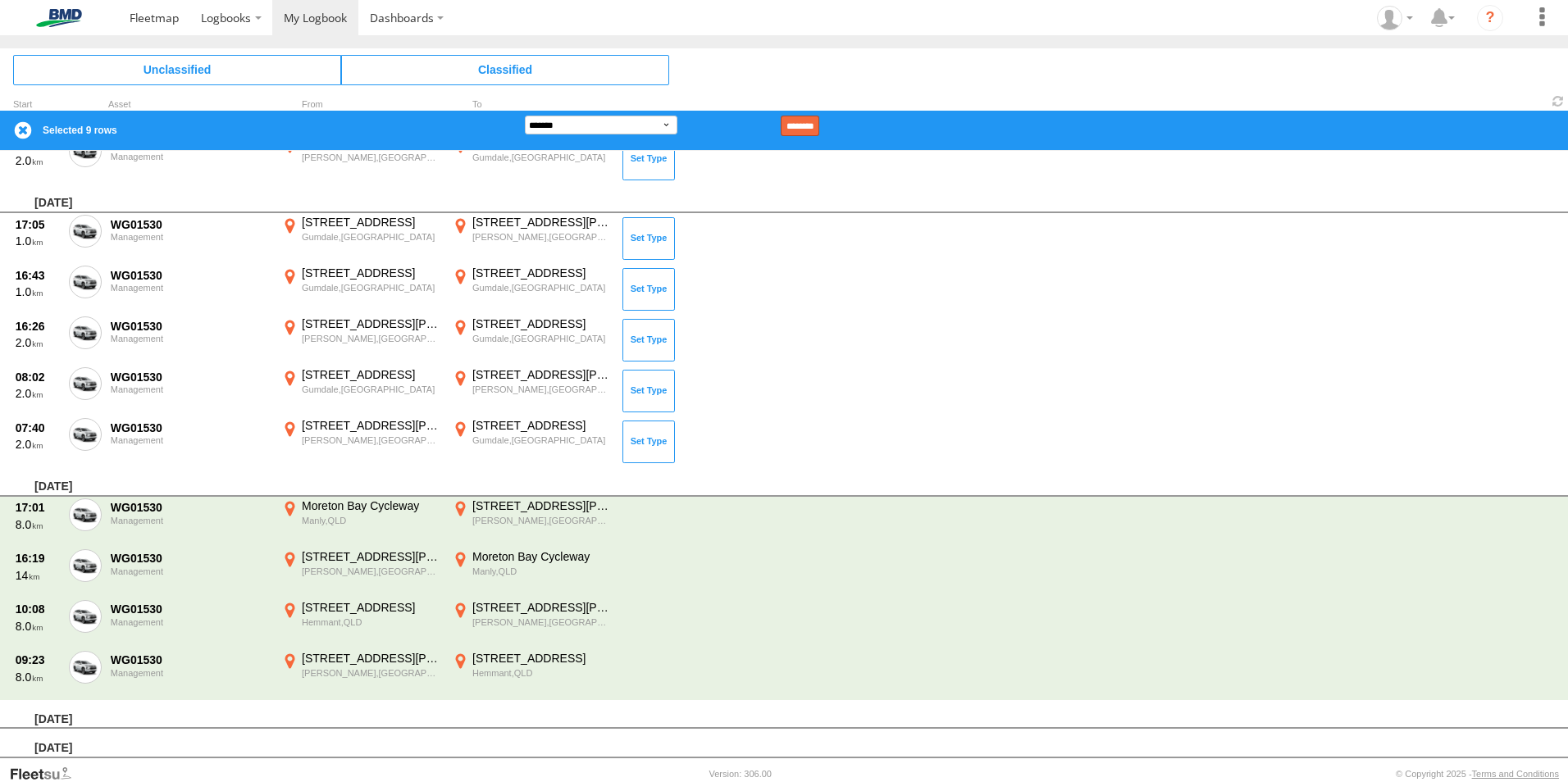
click at [819, 121] on input "********" at bounding box center [800, 125] width 39 height 20
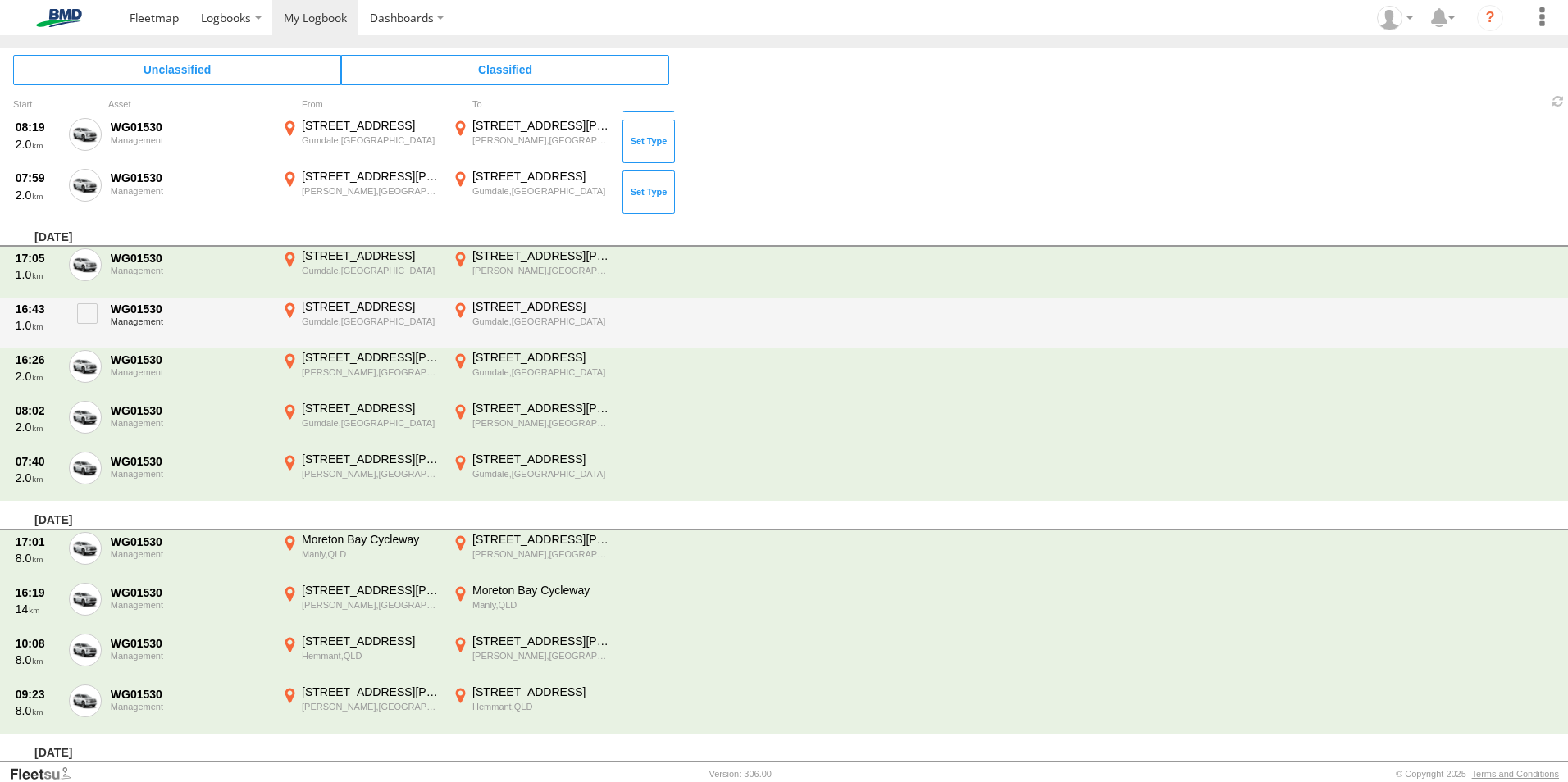
scroll to position [1479, 0]
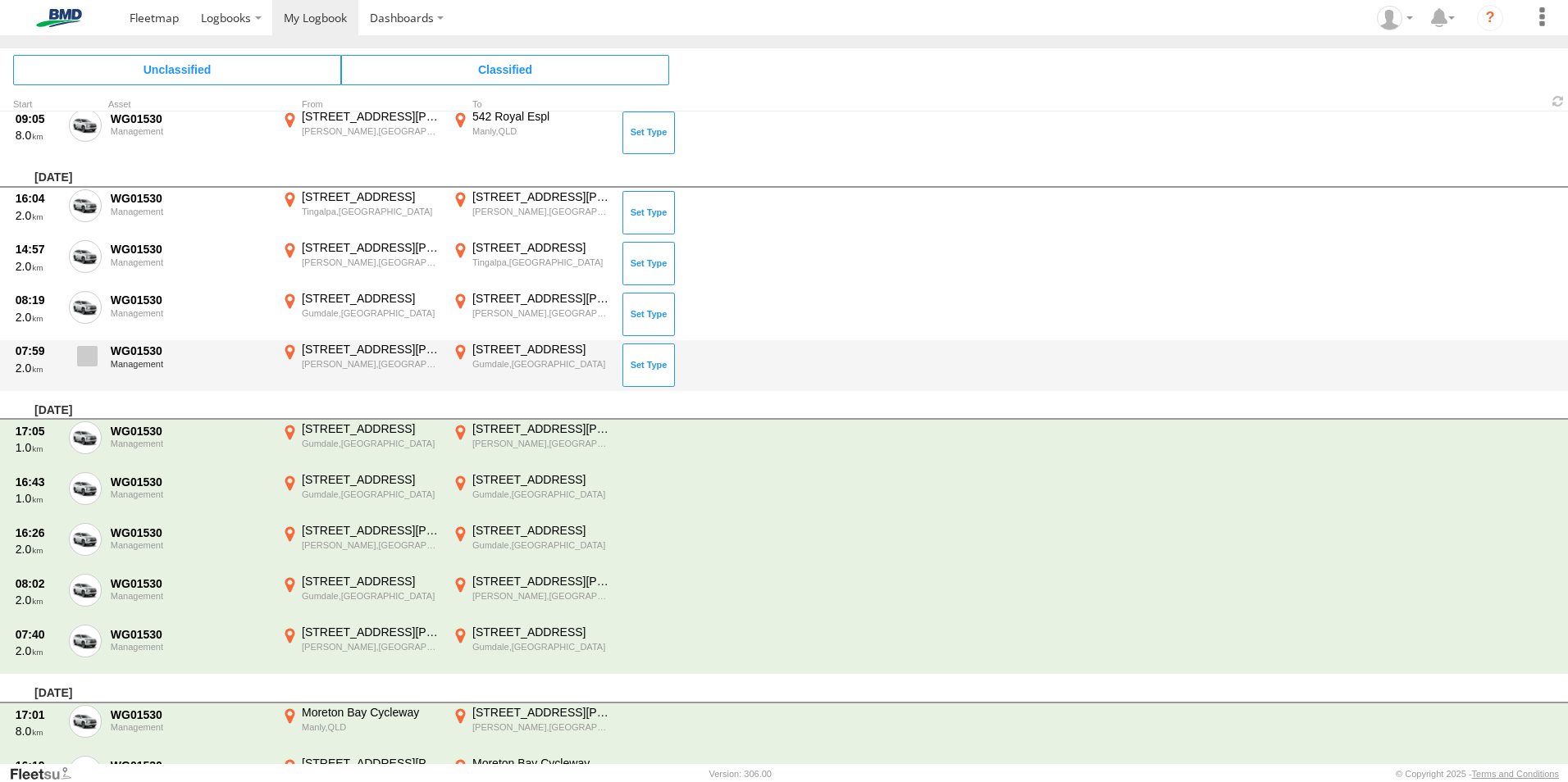
drag, startPoint x: 86, startPoint y: 366, endPoint x: 85, endPoint y: 352, distance: 14.0
click at [85, 361] on label at bounding box center [85, 360] width 32 height 38
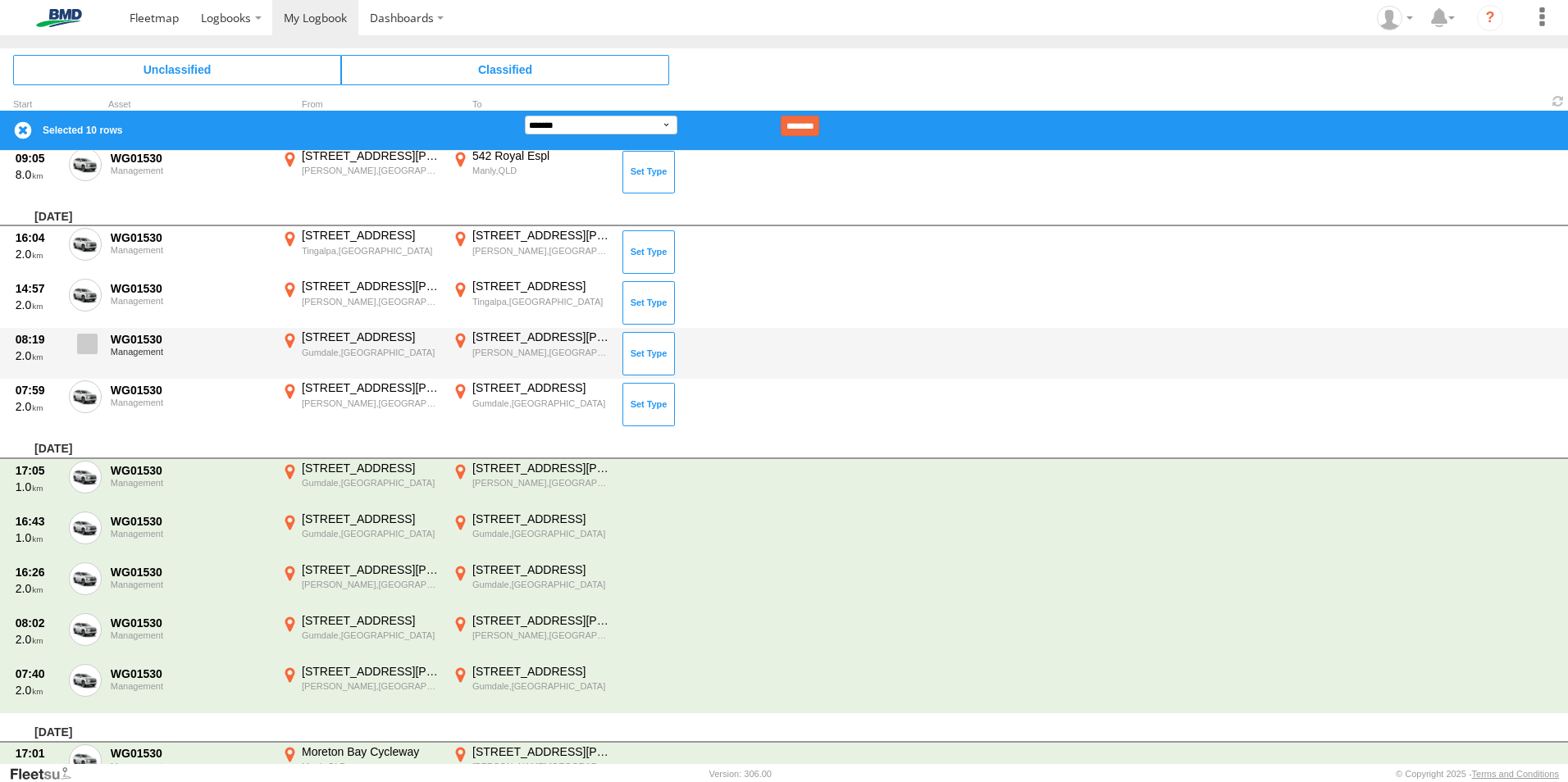
drag, startPoint x: 82, startPoint y: 365, endPoint x: 83, endPoint y: 349, distance: 16.0
click at [82, 362] on label at bounding box center [85, 348] width 32 height 38
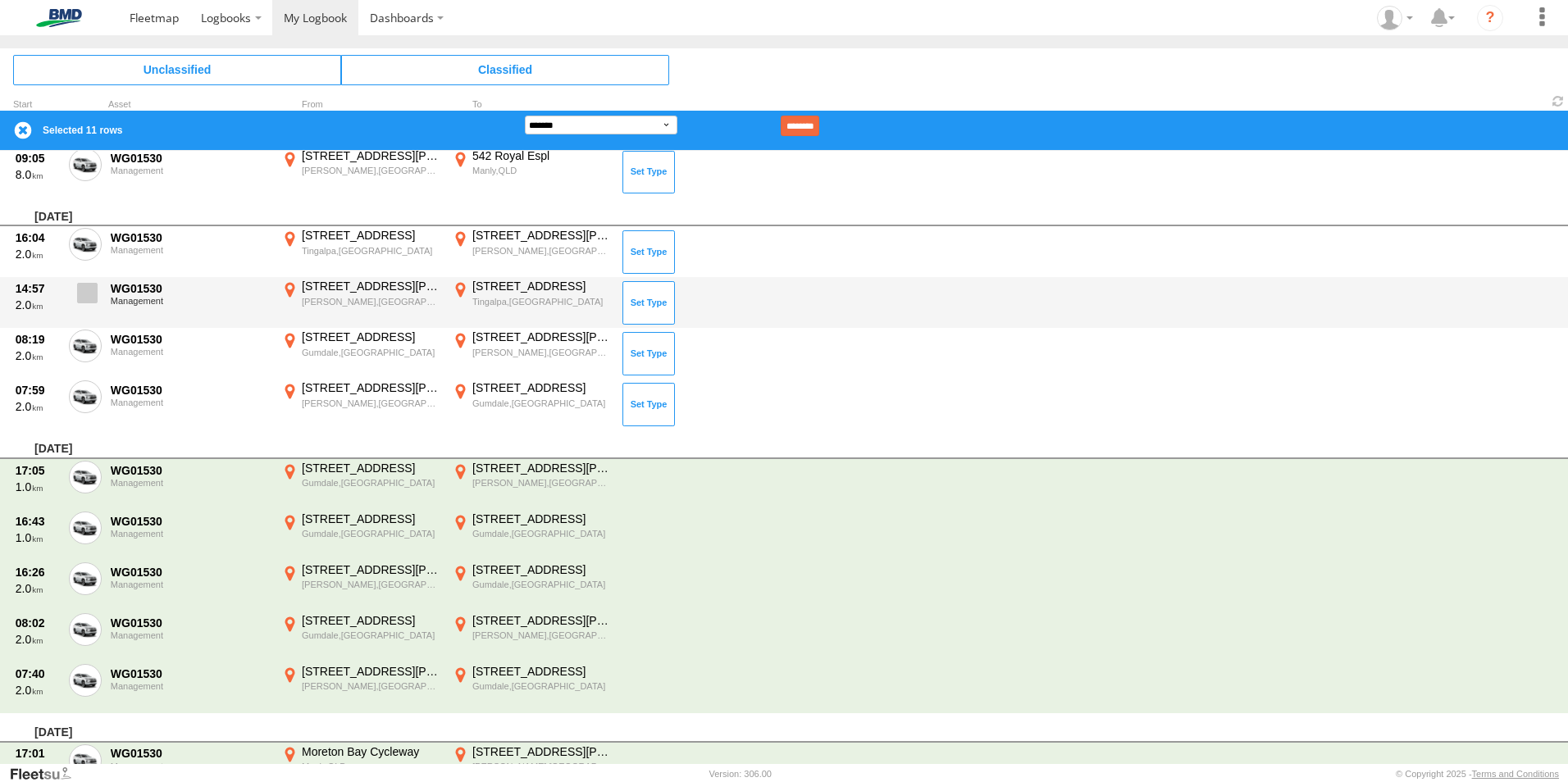
click at [95, 293] on span at bounding box center [87, 293] width 20 height 20
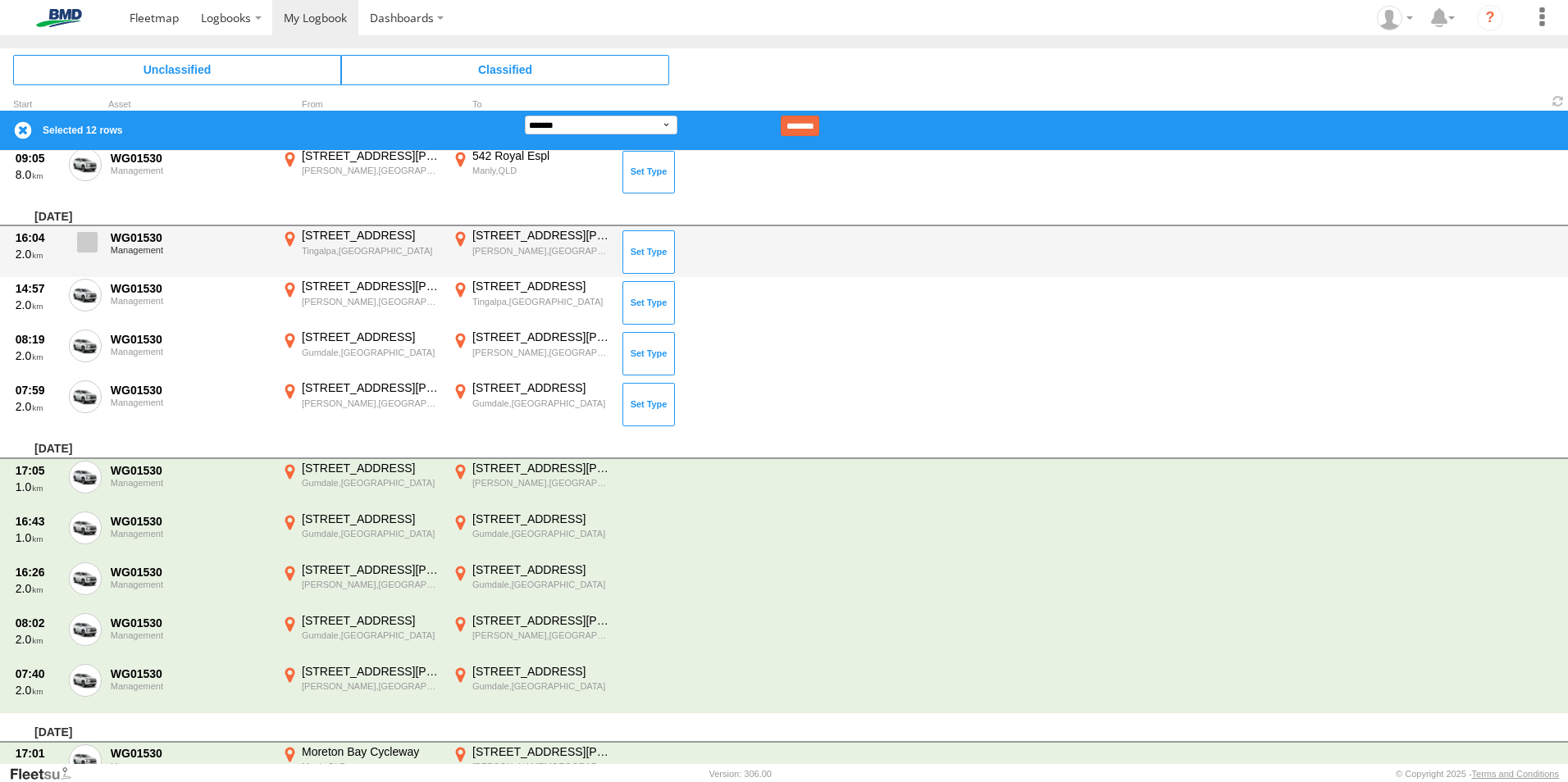
click at [92, 254] on label at bounding box center [85, 246] width 32 height 38
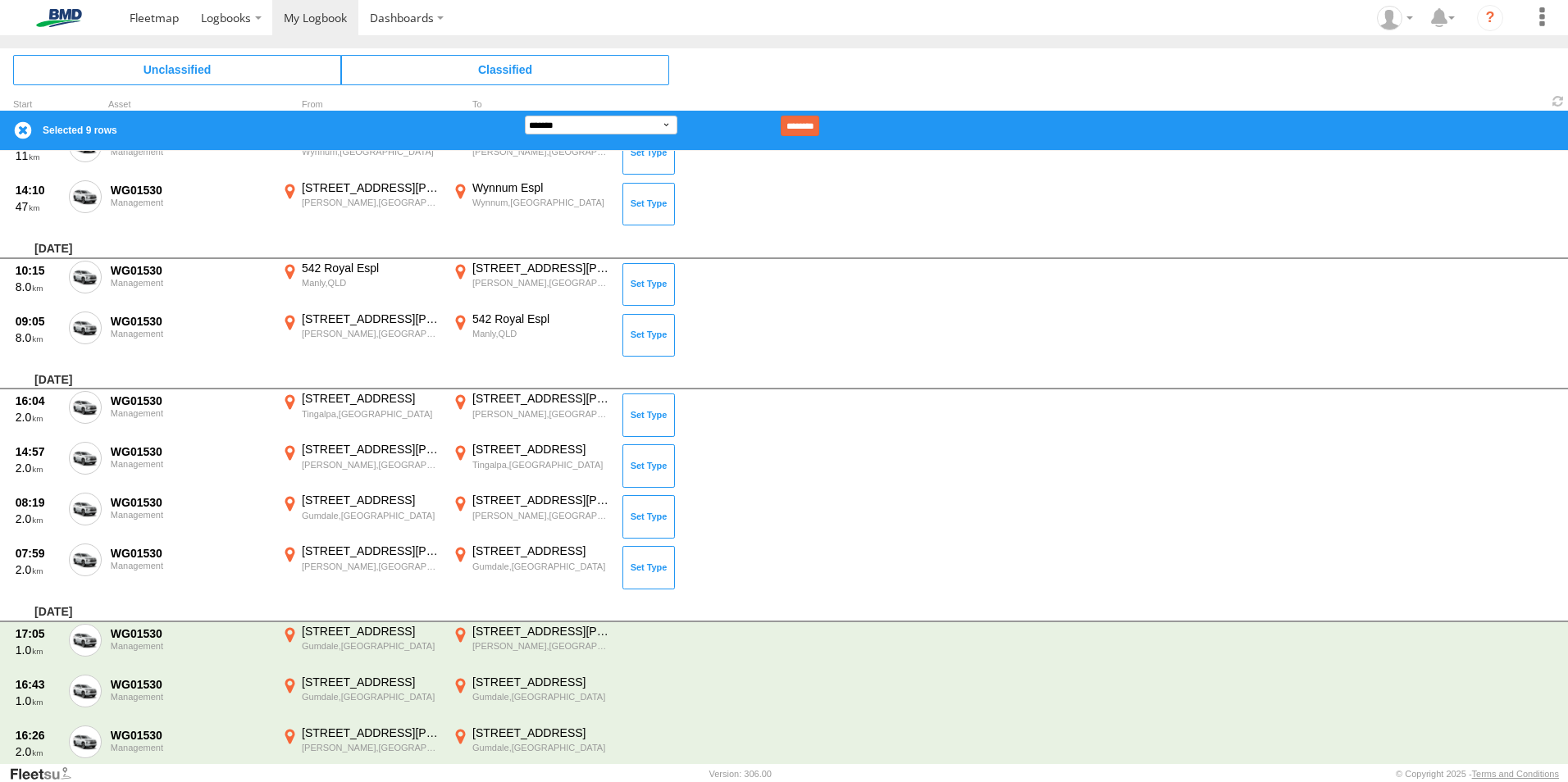
scroll to position [1315, 0]
click at [819, 117] on input "********" at bounding box center [800, 125] width 39 height 20
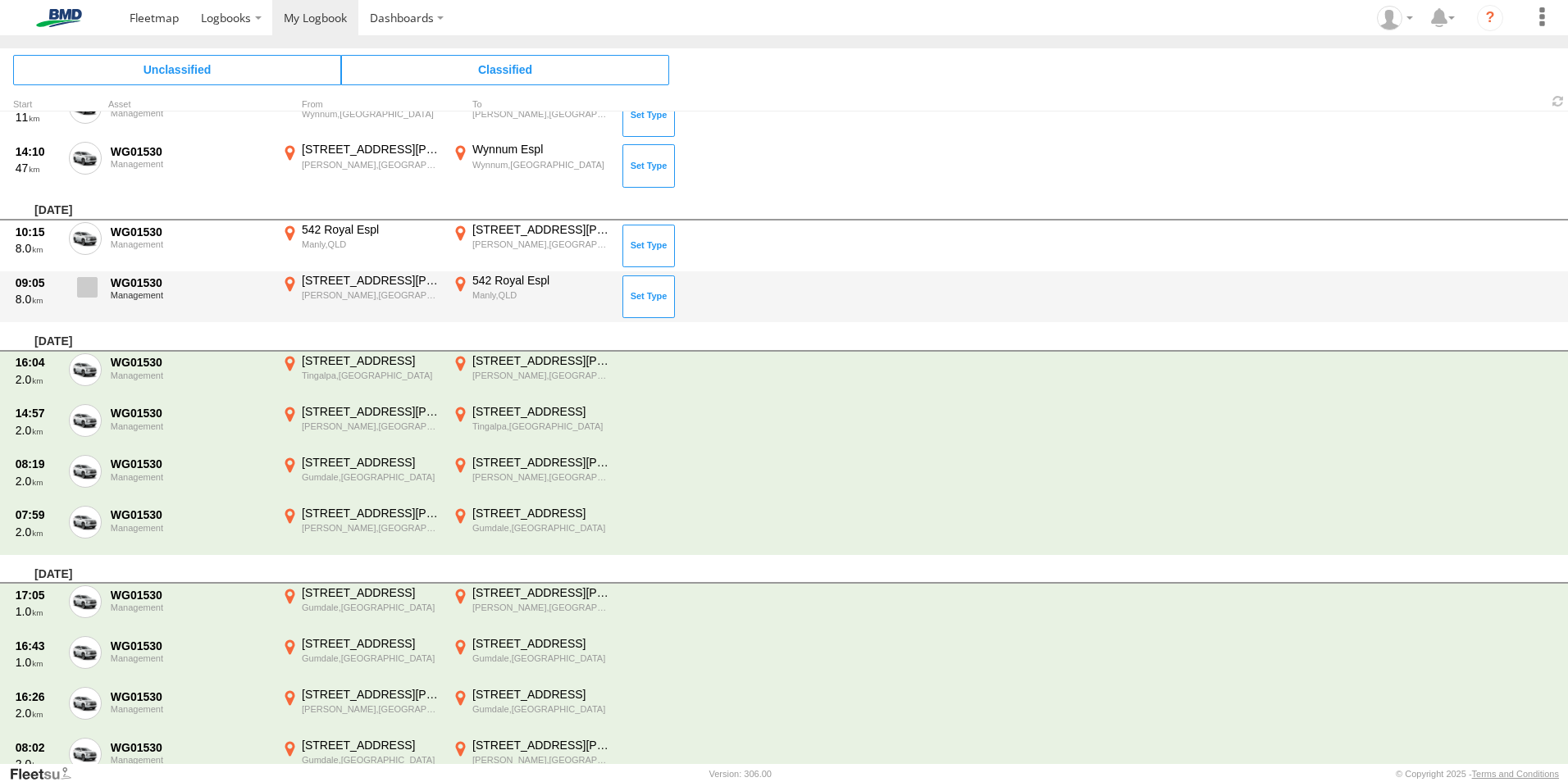
click at [86, 296] on span at bounding box center [87, 287] width 20 height 20
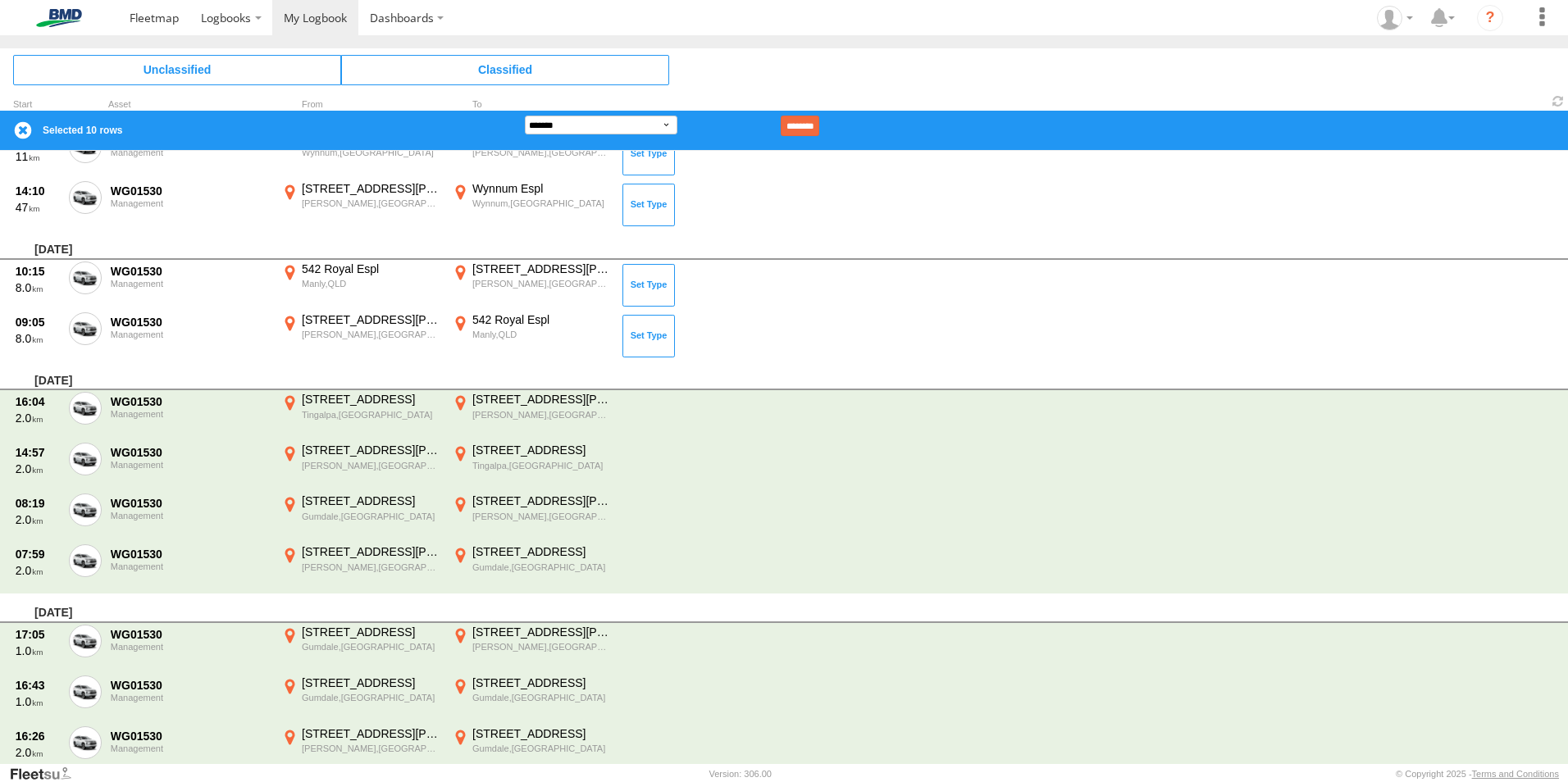
click at [86, 252] on div "[DATE]" at bounding box center [784, 245] width 1568 height 30
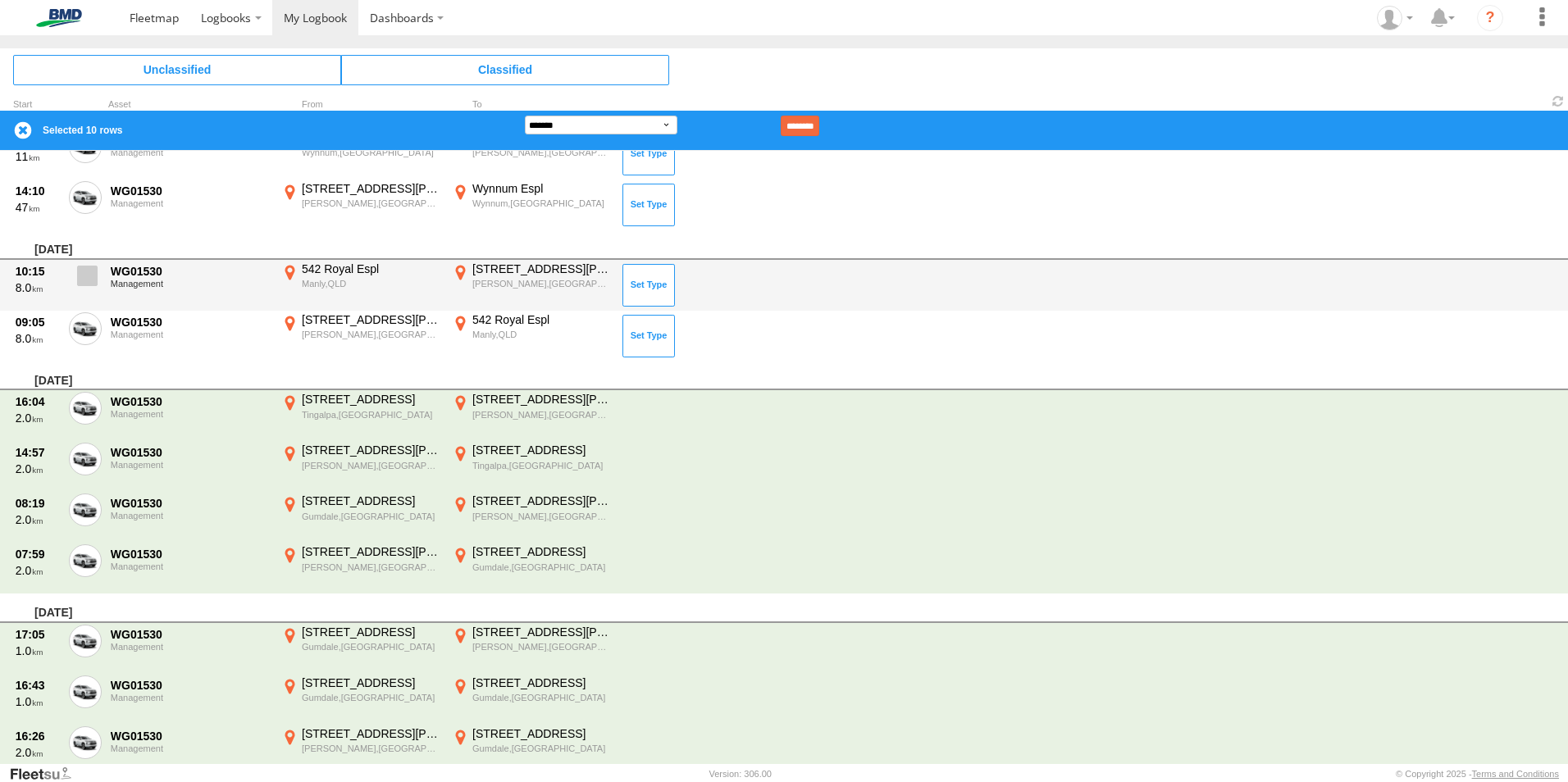
click at [82, 275] on span at bounding box center [87, 275] width 20 height 20
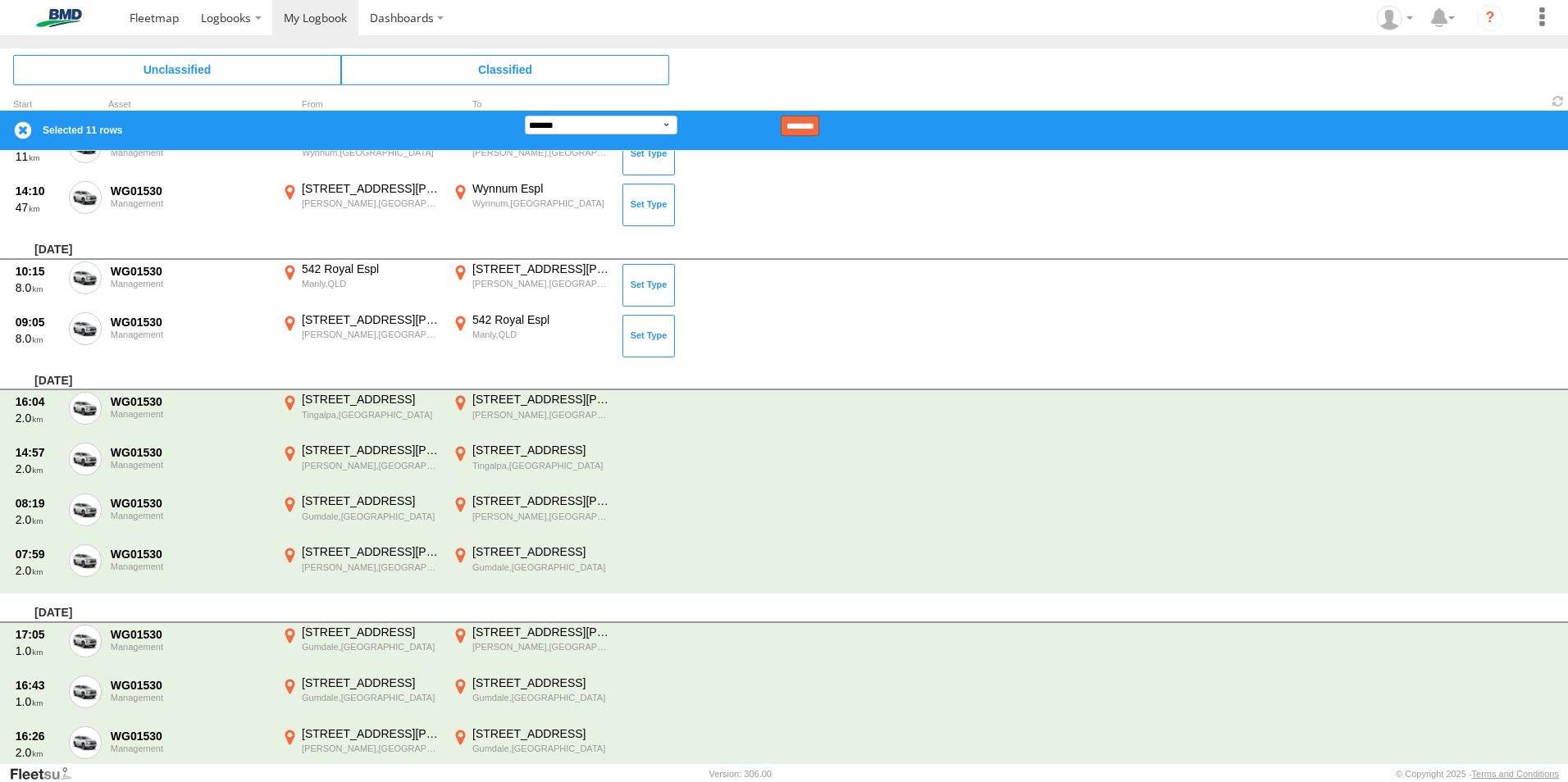
click at [819, 116] on input "********" at bounding box center [800, 125] width 39 height 20
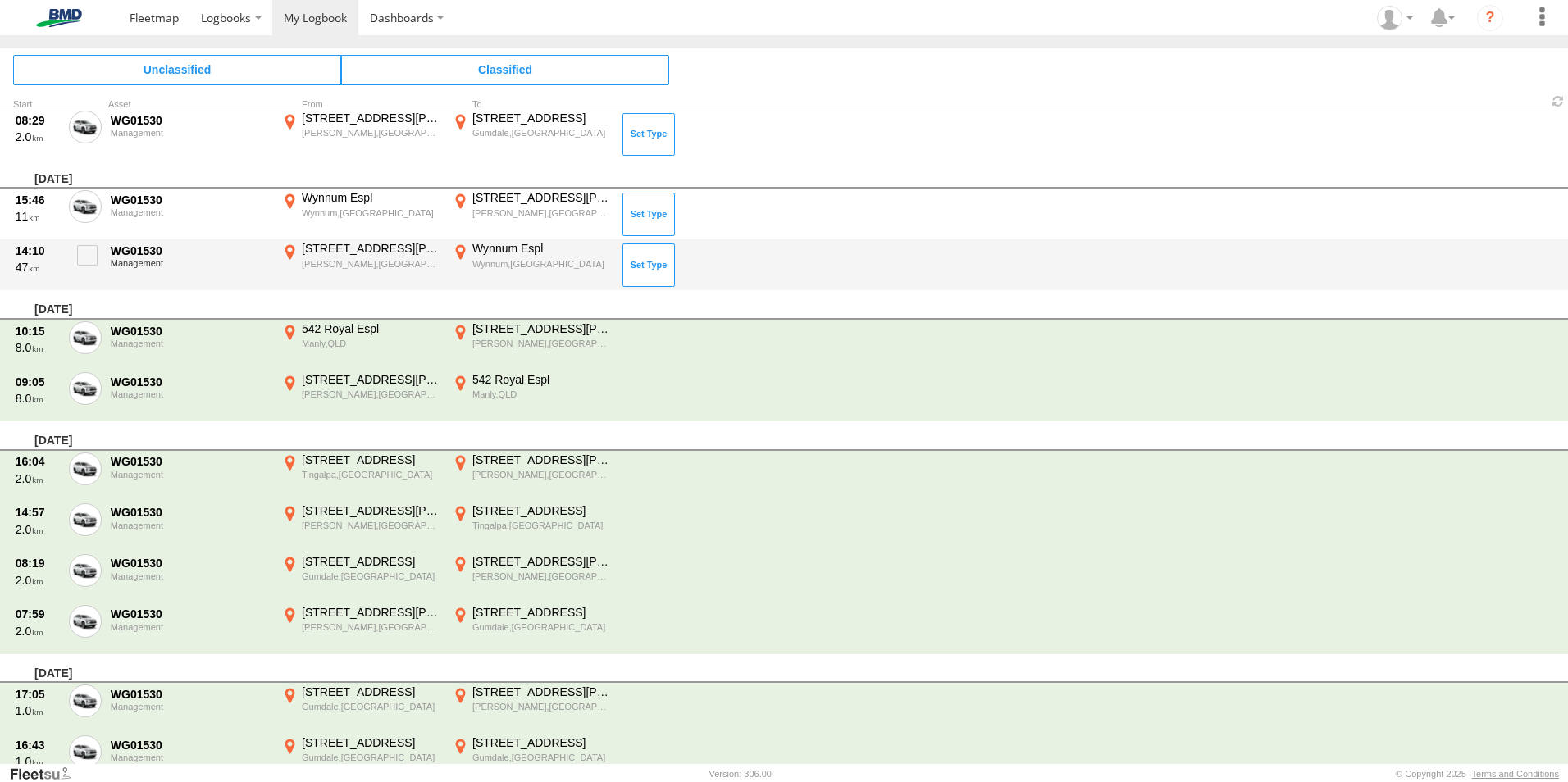
scroll to position [1070, 0]
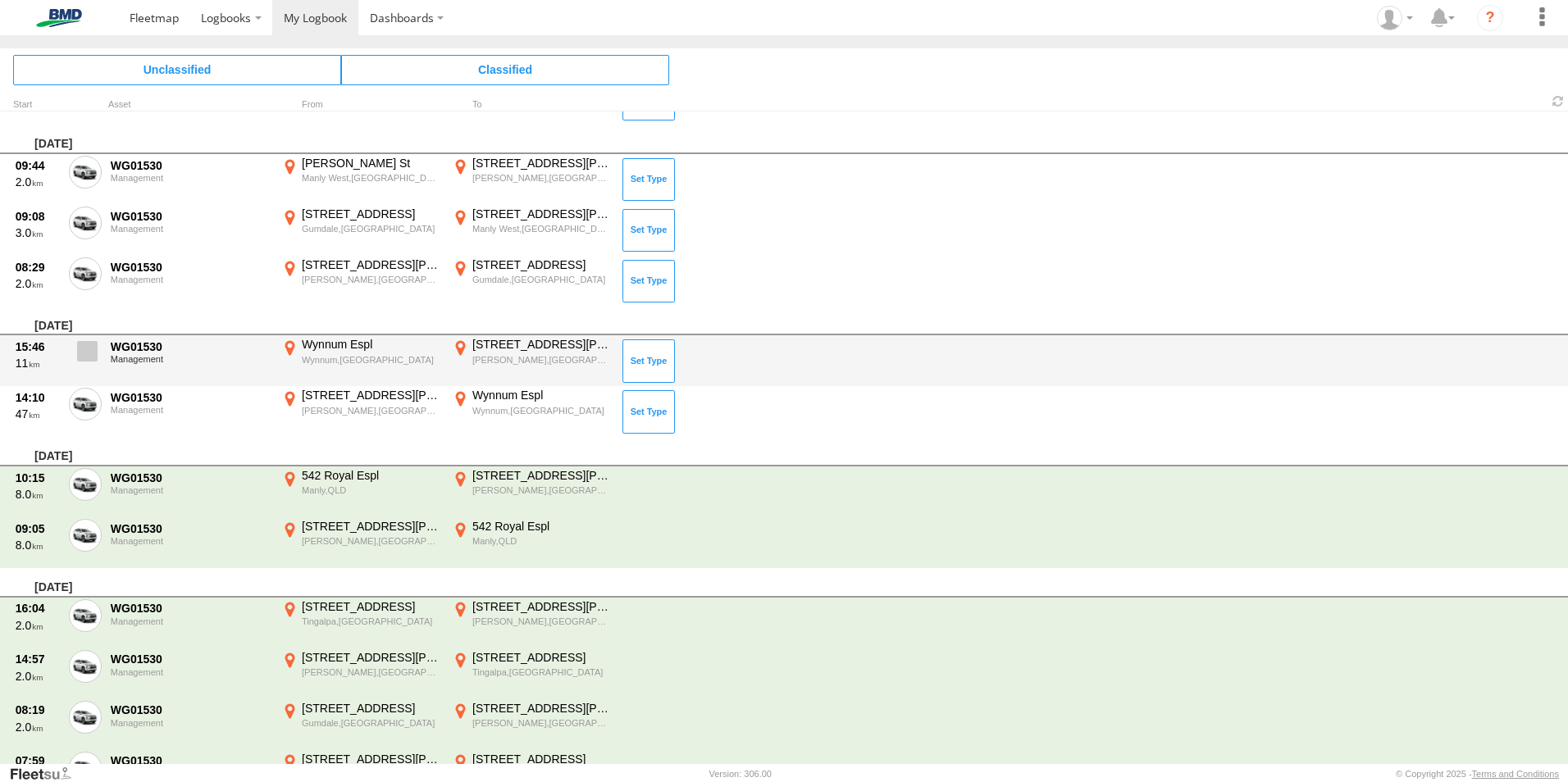
click at [97, 395] on label at bounding box center [85, 406] width 32 height 38
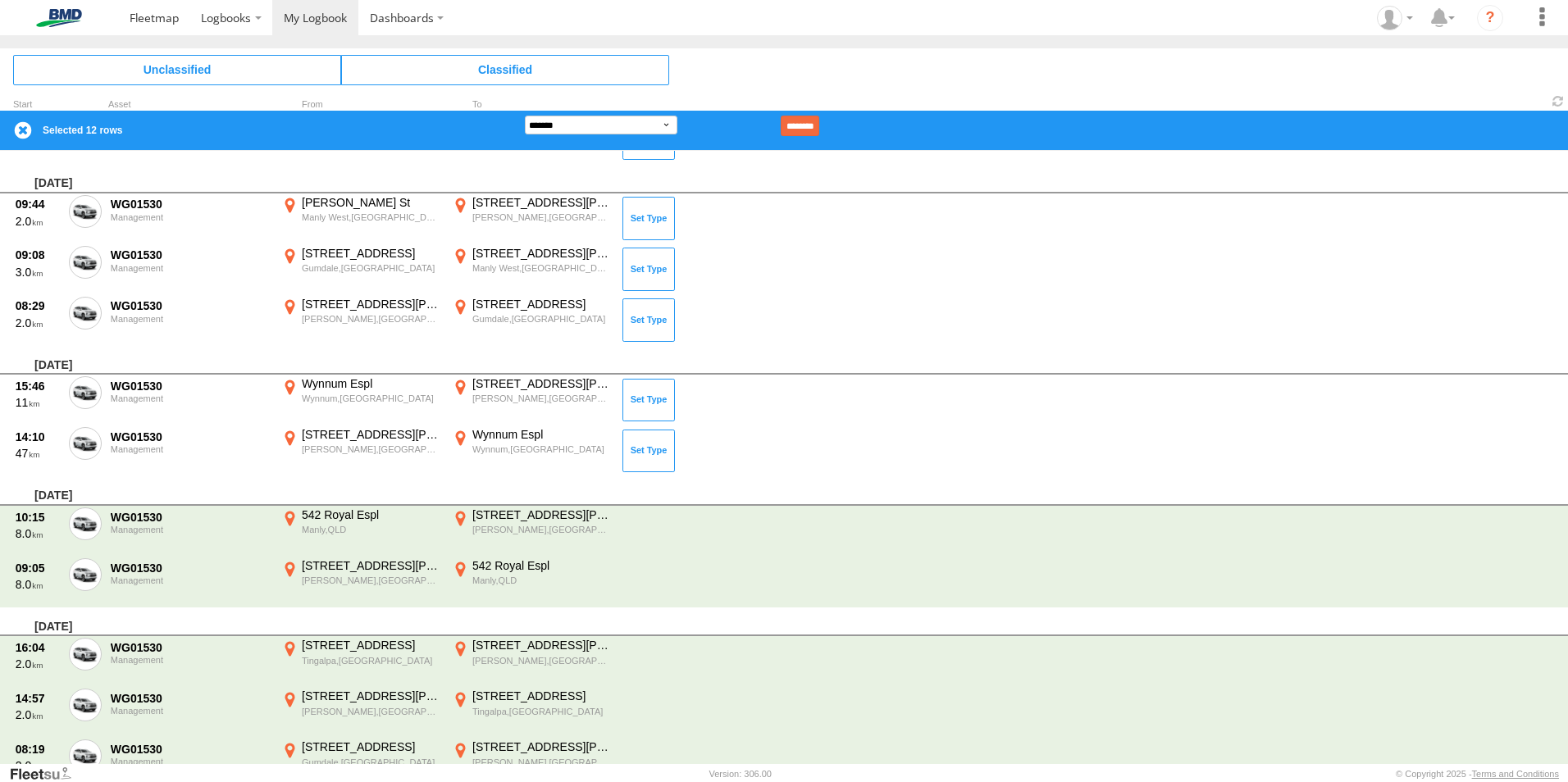
click at [91, 365] on div "[DATE]" at bounding box center [784, 361] width 1568 height 30
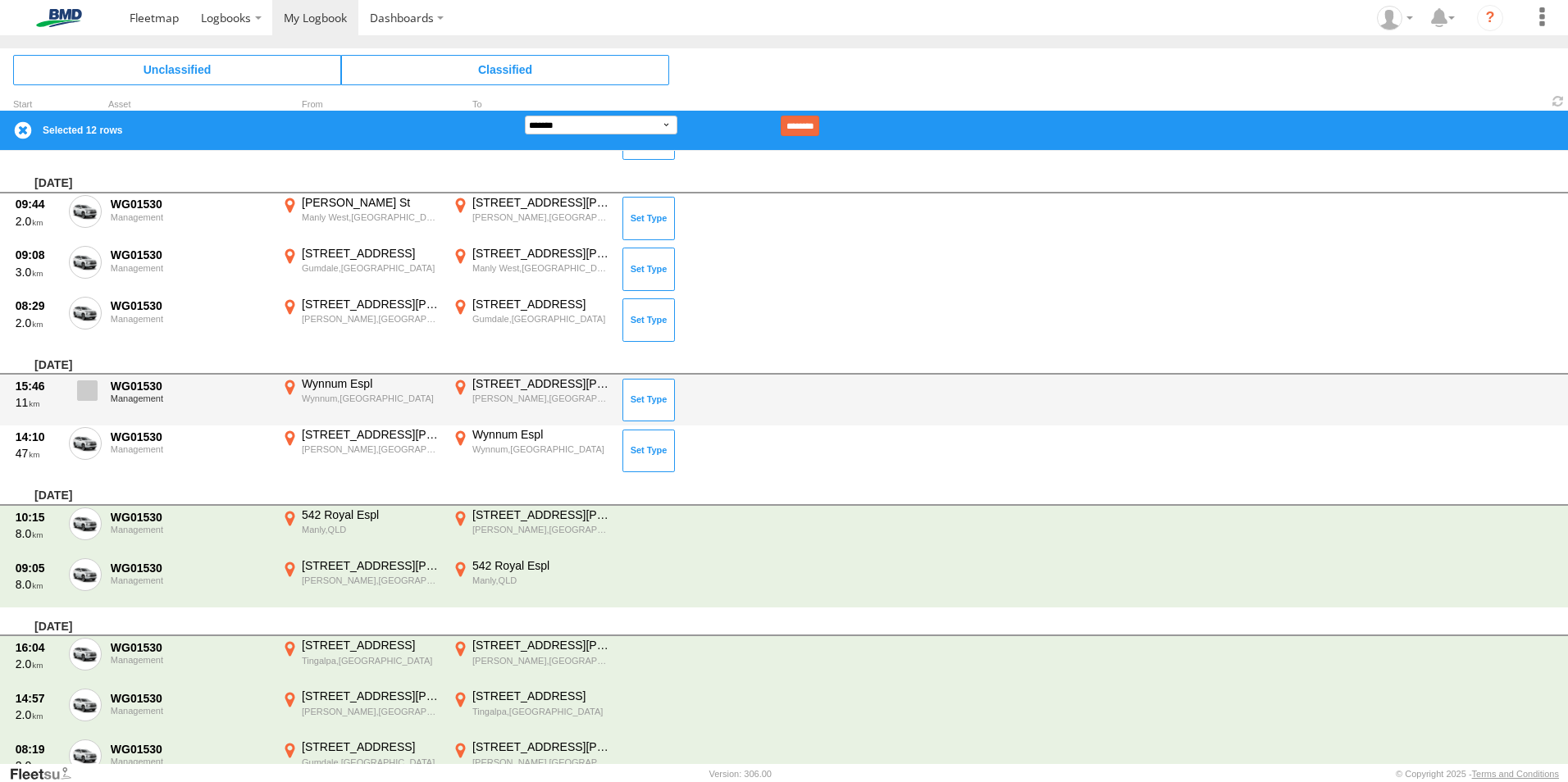
click at [84, 390] on span at bounding box center [87, 390] width 20 height 20
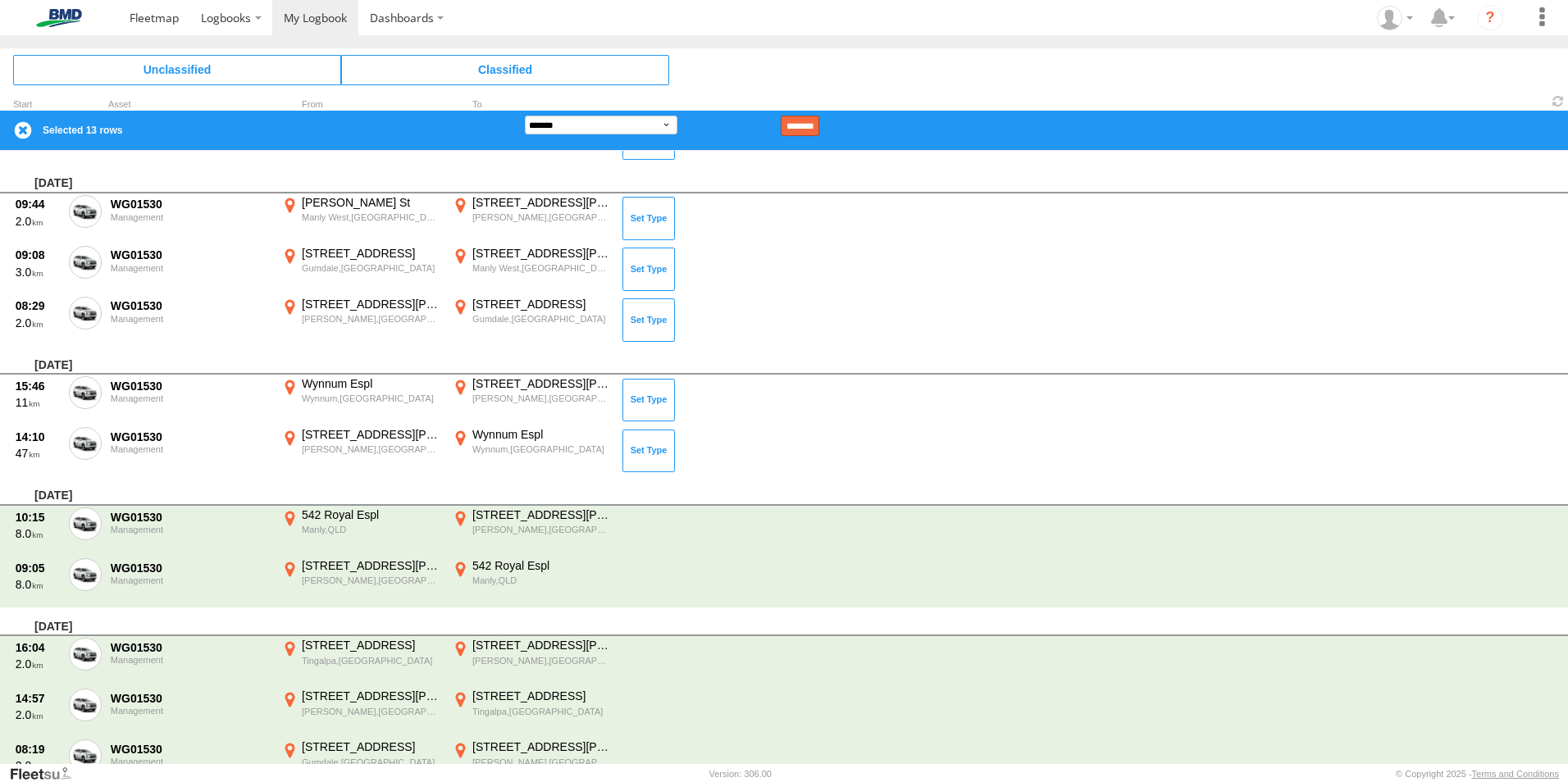
click at [819, 128] on input "********" at bounding box center [800, 125] width 39 height 20
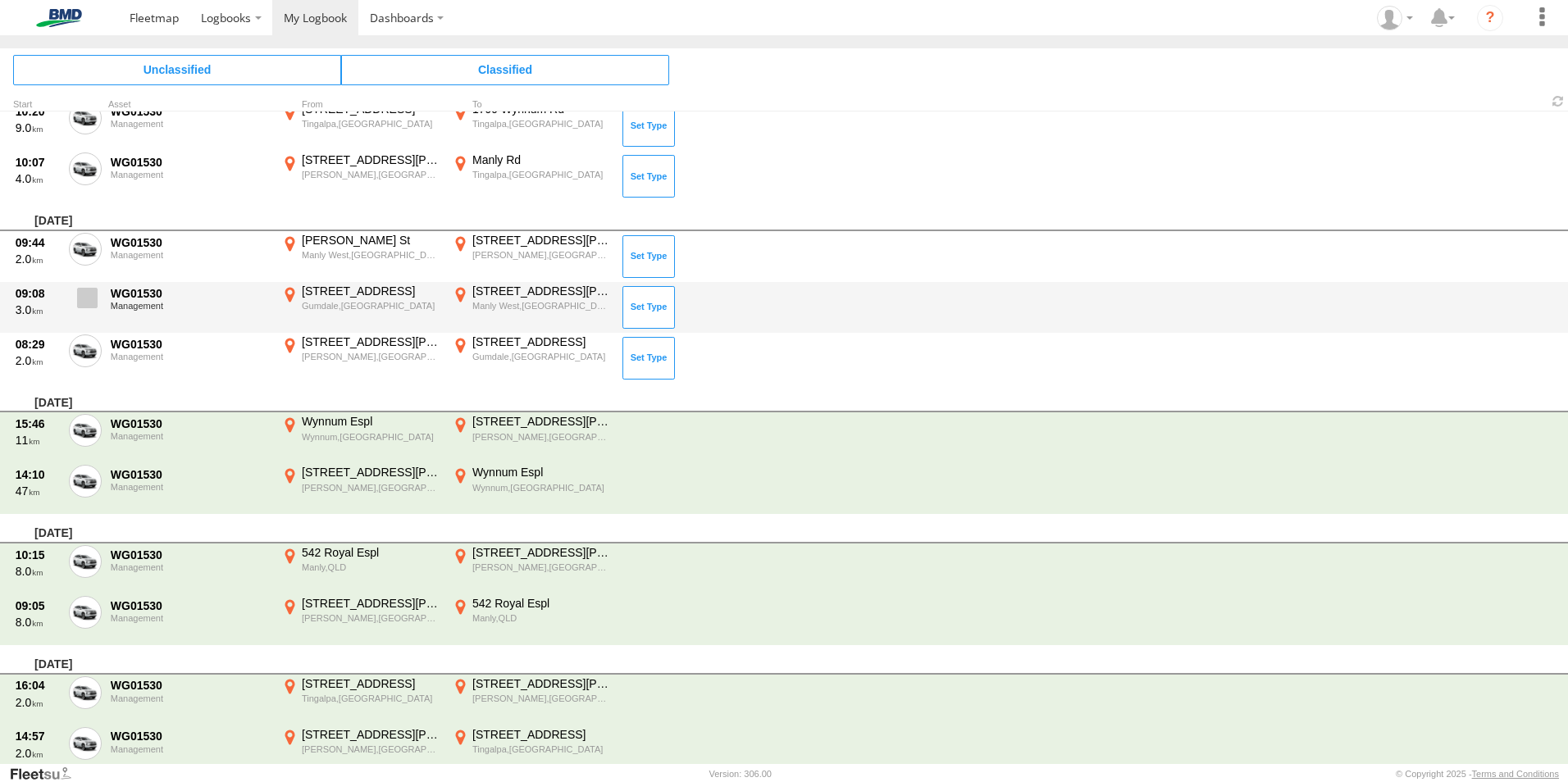
scroll to position [823, 0]
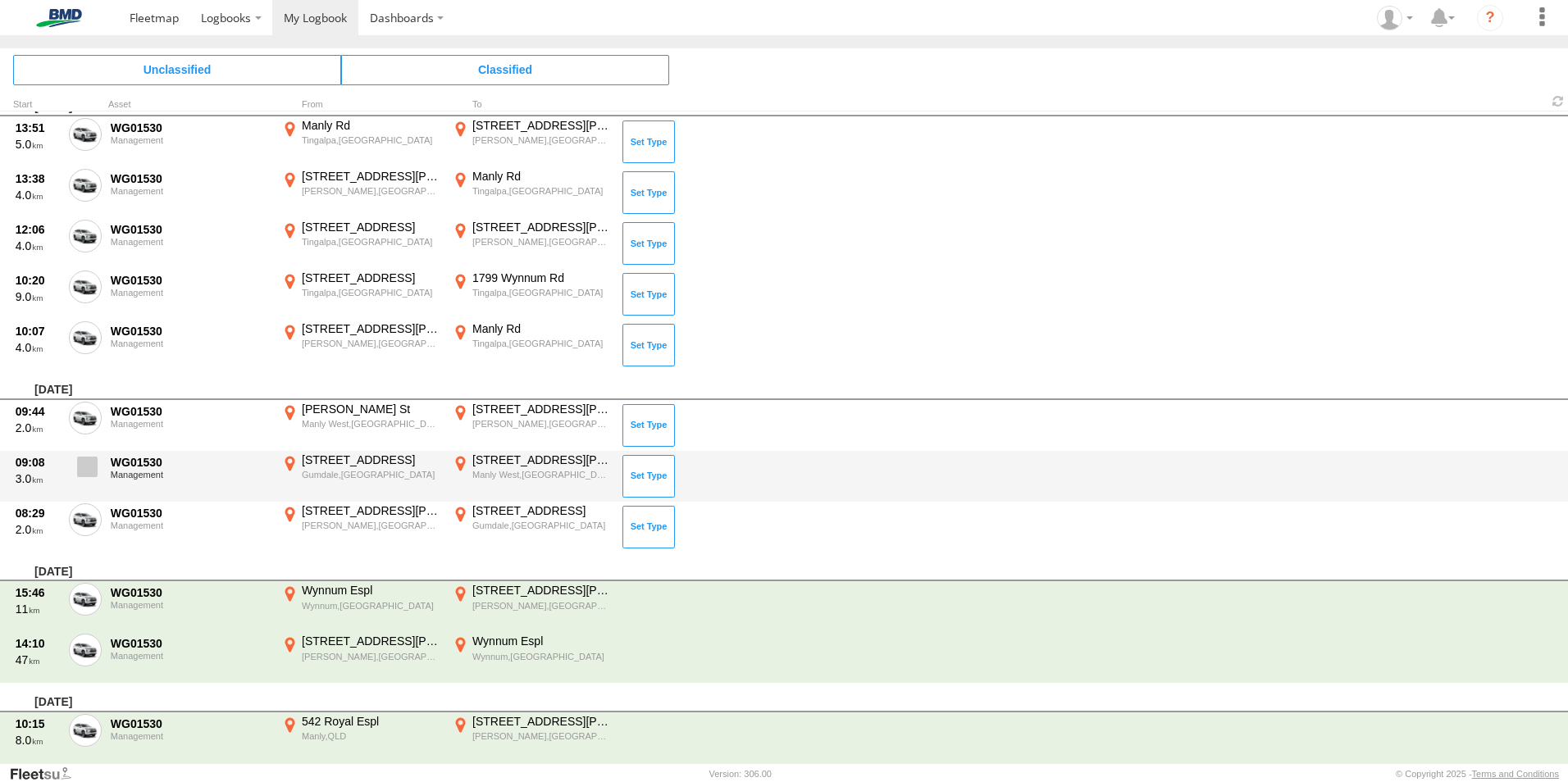
drag, startPoint x: 87, startPoint y: 511, endPoint x: 77, endPoint y: 499, distance: 15.6
click at [0, 0] on span at bounding box center [0, 0] width 0 height 0
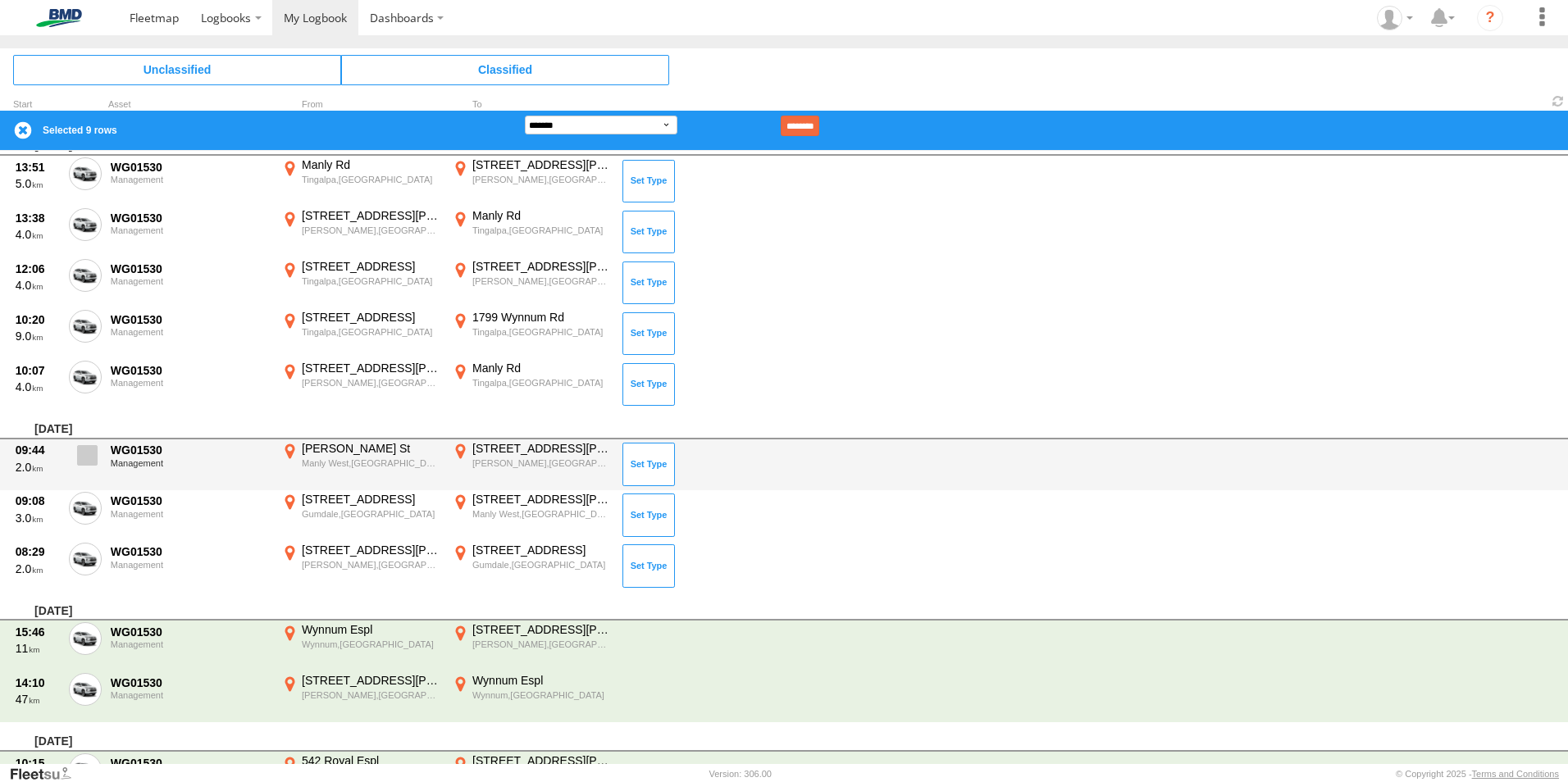
drag, startPoint x: 88, startPoint y: 510, endPoint x: 92, endPoint y: 472, distance: 38.2
click at [0, 0] on span at bounding box center [0, 0] width 0 height 0
click at [92, 469] on label at bounding box center [85, 459] width 32 height 38
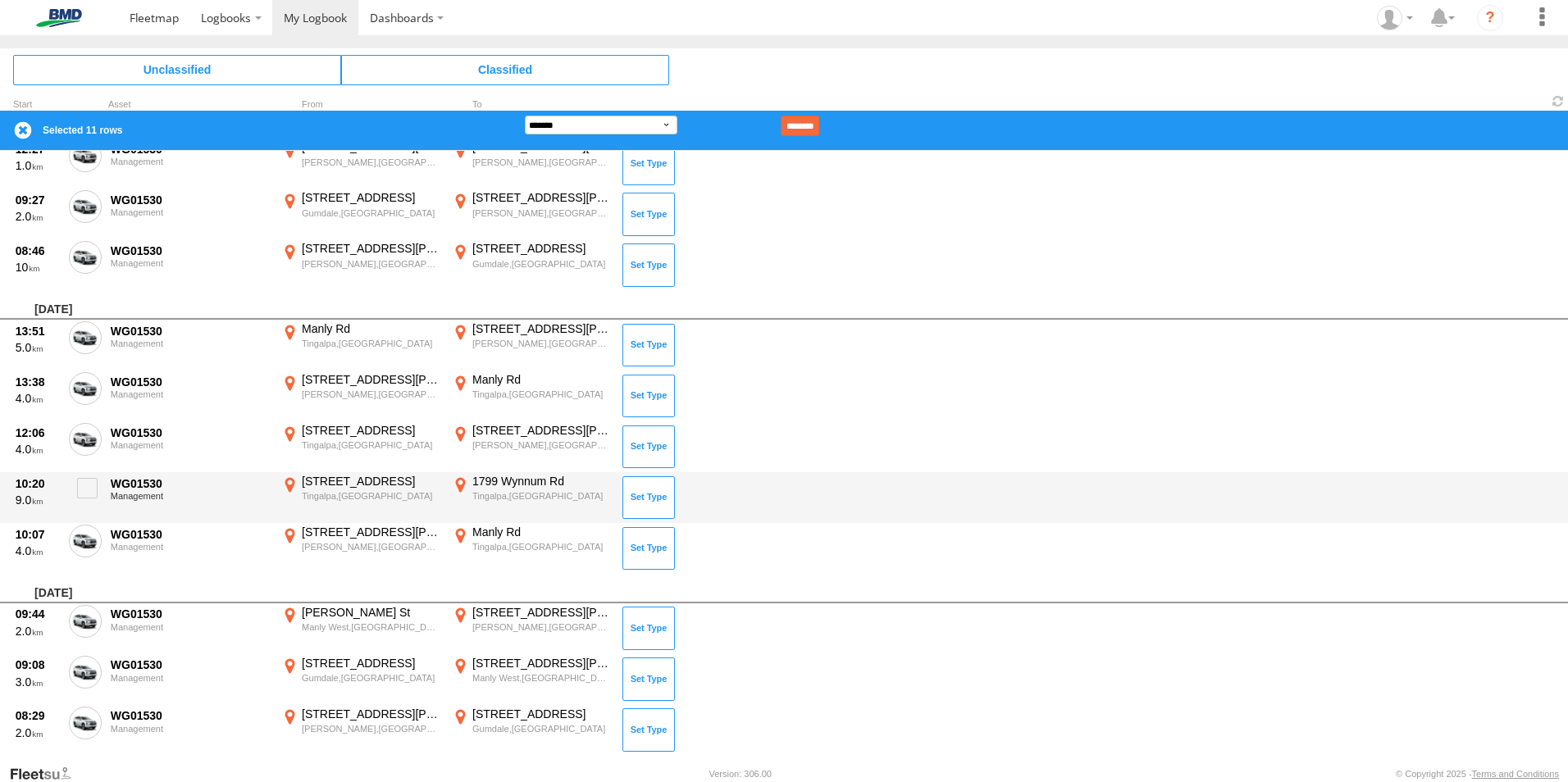
click at [86, 522] on div "10:20 9.0 WG01530 Management [STREET_ADDRESS] 153.13116 [STREET_ADDRESS] 153.14…" at bounding box center [784, 498] width 1568 height 51
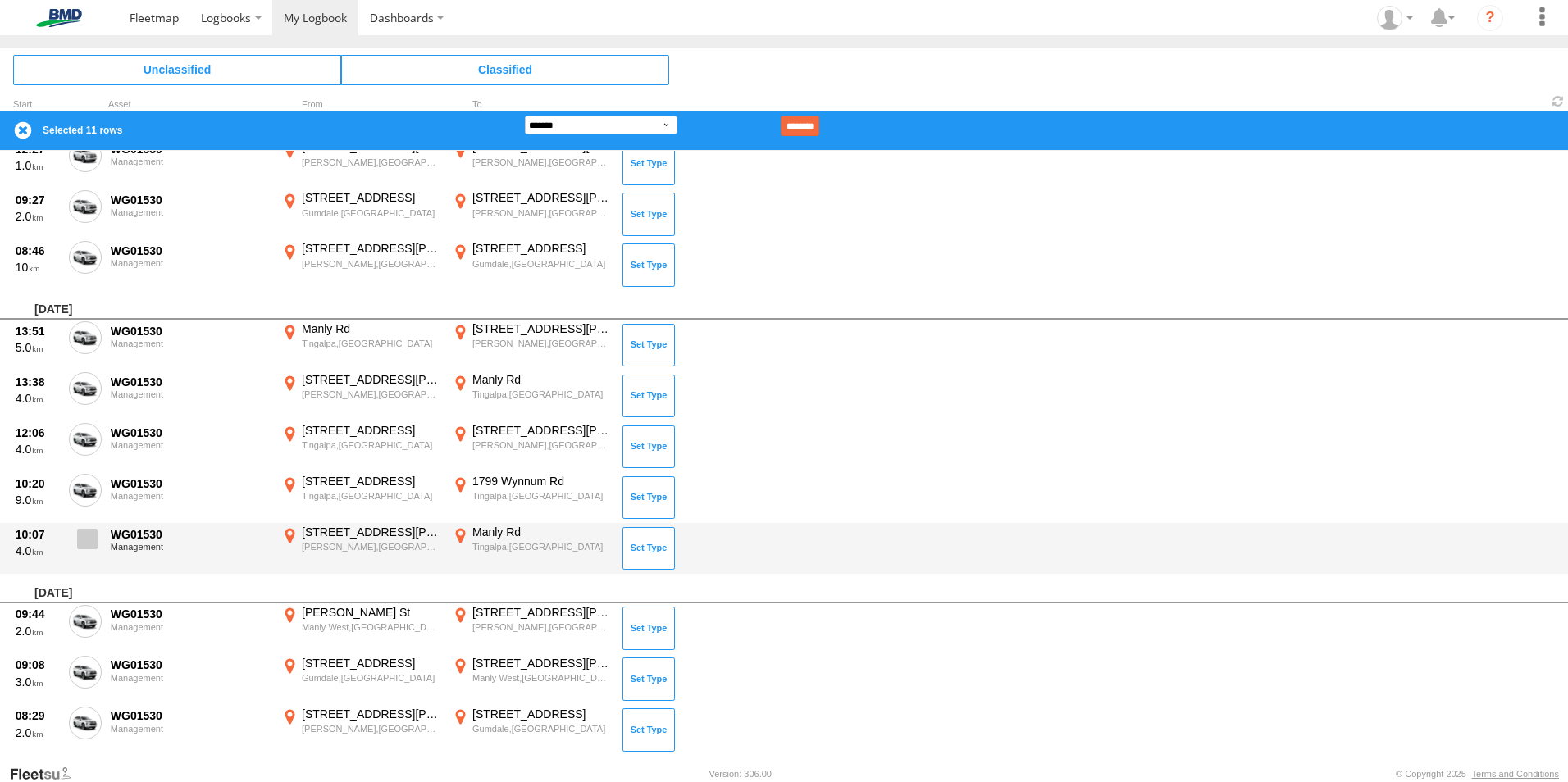
click at [86, 532] on span at bounding box center [87, 538] width 20 height 20
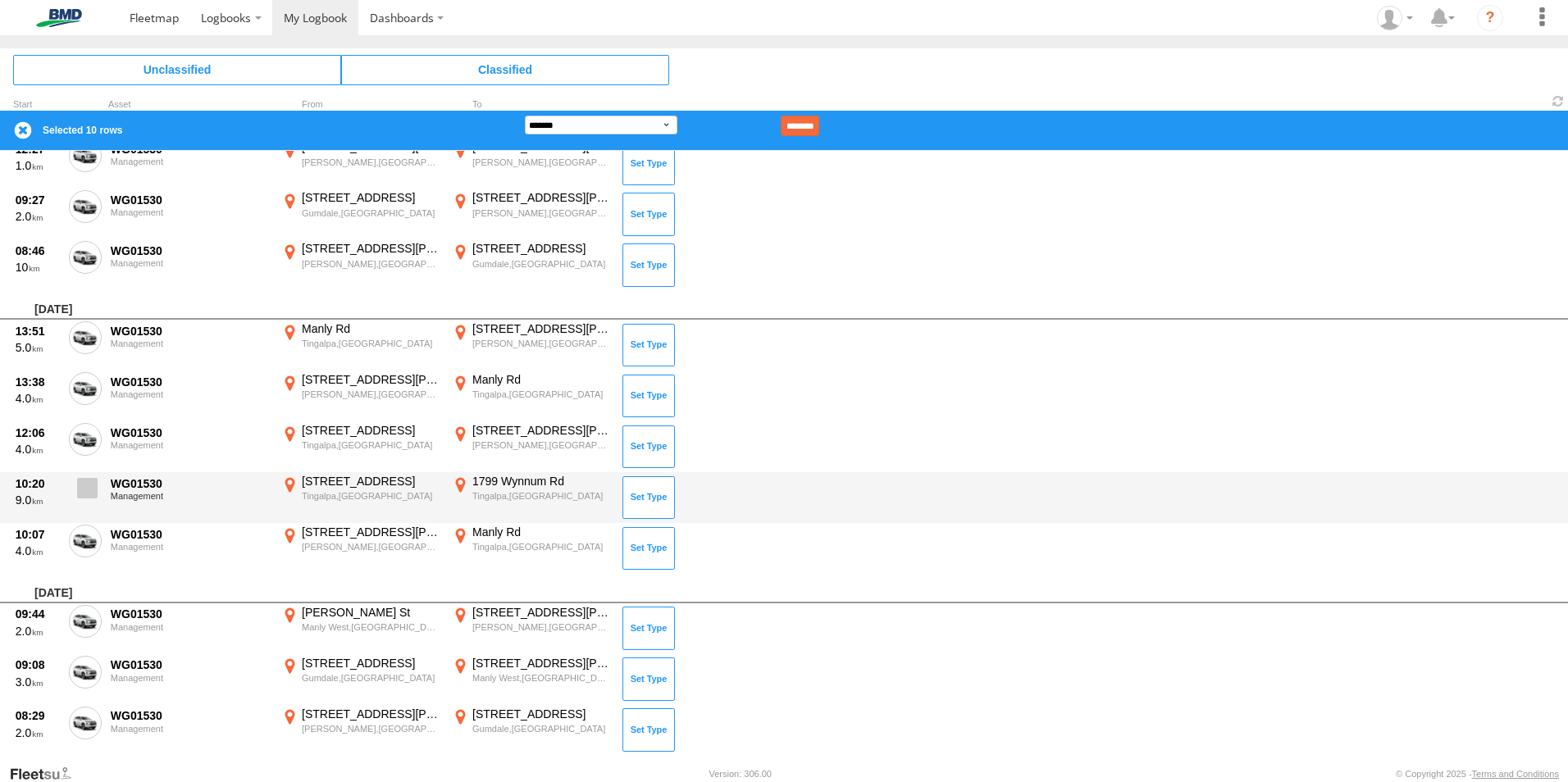
click at [86, 477] on label at bounding box center [85, 493] width 32 height 38
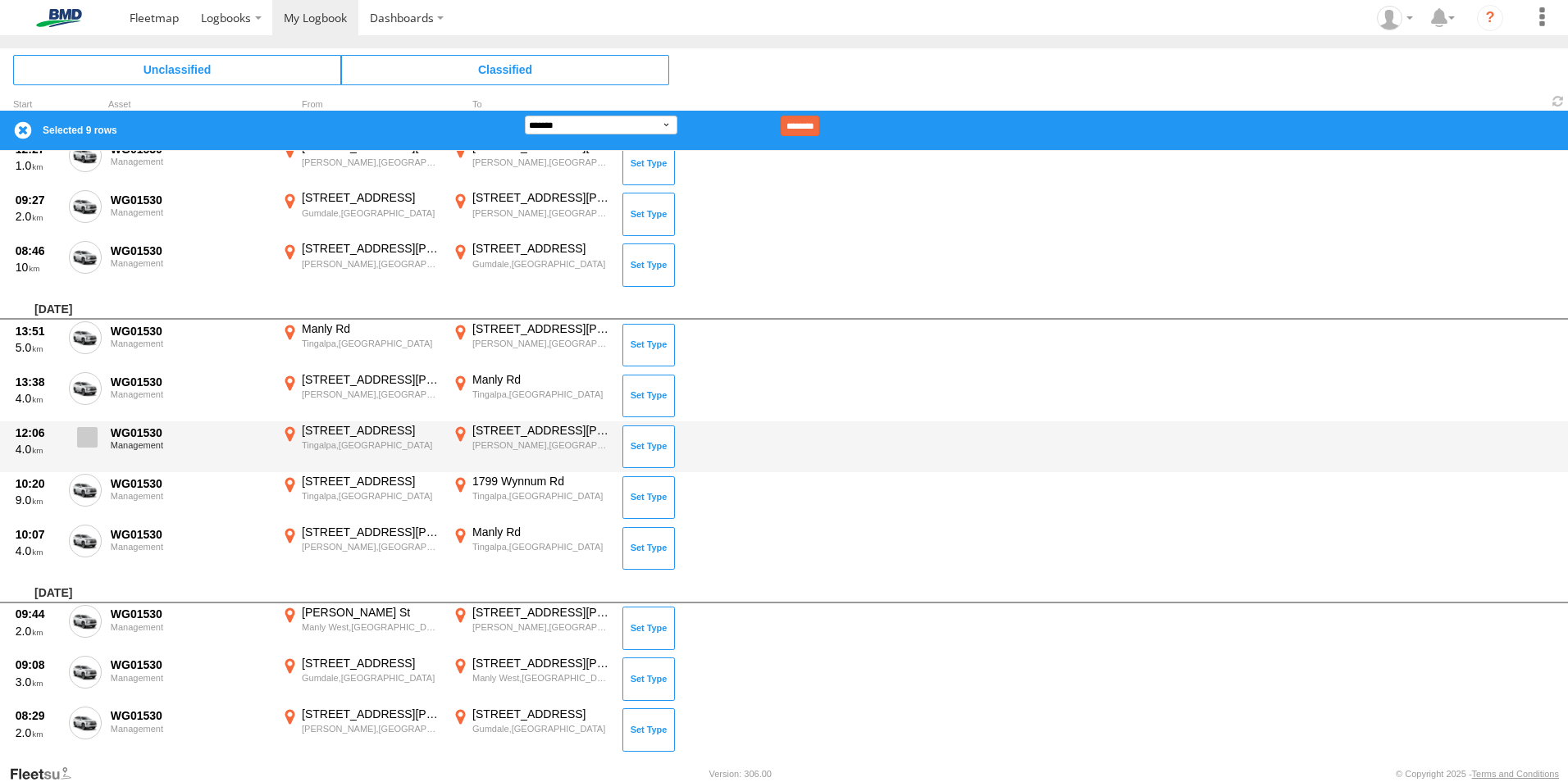
click at [92, 433] on span at bounding box center [87, 437] width 20 height 20
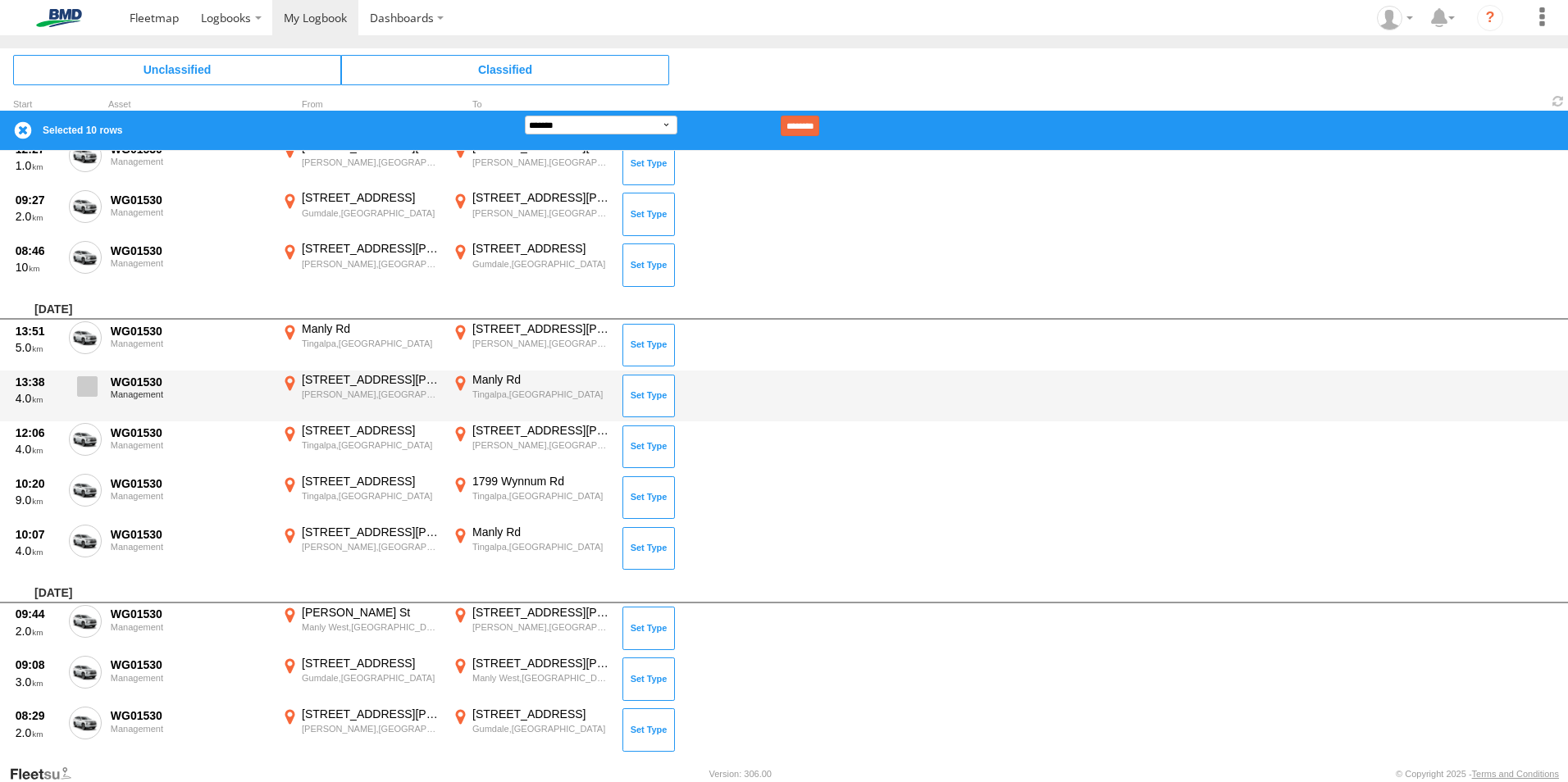
click at [94, 380] on span at bounding box center [87, 386] width 20 height 20
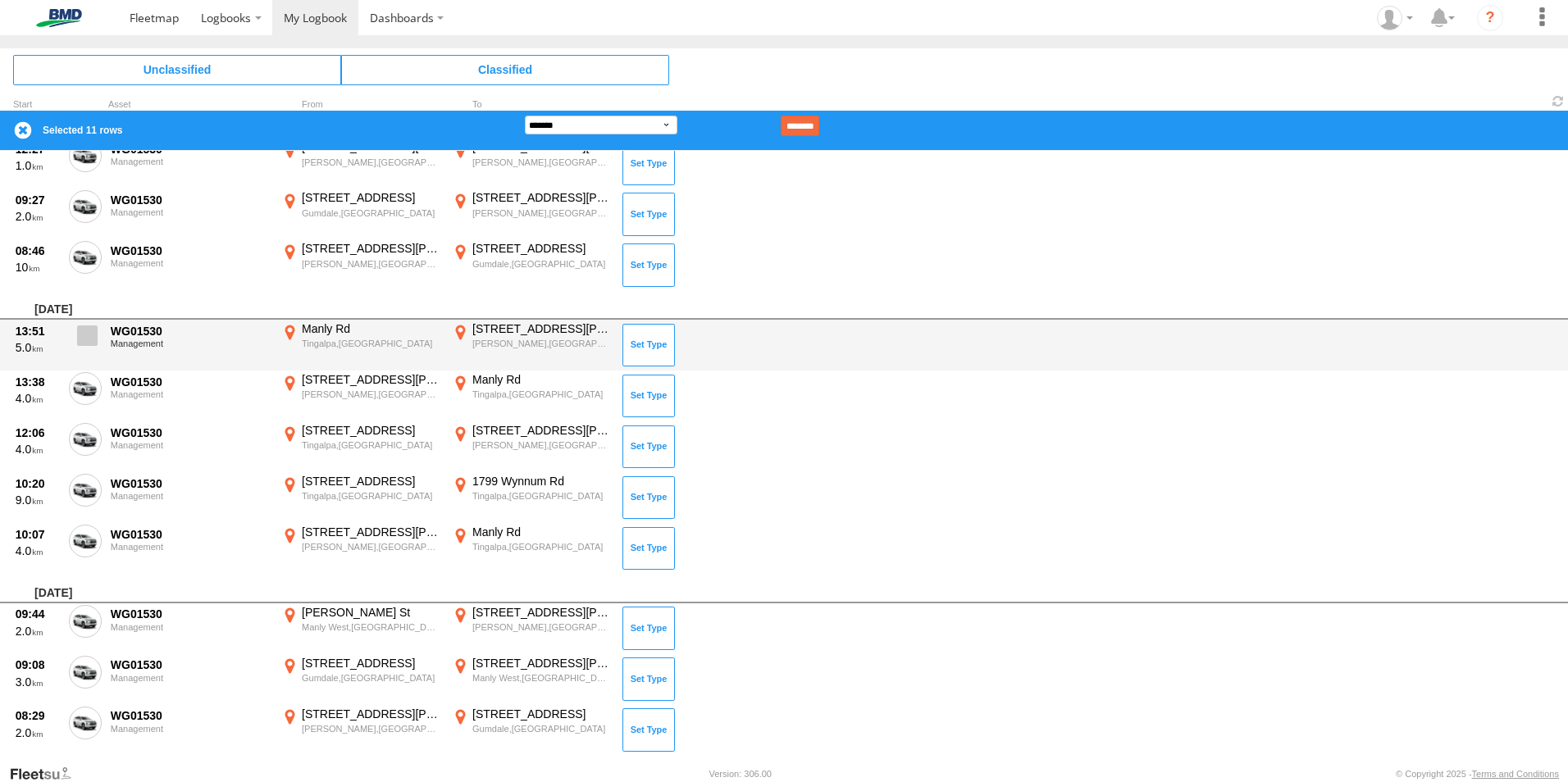
click at [93, 353] on label at bounding box center [85, 340] width 32 height 38
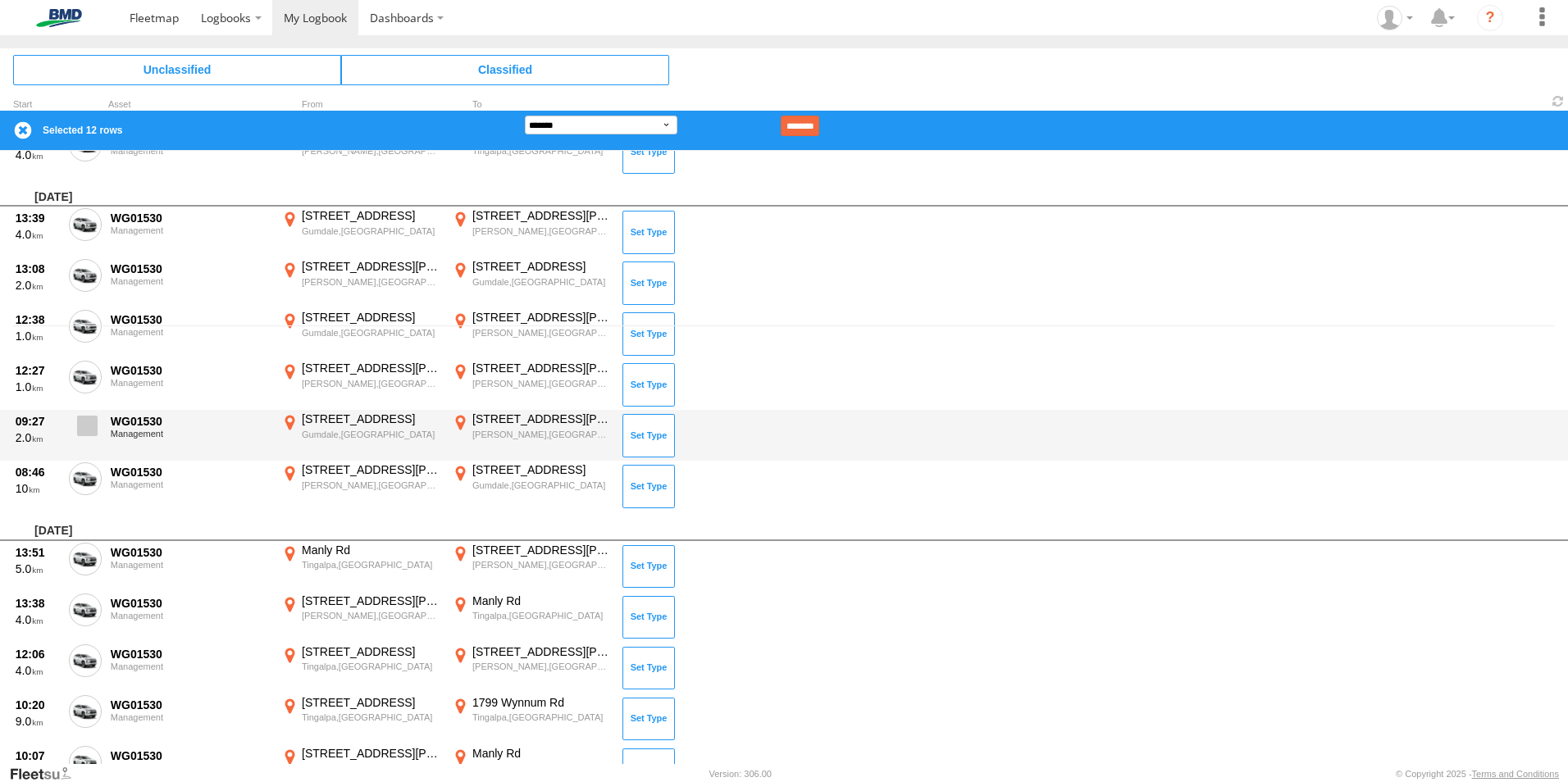
scroll to position [413, 0]
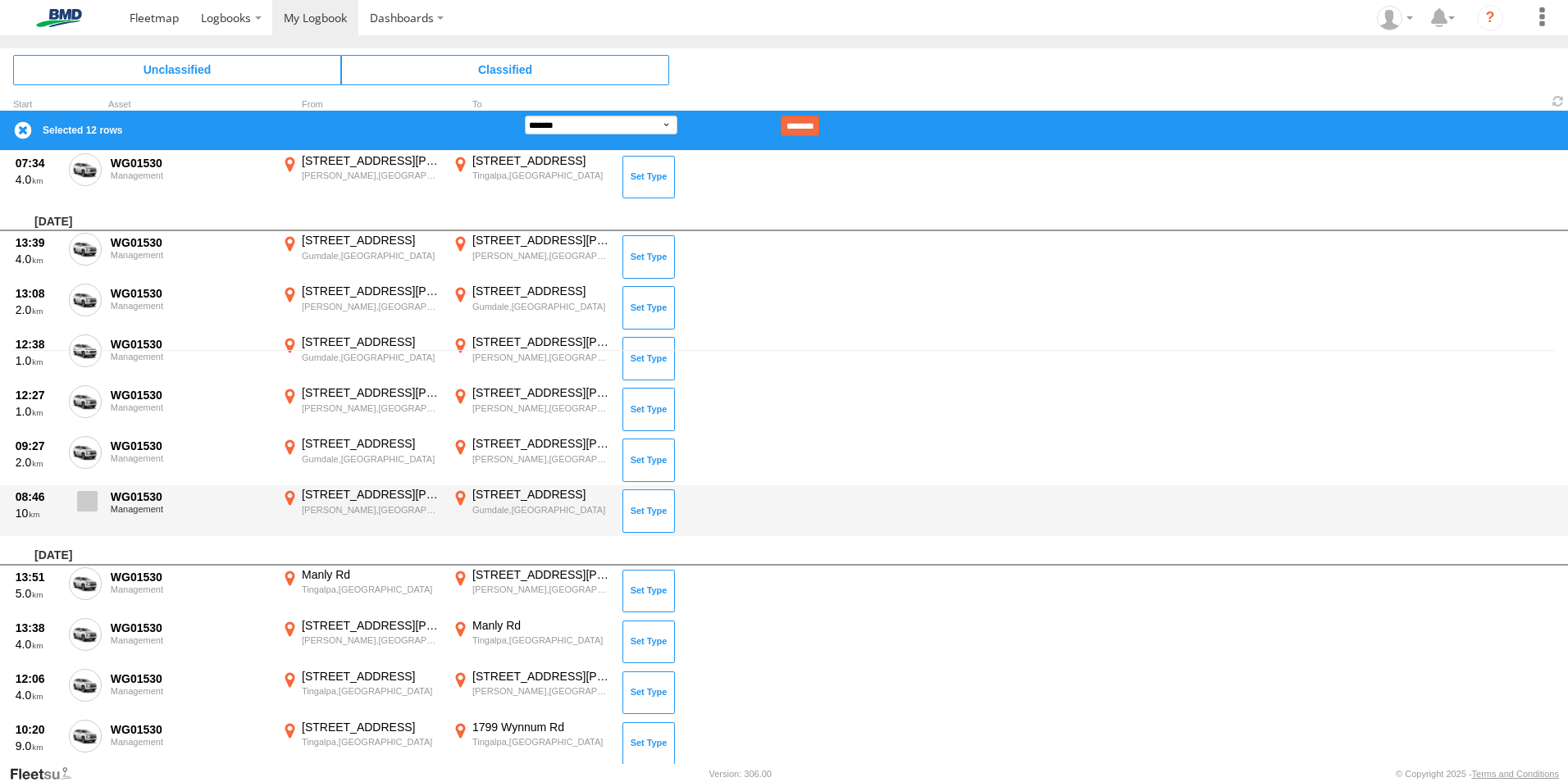
drag, startPoint x: 79, startPoint y: 493, endPoint x: 81, endPoint y: 480, distance: 13.2
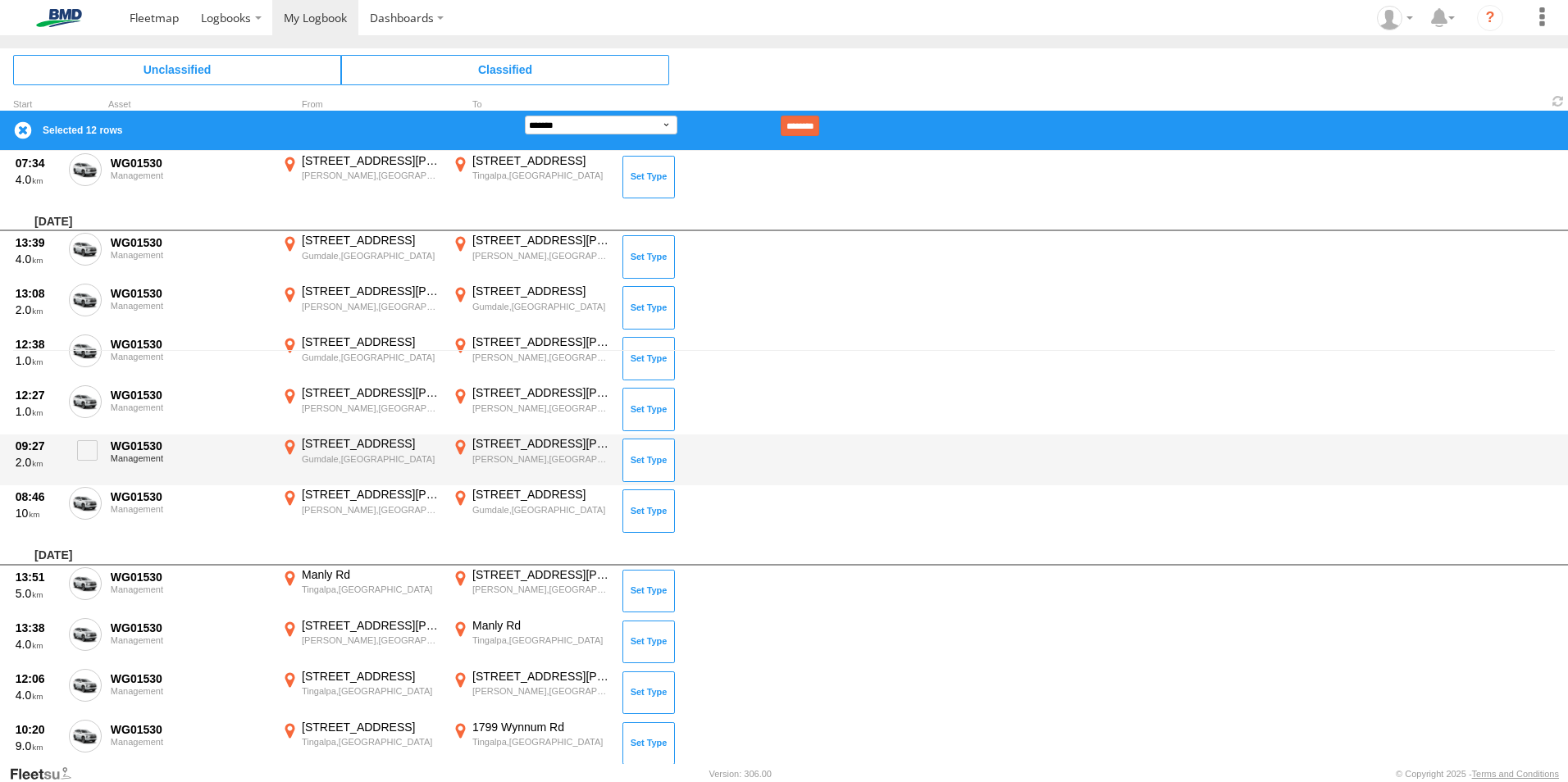
click at [0, 0] on span at bounding box center [0, 0] width 0 height 0
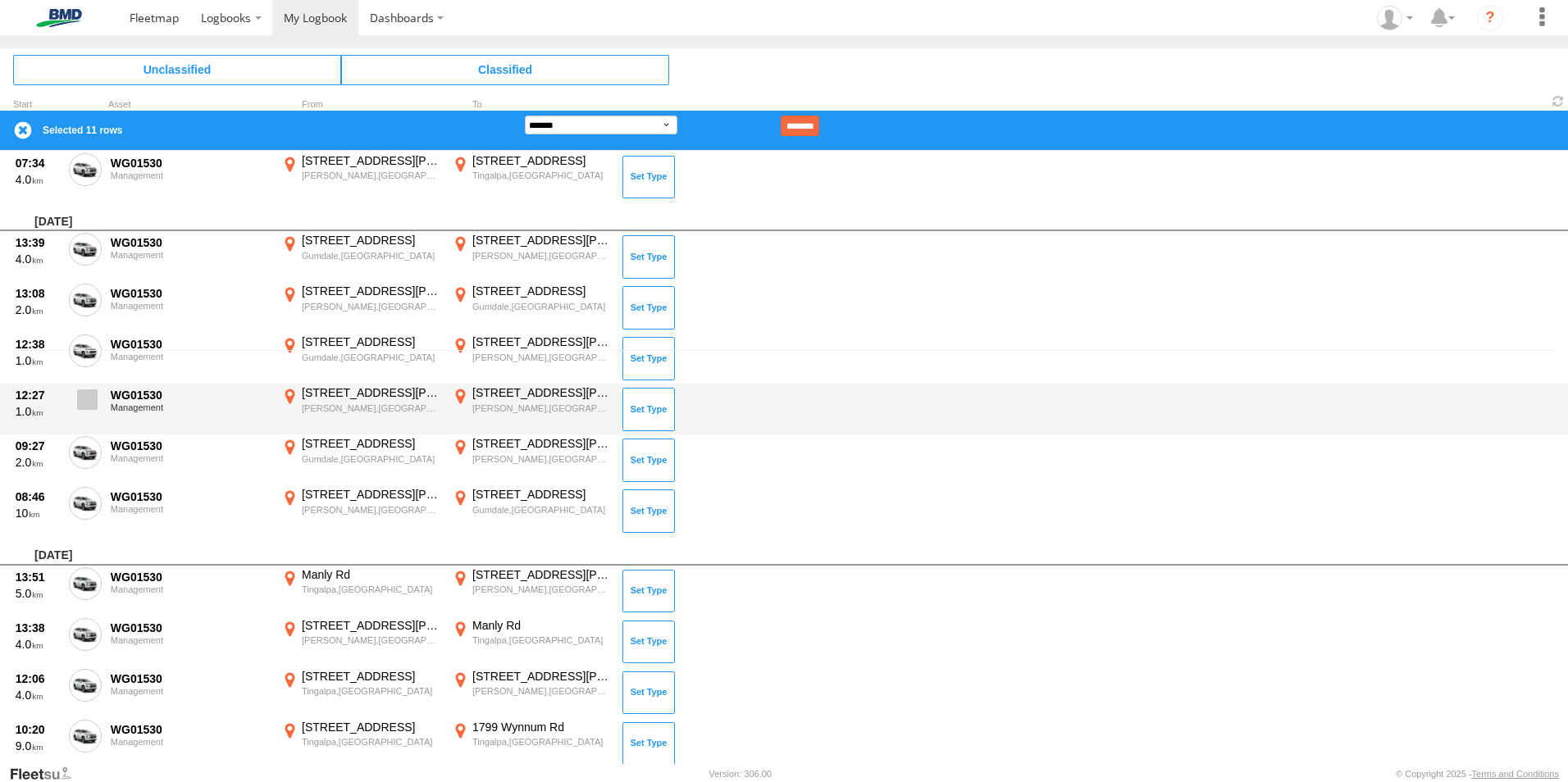
drag, startPoint x: 84, startPoint y: 461, endPoint x: 87, endPoint y: 416, distance: 45.1
click at [84, 462] on label at bounding box center [85, 455] width 32 height 38
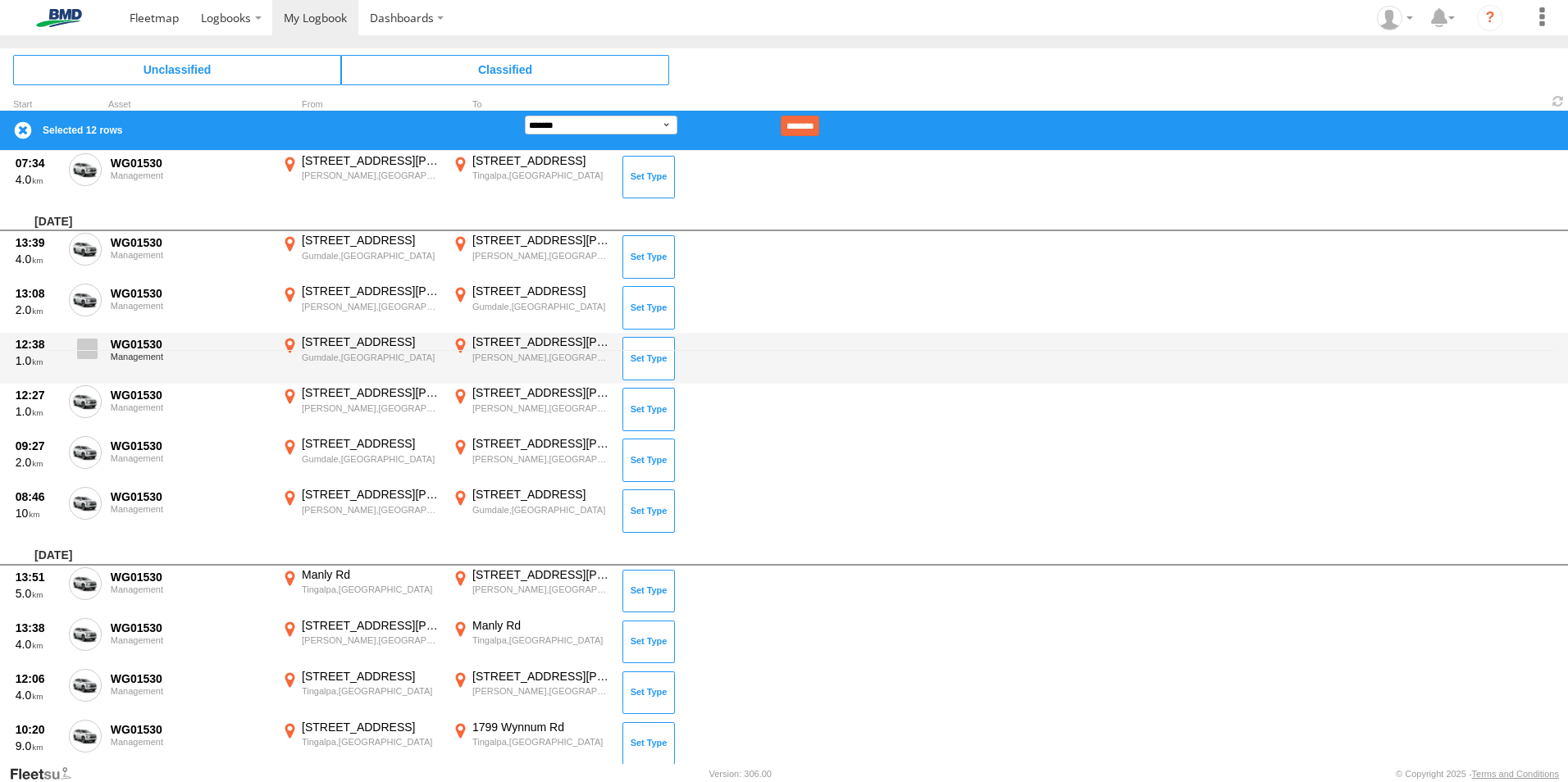
drag, startPoint x: 85, startPoint y: 401, endPoint x: 88, endPoint y: 360, distance: 41.1
click at [0, 0] on span at bounding box center [0, 0] width 0 height 0
click at [88, 355] on span at bounding box center [87, 348] width 20 height 20
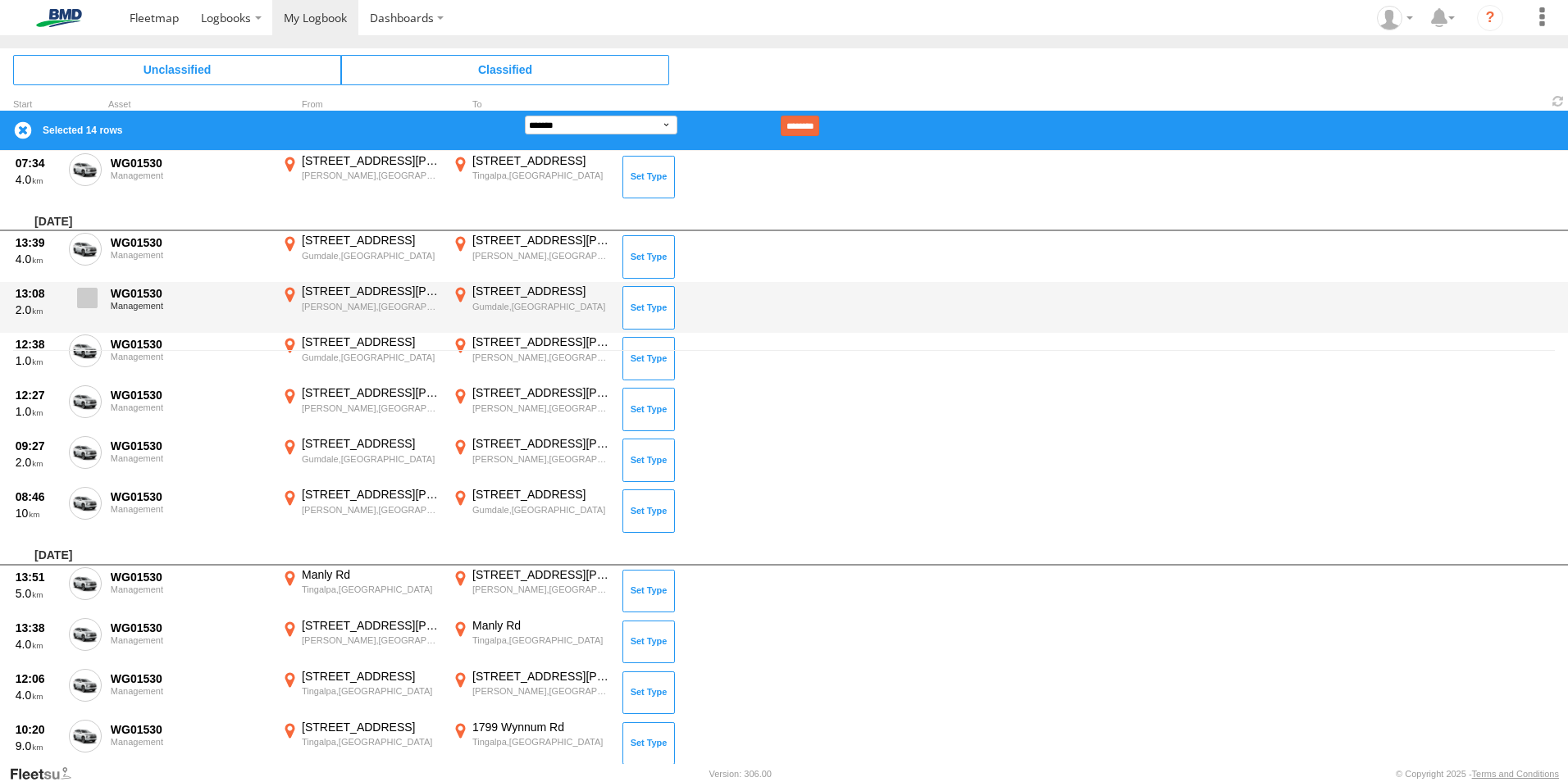
click at [83, 291] on span at bounding box center [87, 297] width 20 height 20
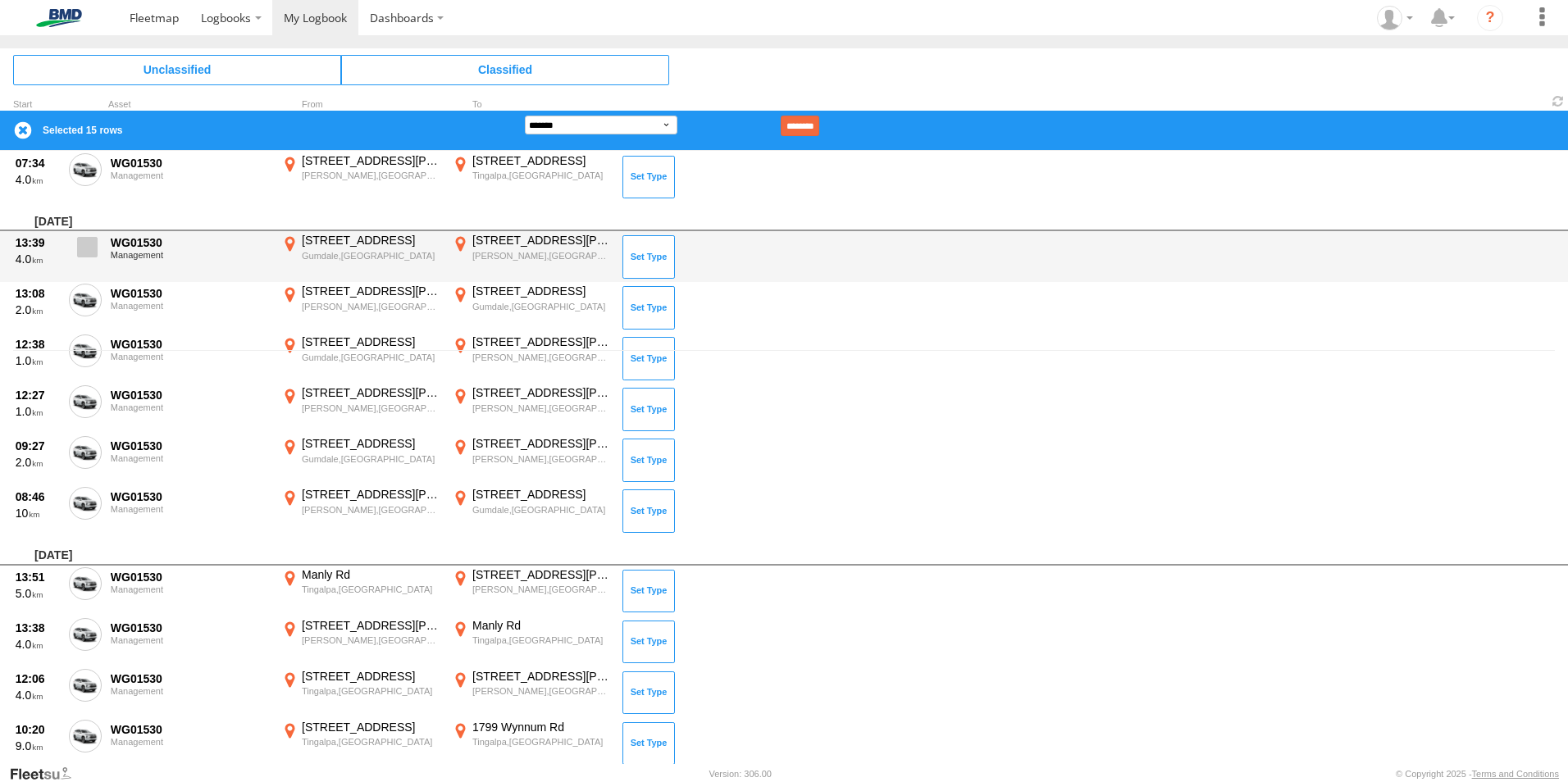
click at [82, 252] on span at bounding box center [87, 246] width 20 height 20
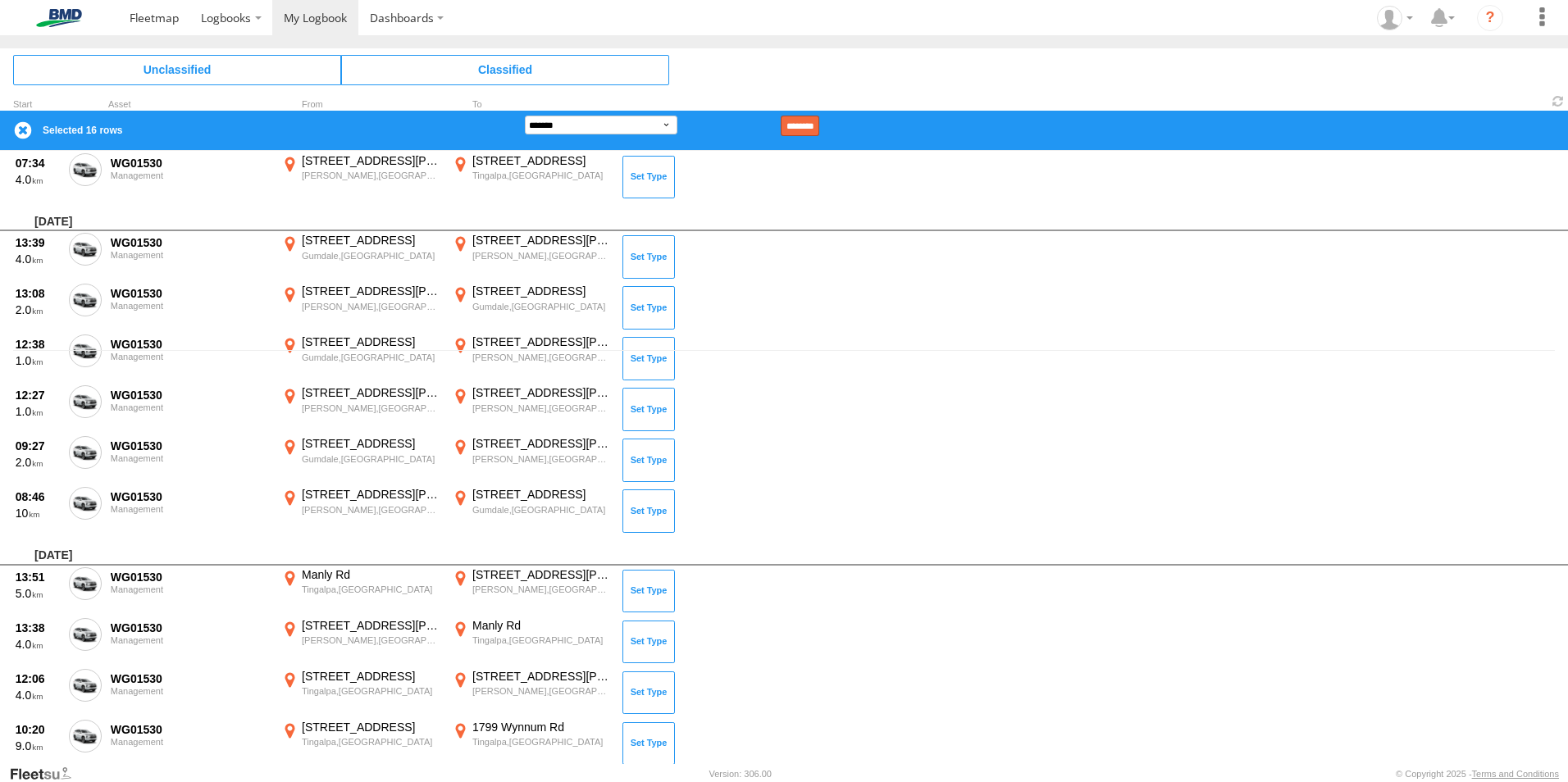
click at [819, 127] on input "********" at bounding box center [800, 125] width 39 height 20
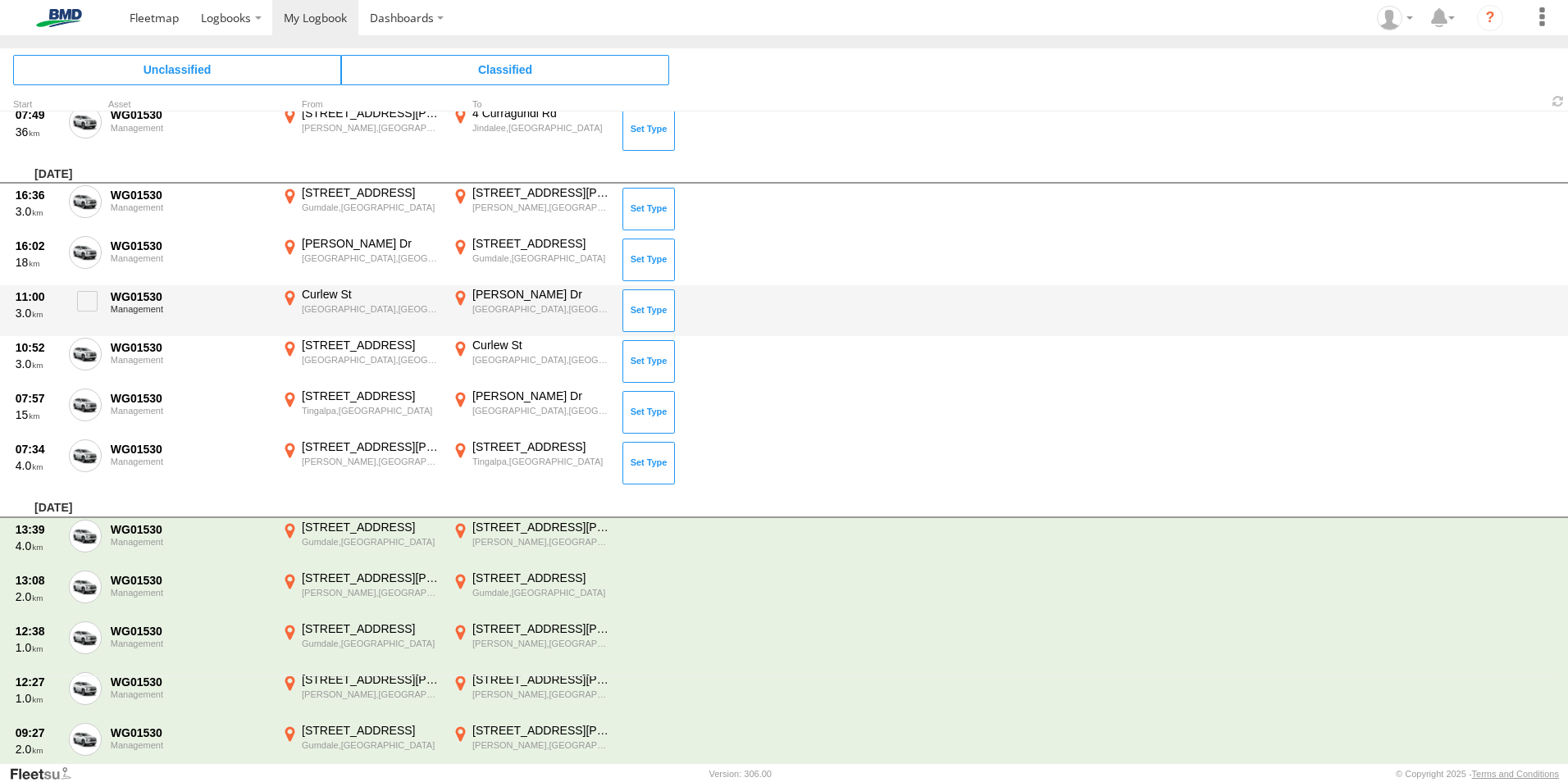
scroll to position [0, 0]
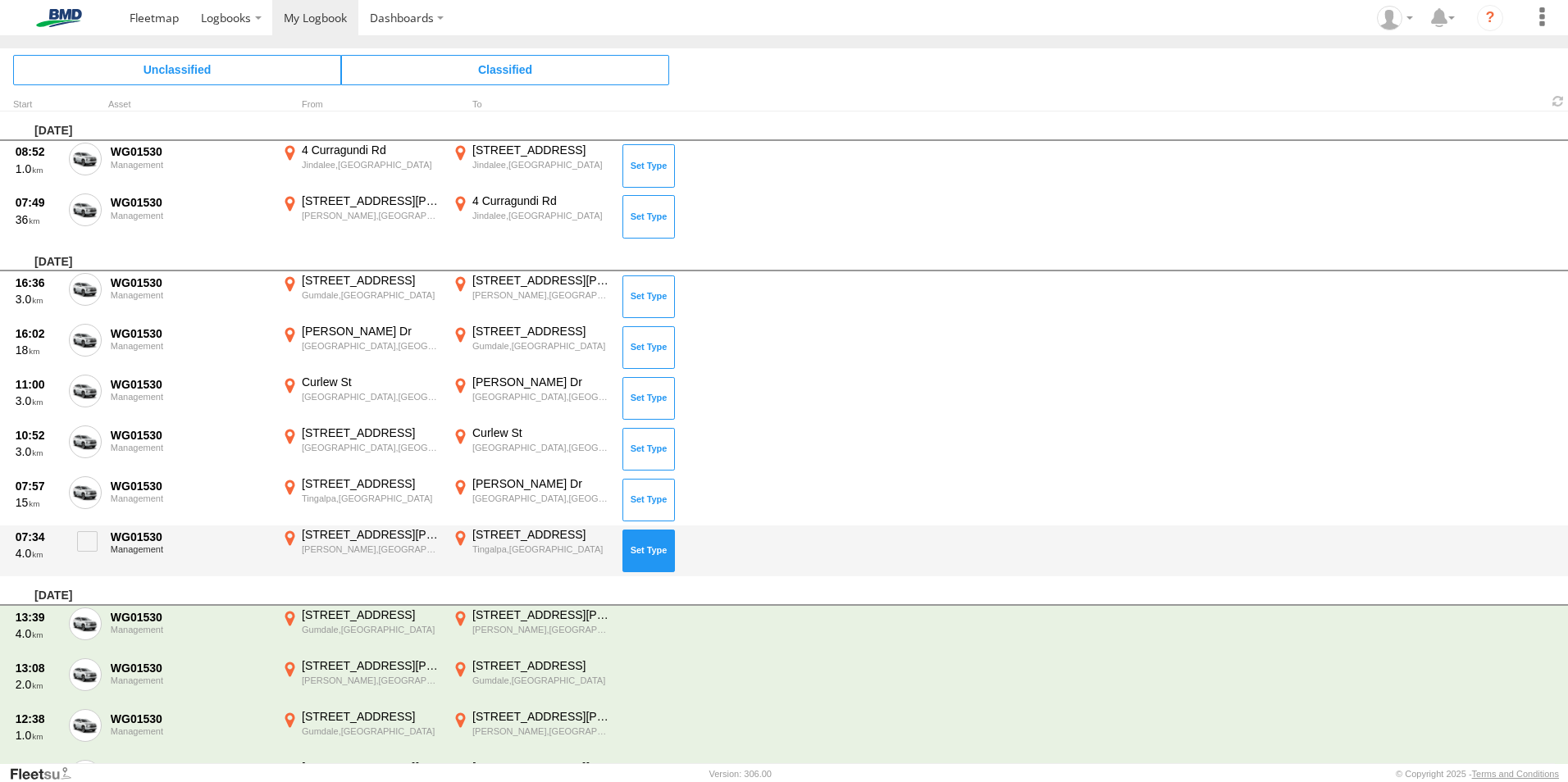
click at [645, 554] on button at bounding box center [649, 551] width 53 height 43
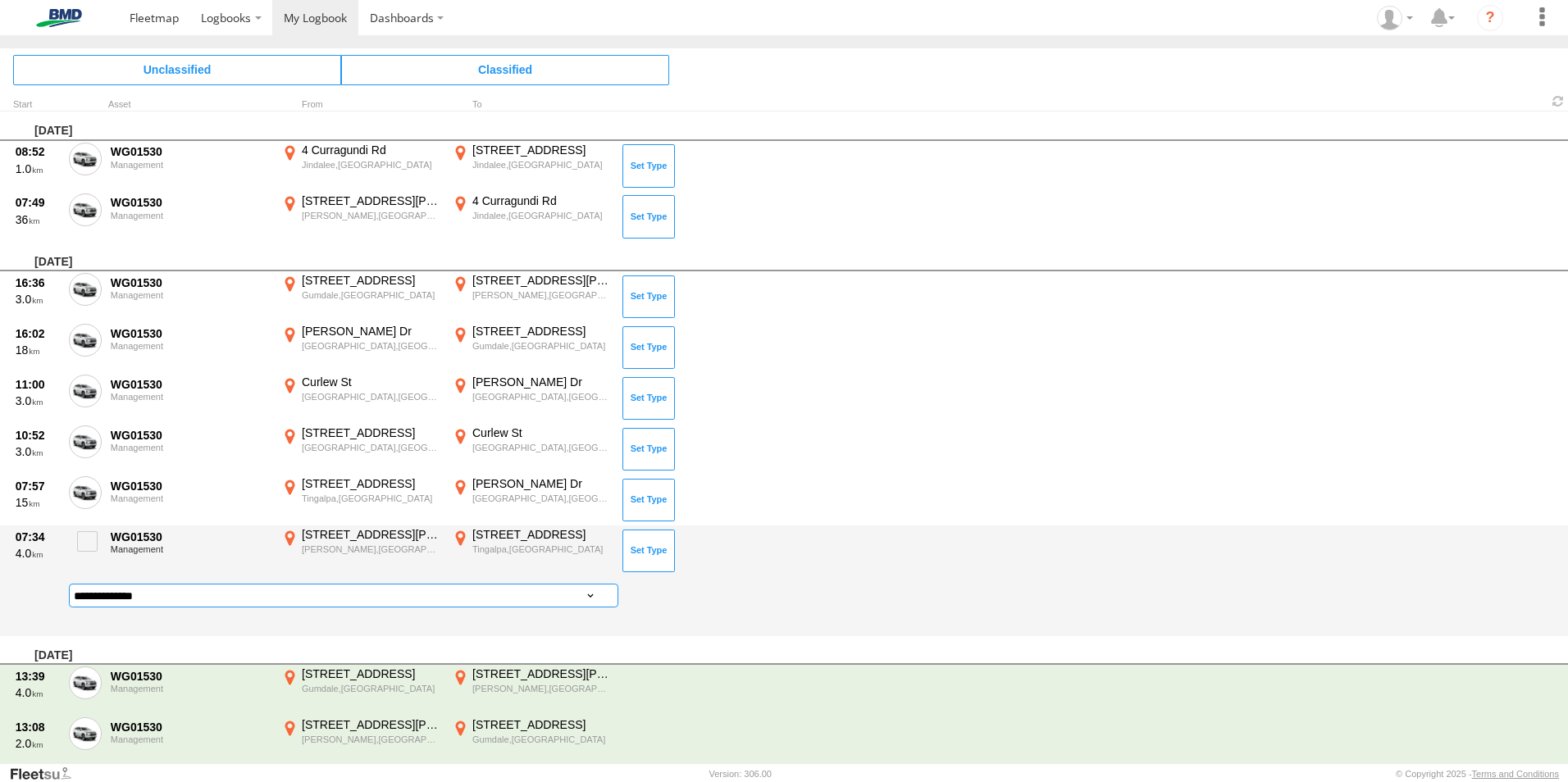
click at [438, 589] on select "**********" at bounding box center [344, 595] width 550 height 24
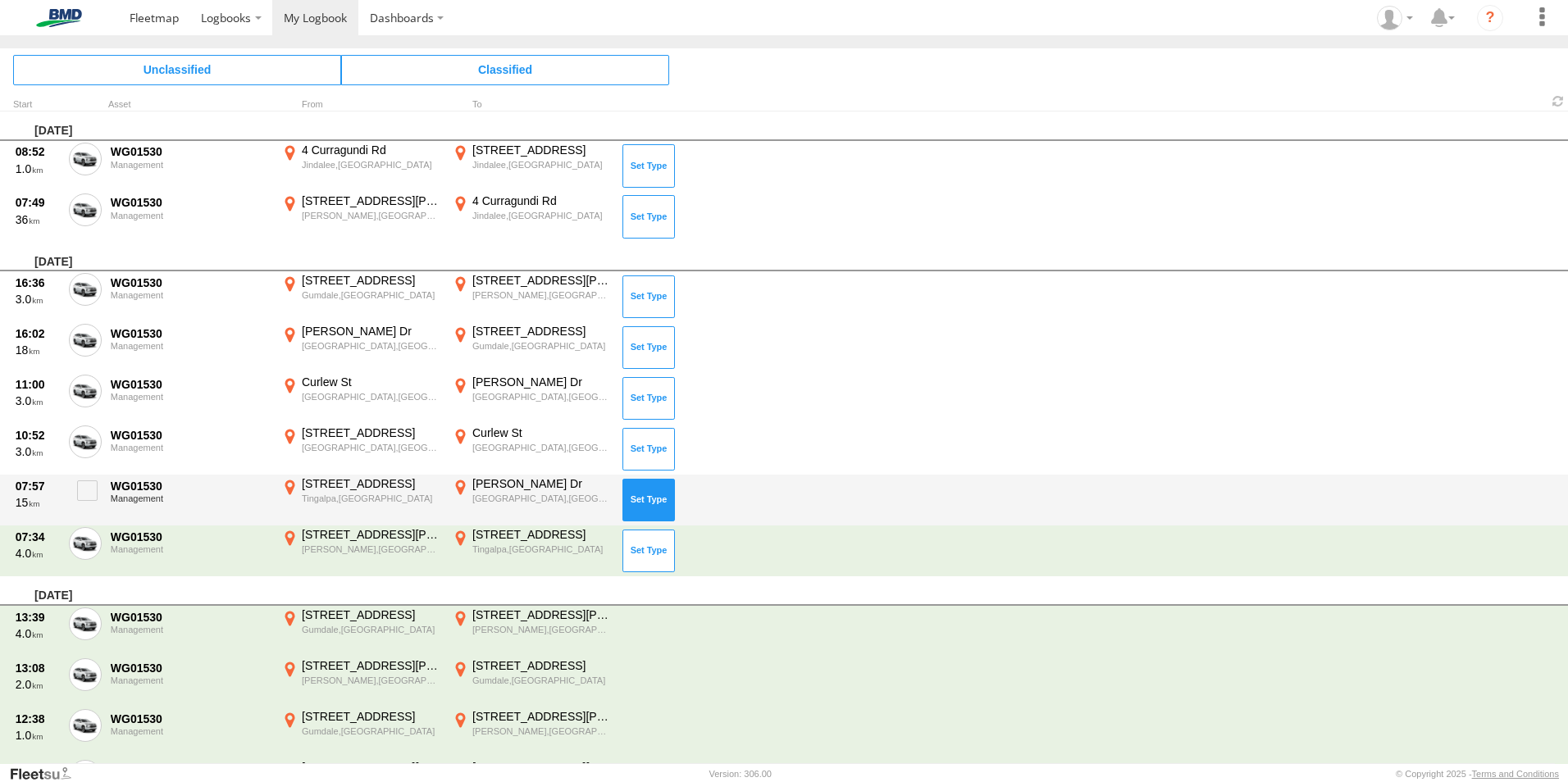
click at [652, 507] on button at bounding box center [649, 500] width 53 height 43
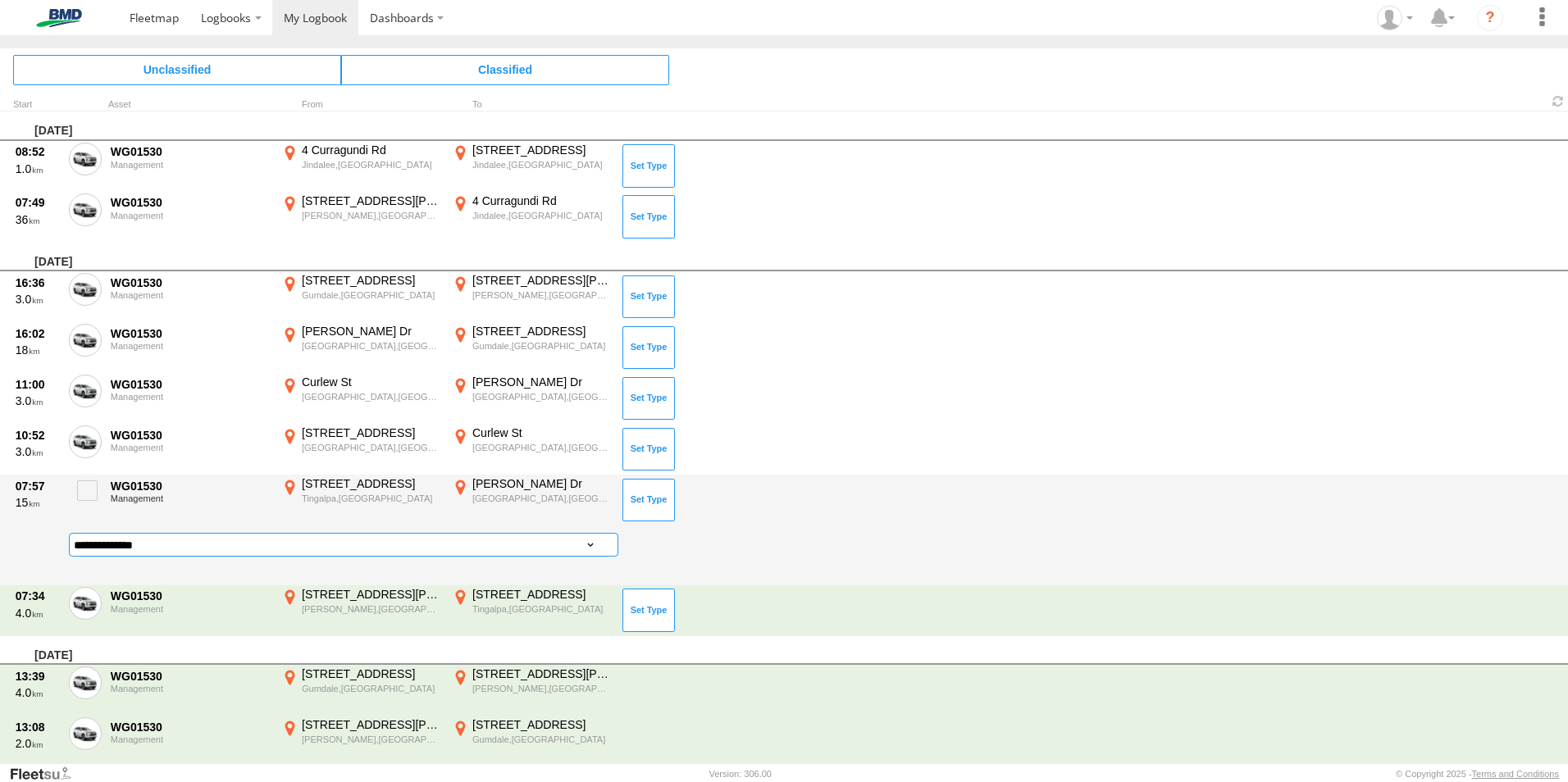
click at [303, 543] on select "**********" at bounding box center [344, 544] width 550 height 24
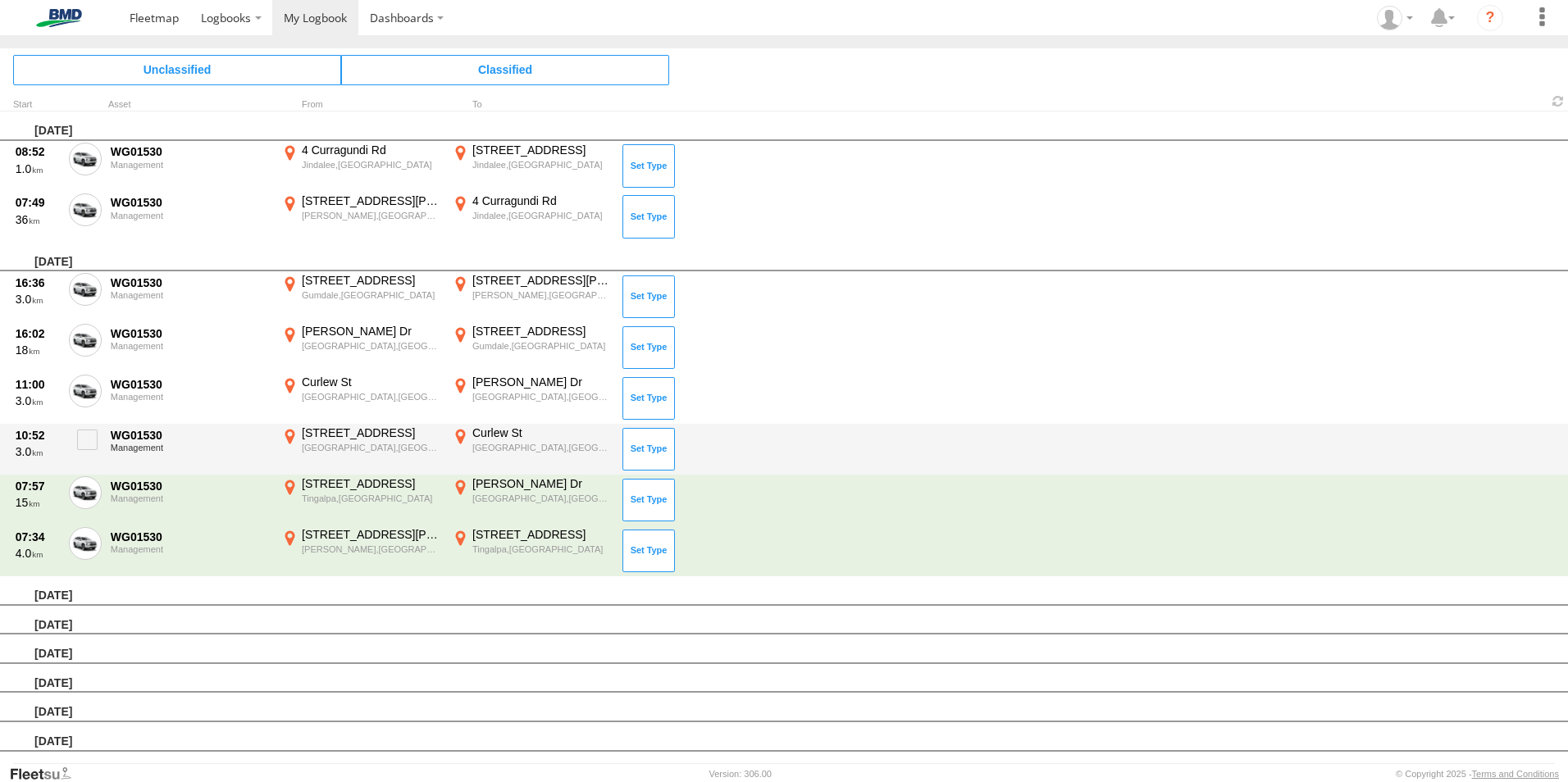
drag, startPoint x: 642, startPoint y: 459, endPoint x: 551, endPoint y: 485, distance: 94.6
click at [642, 459] on button at bounding box center [649, 449] width 53 height 43
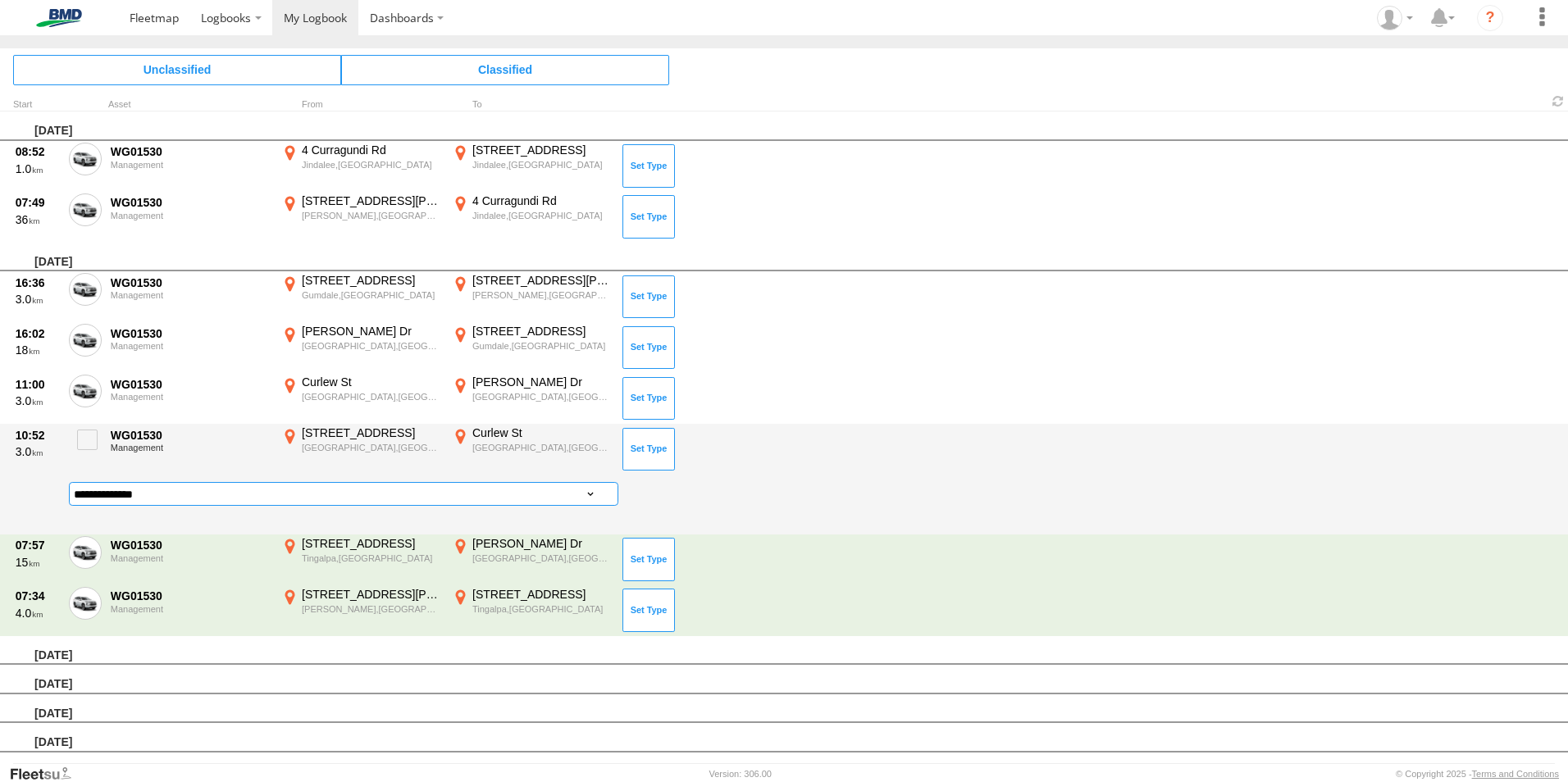
click at [304, 493] on select "**********" at bounding box center [344, 494] width 550 height 24
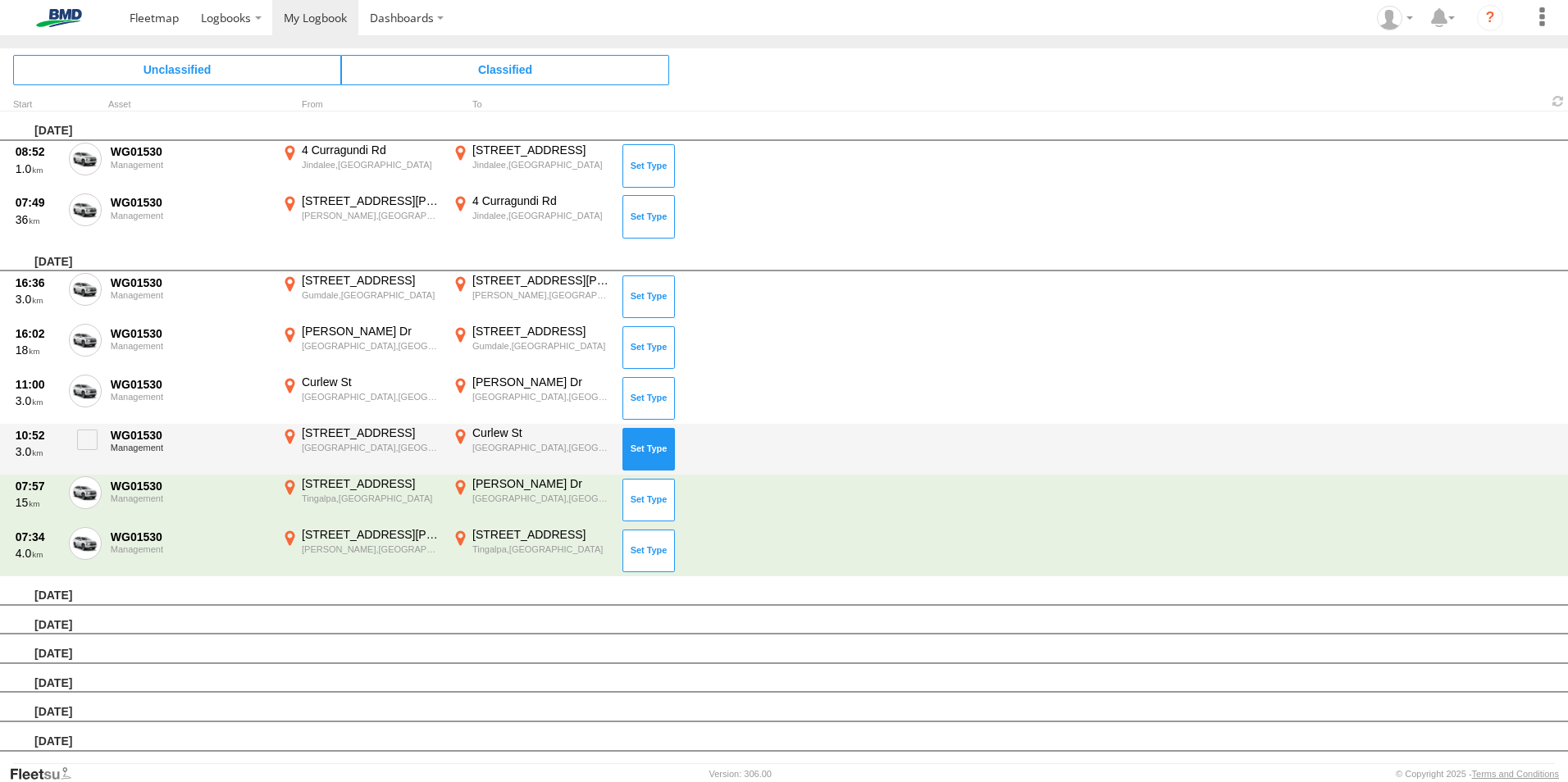
click at [648, 441] on button at bounding box center [649, 449] width 53 height 43
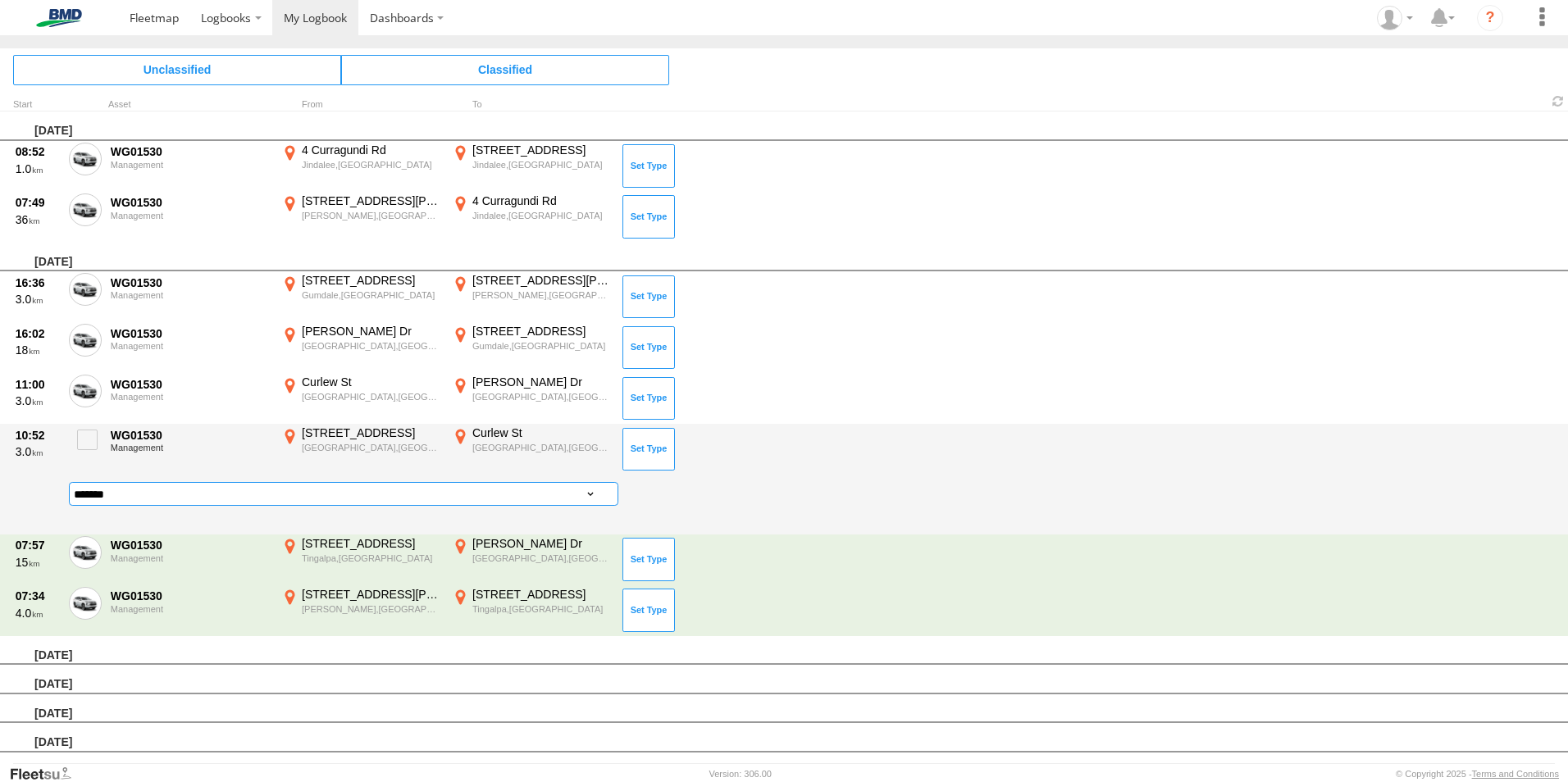
click at [290, 492] on select "**********" at bounding box center [344, 494] width 550 height 24
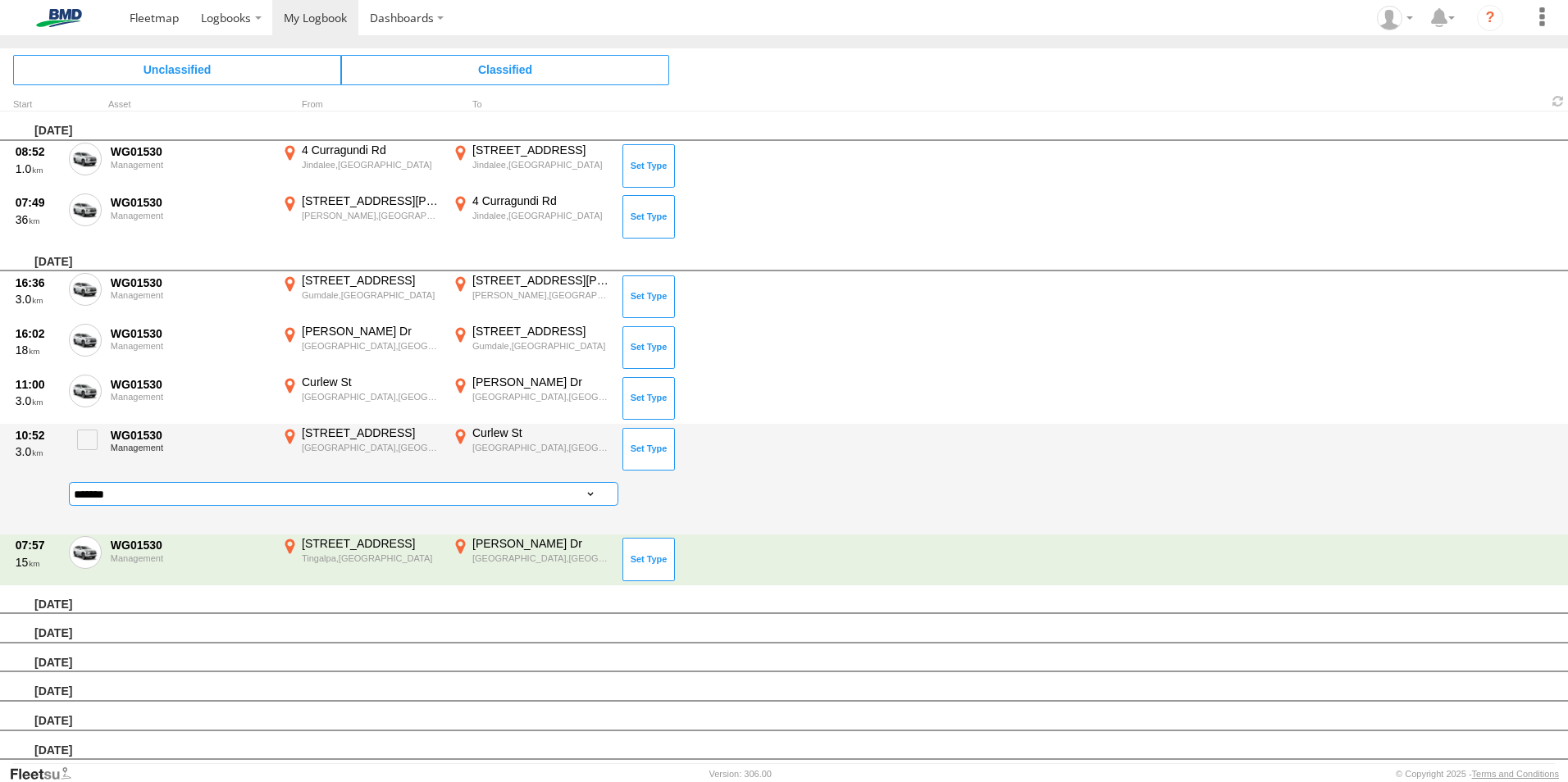
click at [69, 482] on select "**********" at bounding box center [344, 494] width 550 height 24
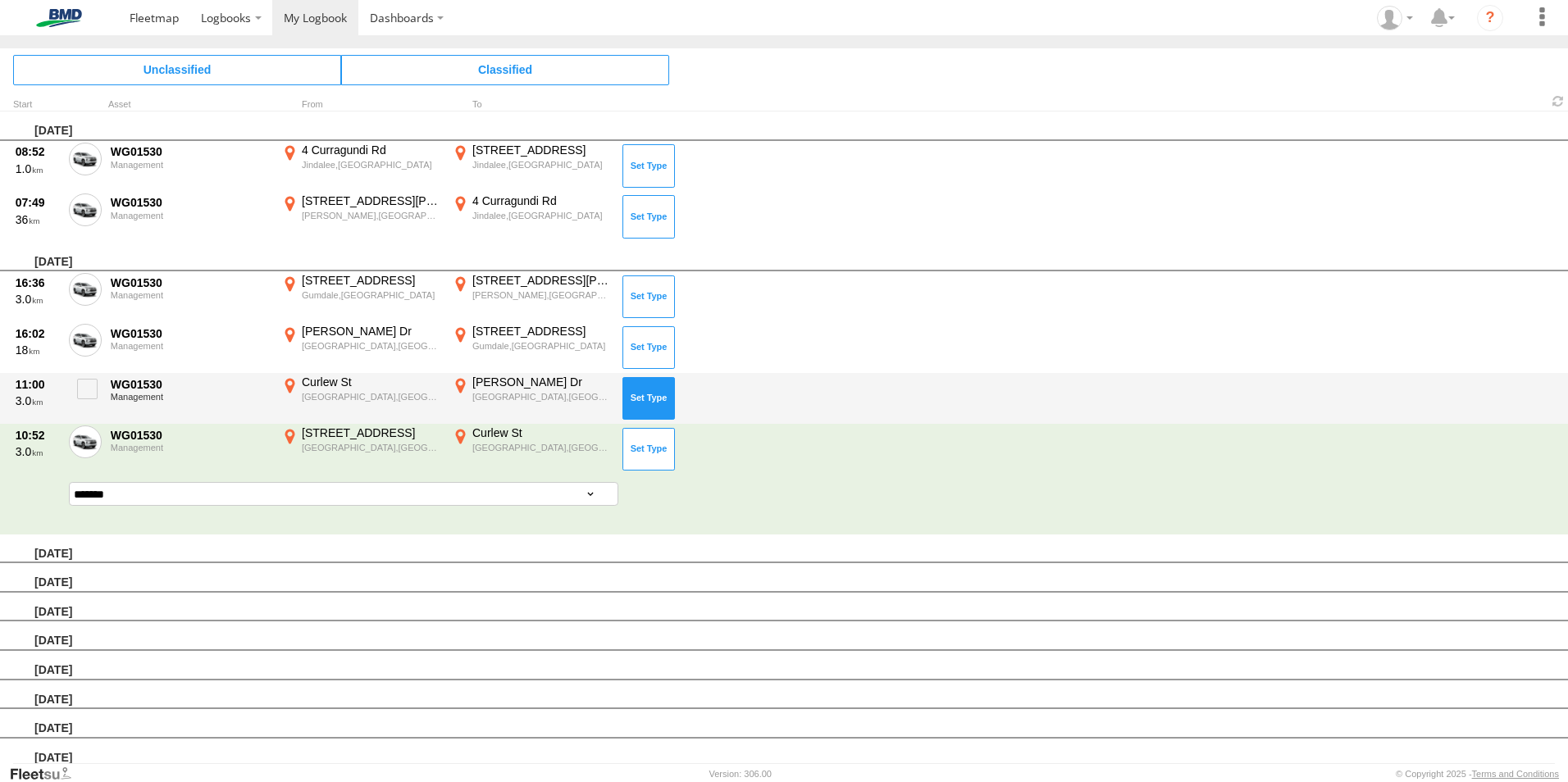
click at [648, 406] on button at bounding box center [649, 398] width 53 height 43
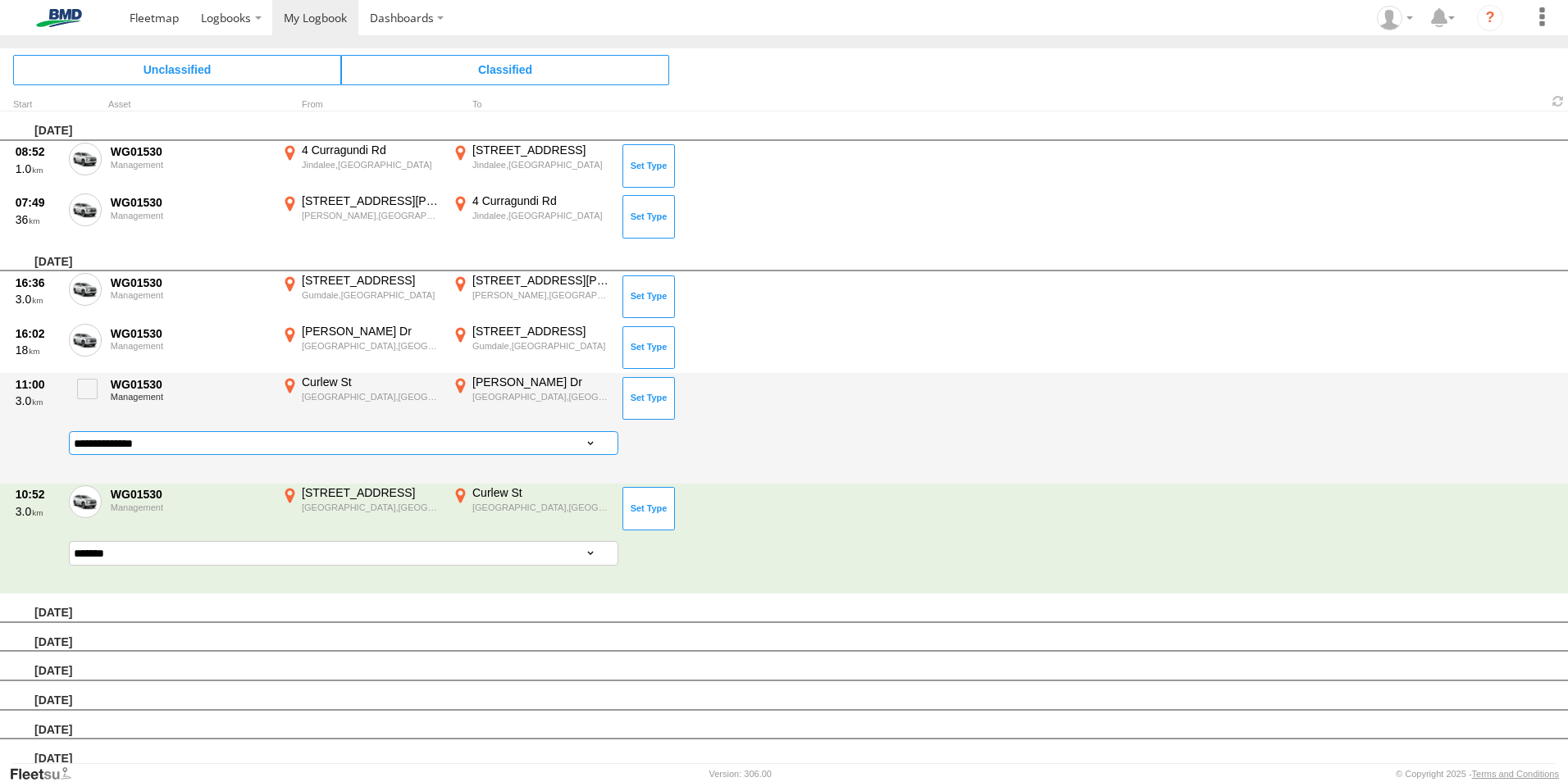
click at [319, 444] on select "**********" at bounding box center [344, 443] width 550 height 24
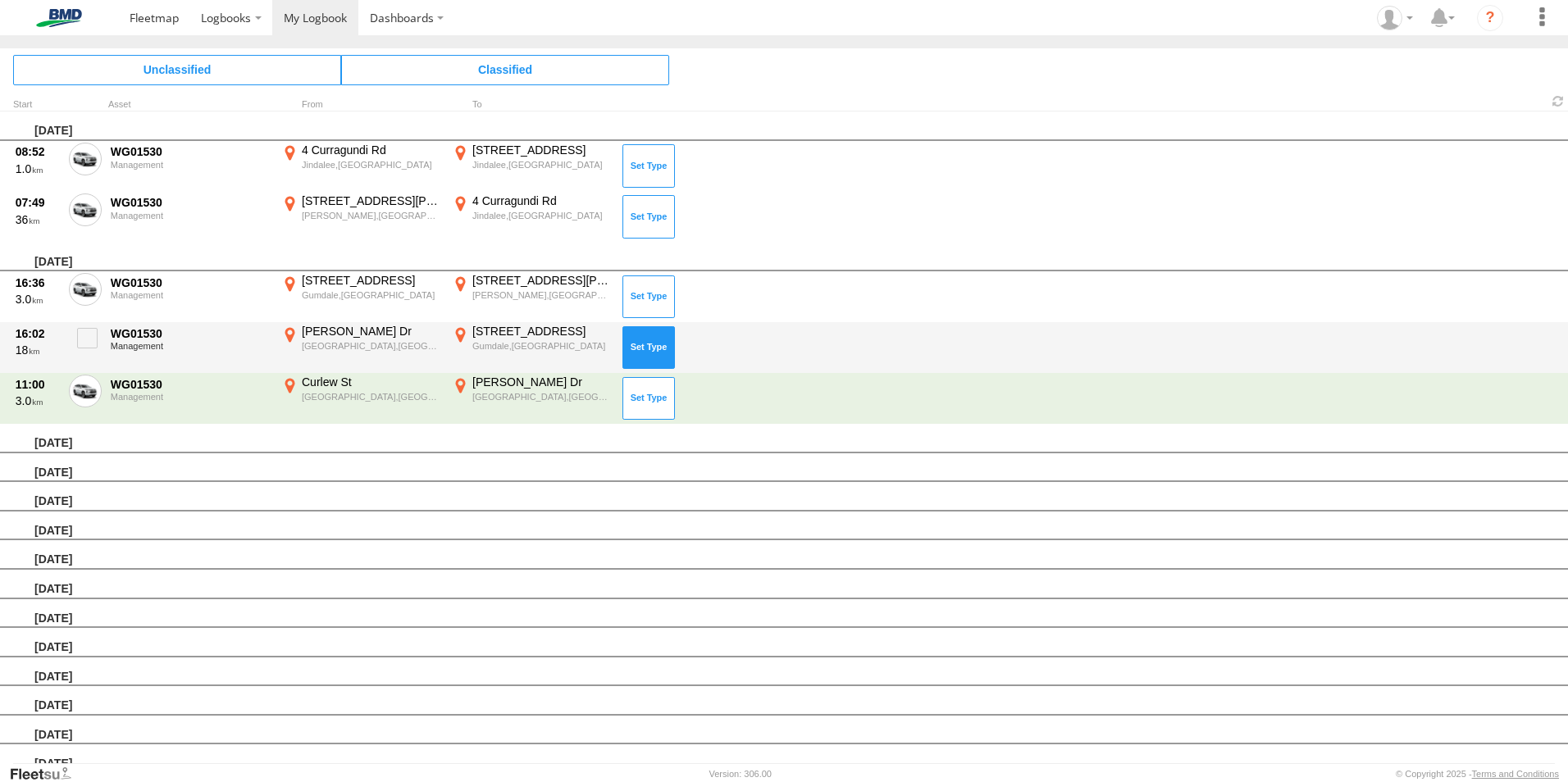
click at [645, 361] on button at bounding box center [649, 347] width 53 height 43
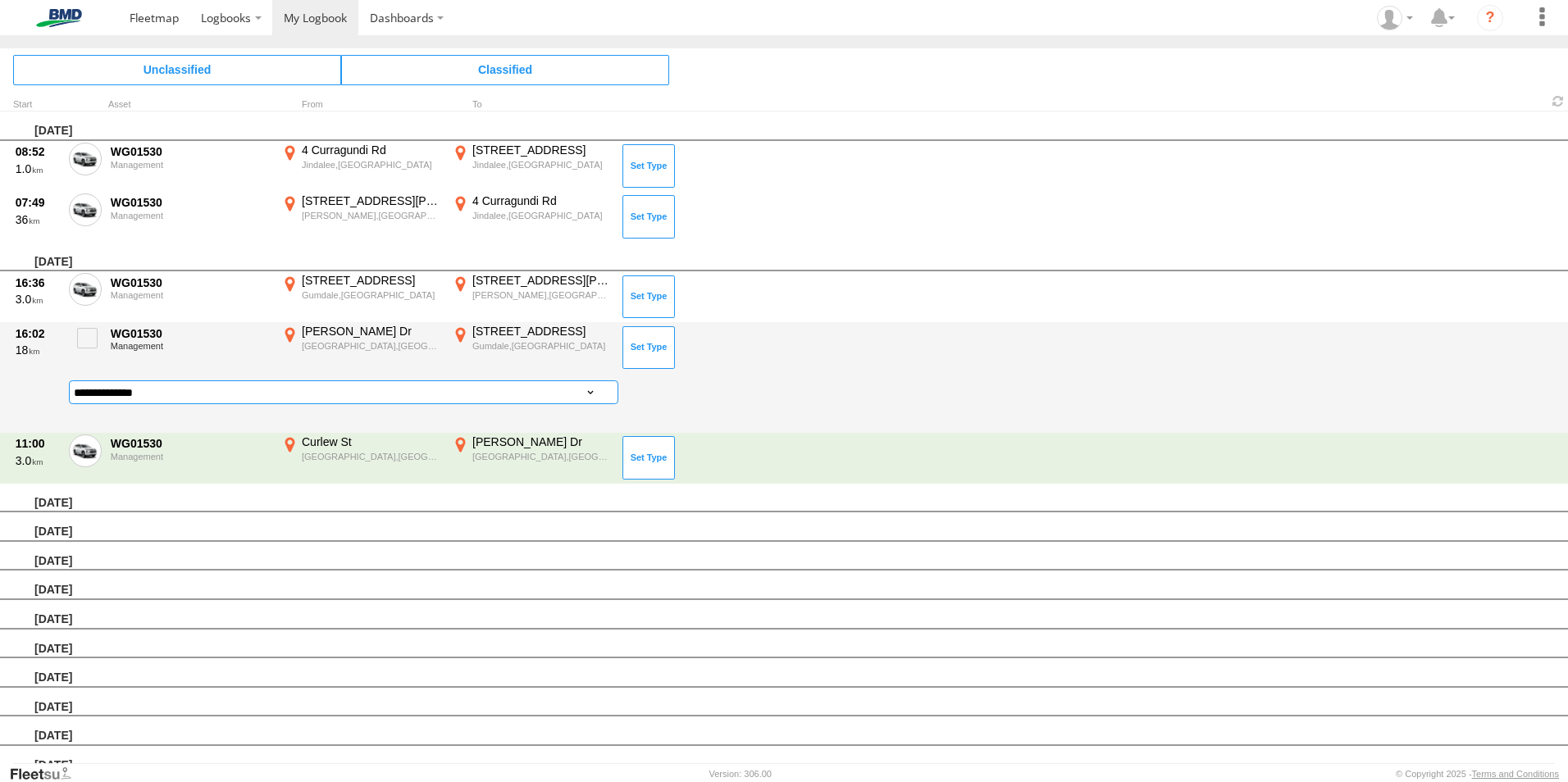
click at [285, 387] on select "**********" at bounding box center [344, 392] width 550 height 24
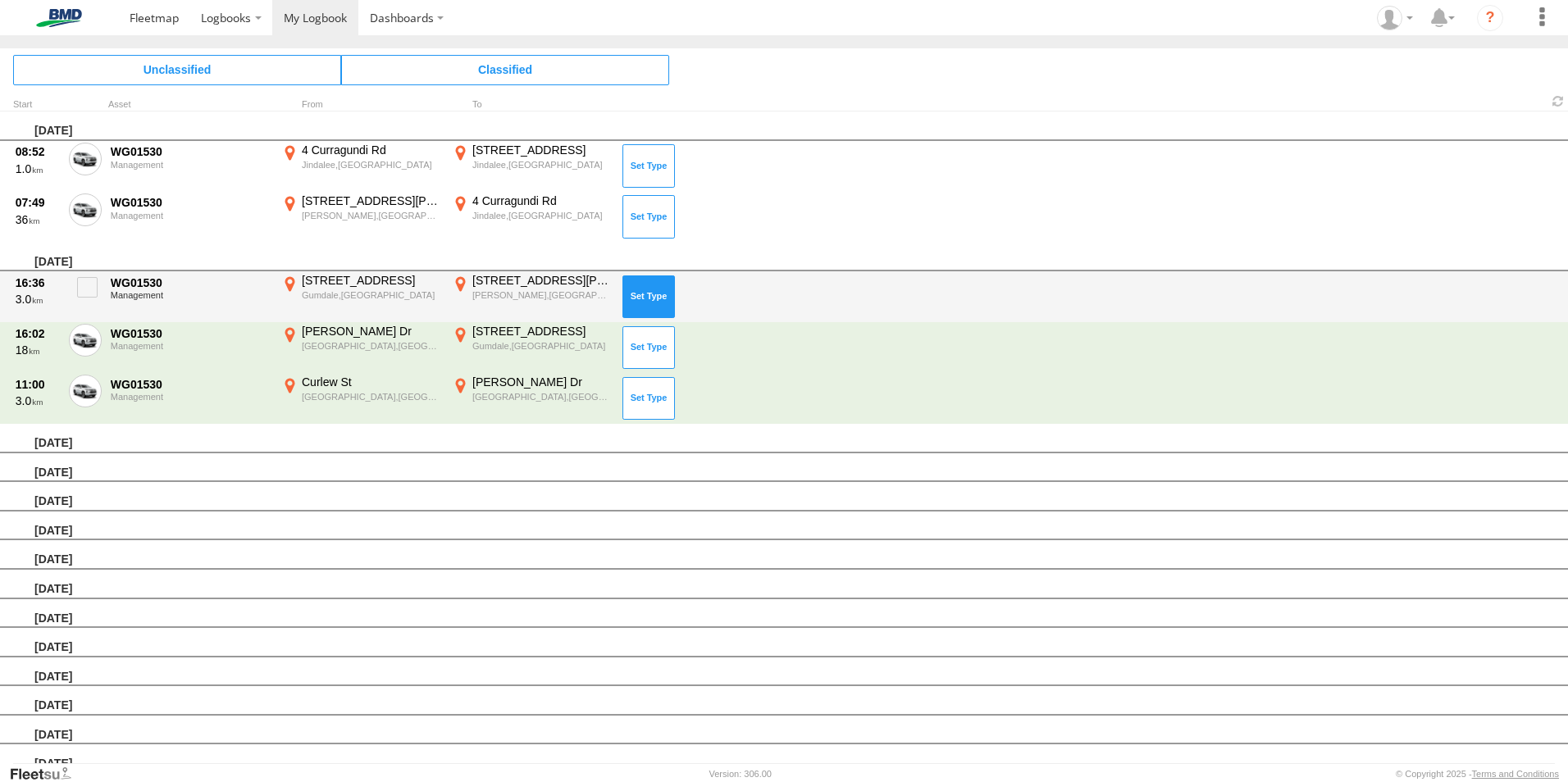
click at [653, 303] on button at bounding box center [649, 296] width 53 height 43
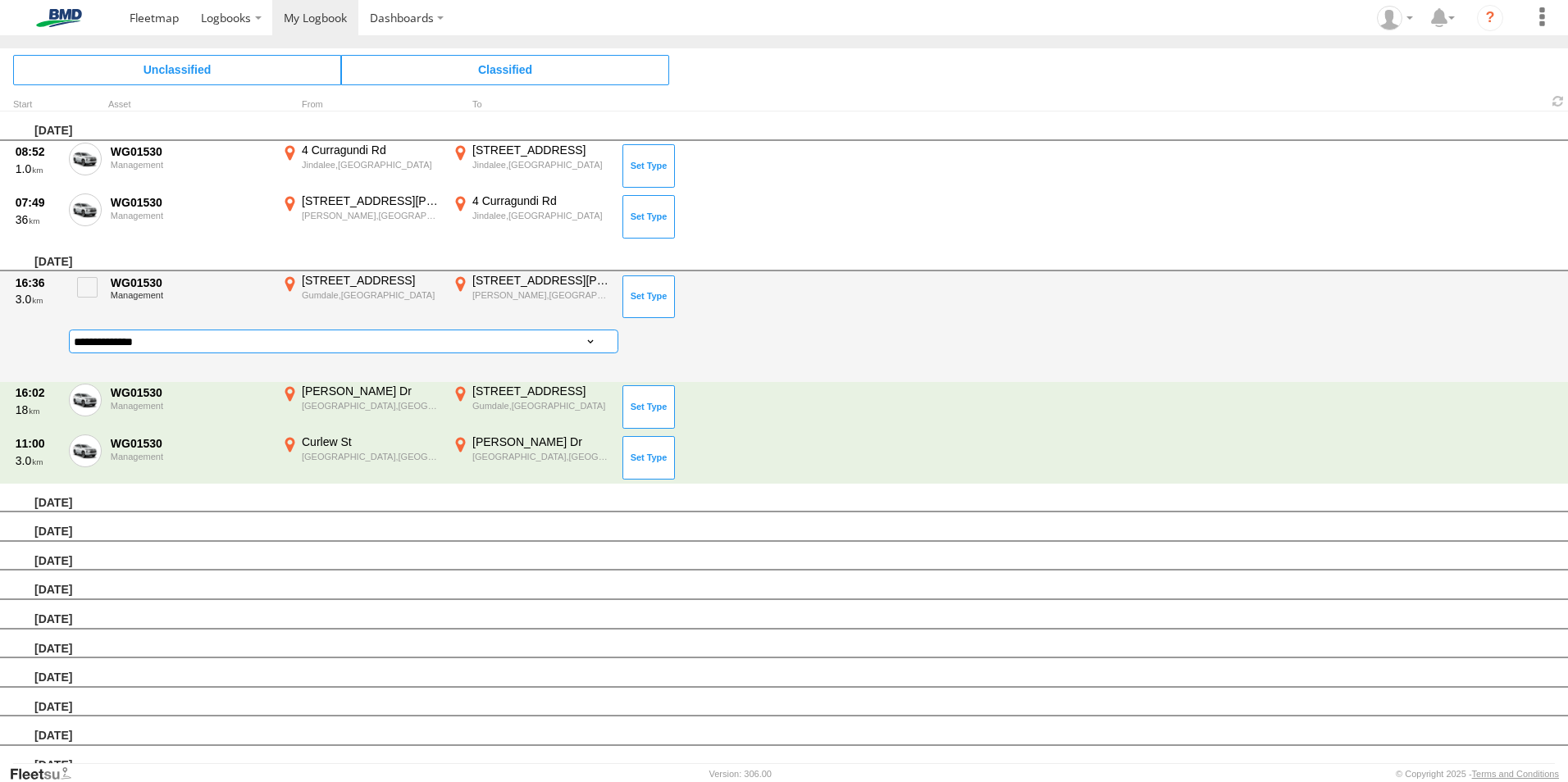
drag, startPoint x: 260, startPoint y: 345, endPoint x: 260, endPoint y: 355, distance: 10.0
click at [260, 345] on select "**********" at bounding box center [344, 341] width 550 height 24
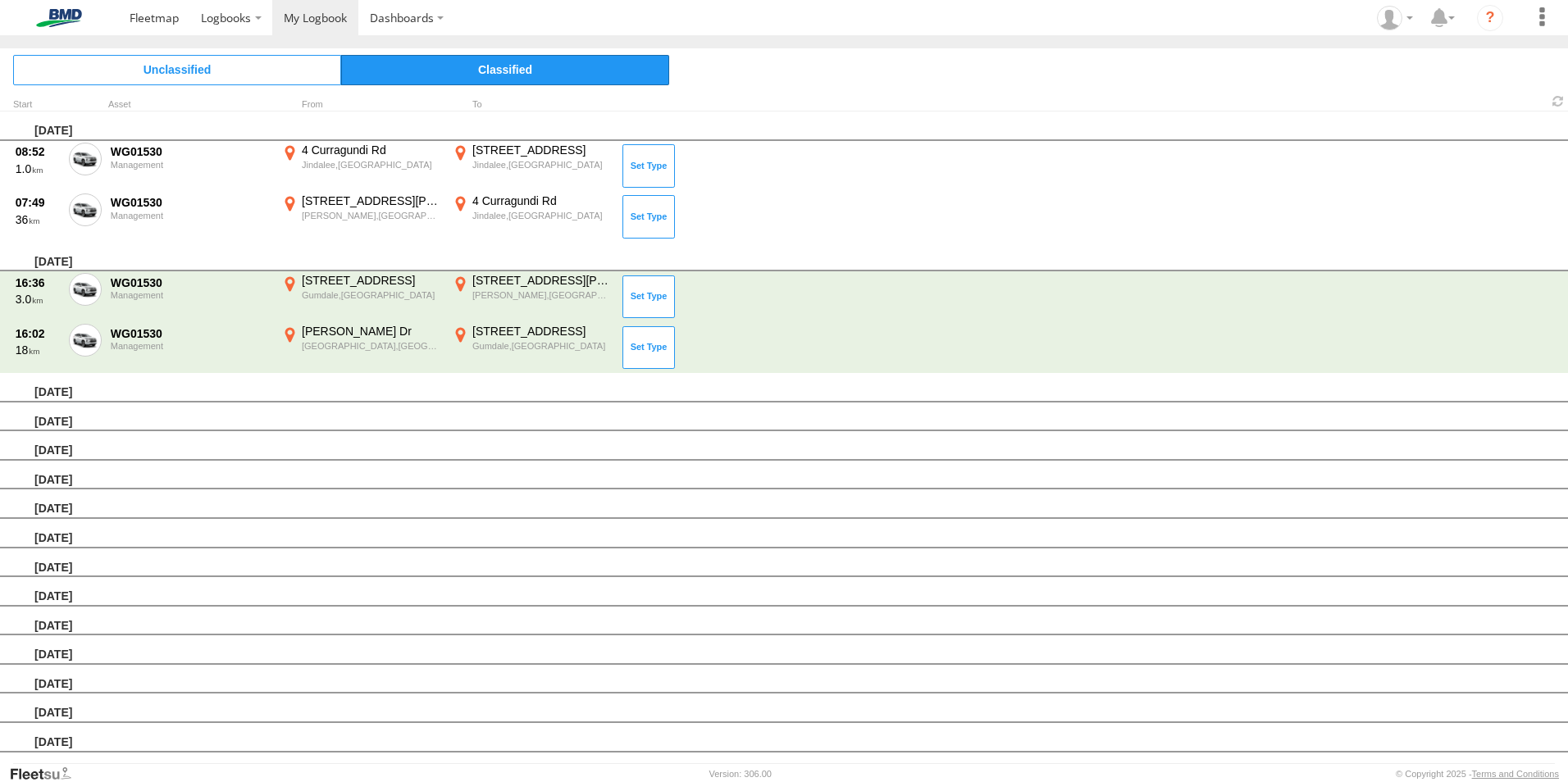
click at [461, 69] on span "Classified" at bounding box center [505, 70] width 328 height 30
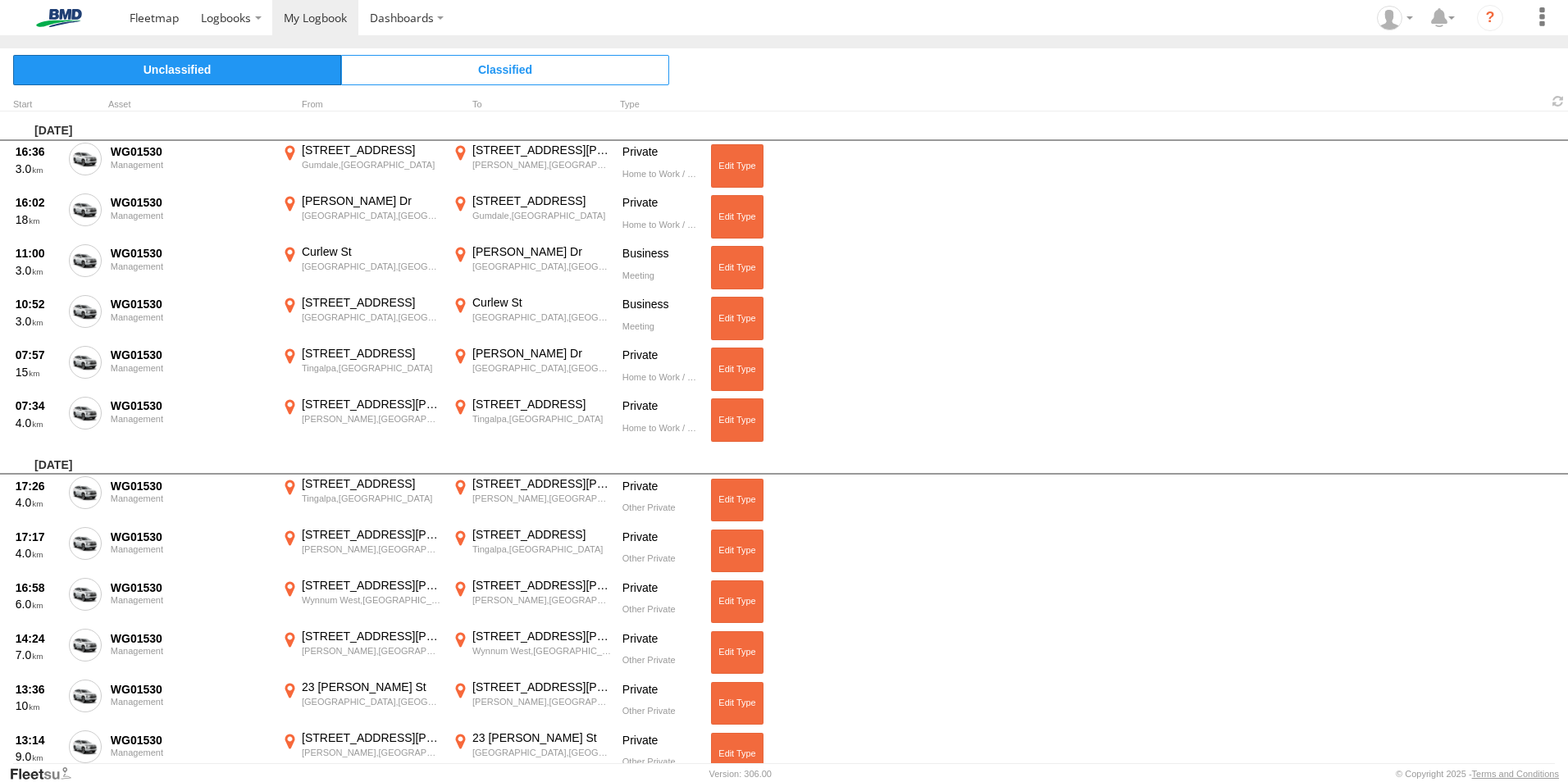
click at [173, 75] on span "Unclassified" at bounding box center [177, 70] width 328 height 30
